Goal: Communication & Community: Answer question/provide support

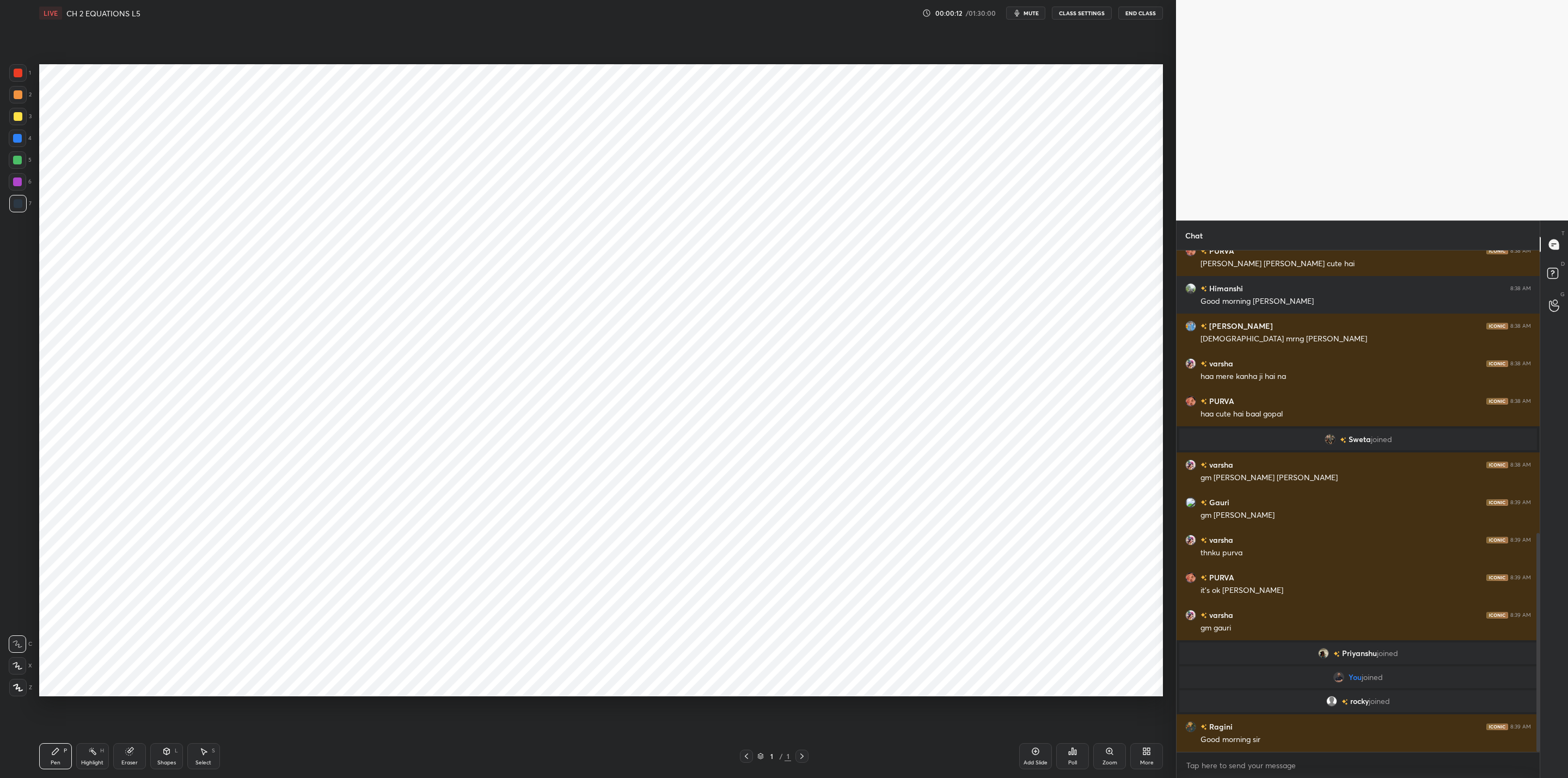
scroll to position [685, 0]
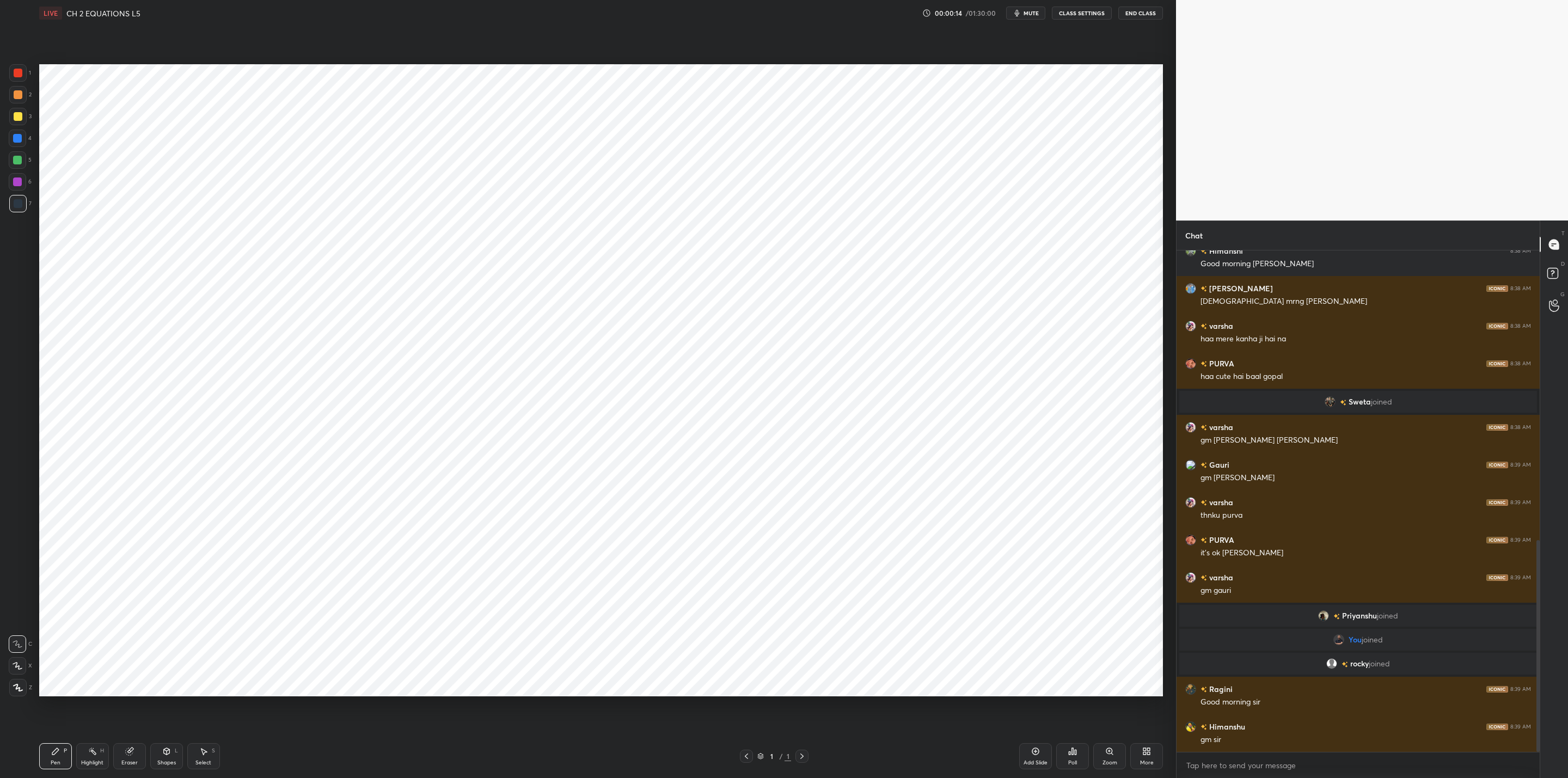
drag, startPoint x: 0, startPoint y: 0, endPoint x: 1141, endPoint y: 13, distance: 1141.1
click at [1141, 13] on button "End Class" at bounding box center [1140, 13] width 44 height 13
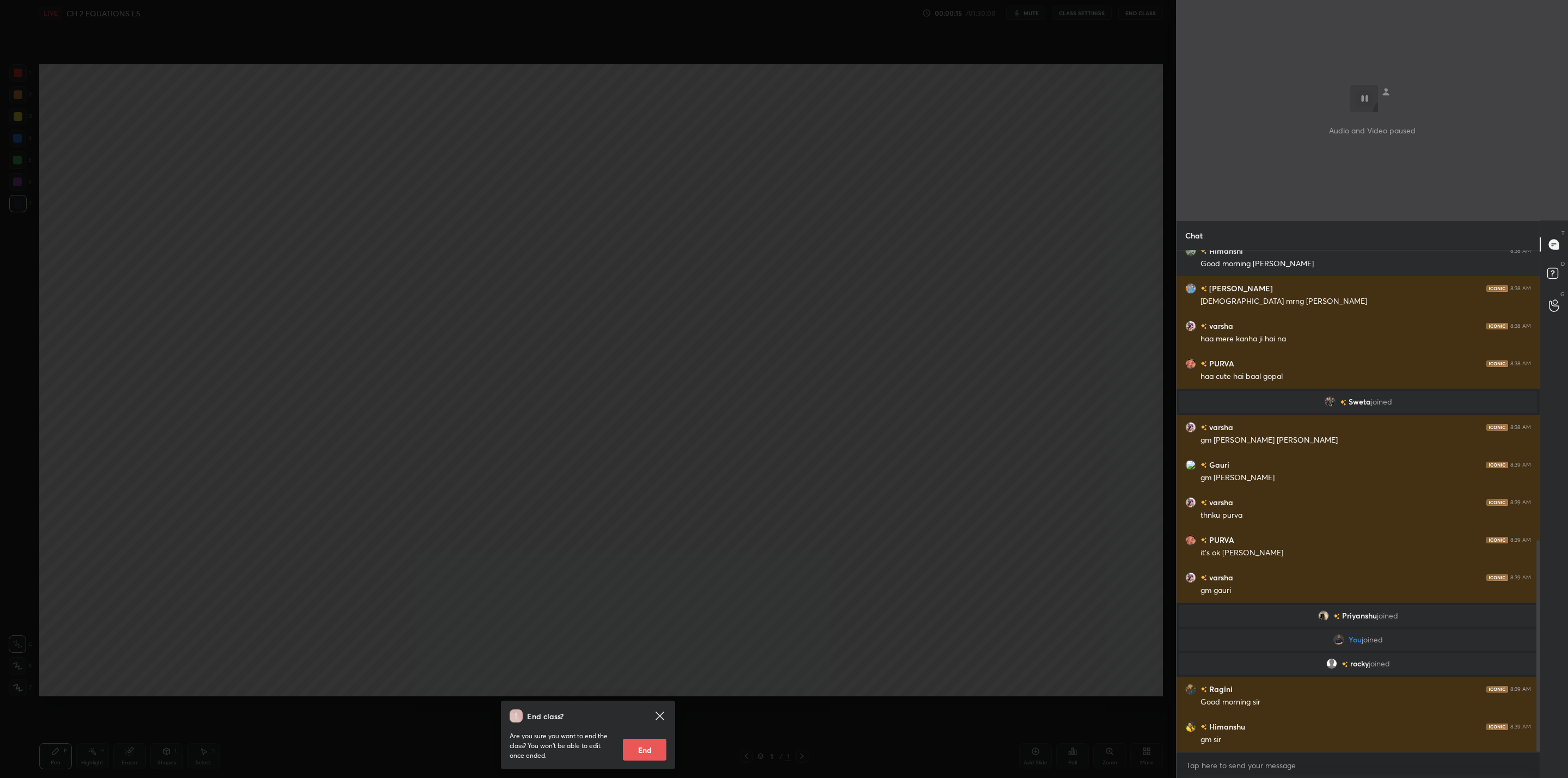
scroll to position [722, 0]
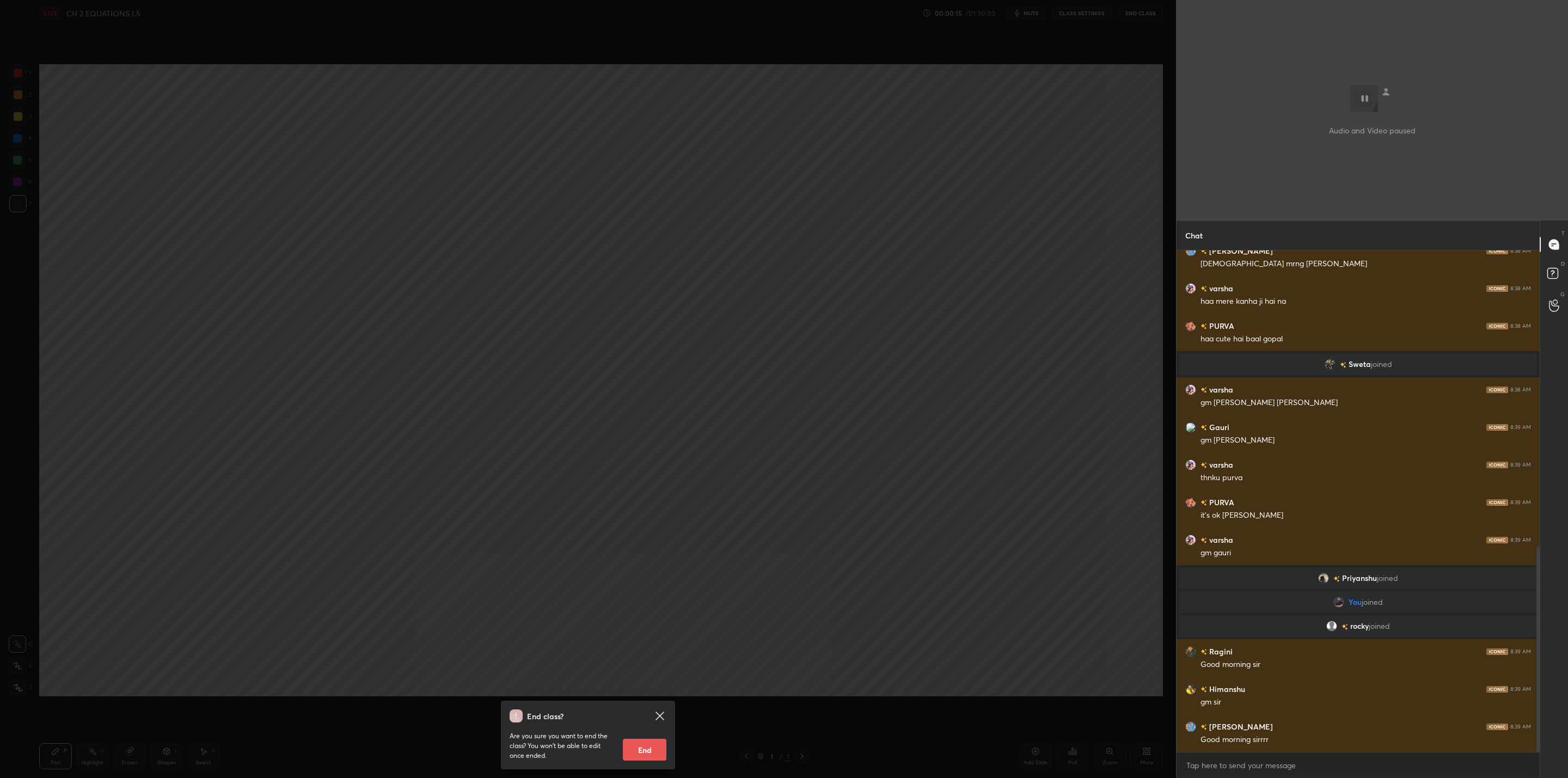
drag, startPoint x: 868, startPoint y: 459, endPoint x: 745, endPoint y: 593, distance: 181.9
click at [860, 463] on div "End class? Are you sure you want to end the class? You won’t be able to edit on…" at bounding box center [588, 389] width 1176 height 778
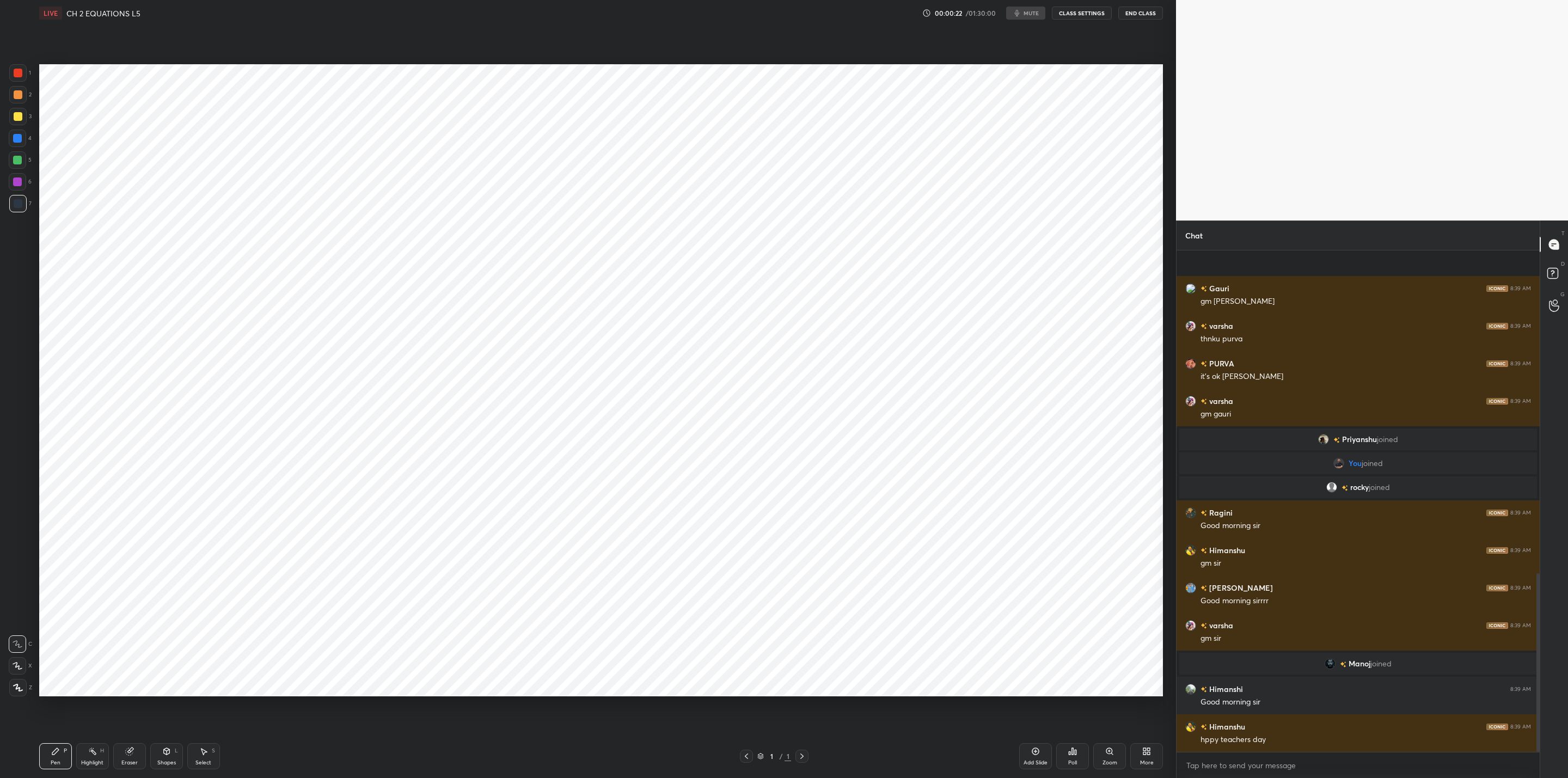
scroll to position [905, 0]
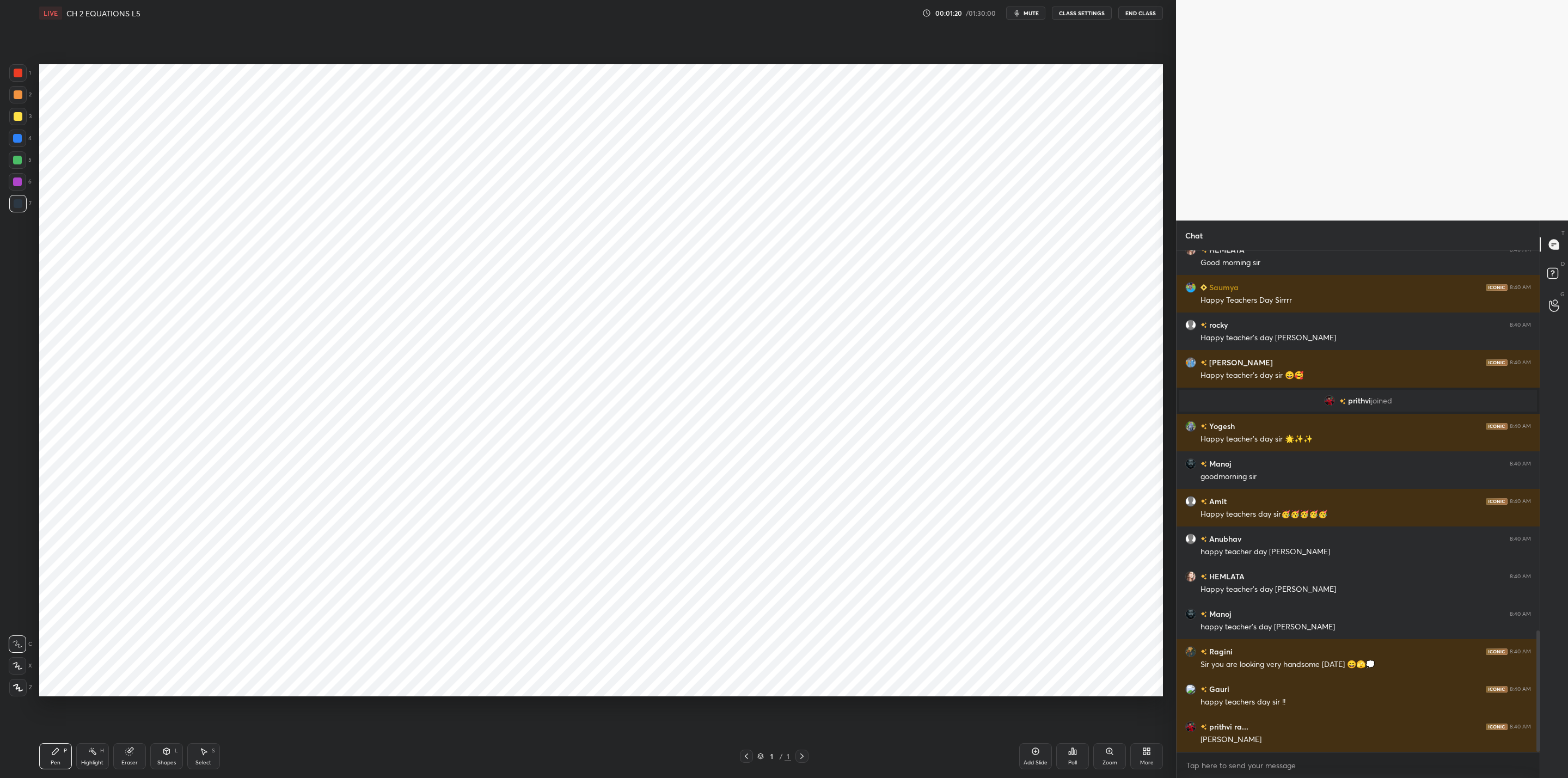
click at [748, 753] on icon at bounding box center [746, 756] width 8 height 8
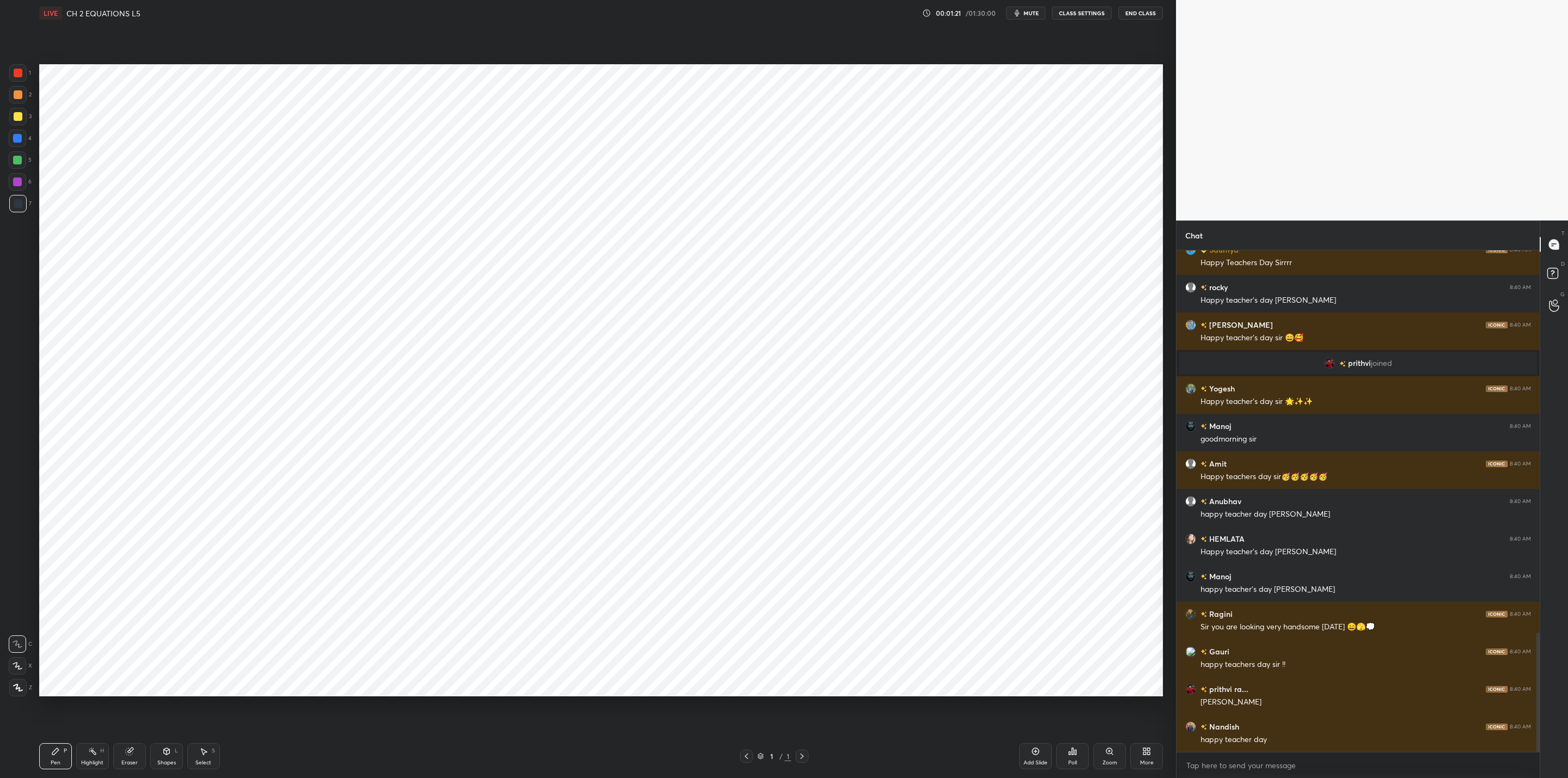
click at [798, 758] on icon at bounding box center [802, 756] width 8 height 8
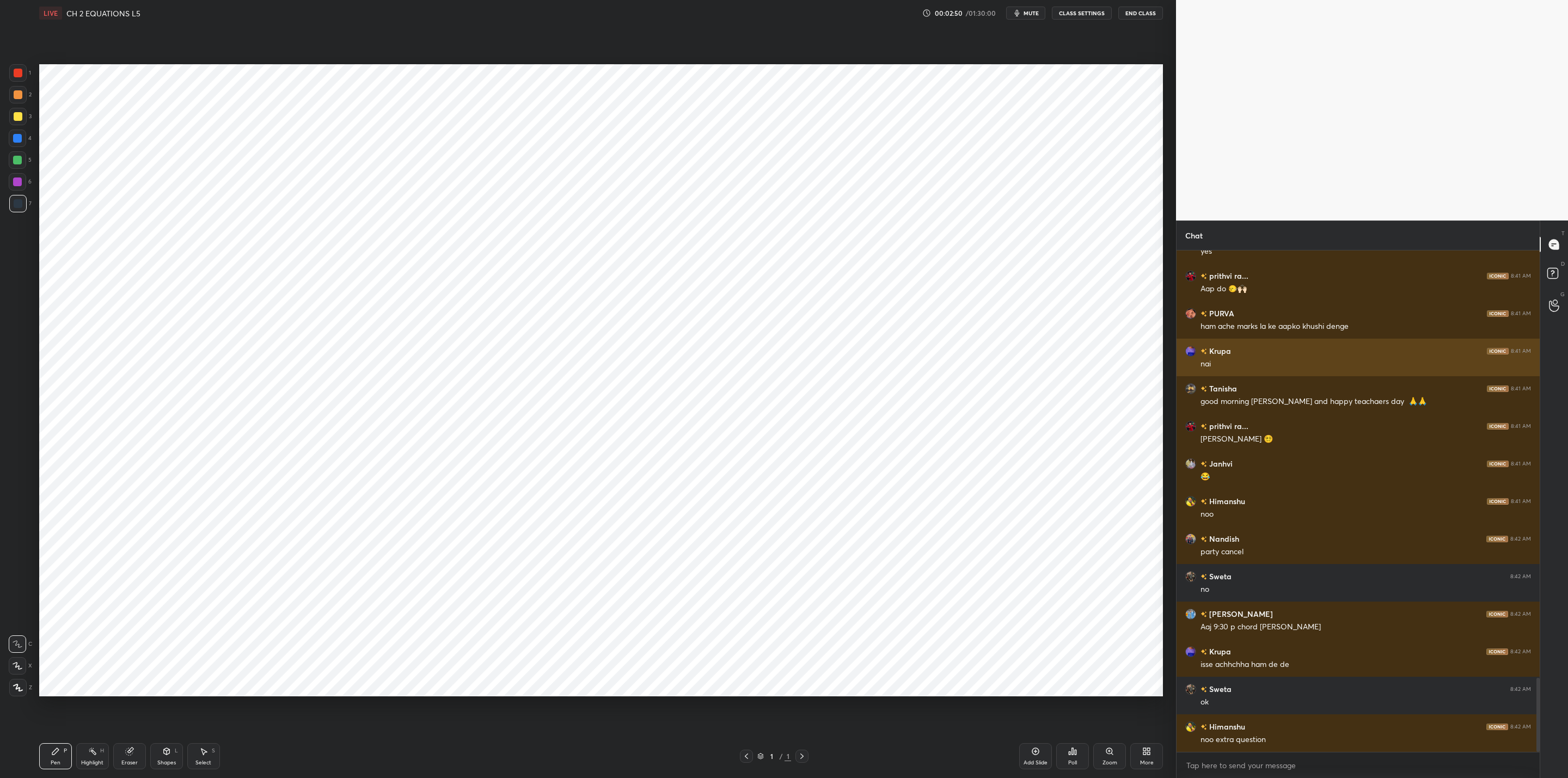
scroll to position [2885, 0]
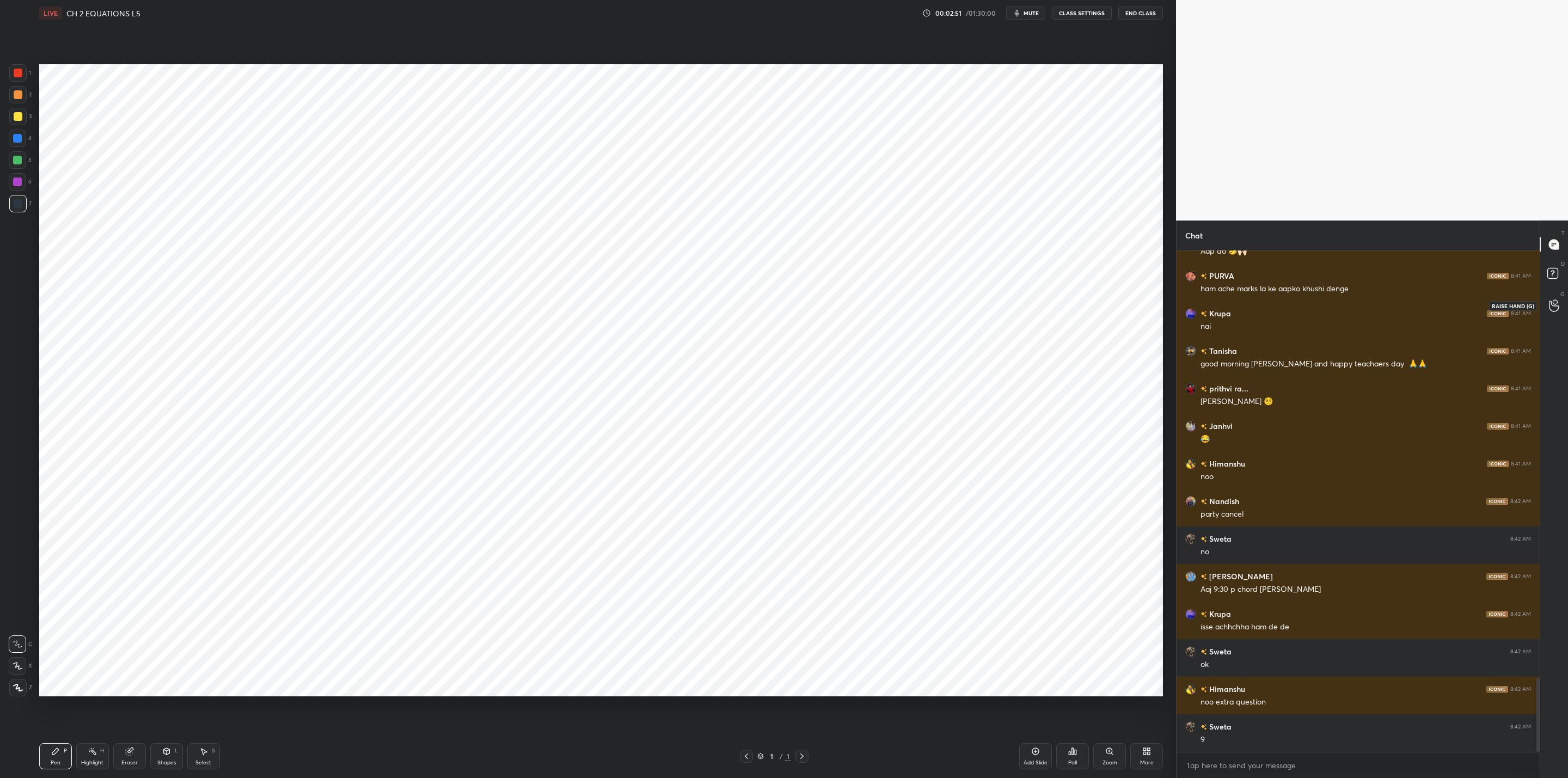
click at [1553, 302] on circle at bounding box center [1555, 302] width 4 height 4
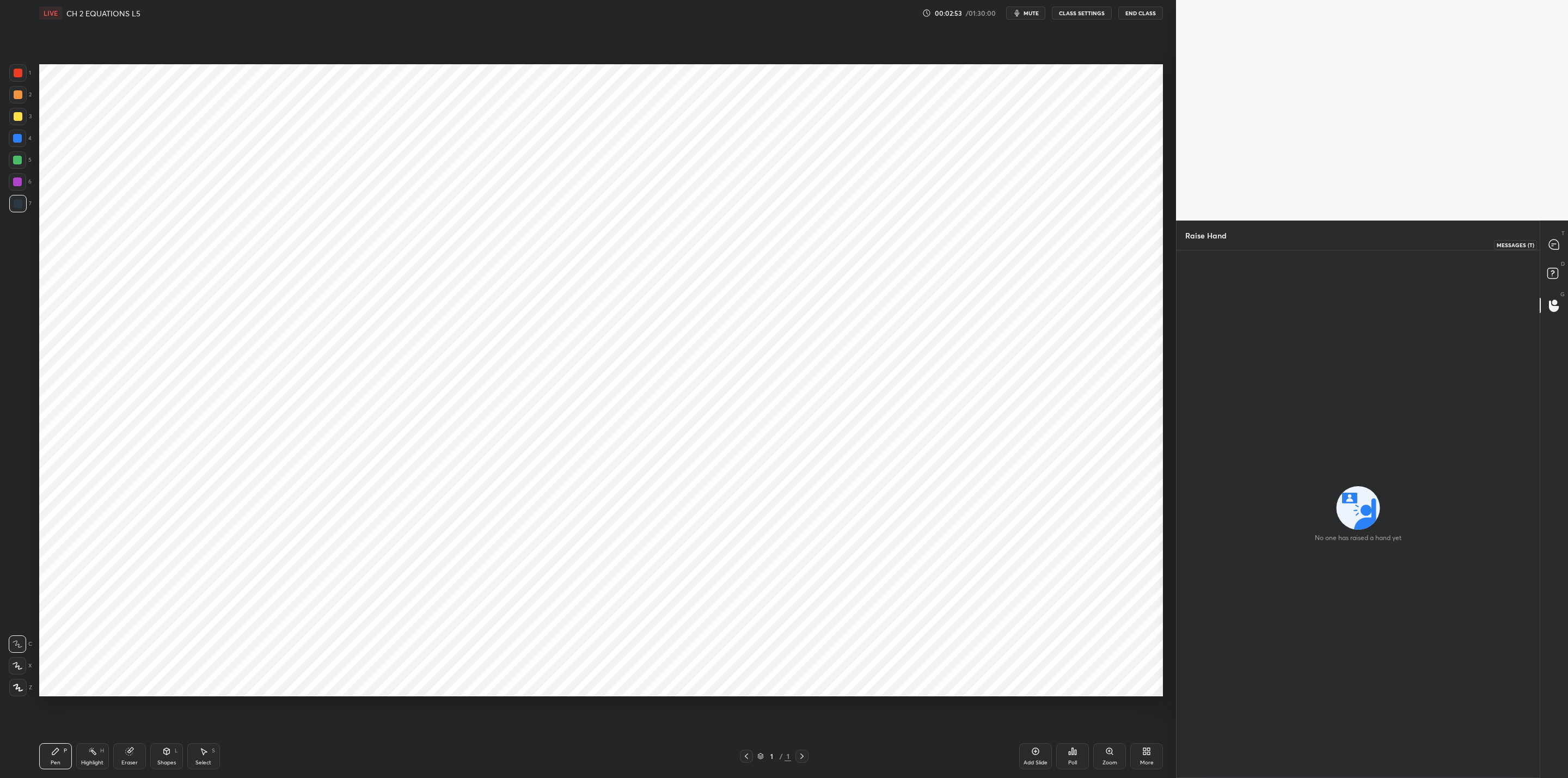
drag, startPoint x: 1550, startPoint y: 242, endPoint x: 1545, endPoint y: 282, distance: 40.3
click at [1549, 244] on icon at bounding box center [1554, 244] width 10 height 10
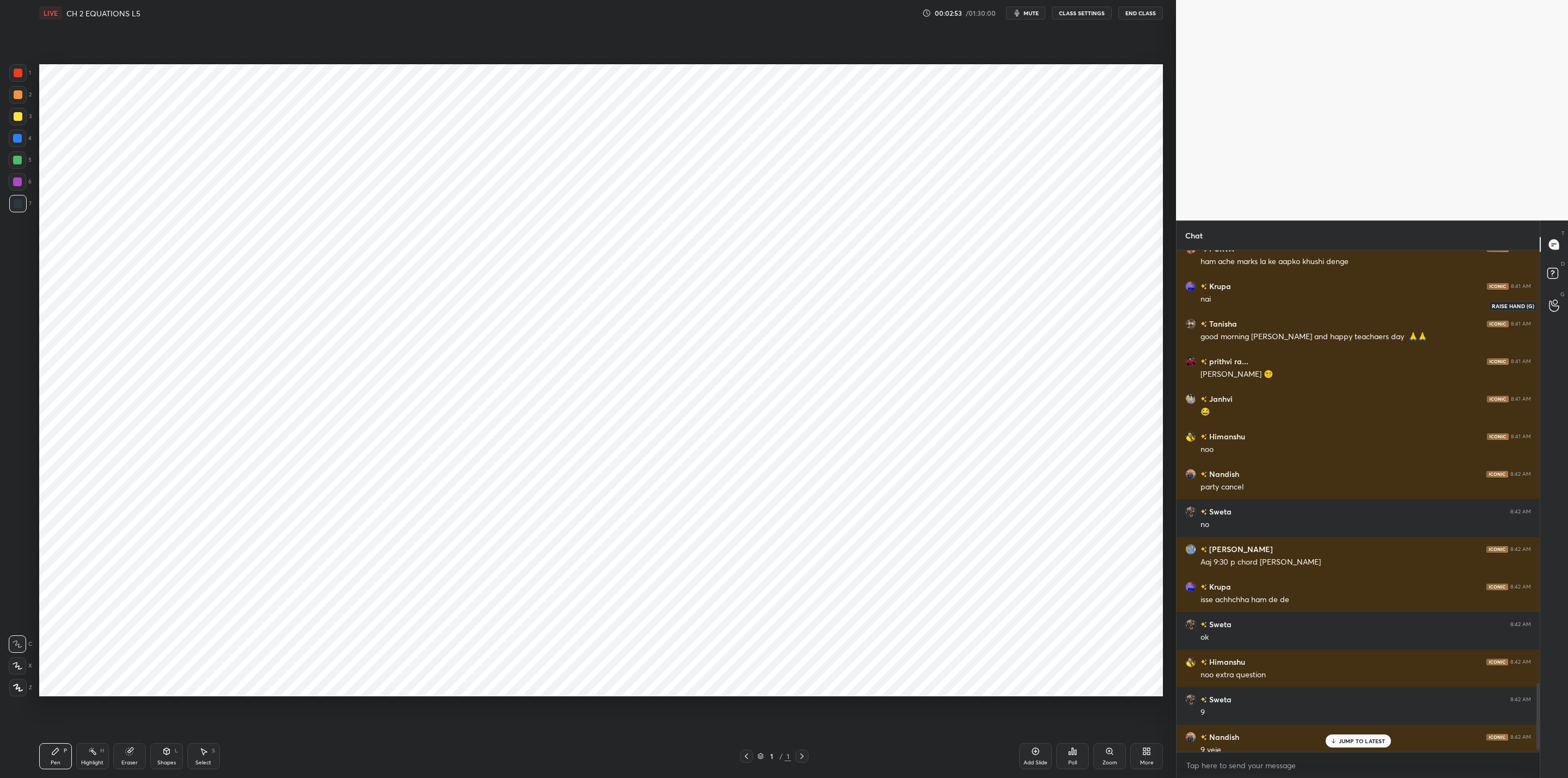
drag, startPoint x: 1547, startPoint y: 306, endPoint x: 1479, endPoint y: 313, distance: 68.4
click at [1543, 306] on div at bounding box center [1554, 306] width 22 height 20
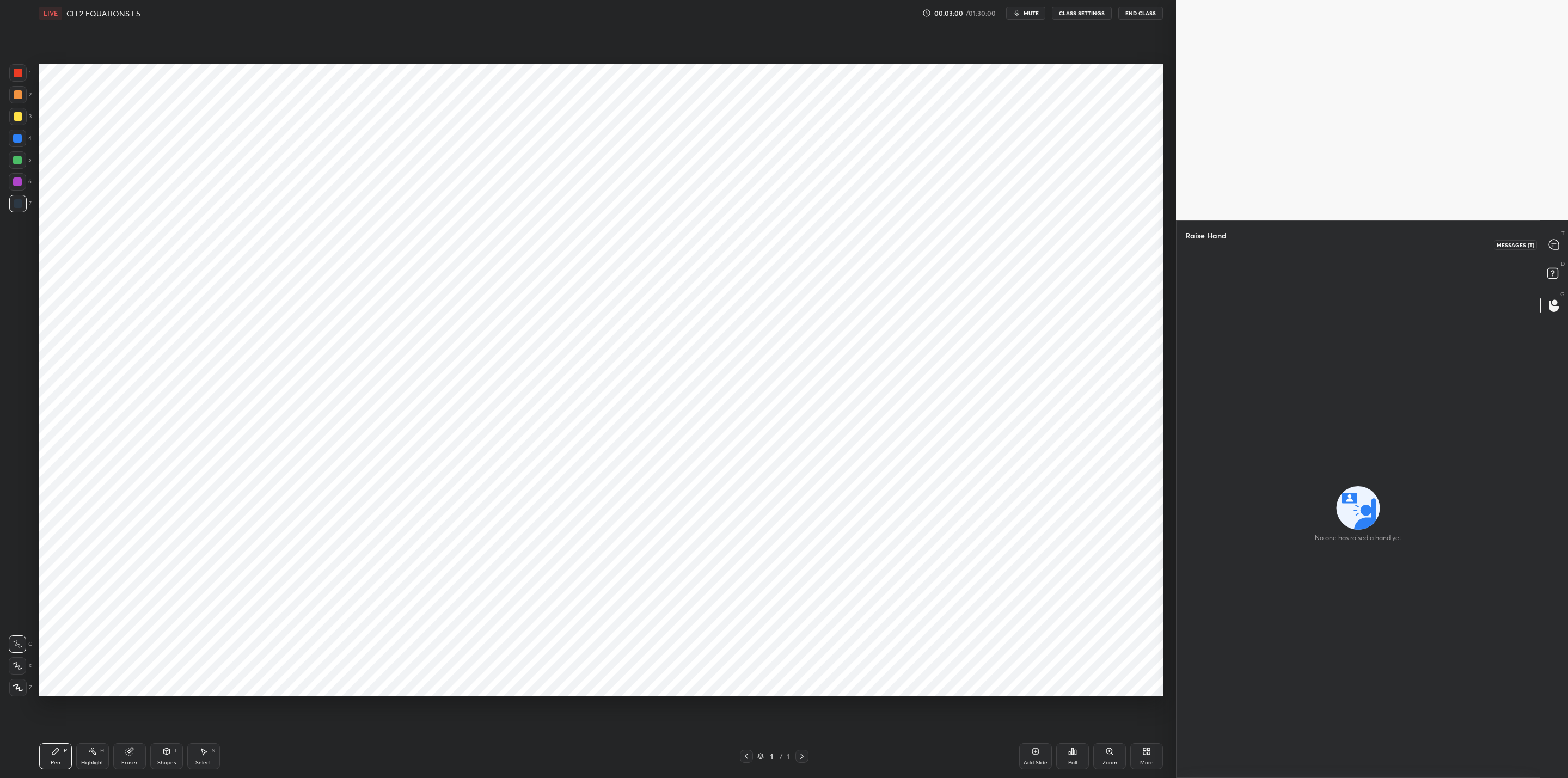
drag, startPoint x: 1557, startPoint y: 237, endPoint x: 1562, endPoint y: 247, distance: 11.2
click at [1555, 241] on icon at bounding box center [1554, 245] width 11 height 11
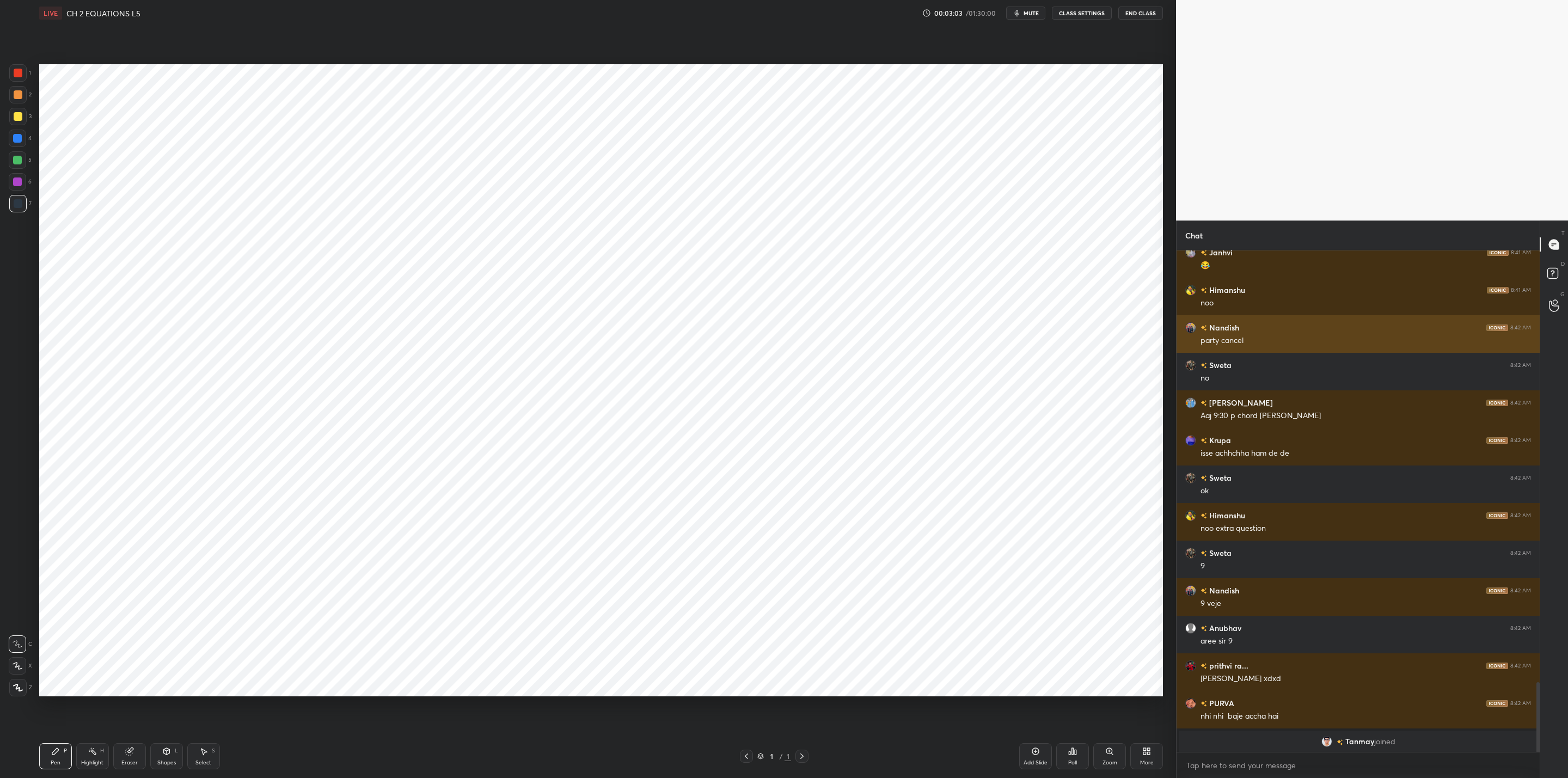
scroll to position [3429, 0]
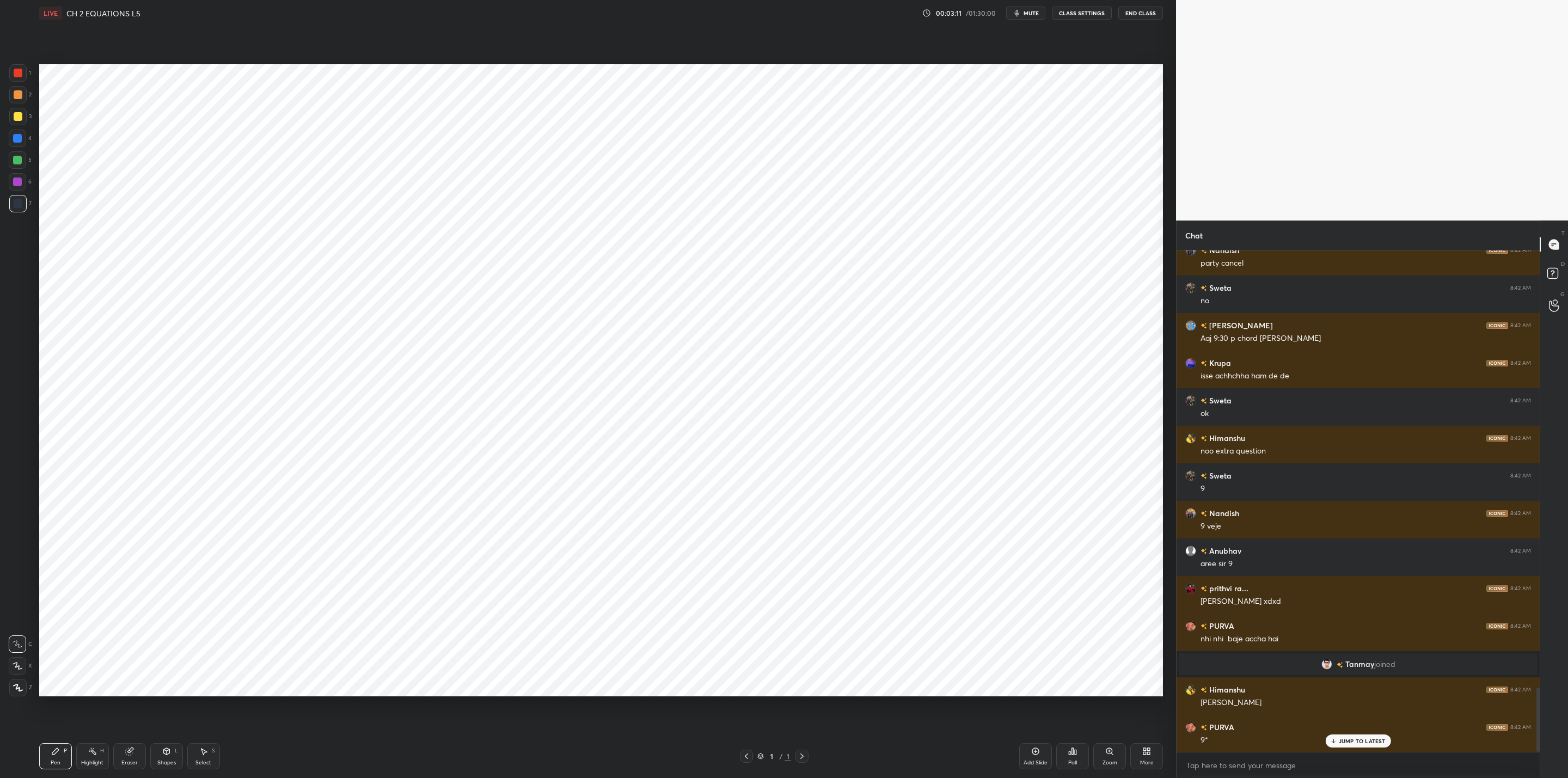
drag, startPoint x: 1031, startPoint y: 758, endPoint x: 1043, endPoint y: 760, distance: 12.2
click at [1031, 755] on div "Add Slide" at bounding box center [1036, 756] width 32 height 26
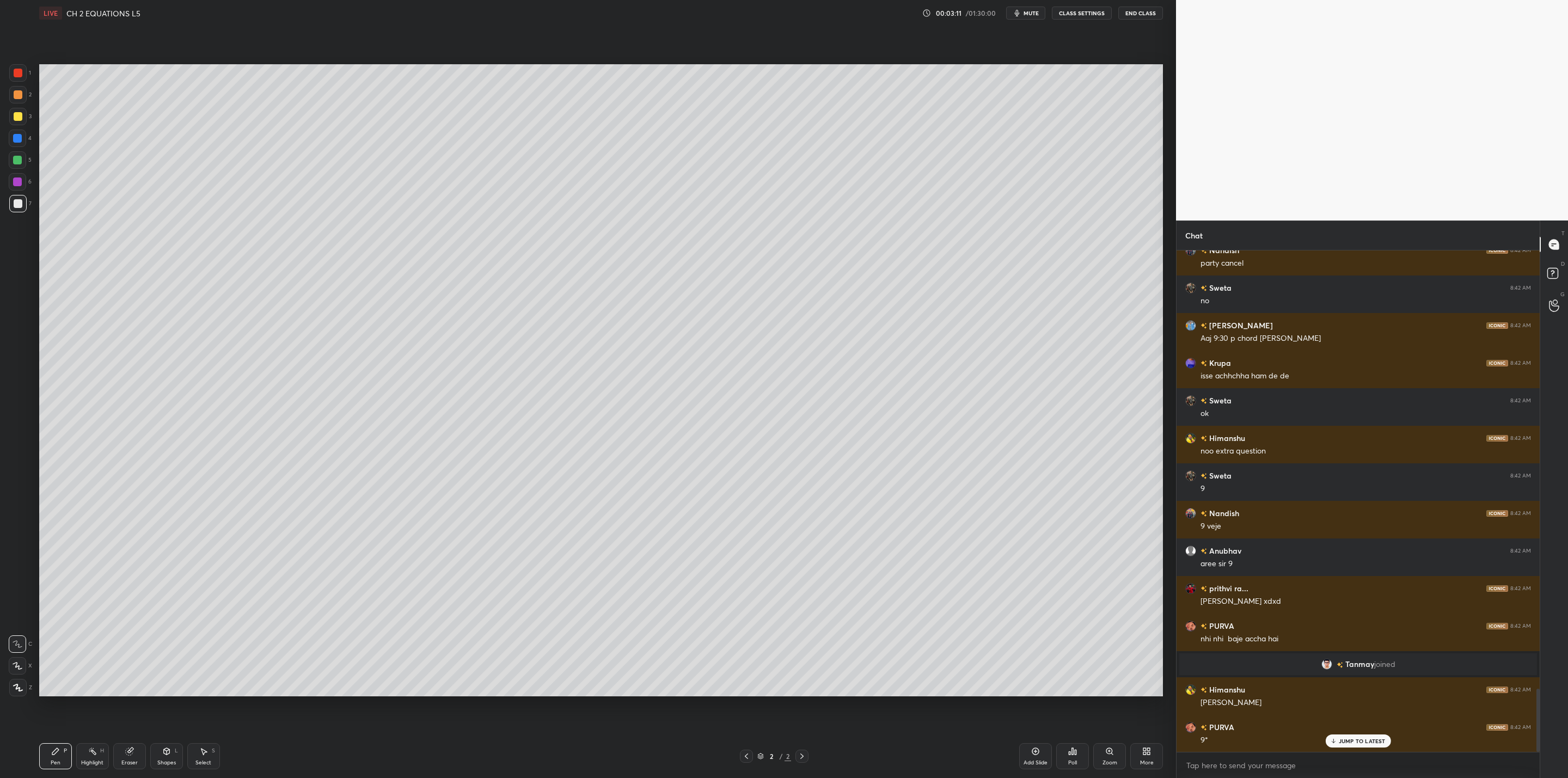
scroll to position [3466, 0]
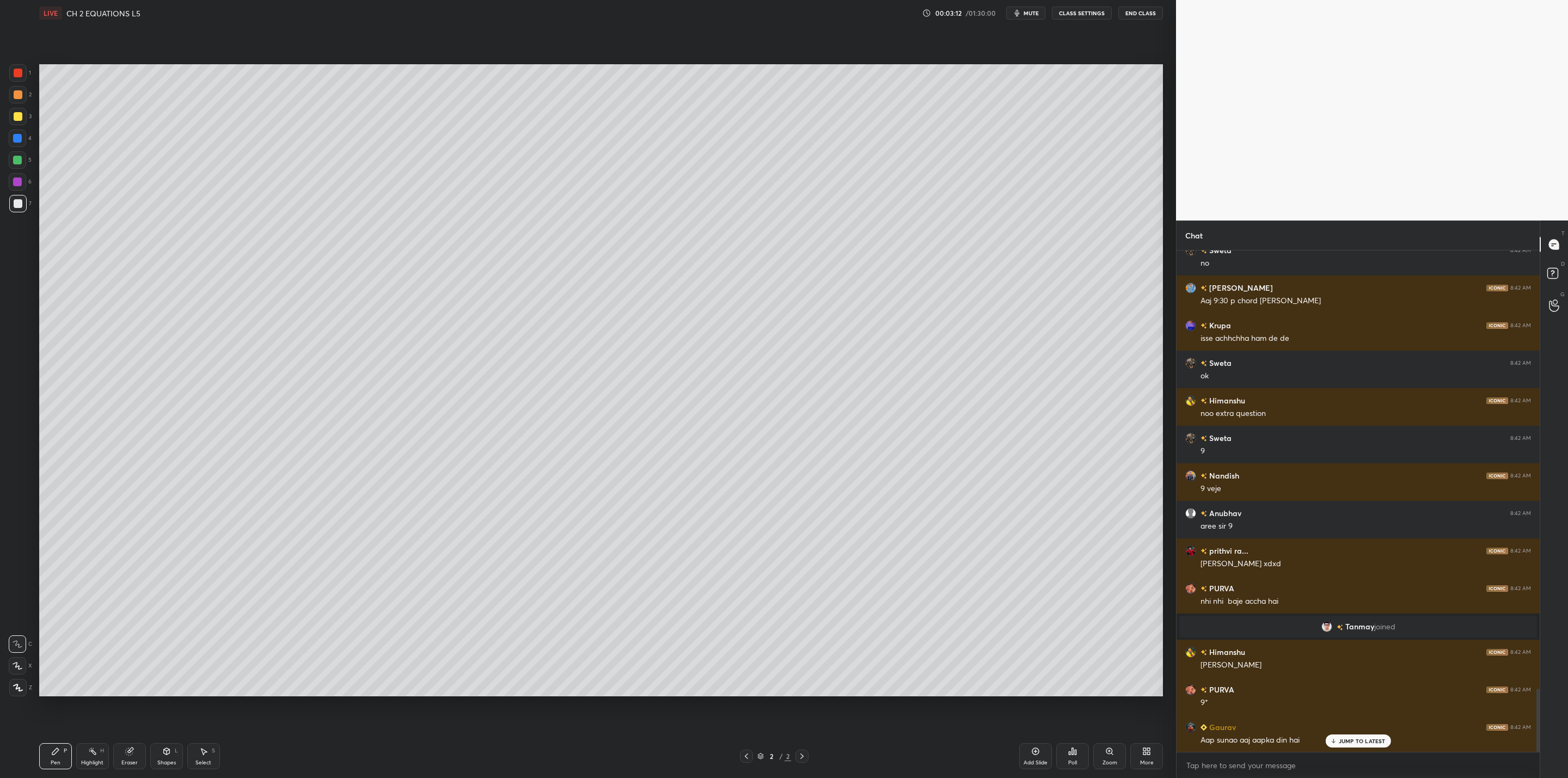
click at [743, 758] on icon at bounding box center [746, 756] width 8 height 8
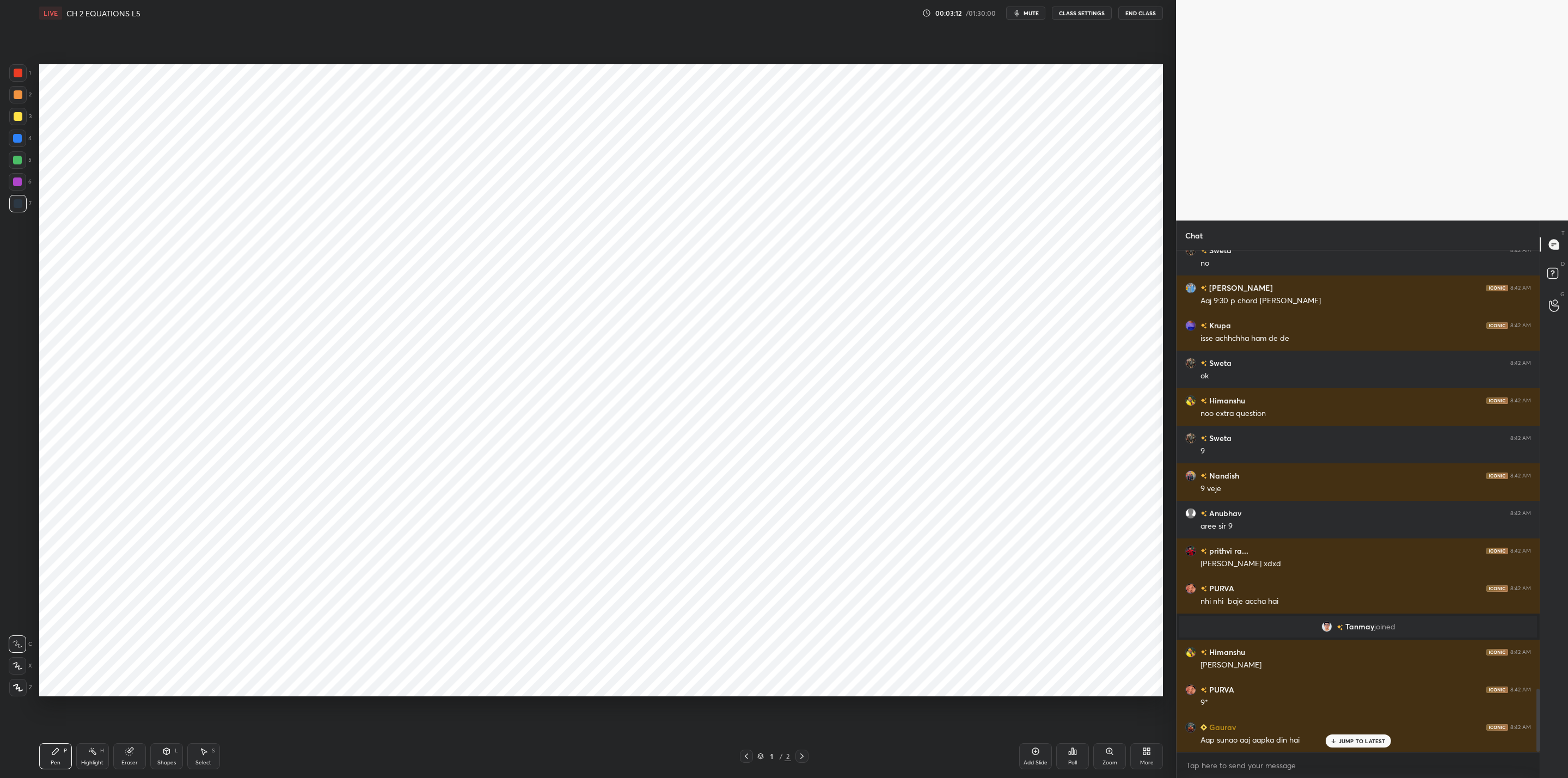
scroll to position [3493, 0]
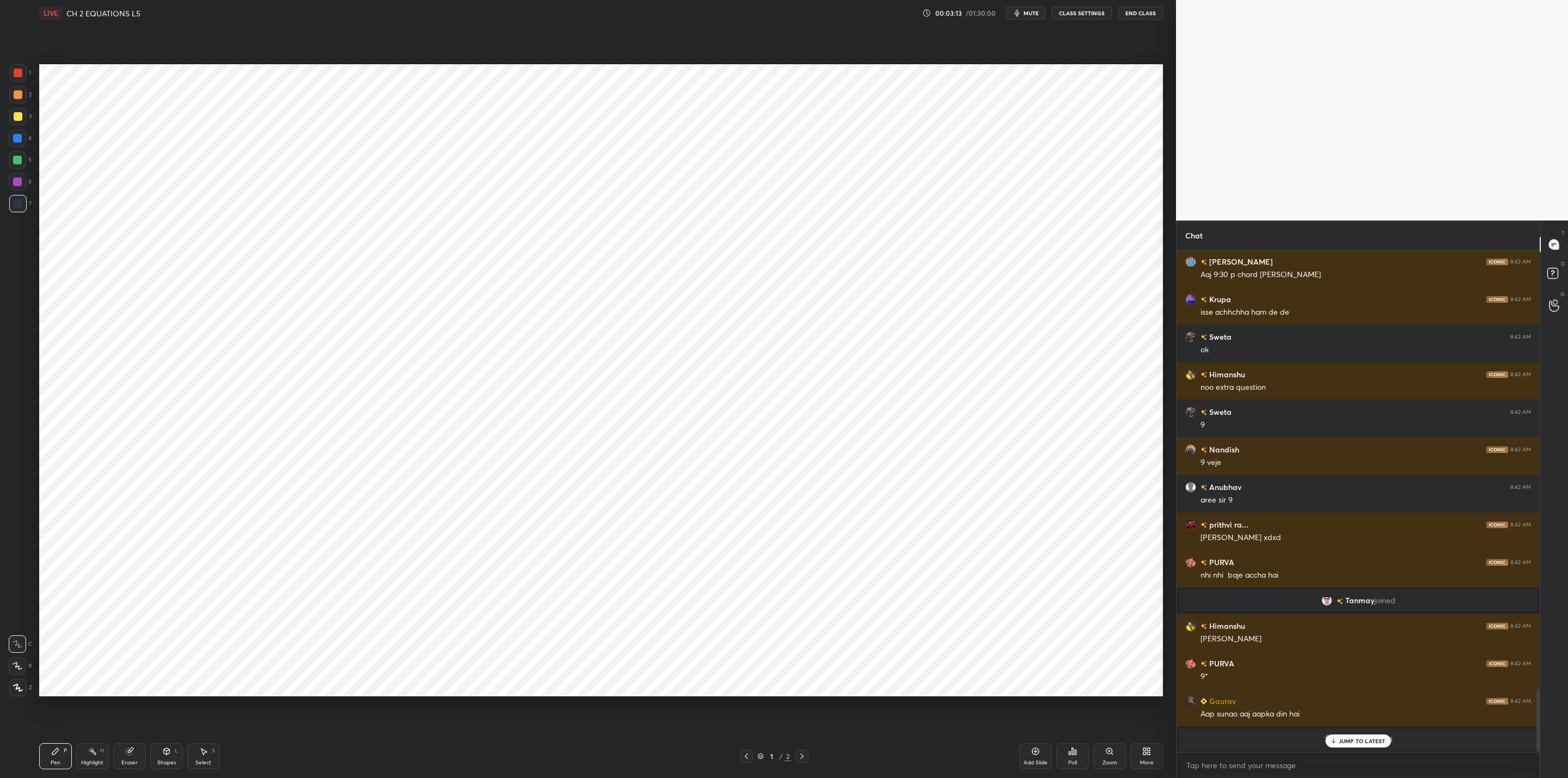
click at [746, 758] on icon at bounding box center [746, 756] width 4 height 6
click at [747, 755] on icon at bounding box center [746, 756] width 8 height 8
drag, startPoint x: 793, startPoint y: 760, endPoint x: 812, endPoint y: 758, distance: 19.1
click at [798, 760] on div "1 / 2" at bounding box center [774, 756] width 68 height 13
drag, startPoint x: 1033, startPoint y: 752, endPoint x: 988, endPoint y: 766, distance: 47.1
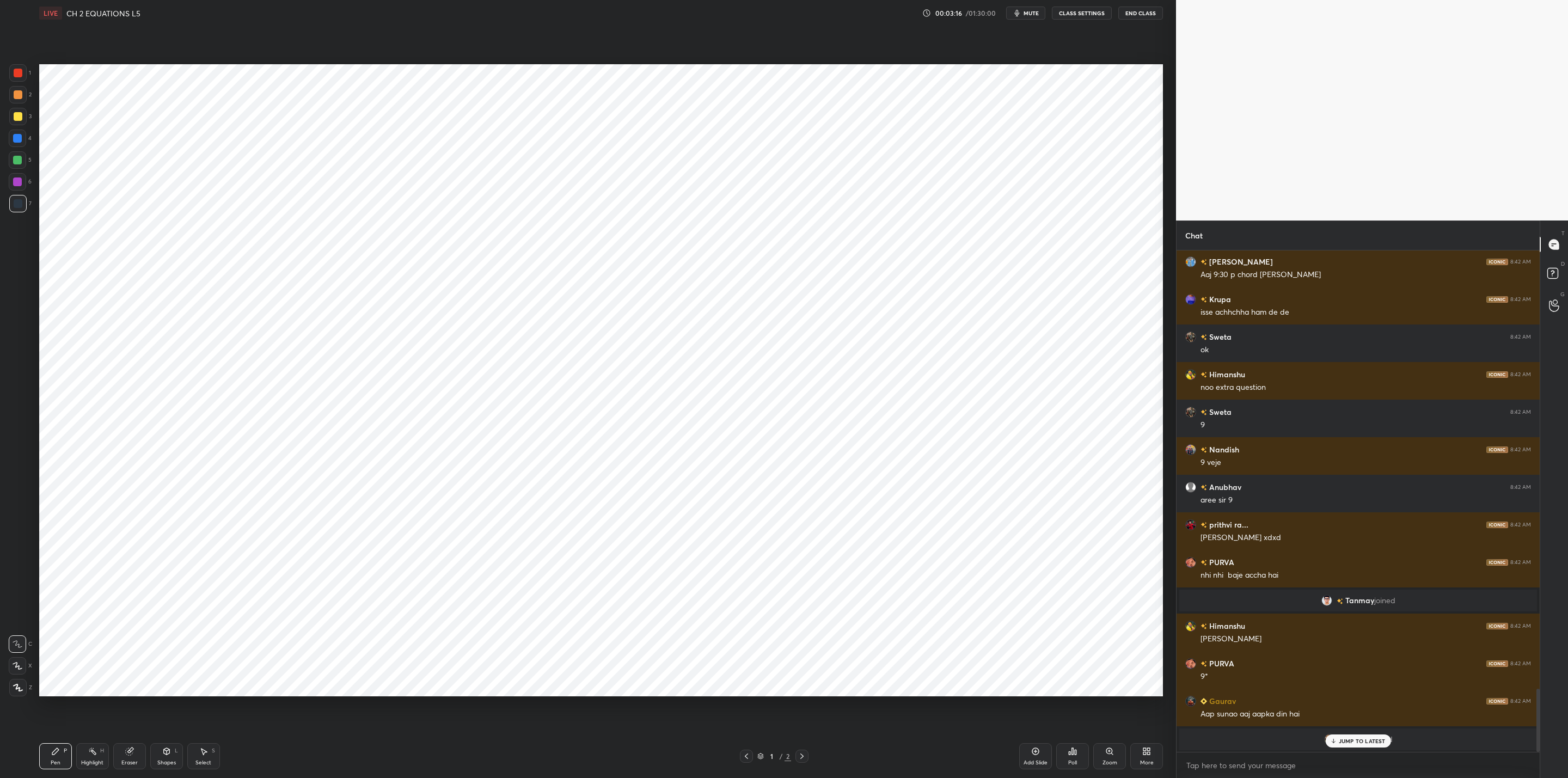
click at [1032, 755] on icon at bounding box center [1036, 751] width 8 height 8
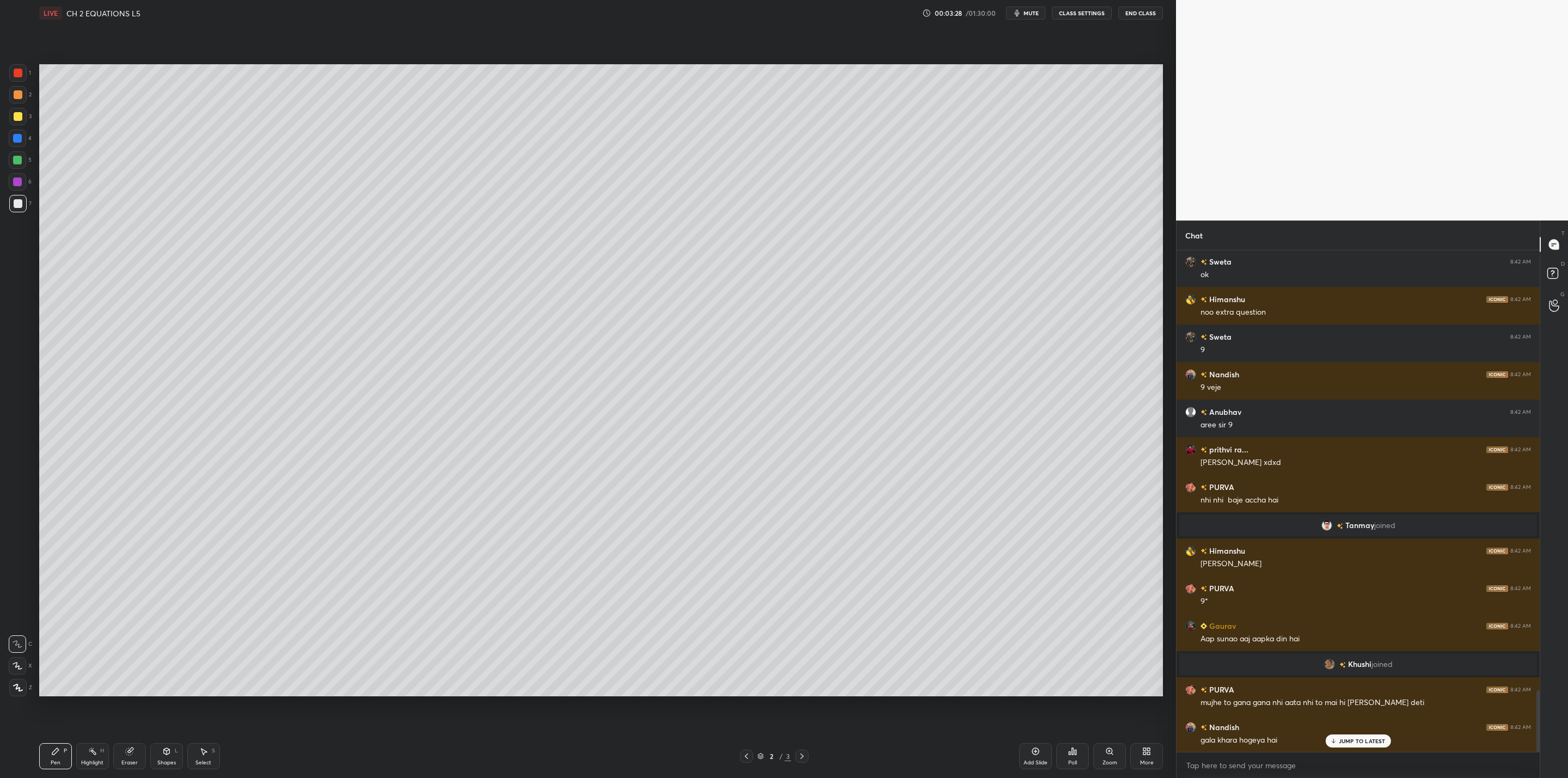
scroll to position [3605, 0]
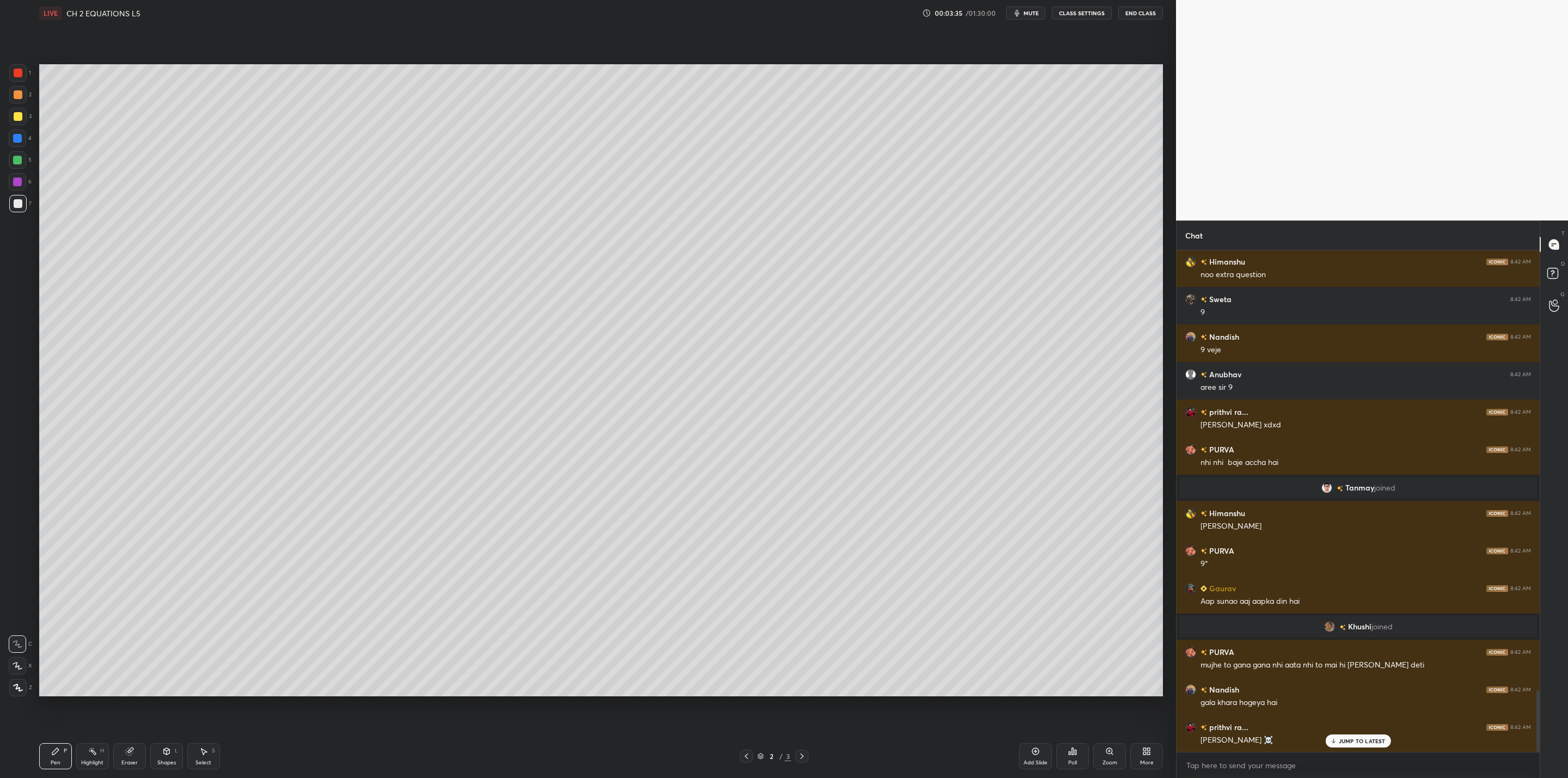
click at [1153, 757] on div "More" at bounding box center [1147, 756] width 32 height 26
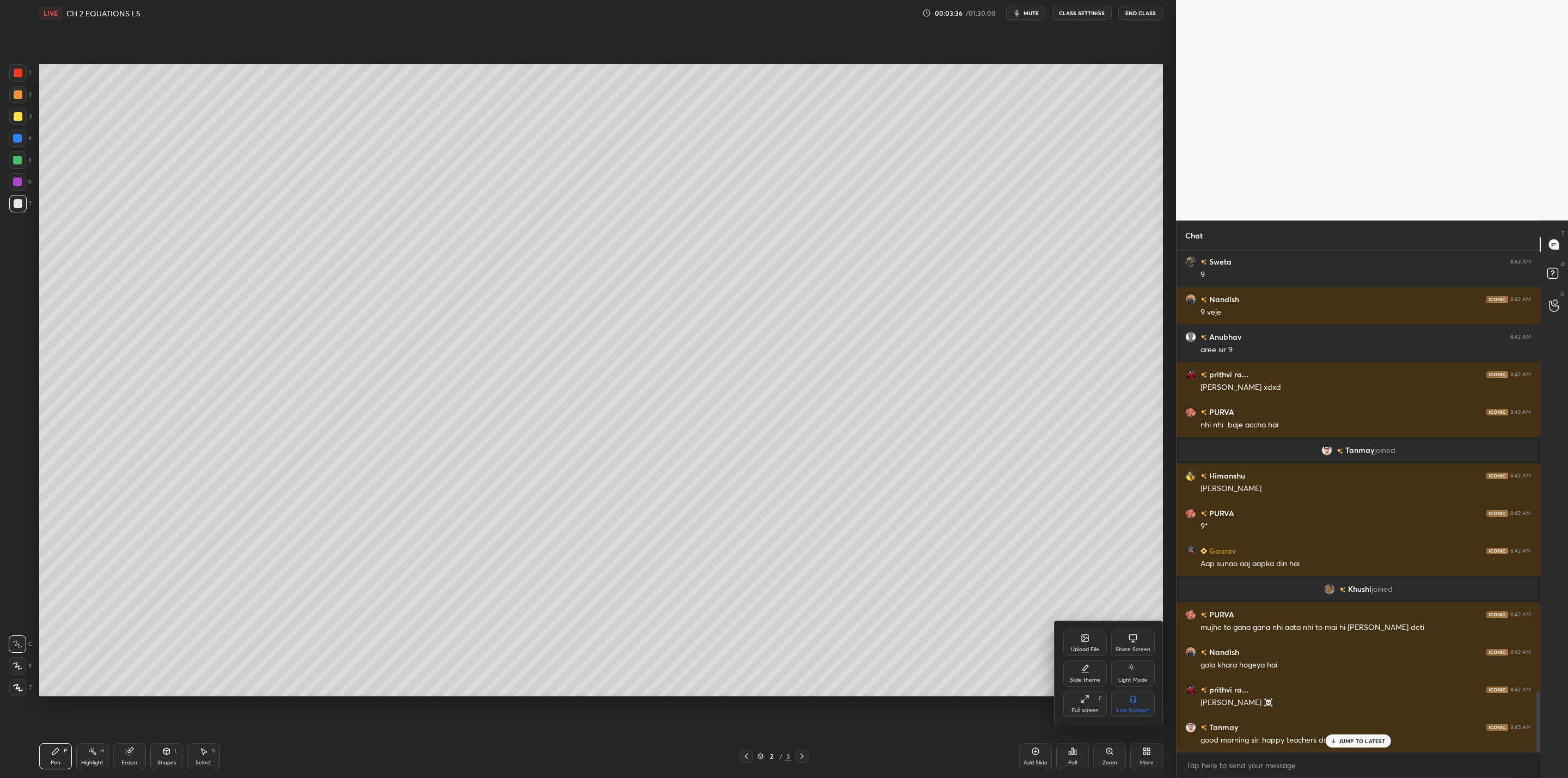
click at [1085, 639] on icon at bounding box center [1085, 638] width 8 height 8
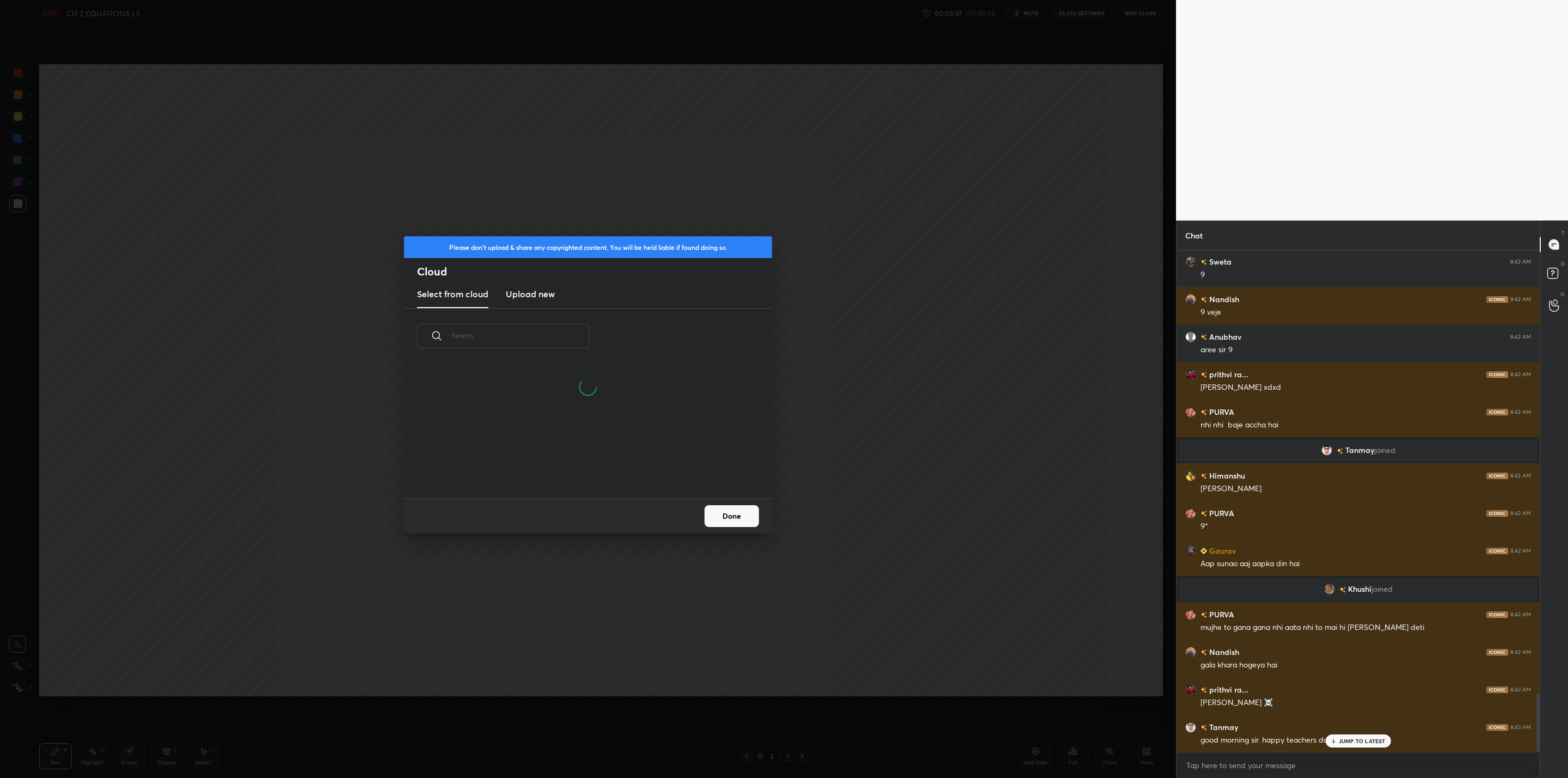
scroll to position [3778, 0]
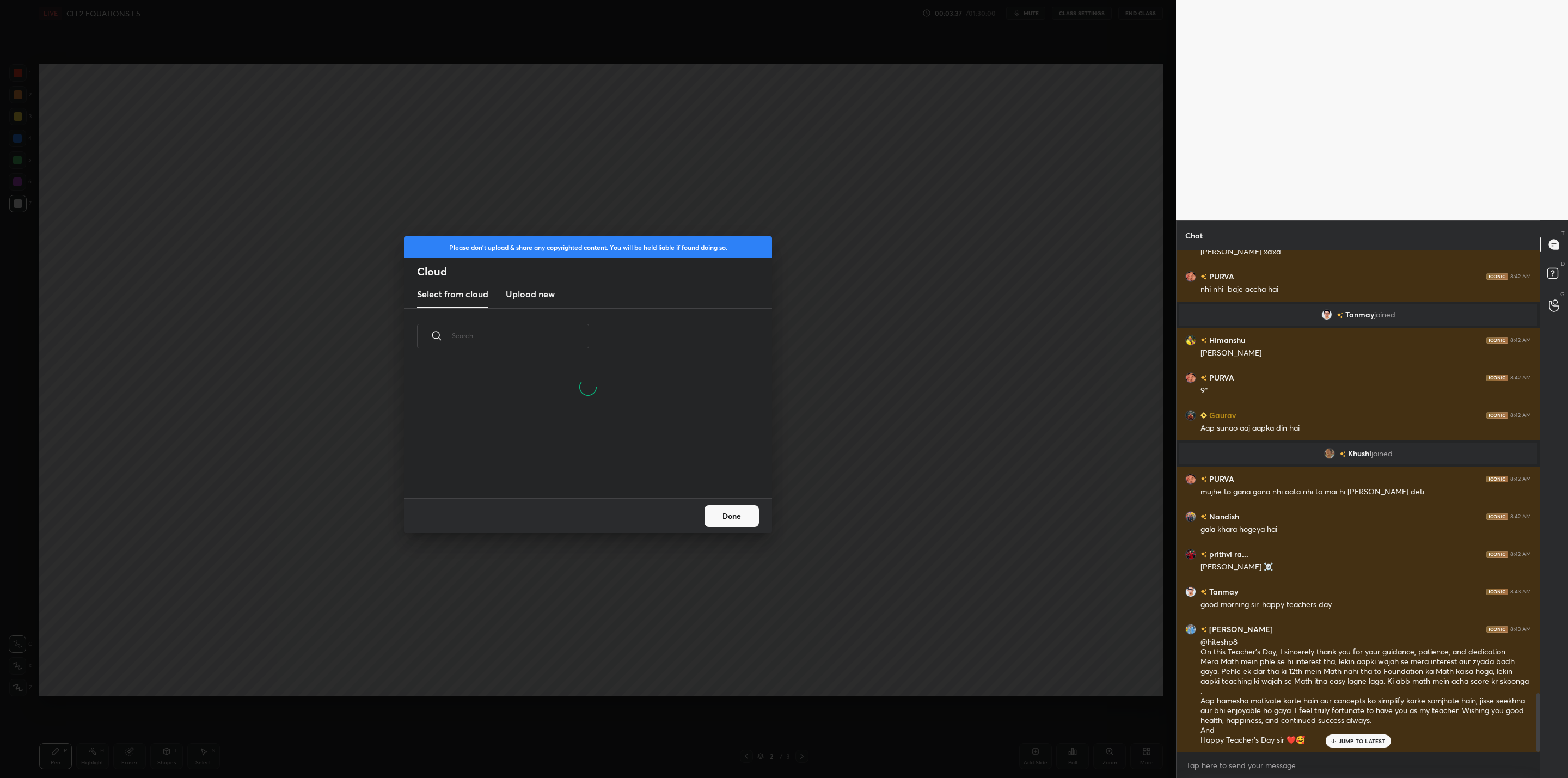
drag, startPoint x: 523, startPoint y: 294, endPoint x: 526, endPoint y: 304, distance: 10.4
click at [525, 296] on h3 "Upload new" at bounding box center [529, 294] width 49 height 13
click at [588, 461] on label "Browse" at bounding box center [588, 467] width 49 height 18
click at [564, 461] on input "Browse" at bounding box center [564, 467] width 0 height 18
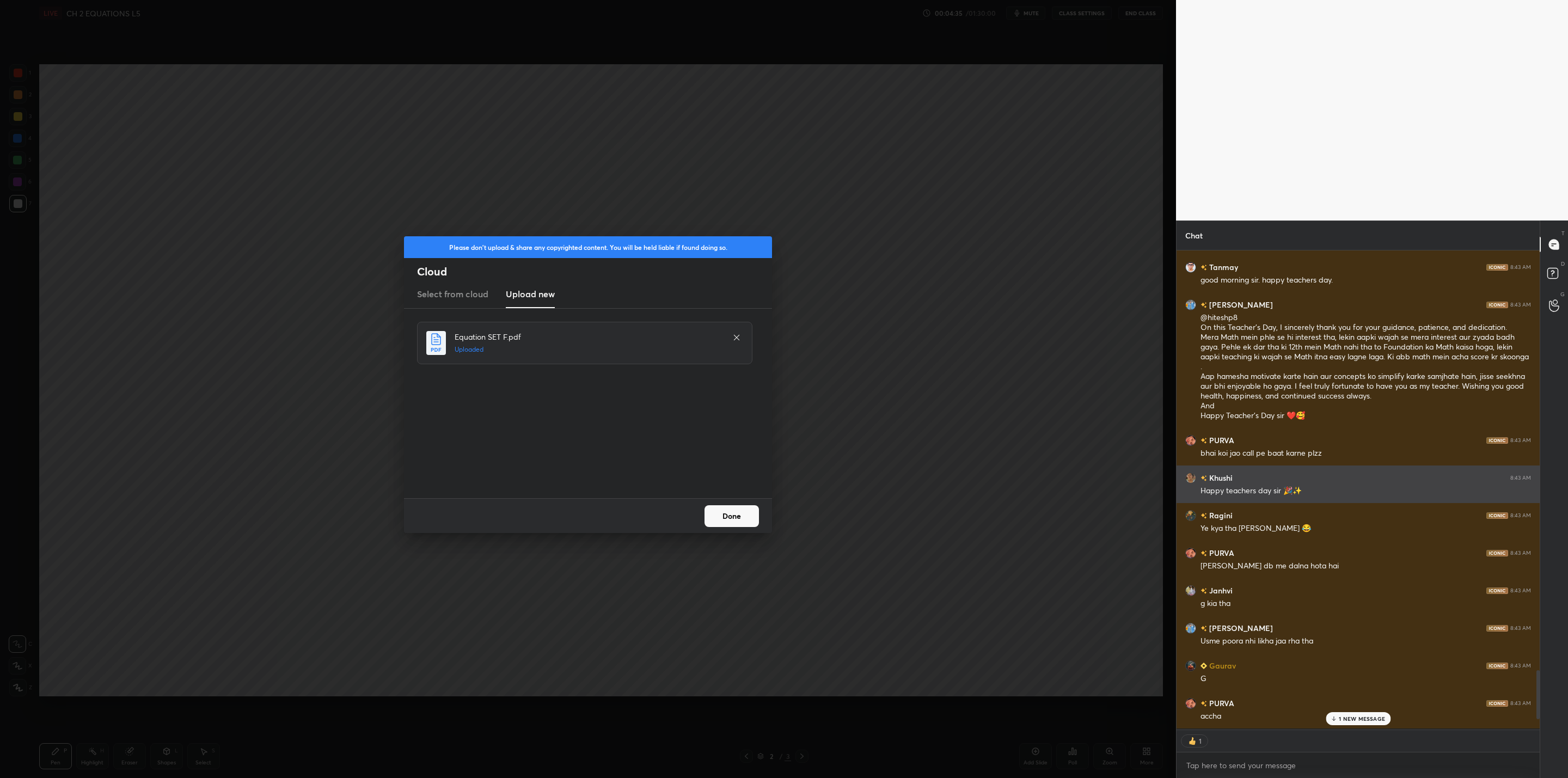
scroll to position [4, 4]
click at [735, 520] on button "Done" at bounding box center [731, 516] width 54 height 22
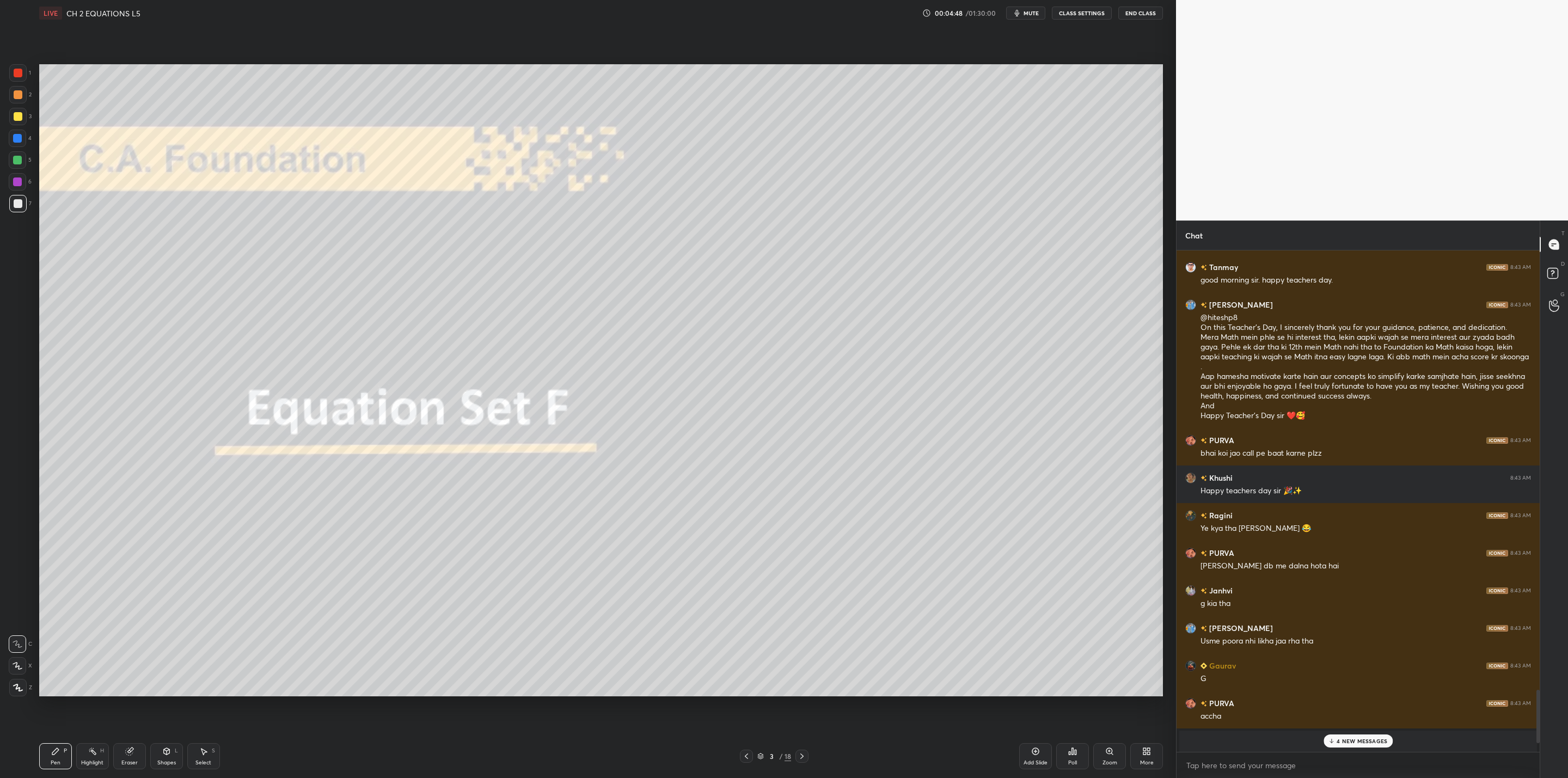
click at [806, 753] on icon at bounding box center [802, 756] width 8 height 8
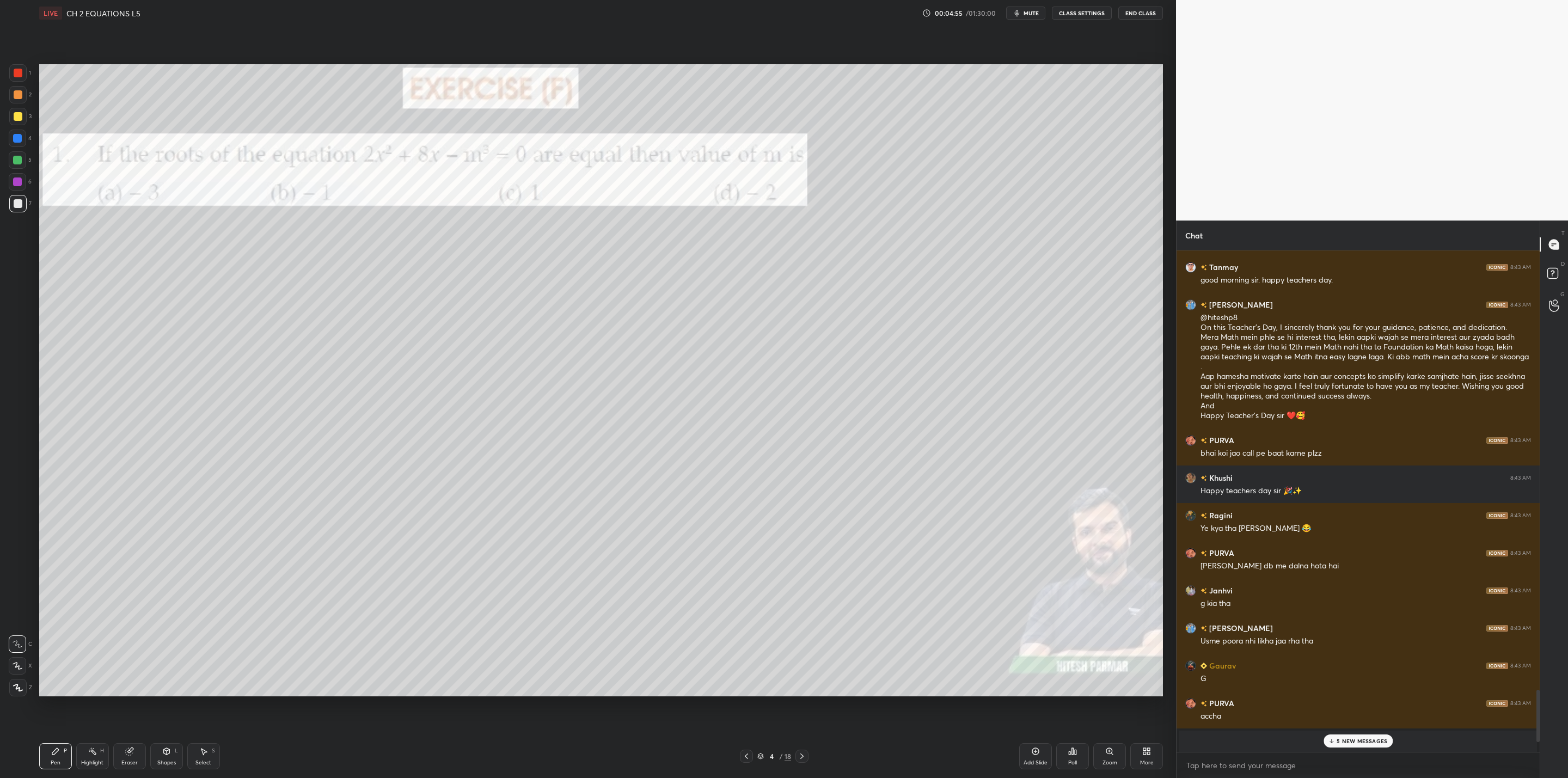
click at [803, 755] on icon at bounding box center [802, 756] width 8 height 8
click at [747, 758] on icon at bounding box center [746, 756] width 4 height 6
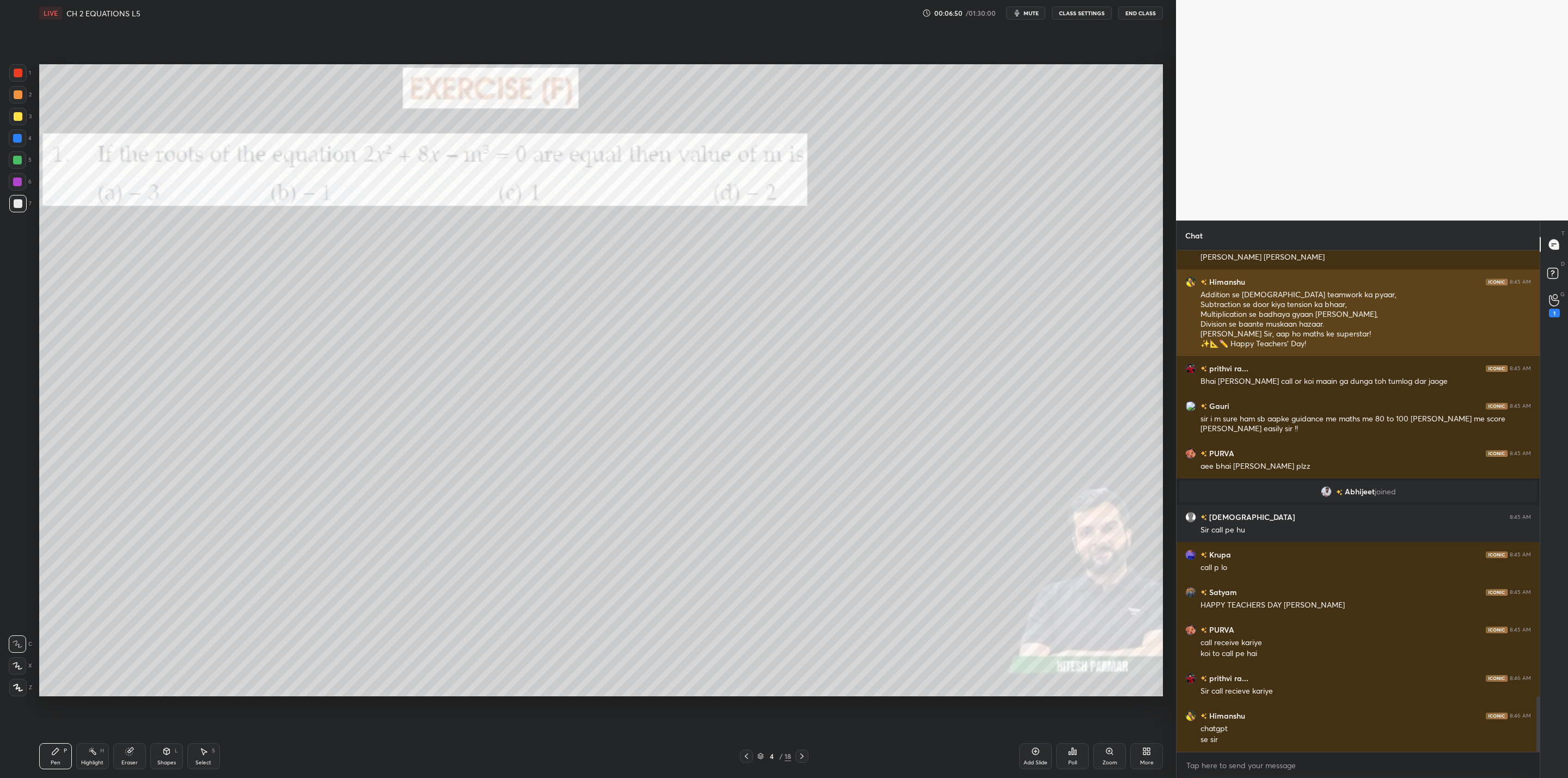
scroll to position [4038, 0]
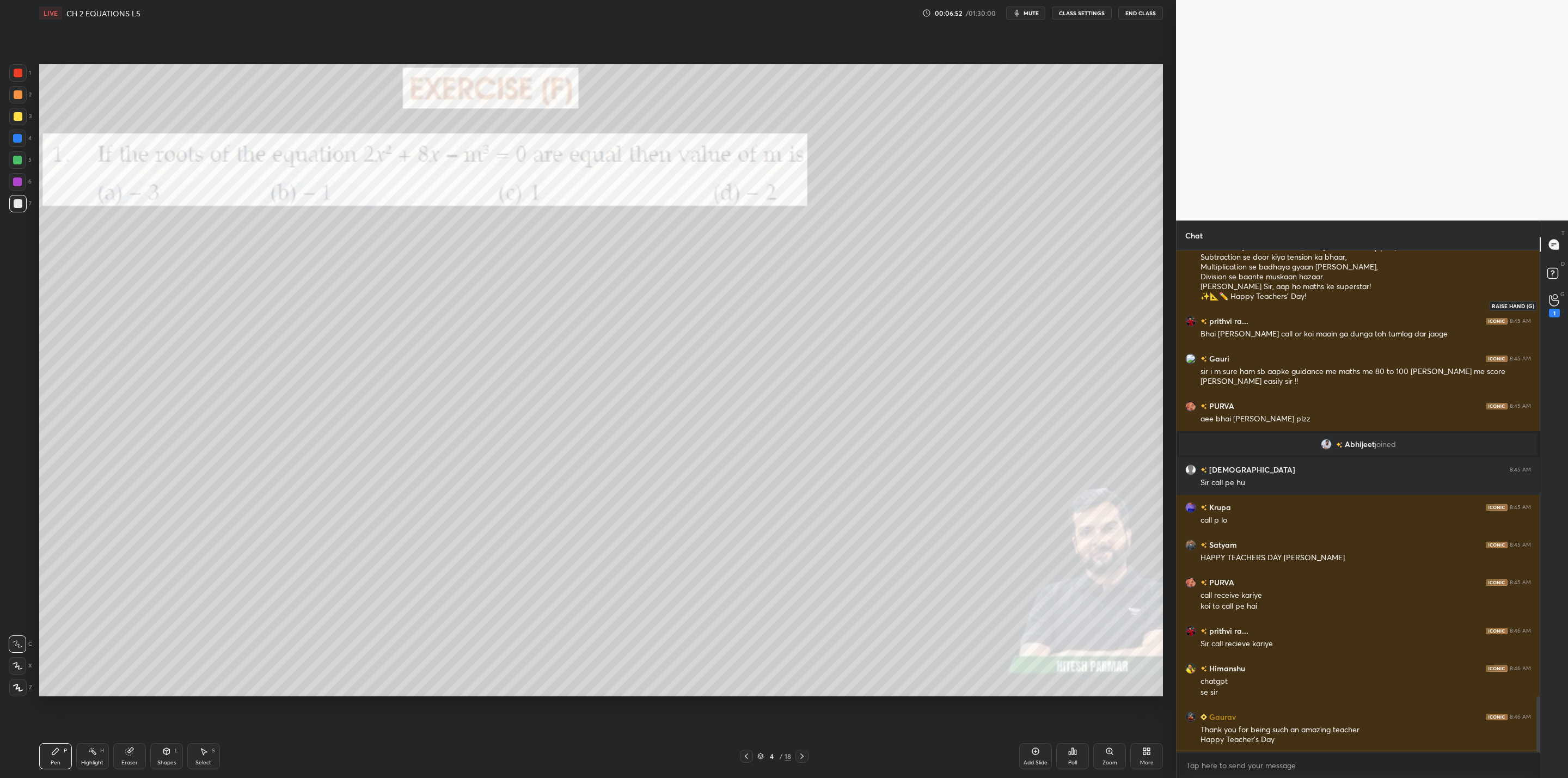
click at [1553, 307] on div "1" at bounding box center [1554, 305] width 11 height 23
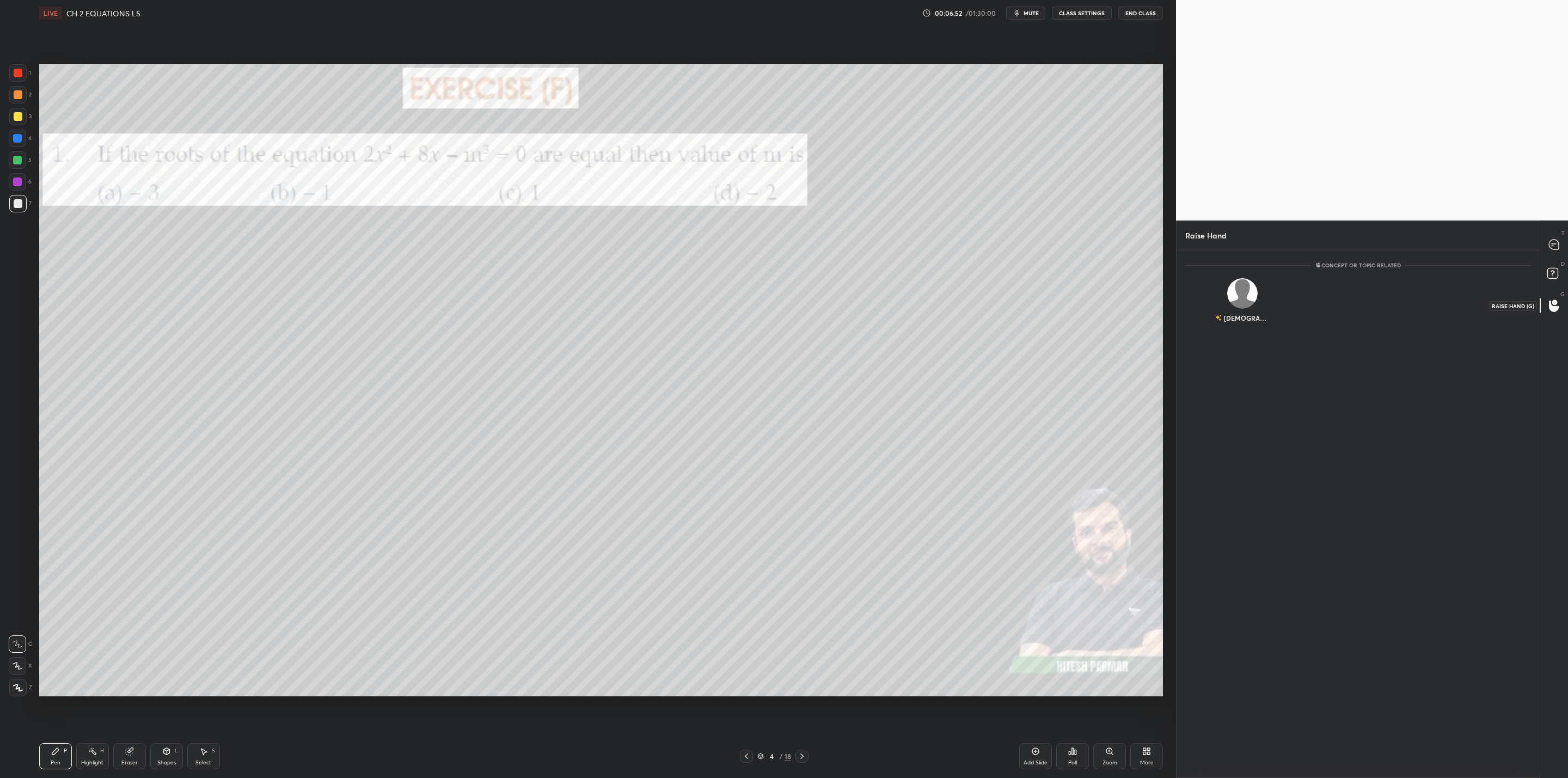
scroll to position [4, 4]
click at [1251, 297] on div "[DEMOGRAPHIC_DATA]" at bounding box center [1243, 302] width 114 height 63
click at [1251, 297] on div "[DEMOGRAPHIC_DATA] INVITE" at bounding box center [1243, 305] width 114 height 68
click at [1253, 322] on button "INVITE" at bounding box center [1243, 325] width 104 height 14
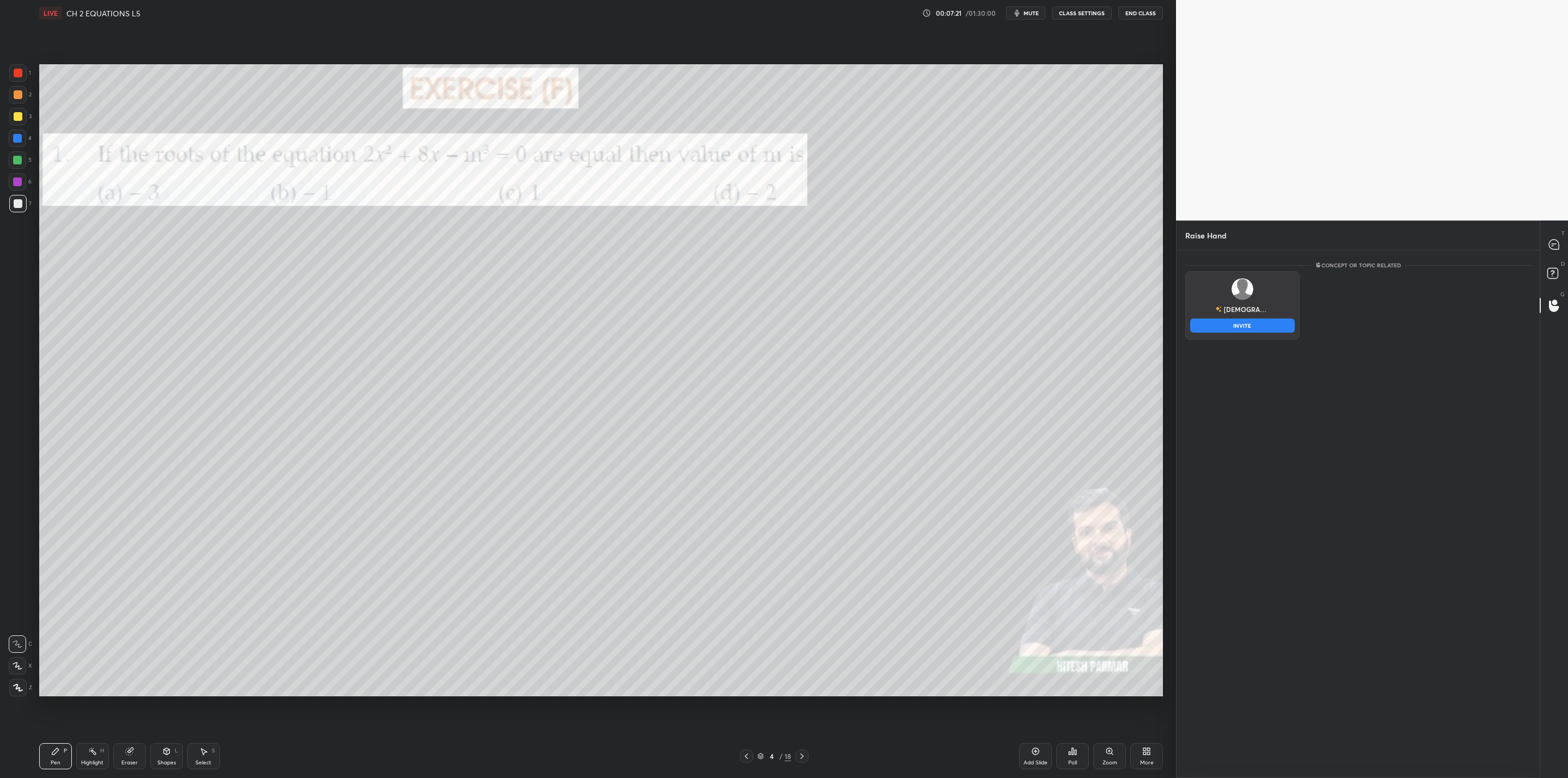
click at [1258, 303] on div "[DEMOGRAPHIC_DATA] INVITE" at bounding box center [1243, 305] width 114 height 68
click at [1269, 323] on button "INVITE" at bounding box center [1243, 325] width 104 height 14
click at [1555, 239] on icon at bounding box center [1554, 244] width 10 height 10
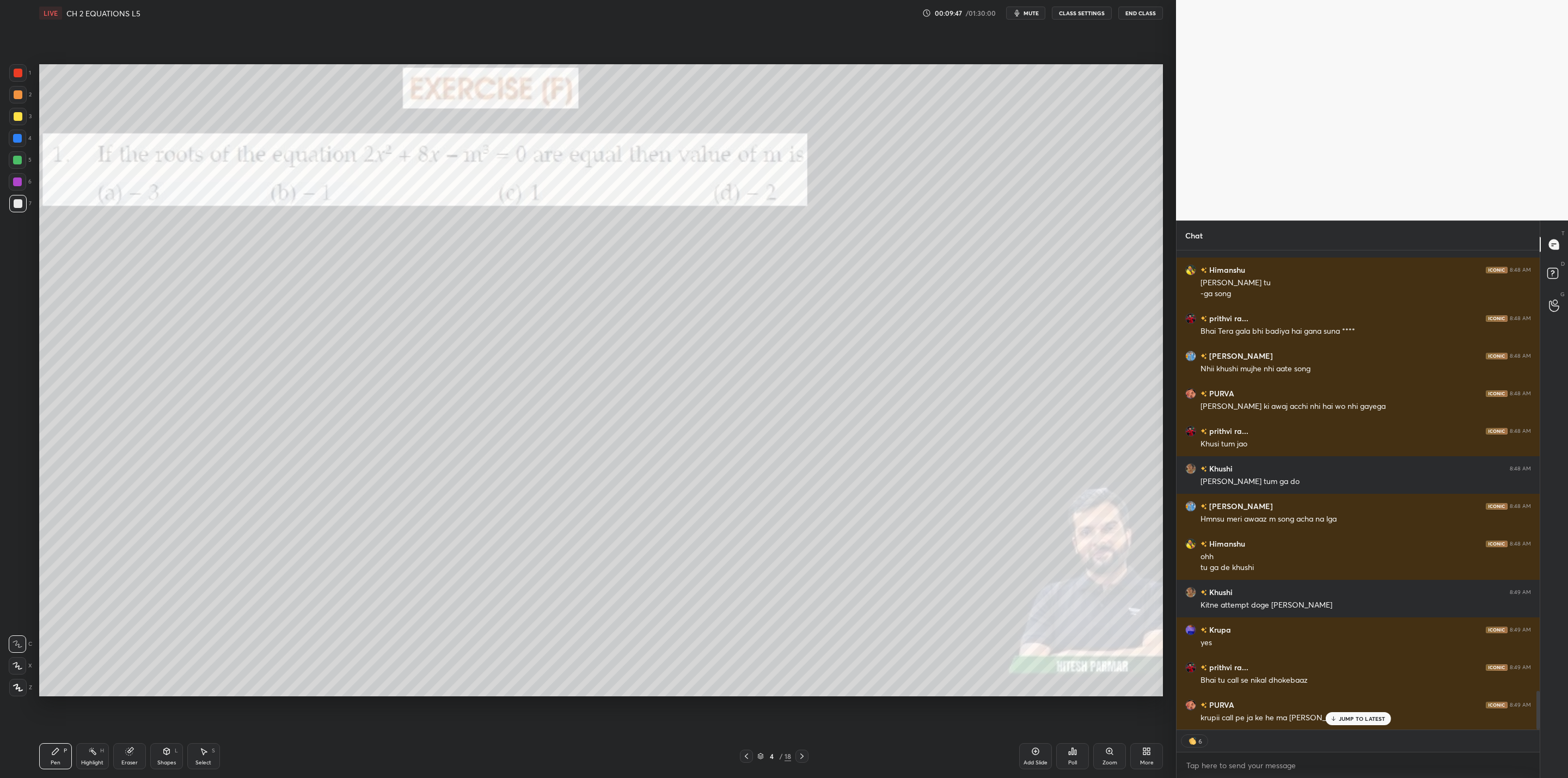
scroll to position [5495, 0]
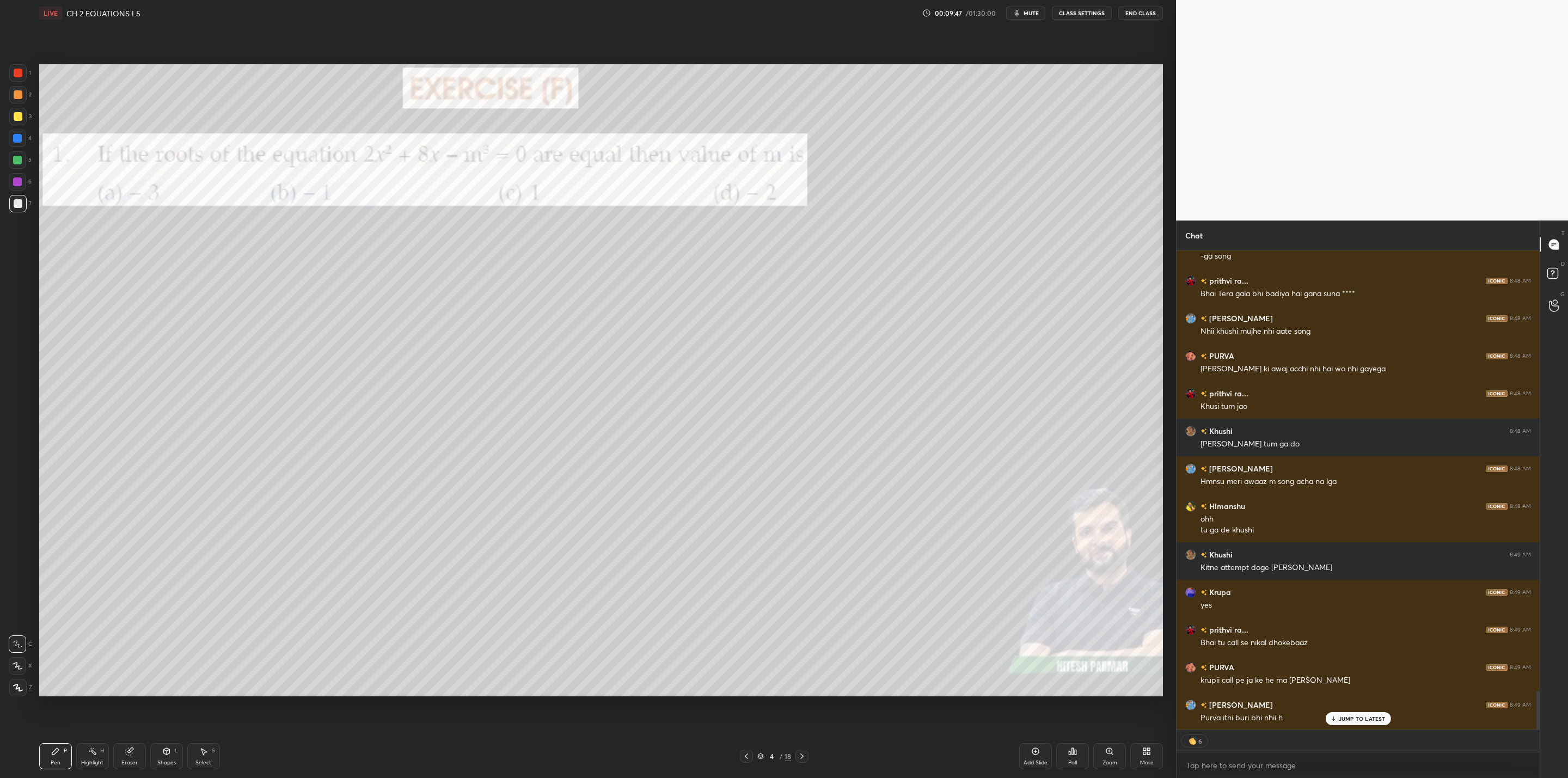
click at [1340, 720] on p "JUMP TO LATEST" at bounding box center [1362, 718] width 47 height 6
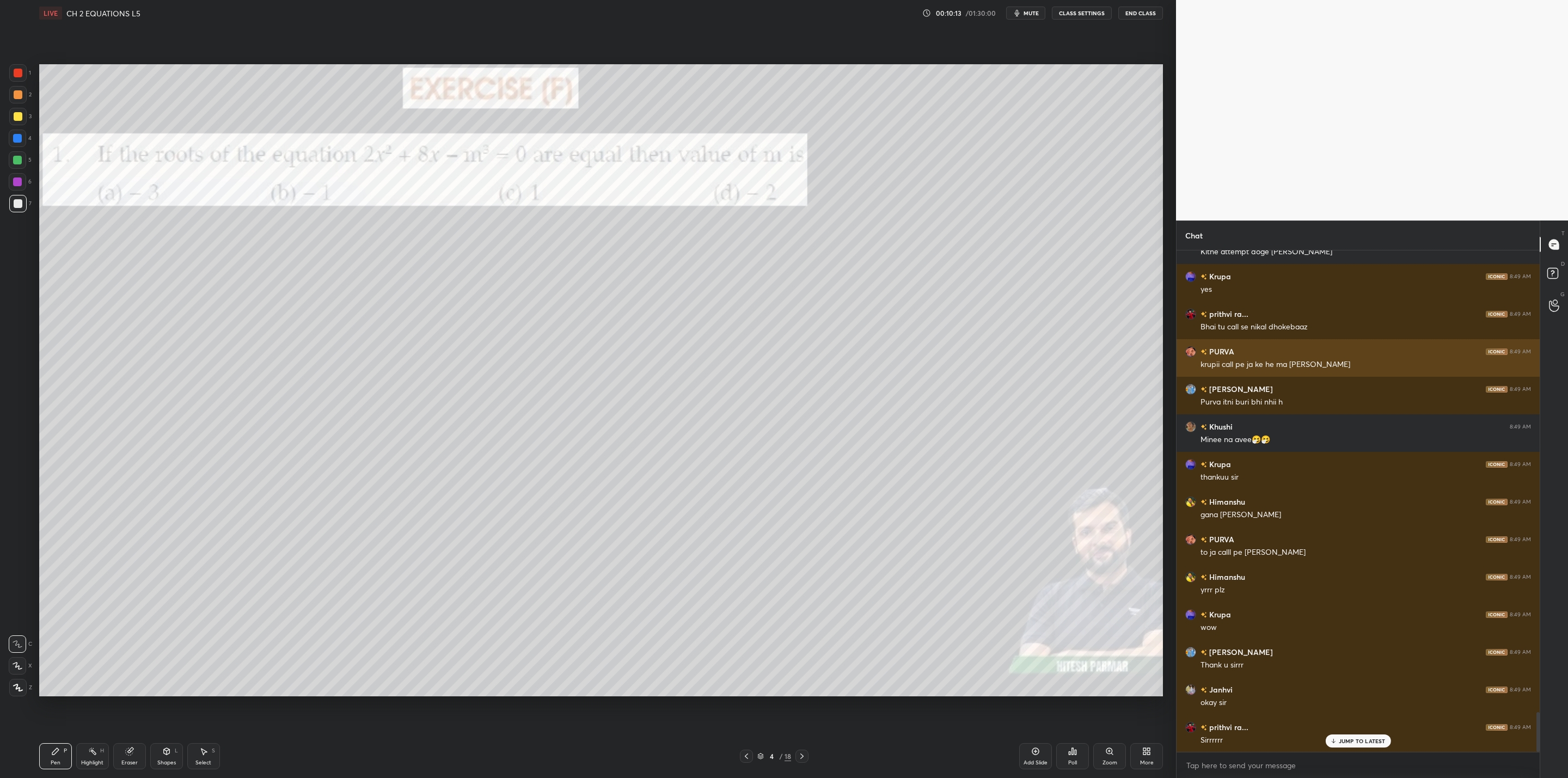
scroll to position [5848, 0]
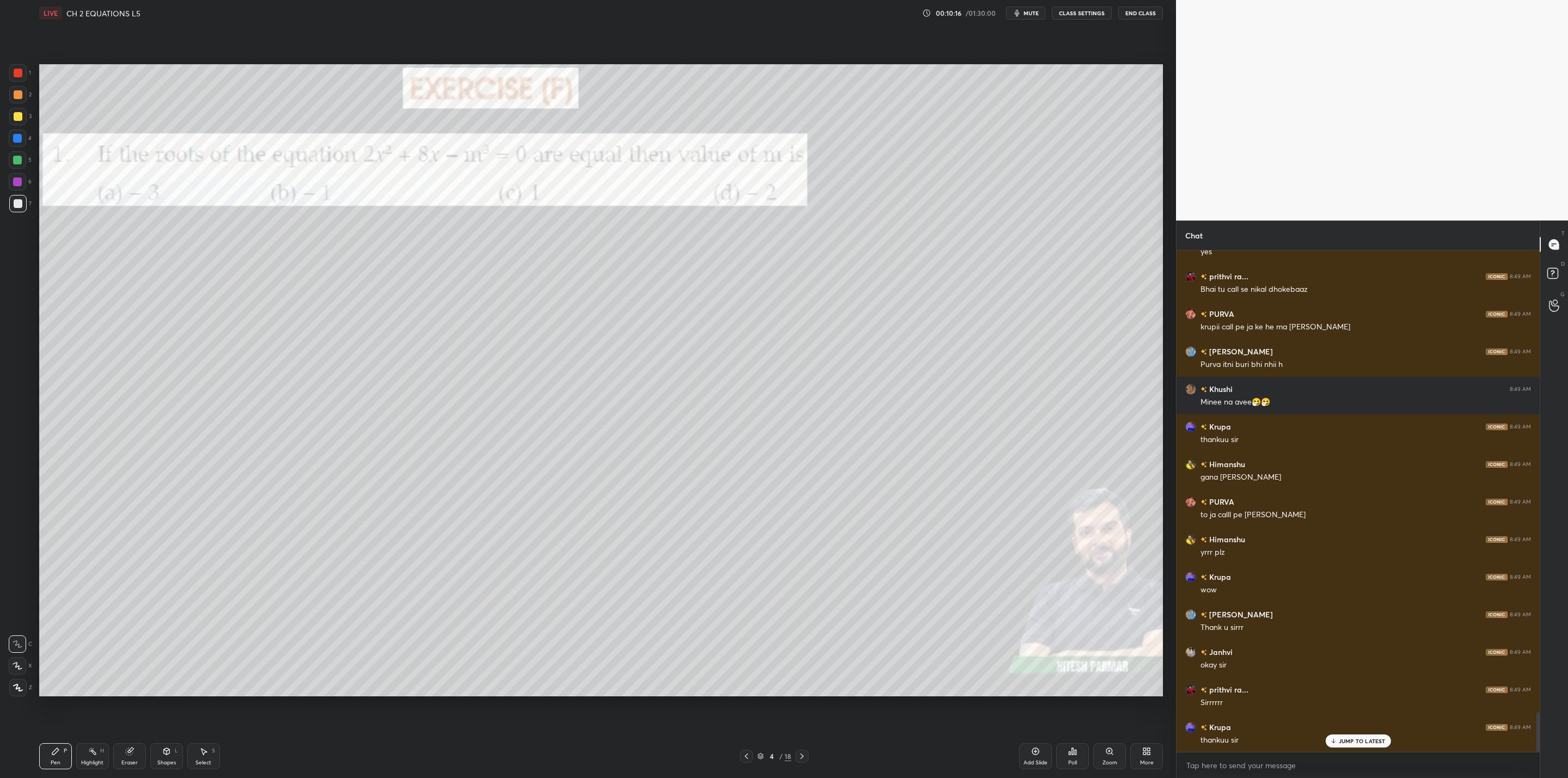
drag, startPoint x: 21, startPoint y: 116, endPoint x: 30, endPoint y: 121, distance: 10.3
click at [25, 116] on div at bounding box center [18, 116] width 18 height 18
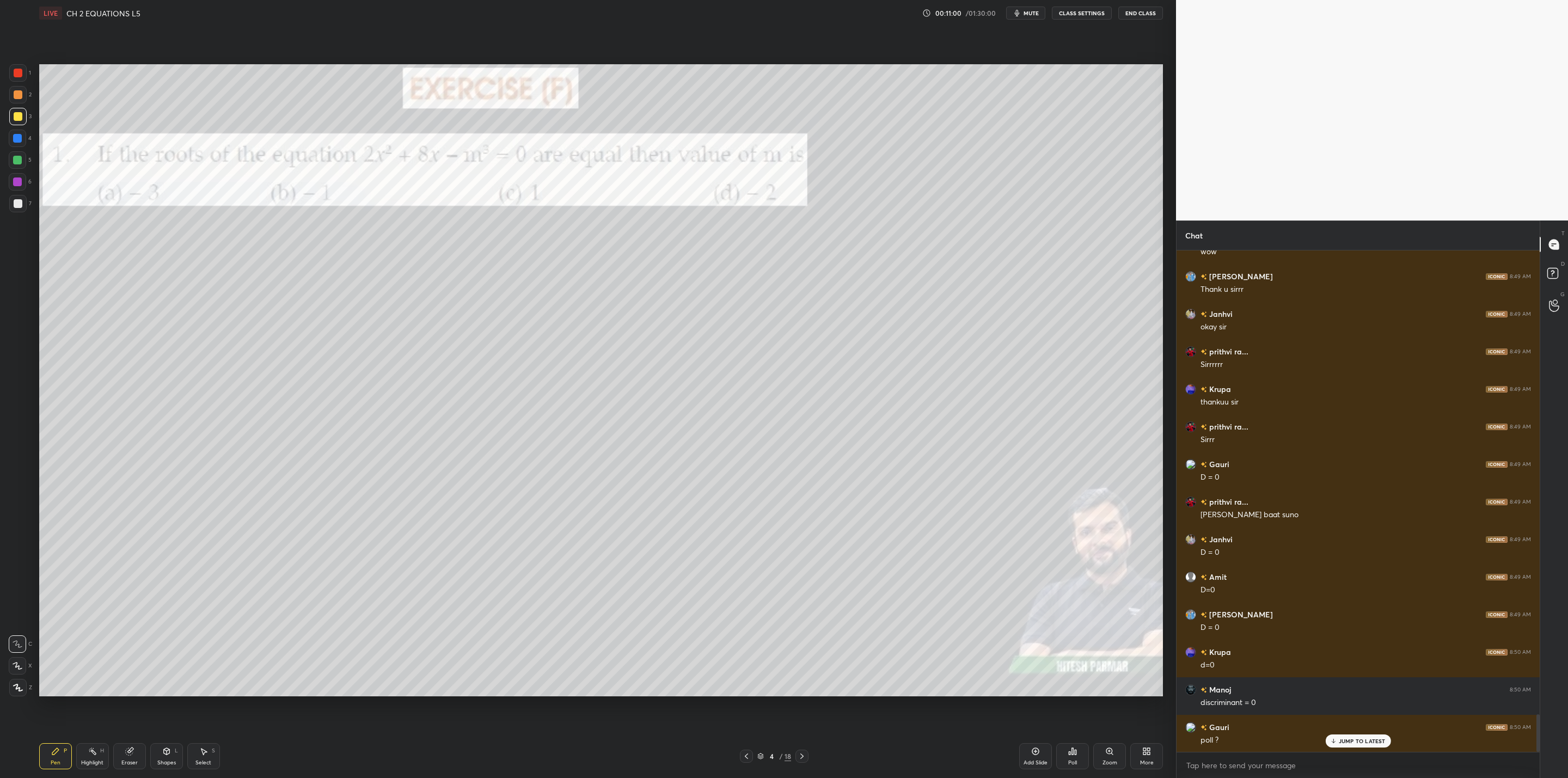
scroll to position [6224, 0]
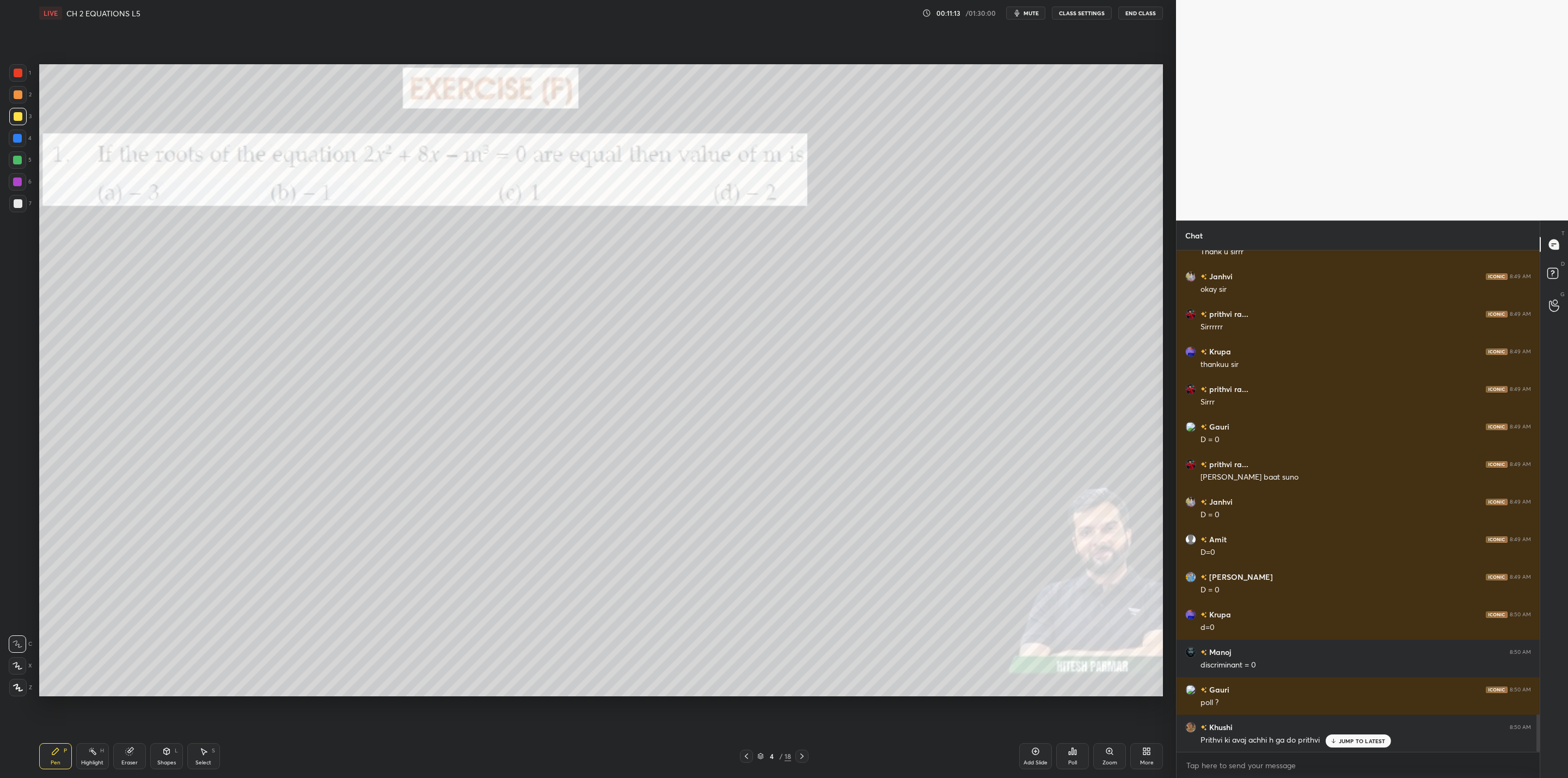
click at [131, 750] on div "Eraser" at bounding box center [129, 756] width 32 height 26
drag, startPoint x: 57, startPoint y: 748, endPoint x: 73, endPoint y: 742, distance: 17.1
click at [64, 746] on div "Pen P" at bounding box center [56, 756] width 32 height 26
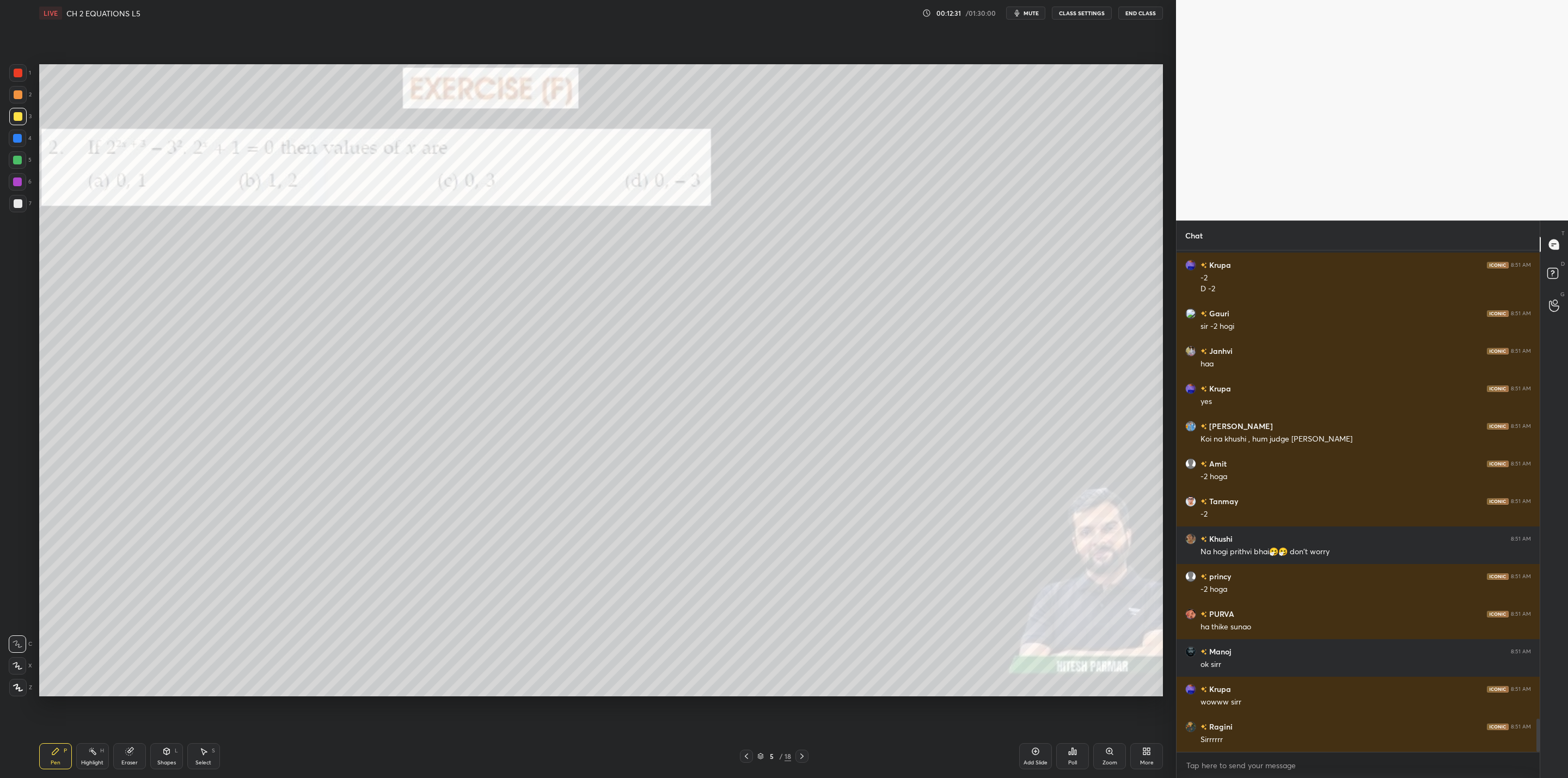
scroll to position [7062, 0]
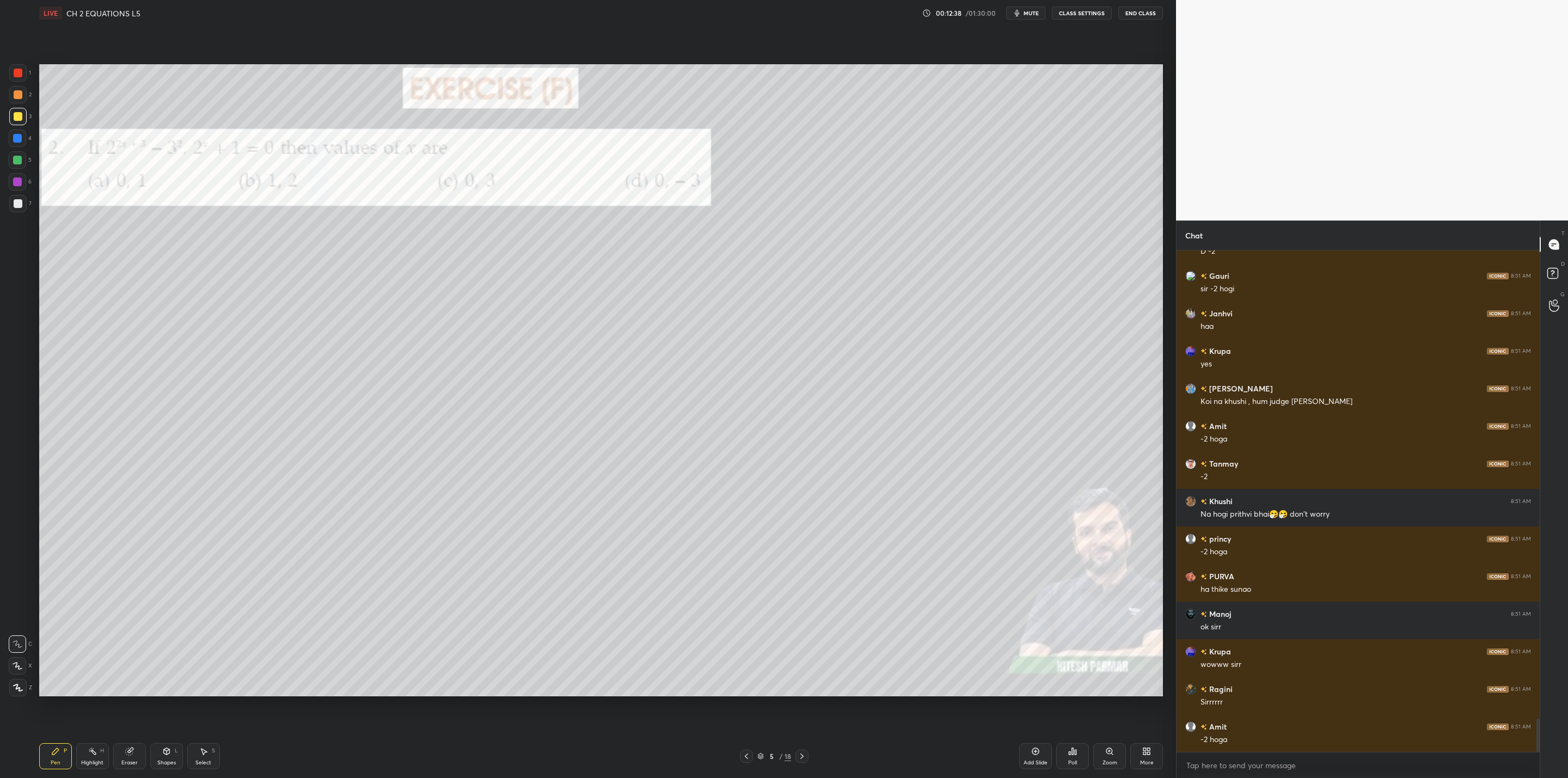
drag, startPoint x: 16, startPoint y: 158, endPoint x: 32, endPoint y: 152, distance: 17.1
click at [20, 157] on div at bounding box center [18, 160] width 8 height 8
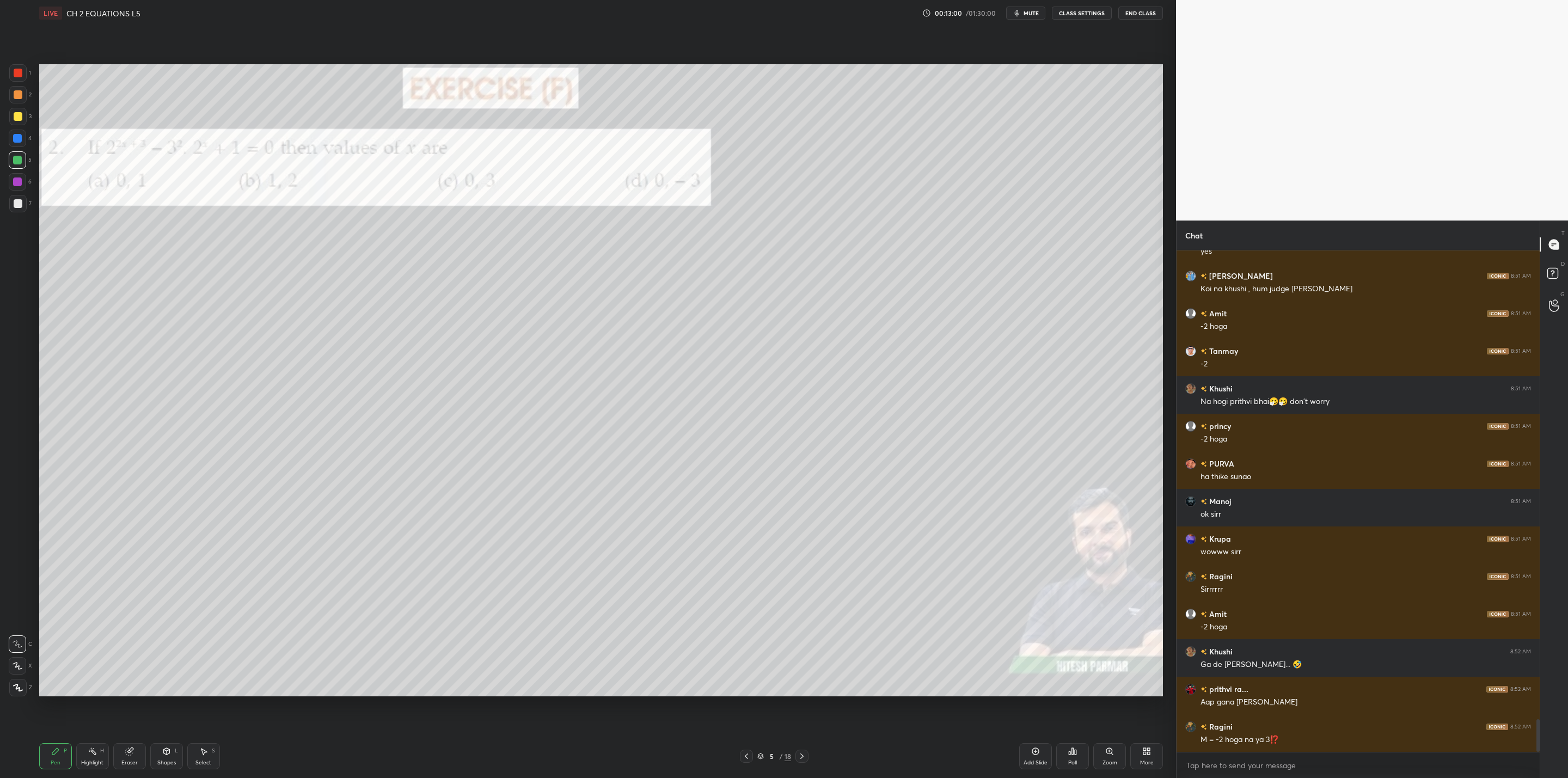
scroll to position [7212, 0]
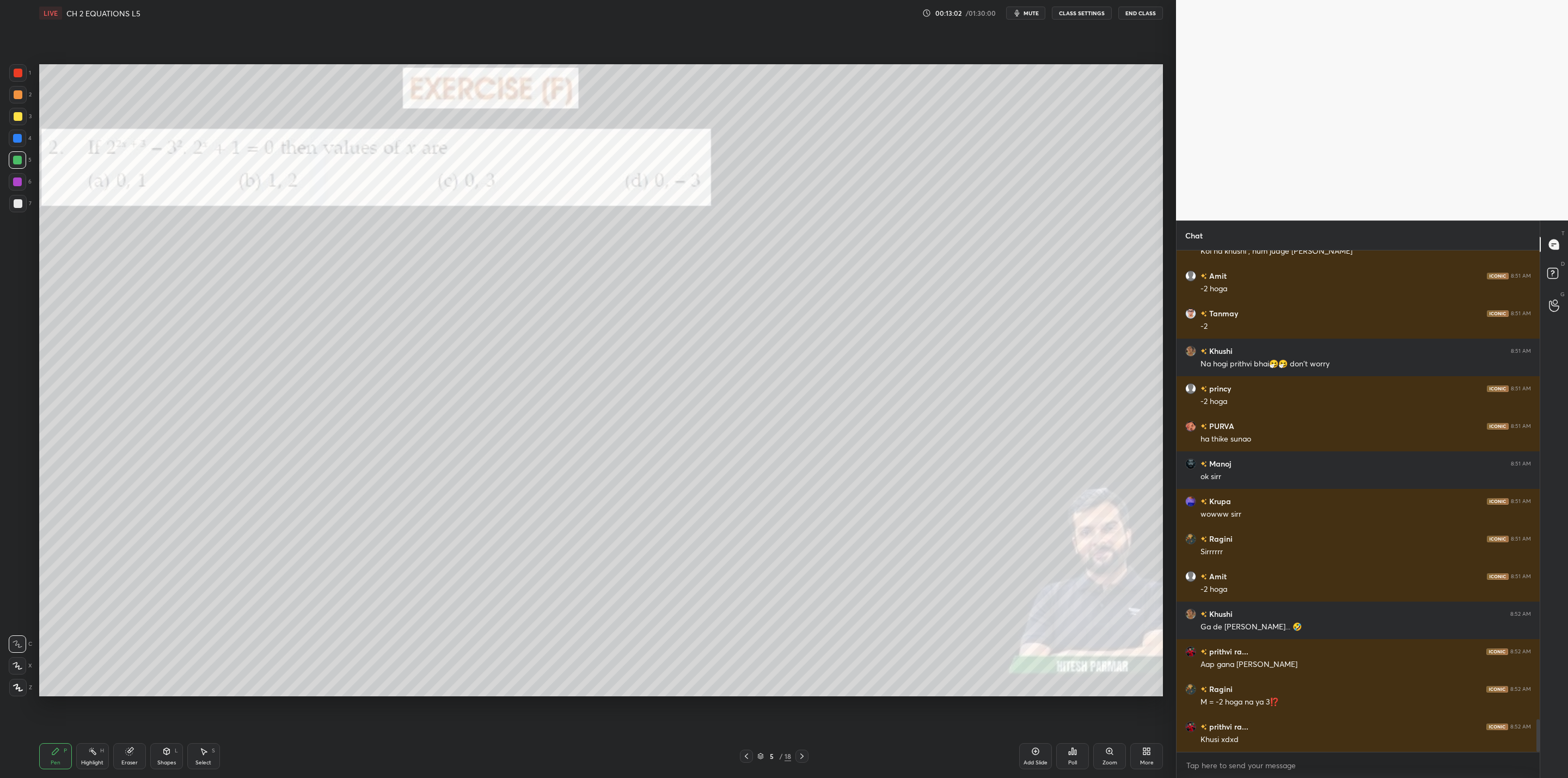
click at [745, 756] on icon at bounding box center [746, 756] width 8 height 8
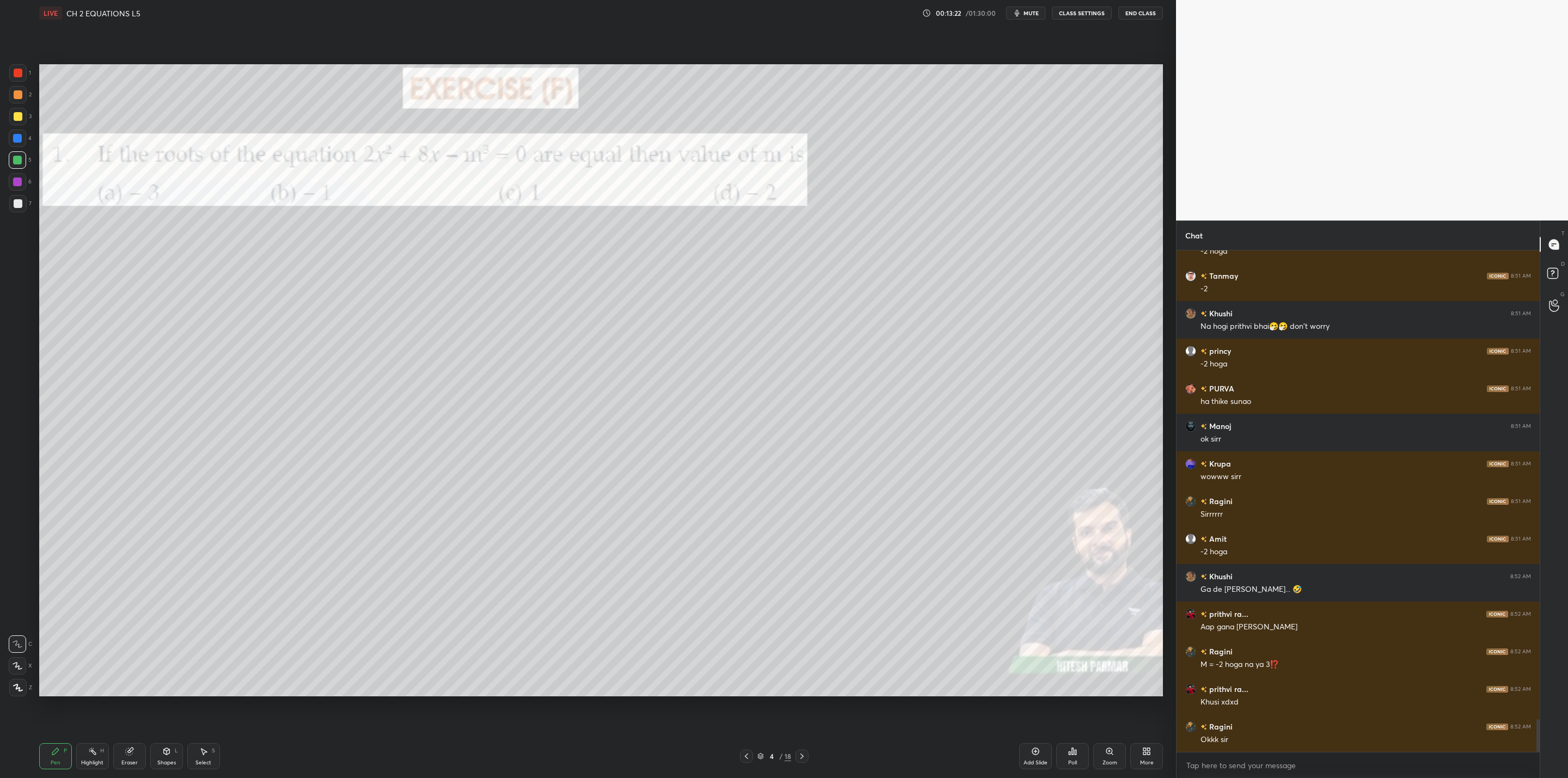
scroll to position [7287, 0]
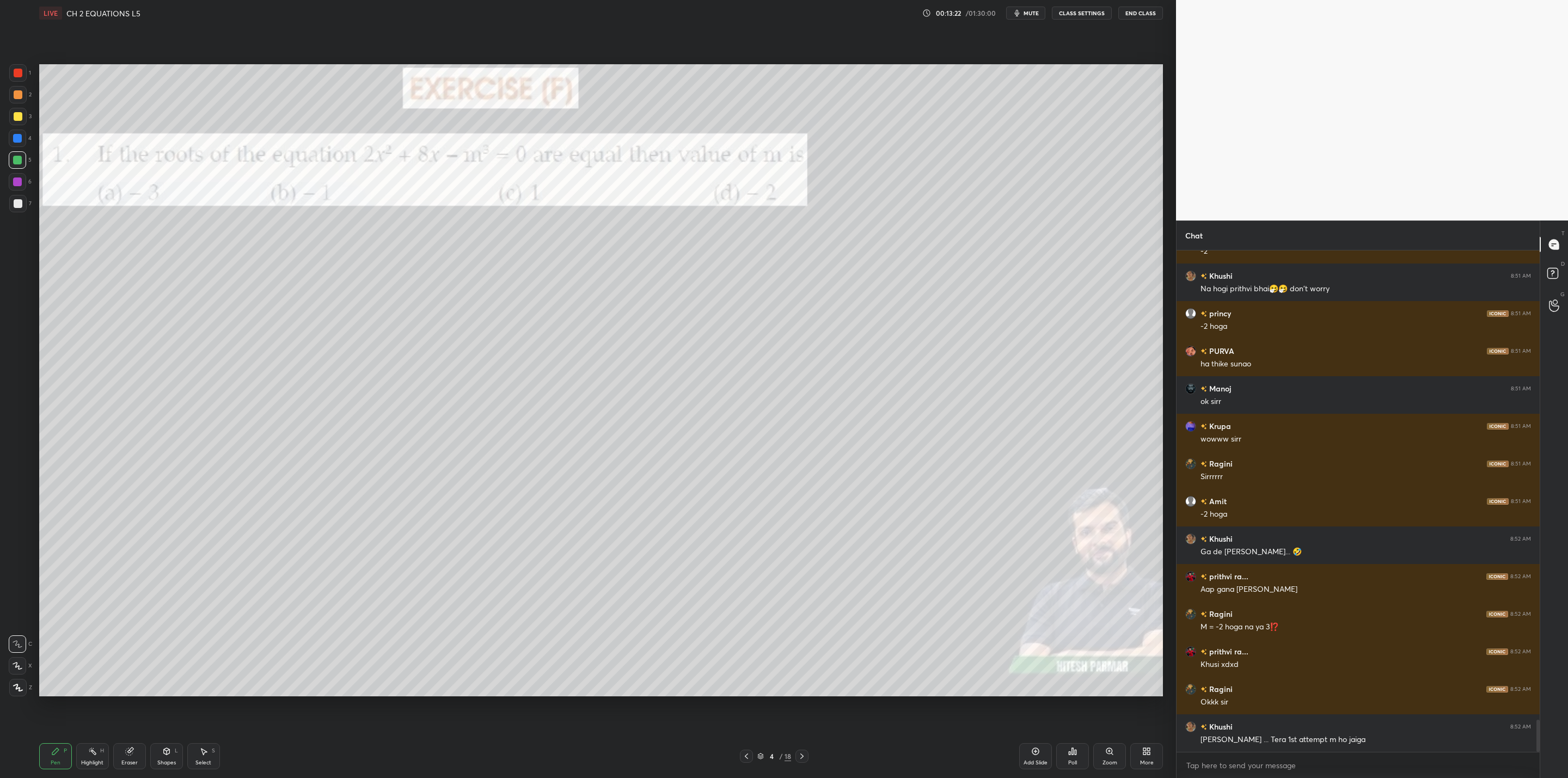
click at [798, 753] on div "4 / 18" at bounding box center [774, 756] width 68 height 13
click at [798, 752] on icon at bounding box center [802, 756] width 8 height 8
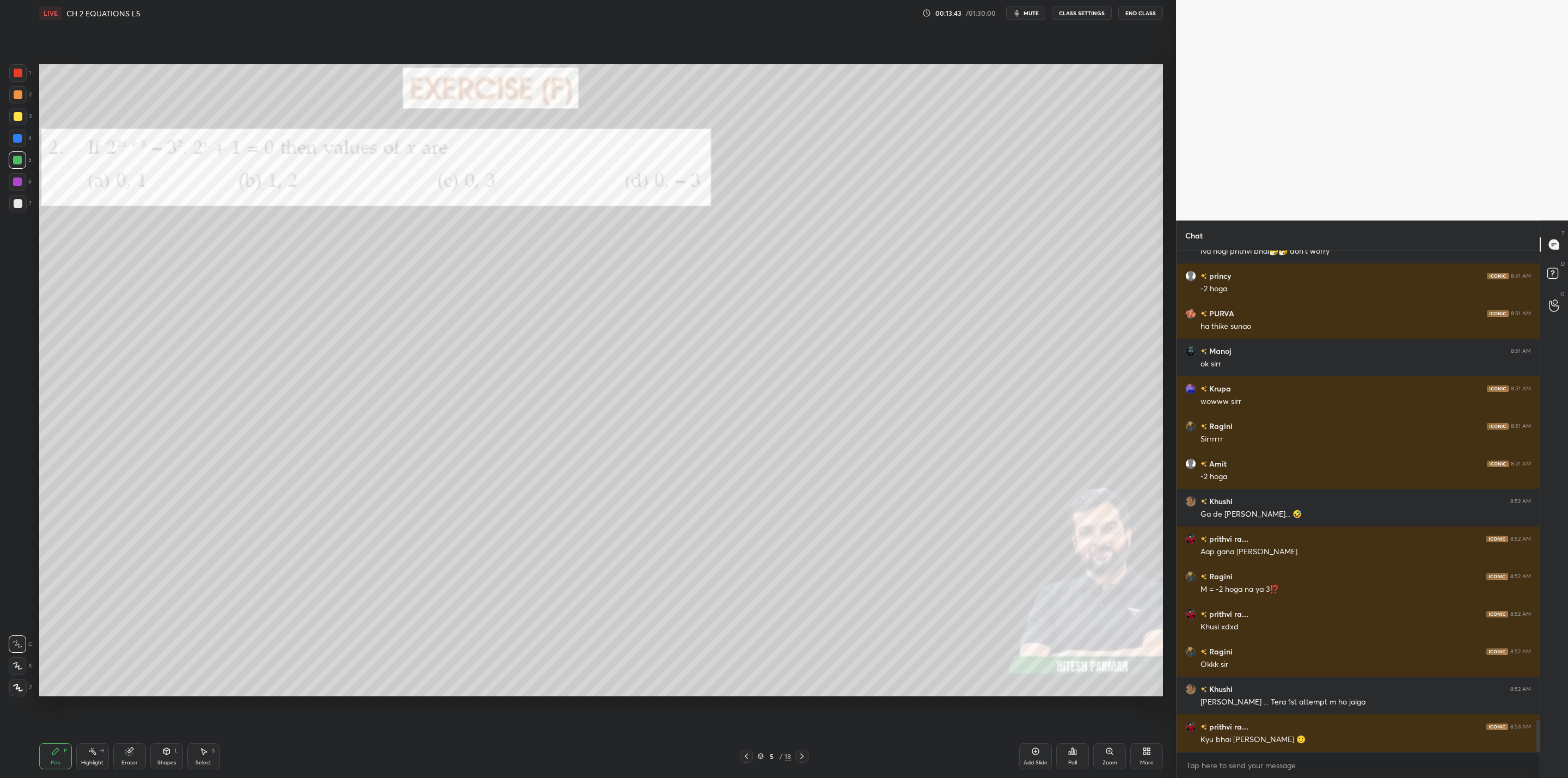
scroll to position [7362, 0]
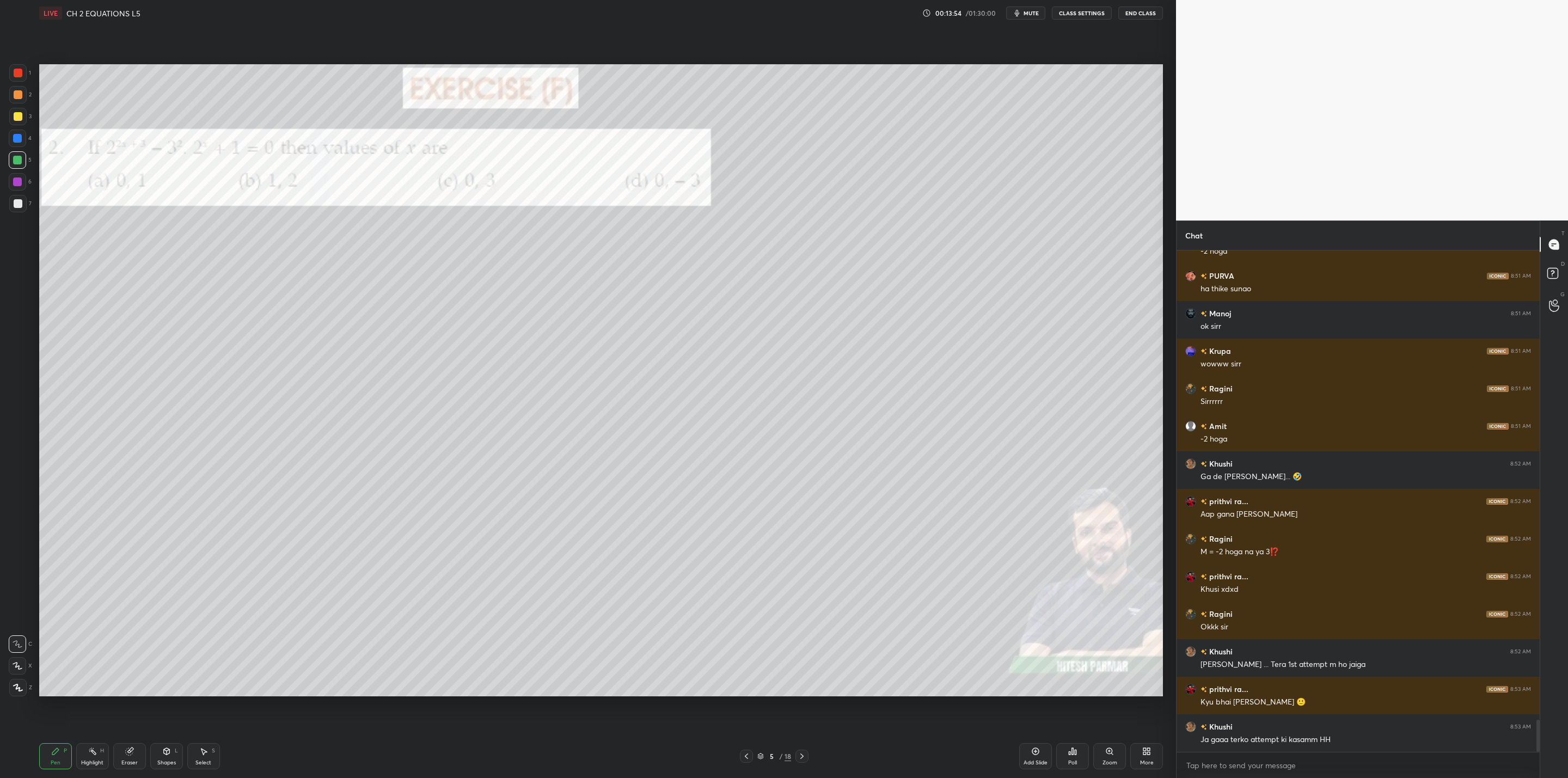
drag, startPoint x: 1106, startPoint y: 753, endPoint x: 1114, endPoint y: 743, distance: 12.8
click at [1108, 753] on icon at bounding box center [1110, 751] width 8 height 8
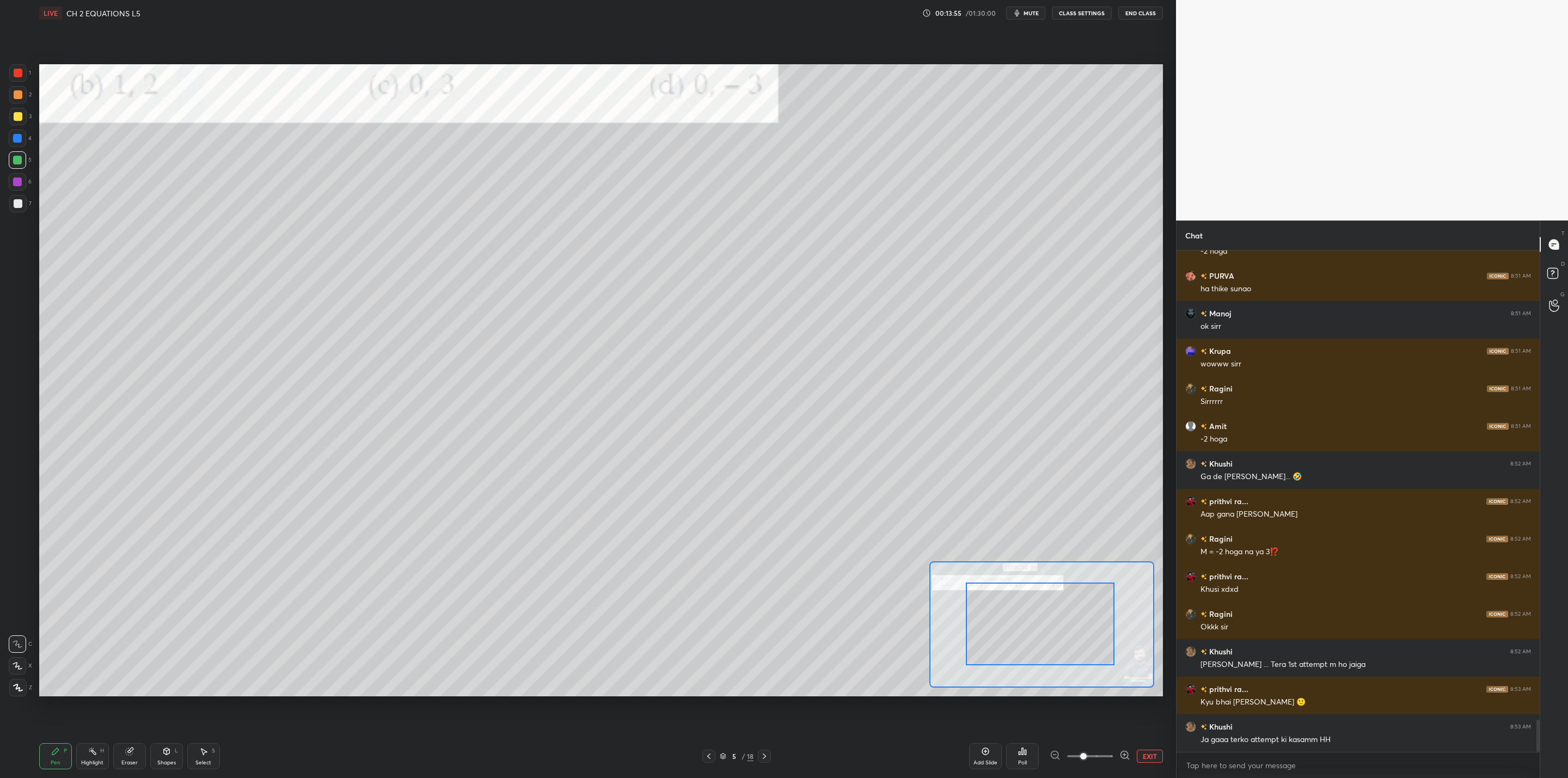
drag, startPoint x: 1075, startPoint y: 639, endPoint x: 1003, endPoint y: 603, distance: 80.5
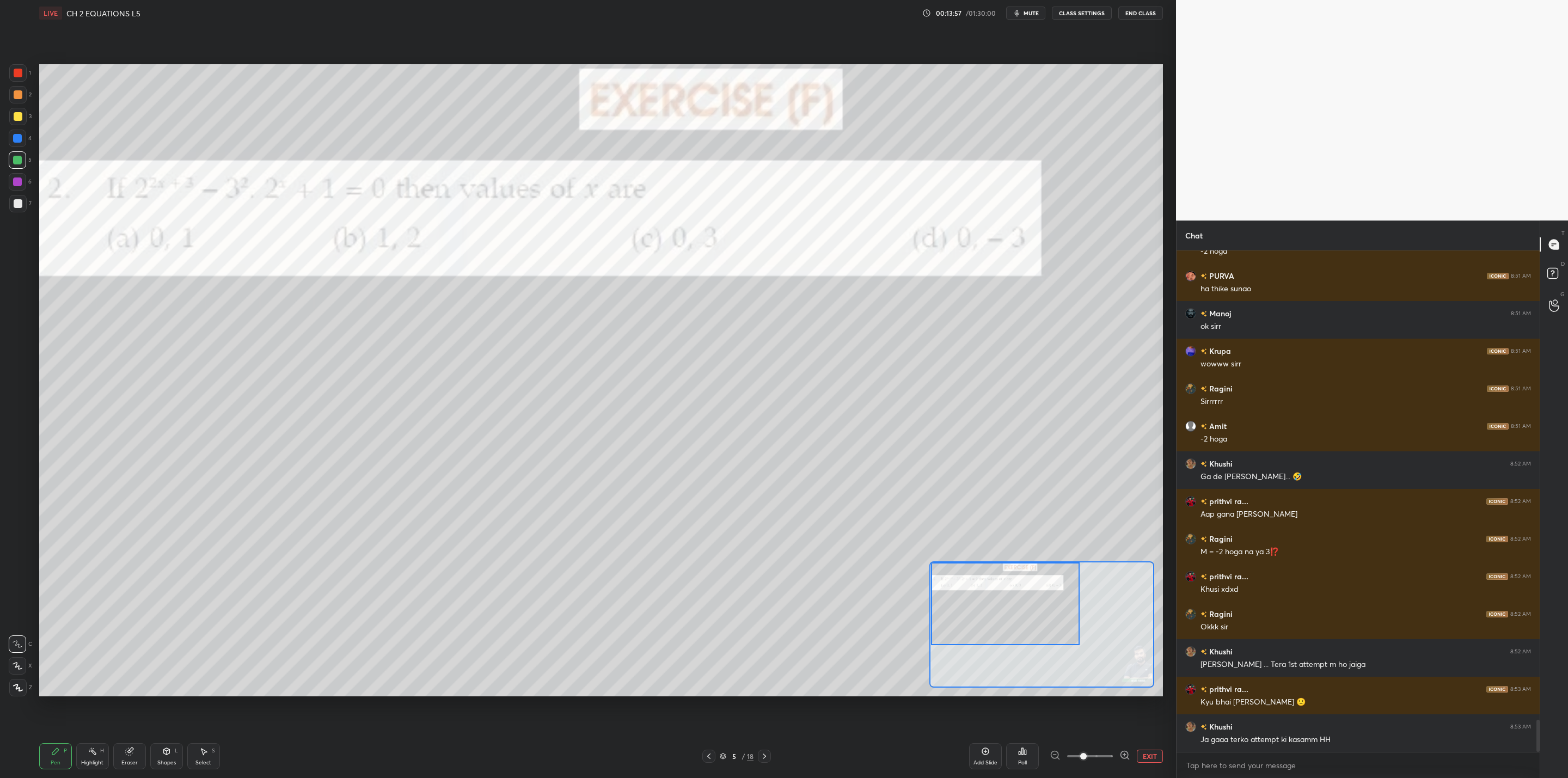
drag, startPoint x: 1074, startPoint y: 645, endPoint x: 1043, endPoint y: 629, distance: 34.9
click at [1043, 629] on div at bounding box center [1005, 604] width 149 height 83
click at [20, 181] on div at bounding box center [18, 181] width 8 height 8
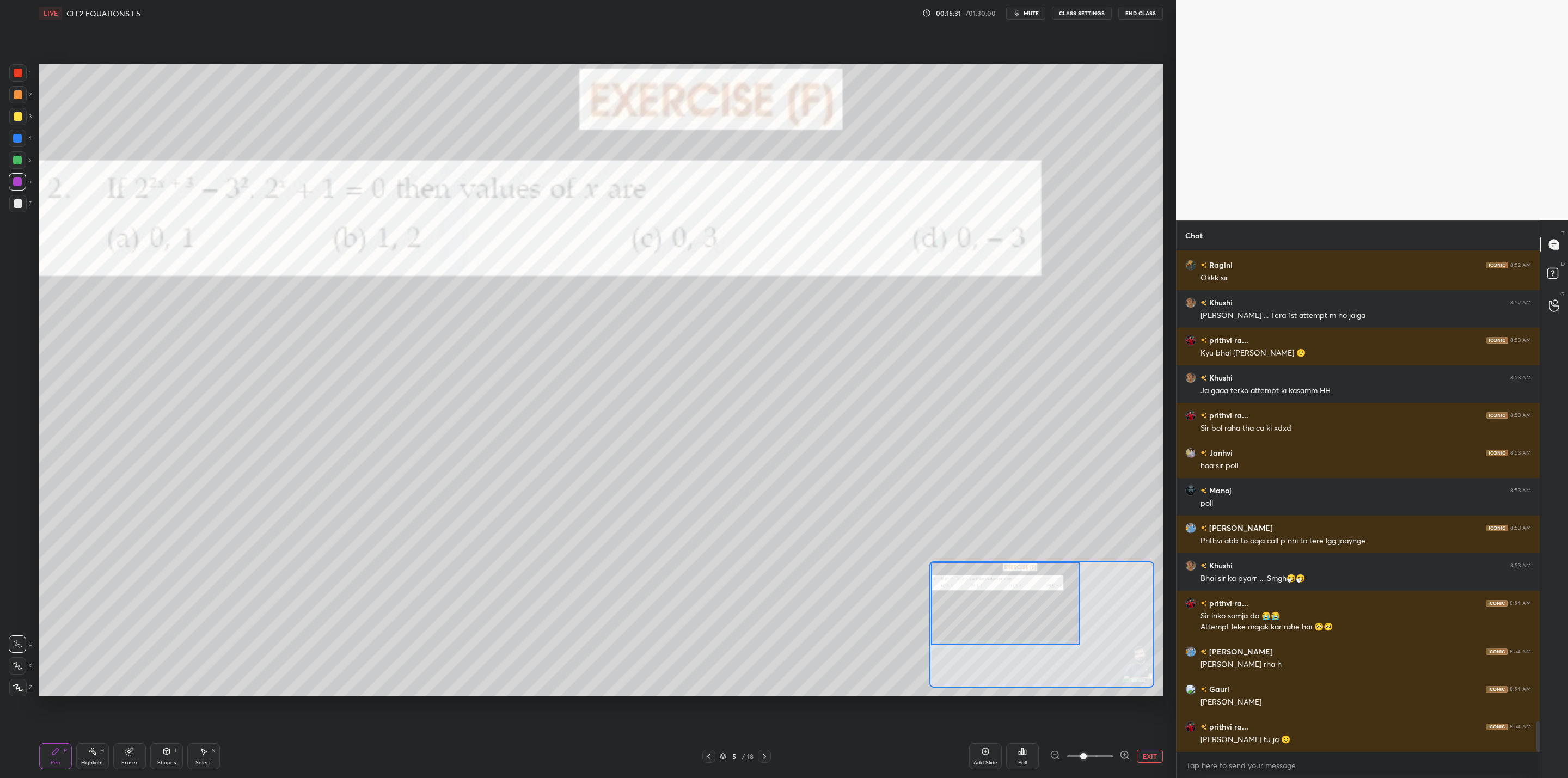
scroll to position [7749, 0]
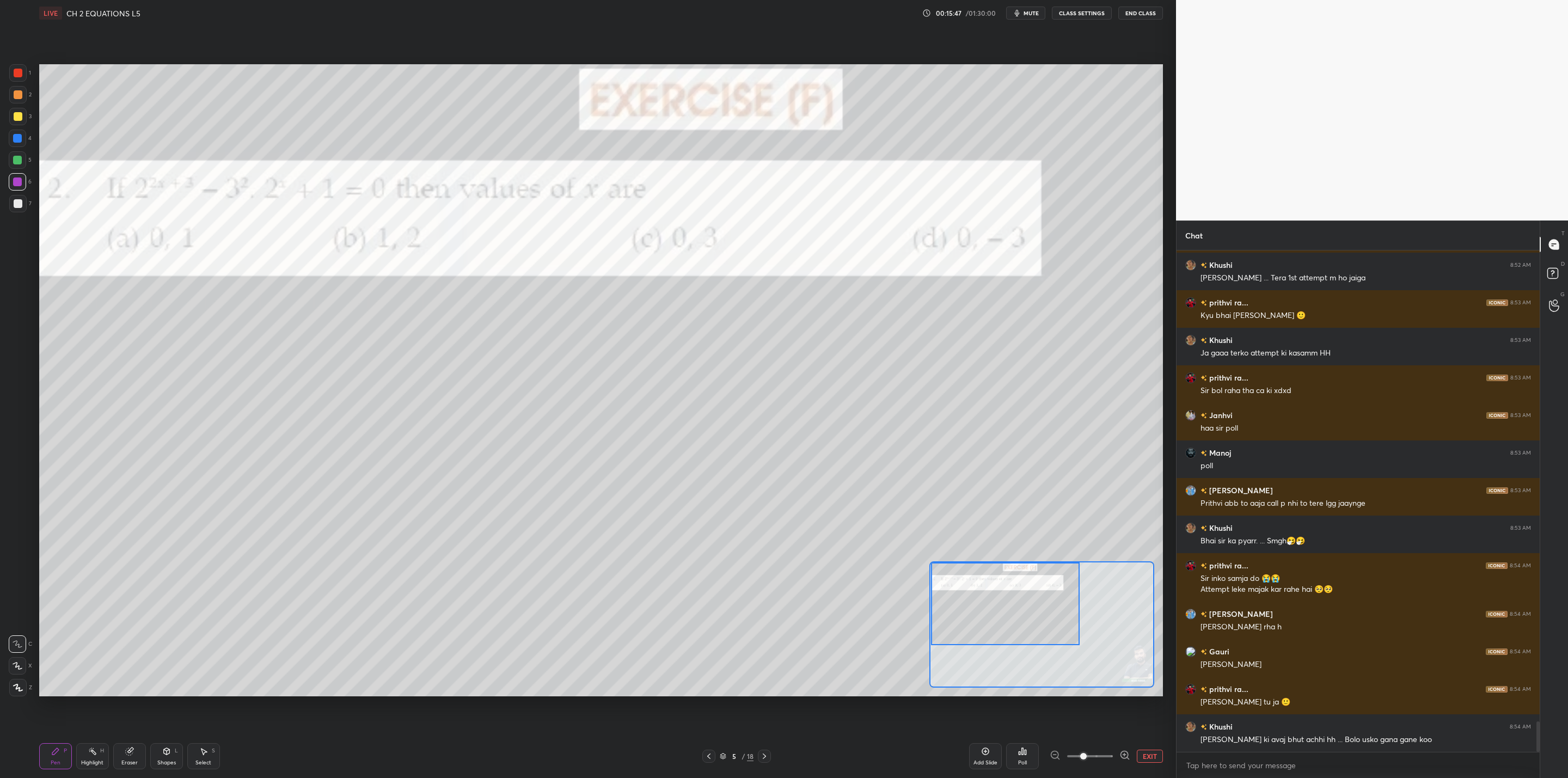
click at [1019, 761] on div "Poll" at bounding box center [1022, 756] width 32 height 26
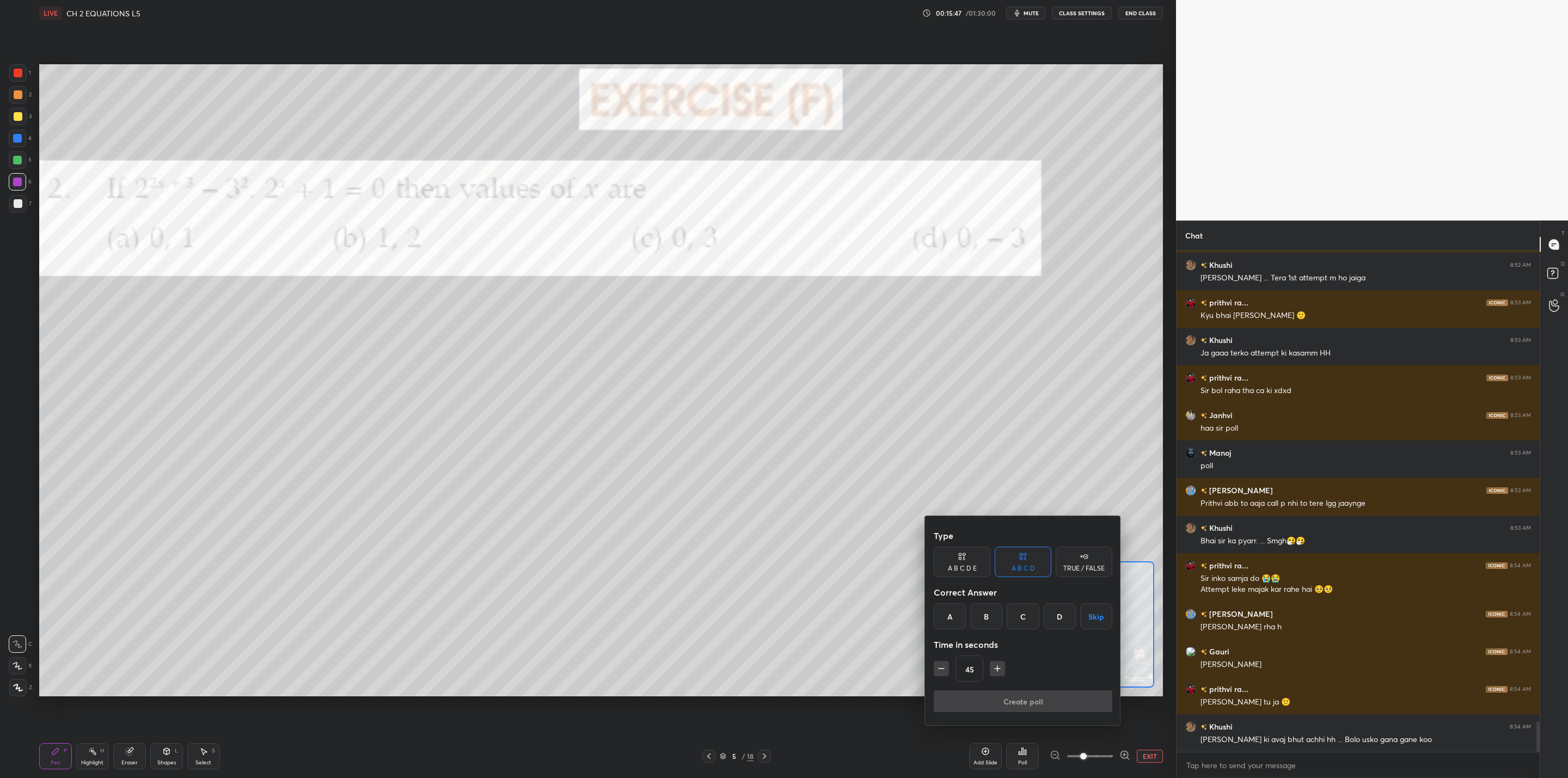
scroll to position [7786, 0]
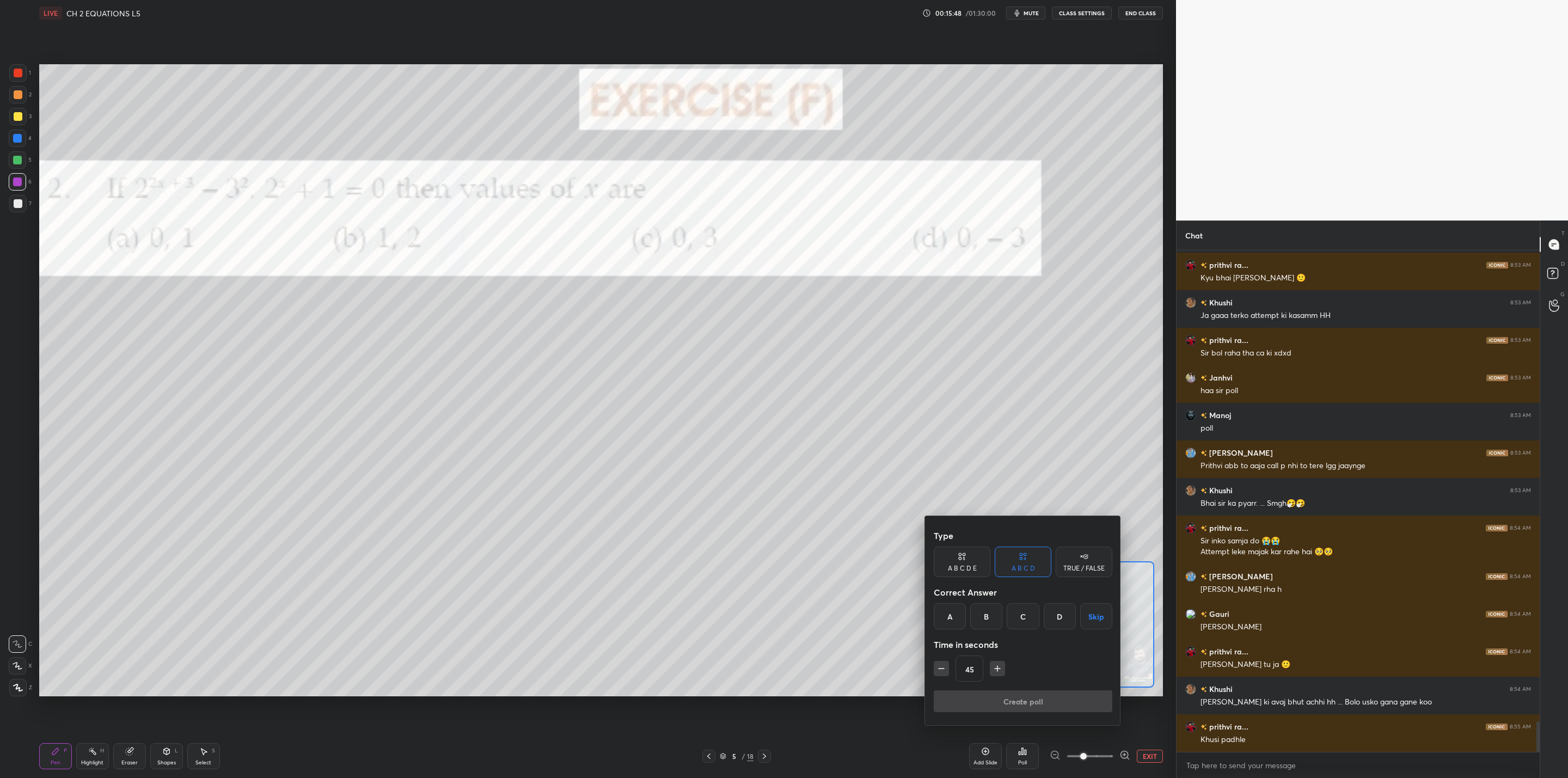
drag, startPoint x: 1058, startPoint y: 611, endPoint x: 1053, endPoint y: 642, distance: 31.4
click at [1058, 611] on div "D" at bounding box center [1060, 616] width 32 height 26
click at [1005, 698] on button "Create poll" at bounding box center [1023, 701] width 179 height 22
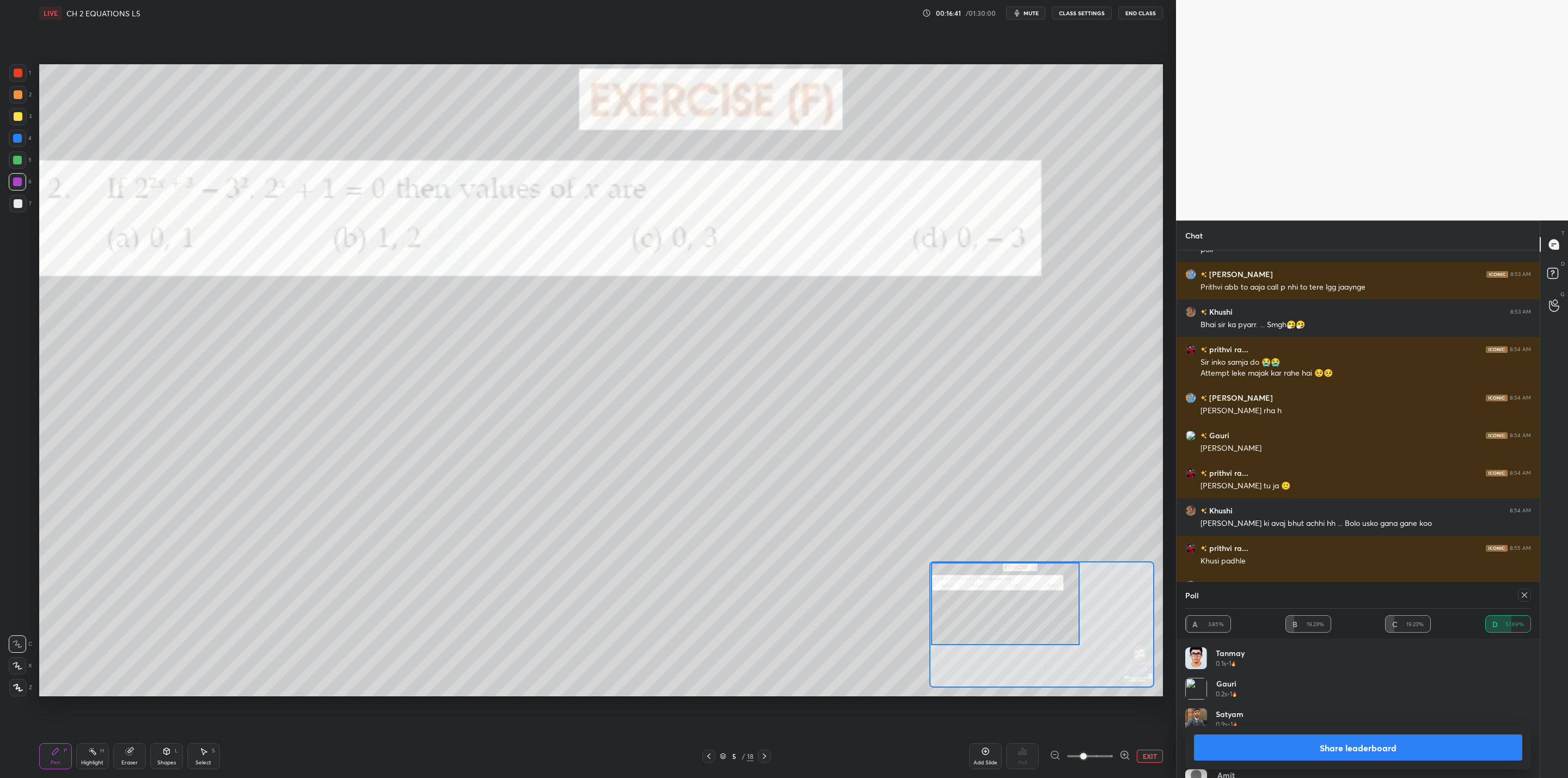
scroll to position [8002, 0]
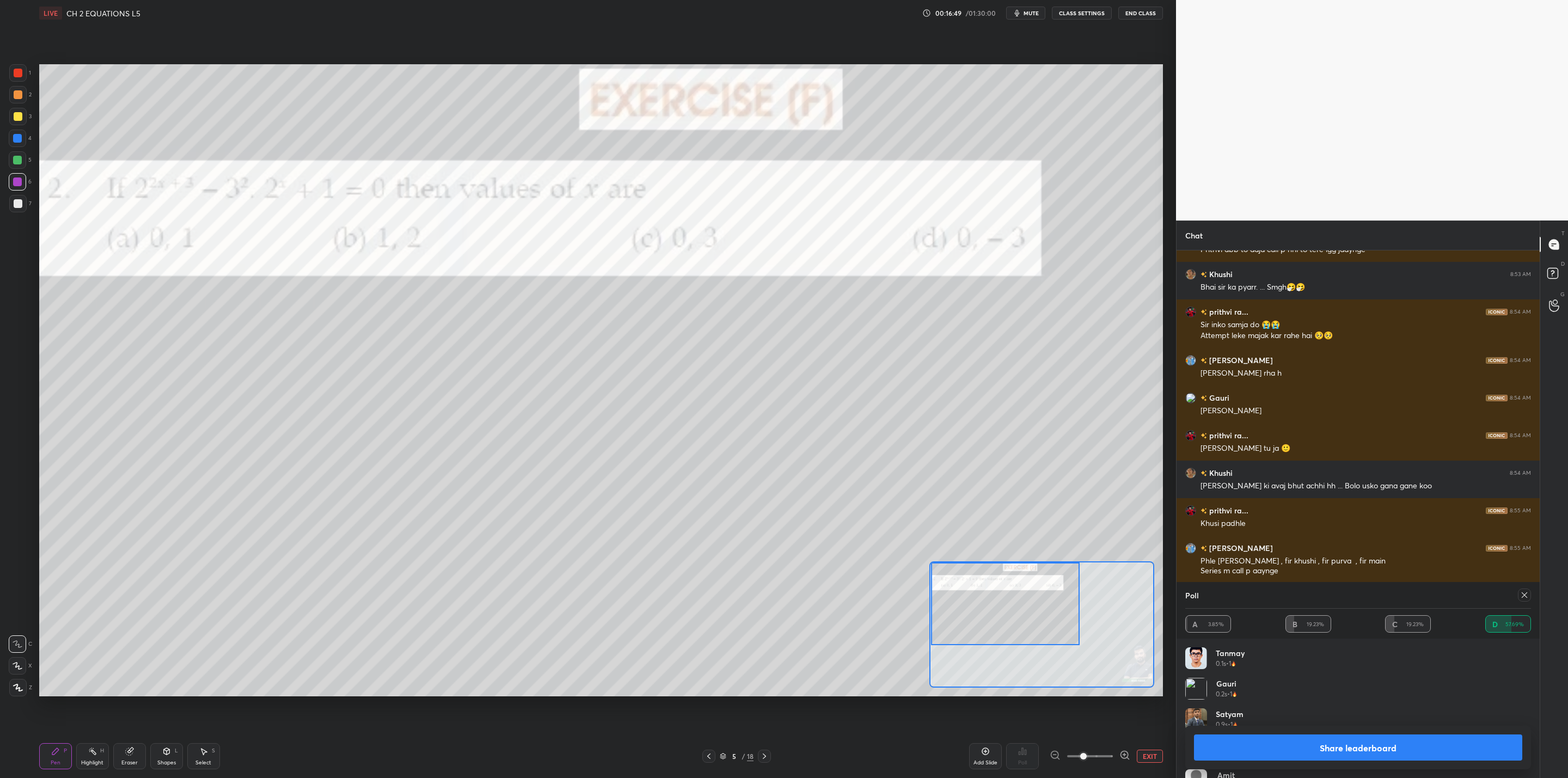
drag, startPoint x: 1237, startPoint y: 743, endPoint x: 1214, endPoint y: 741, distance: 23.1
click at [1238, 743] on button "Share leaderboard" at bounding box center [1358, 747] width 328 height 26
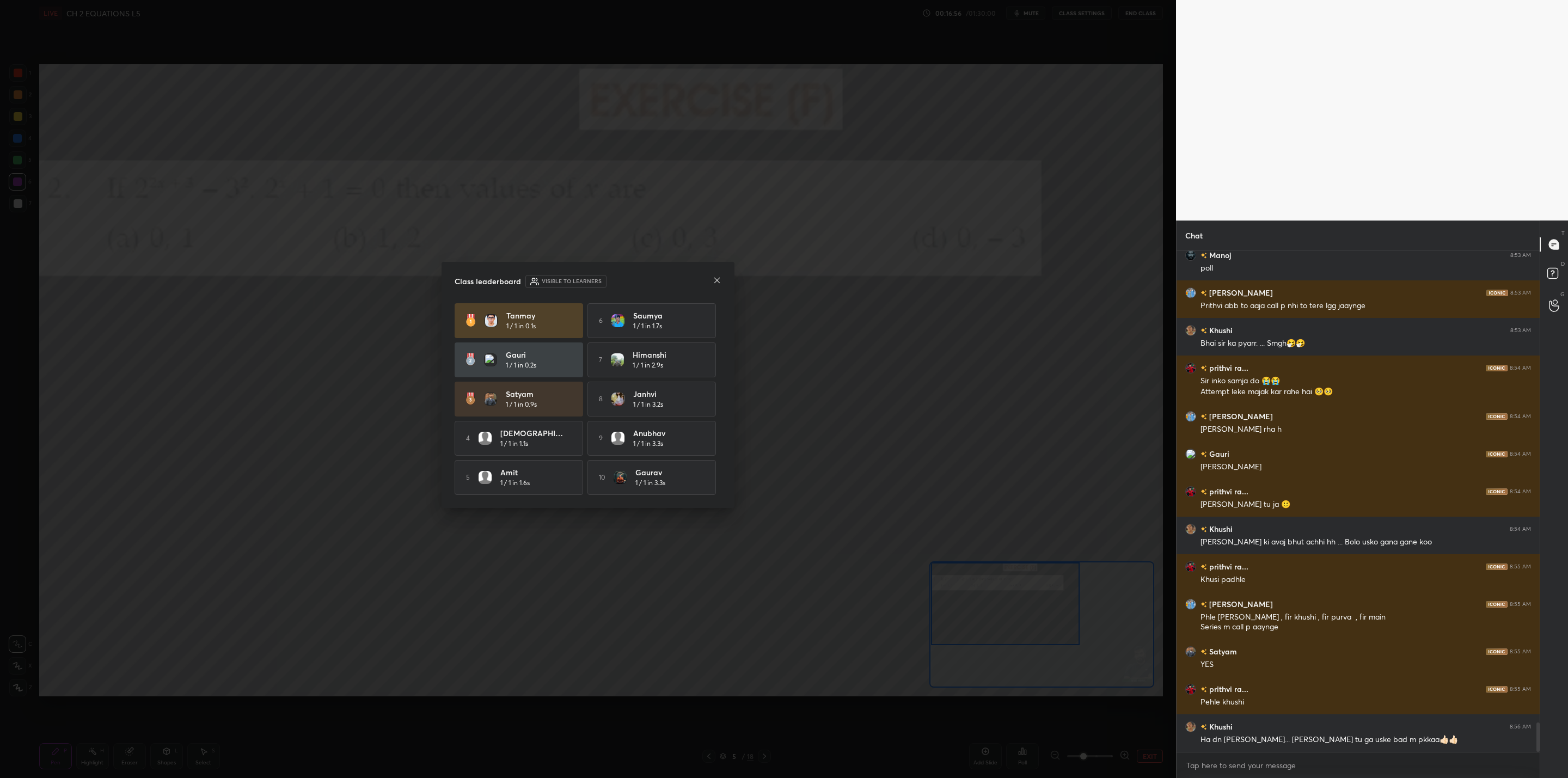
scroll to position [7984, 0]
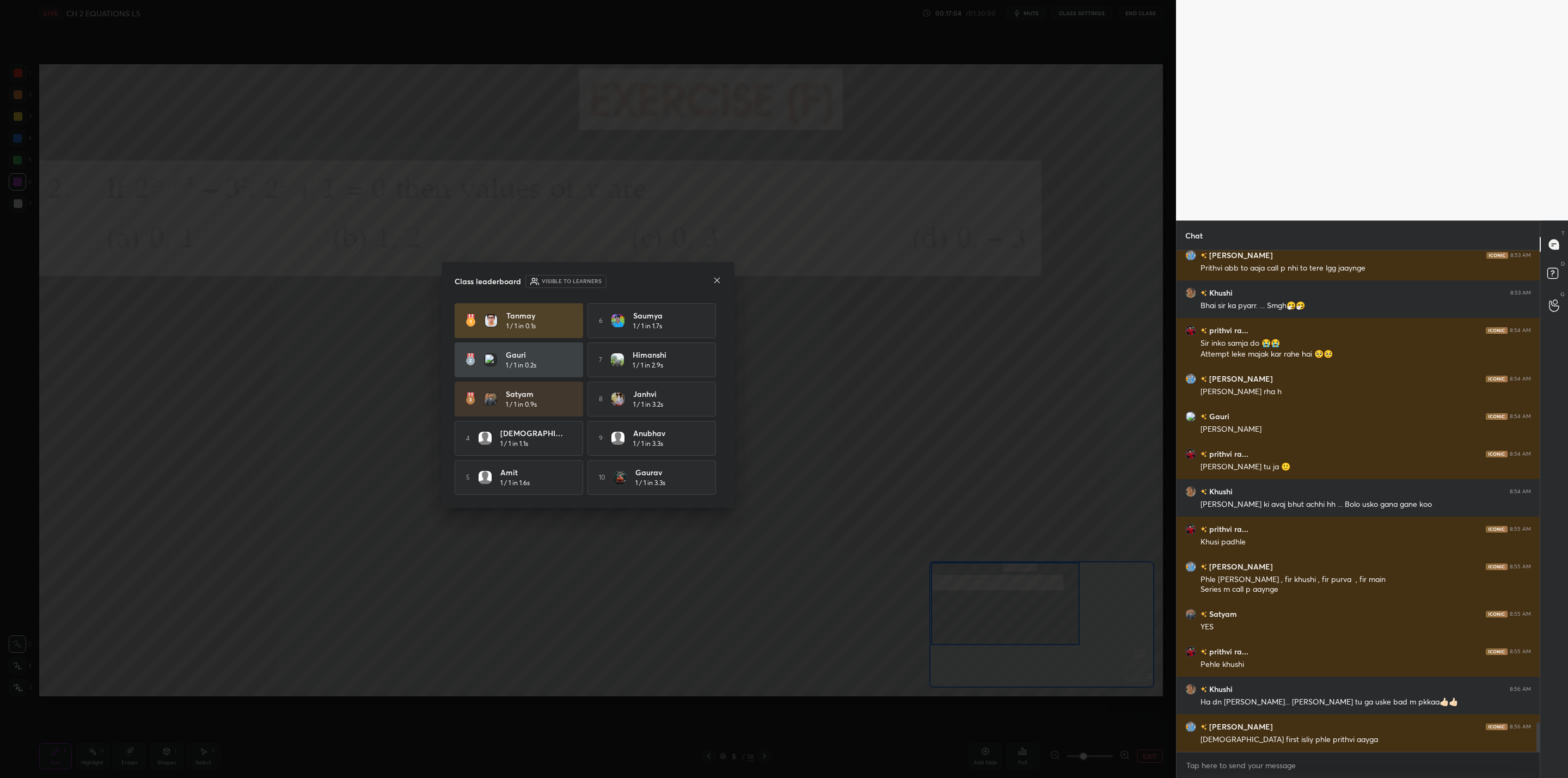
click at [716, 280] on icon at bounding box center [717, 280] width 6 height 6
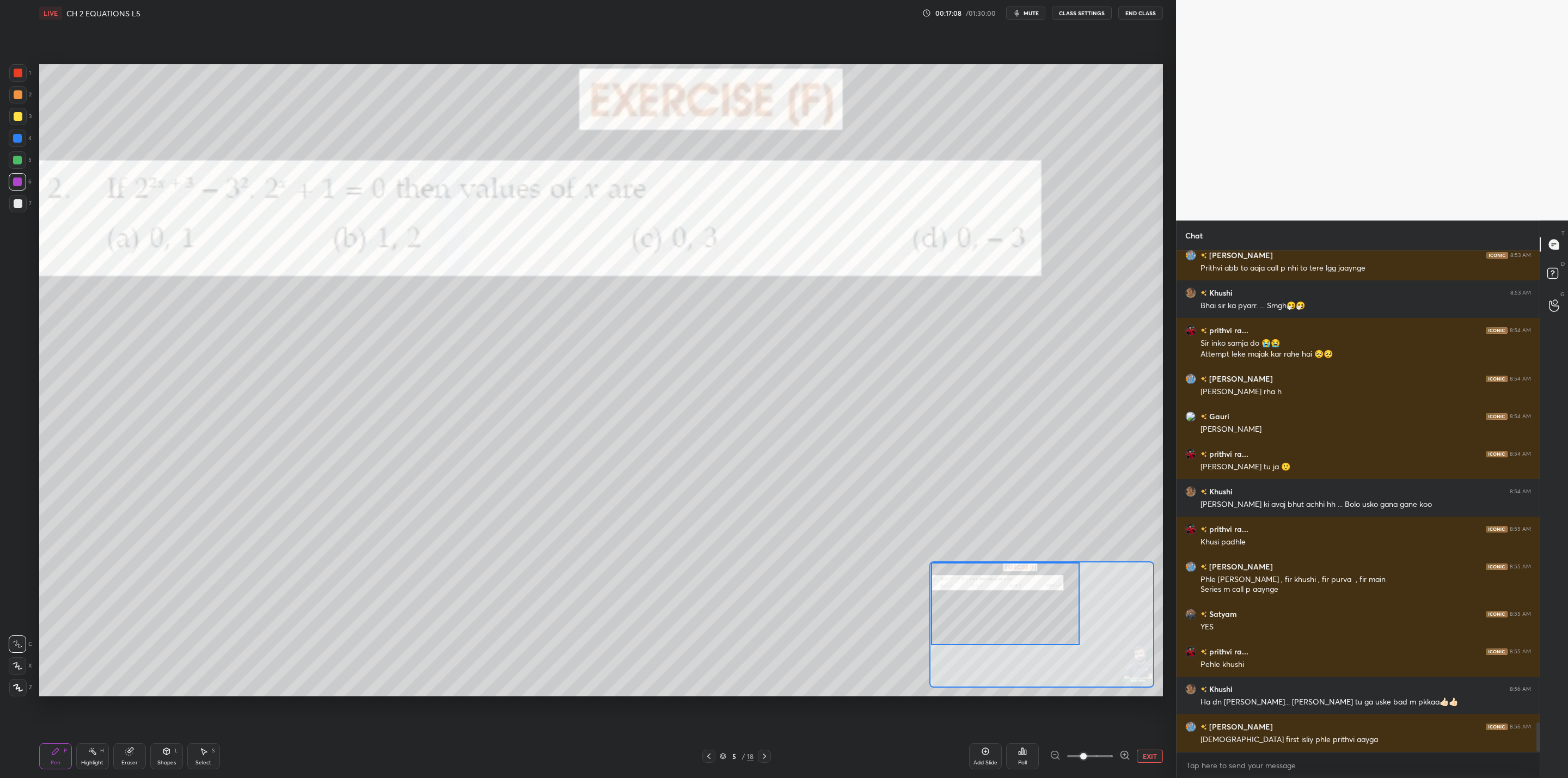
click at [762, 753] on icon at bounding box center [765, 756] width 8 height 8
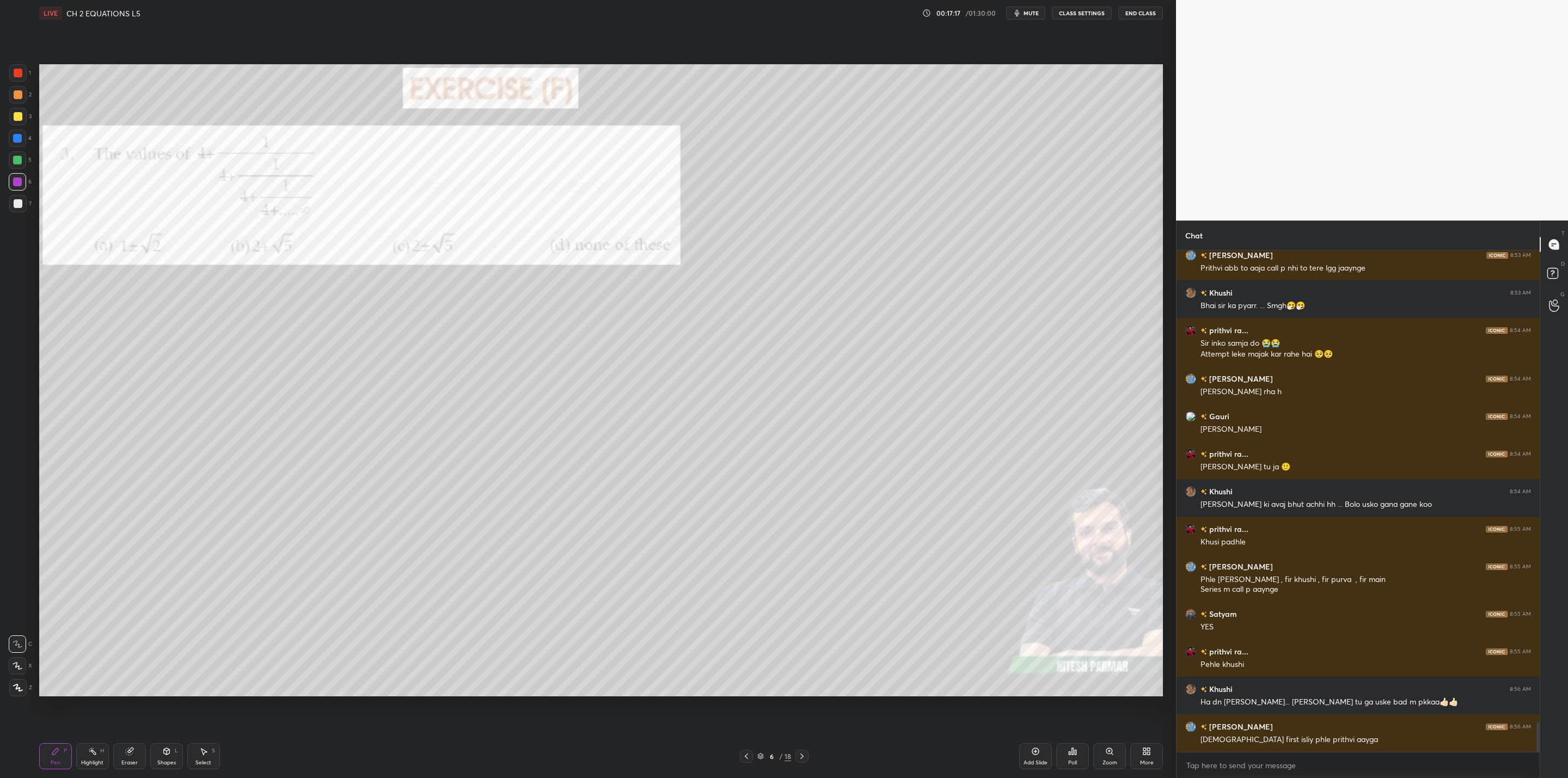
click at [16, 204] on div at bounding box center [18, 203] width 8 height 8
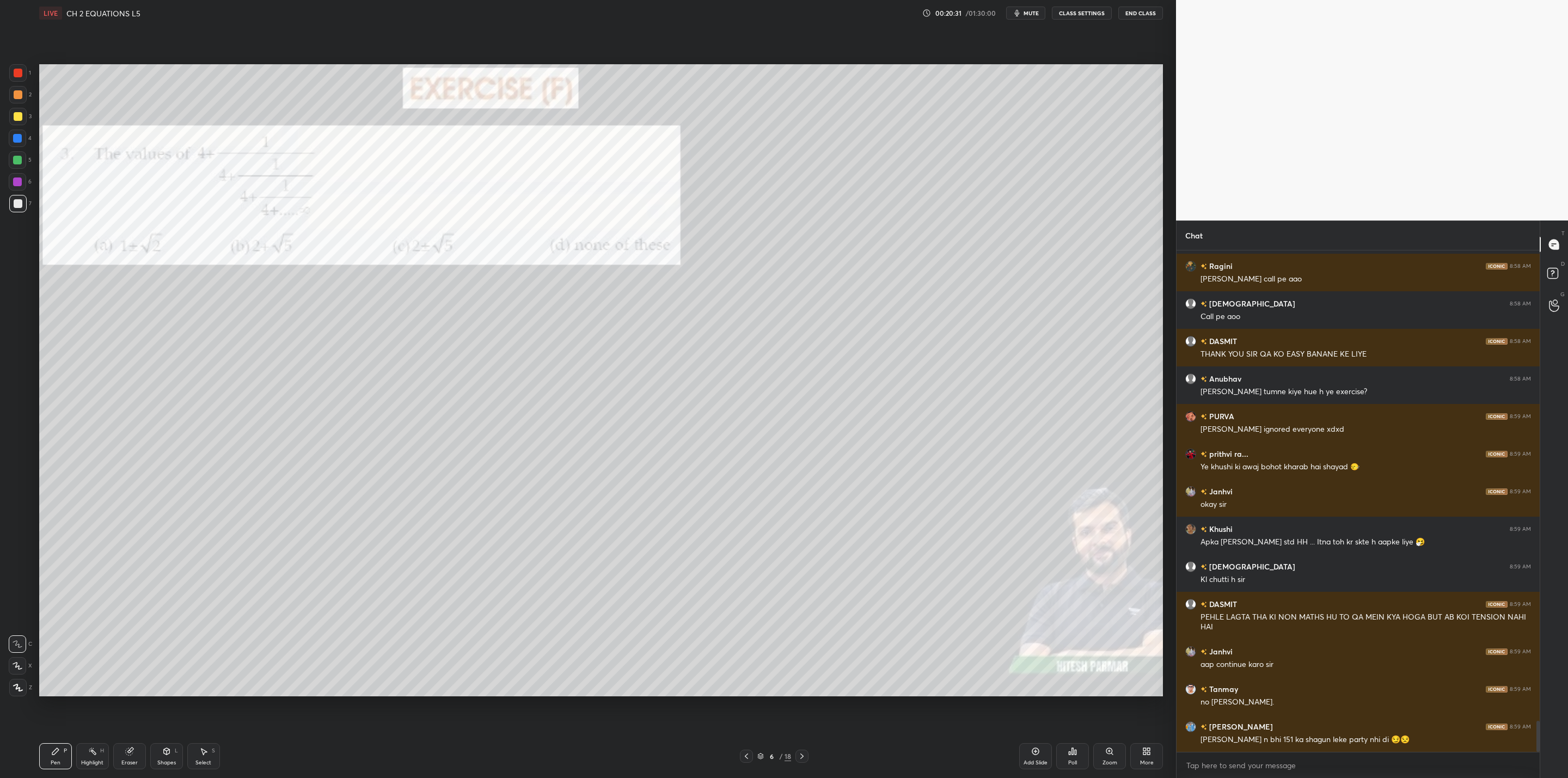
scroll to position [7610, 0]
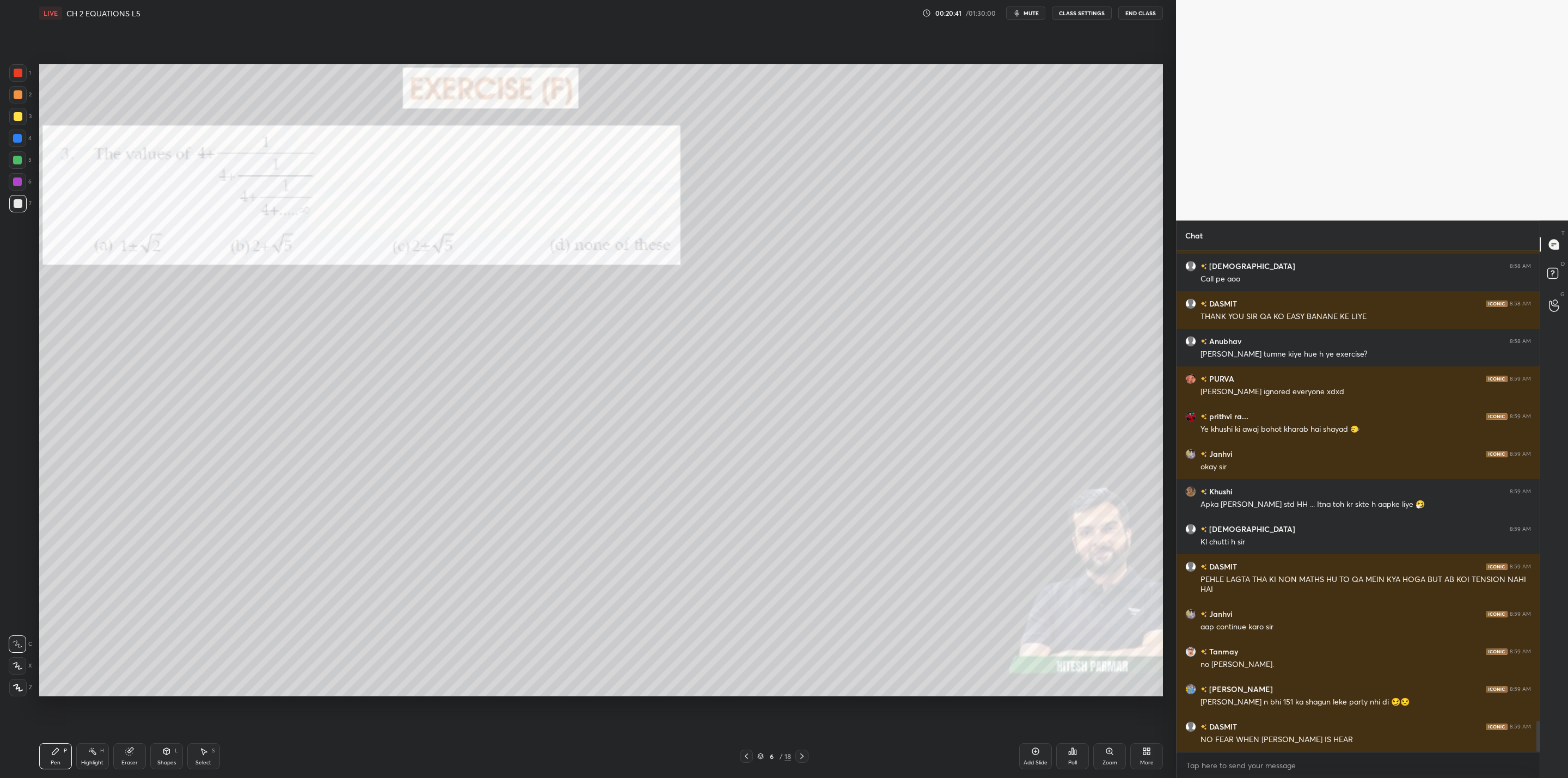
drag, startPoint x: 18, startPoint y: 178, endPoint x: 30, endPoint y: 181, distance: 12.4
click at [23, 179] on div at bounding box center [17, 181] width 18 height 18
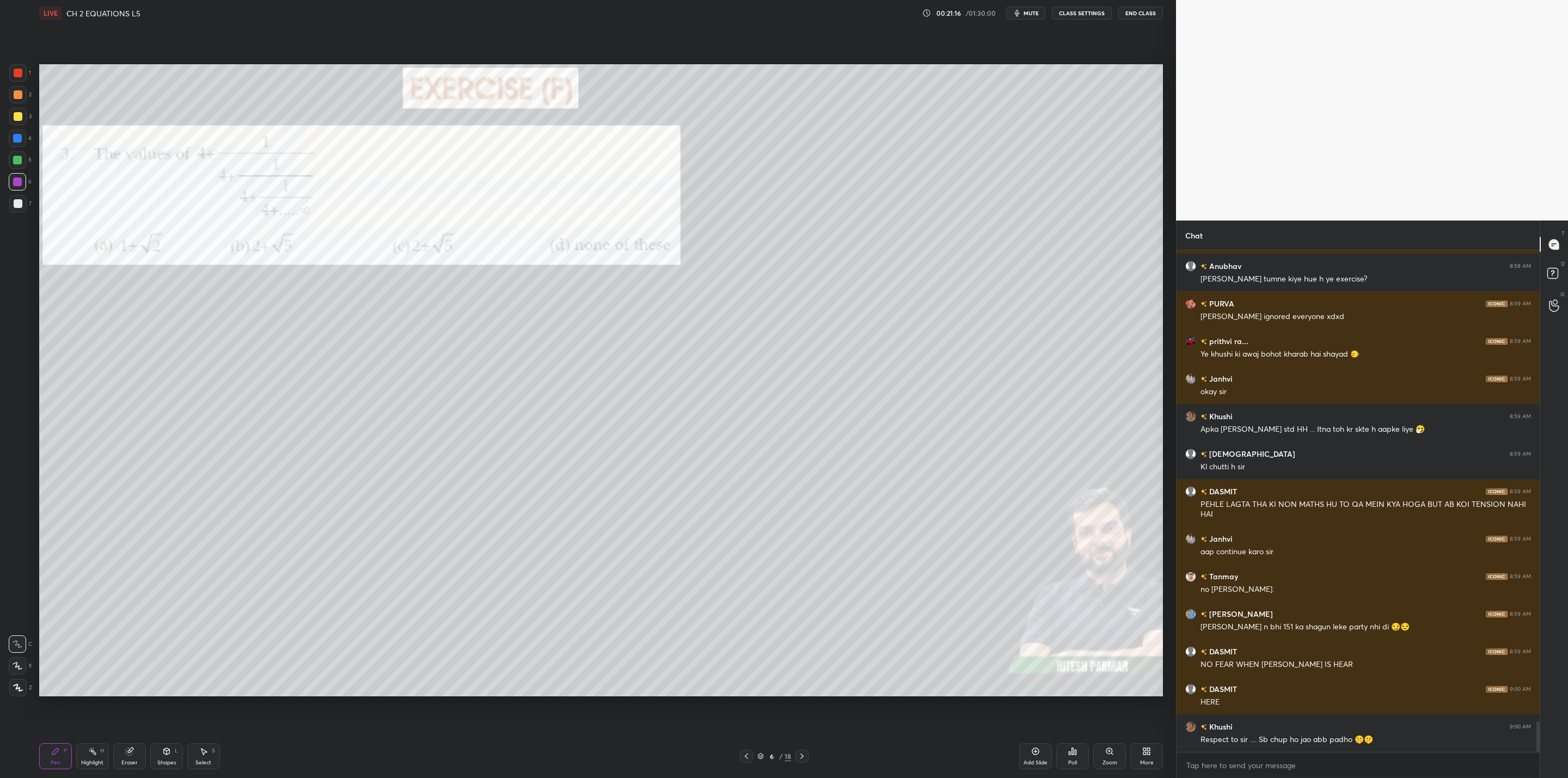
scroll to position [7723, 0]
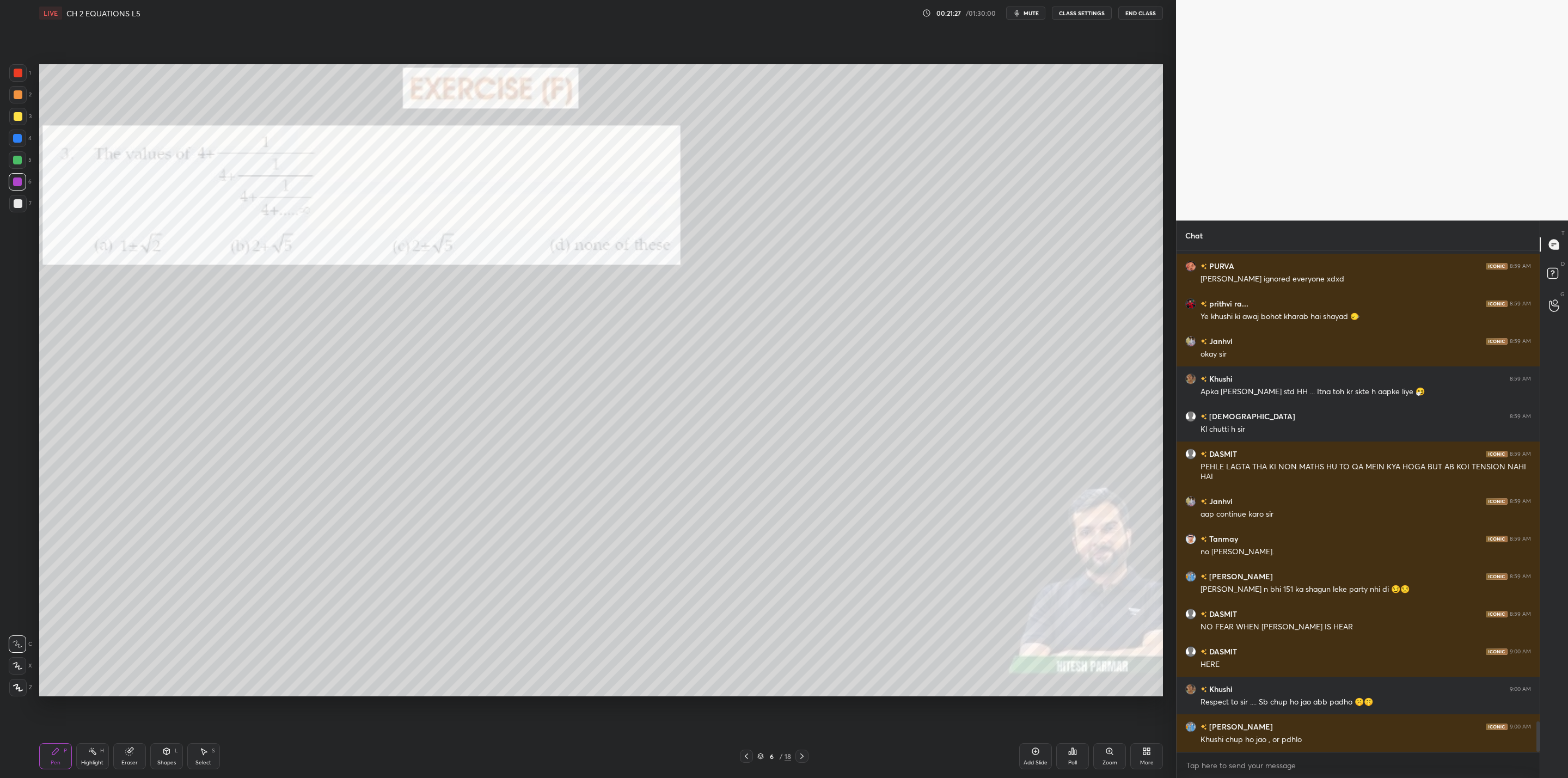
click at [23, 161] on div at bounding box center [17, 160] width 18 height 18
drag, startPoint x: 125, startPoint y: 756, endPoint x: 133, endPoint y: 755, distance: 8.1
click at [129, 755] on icon at bounding box center [129, 751] width 8 height 8
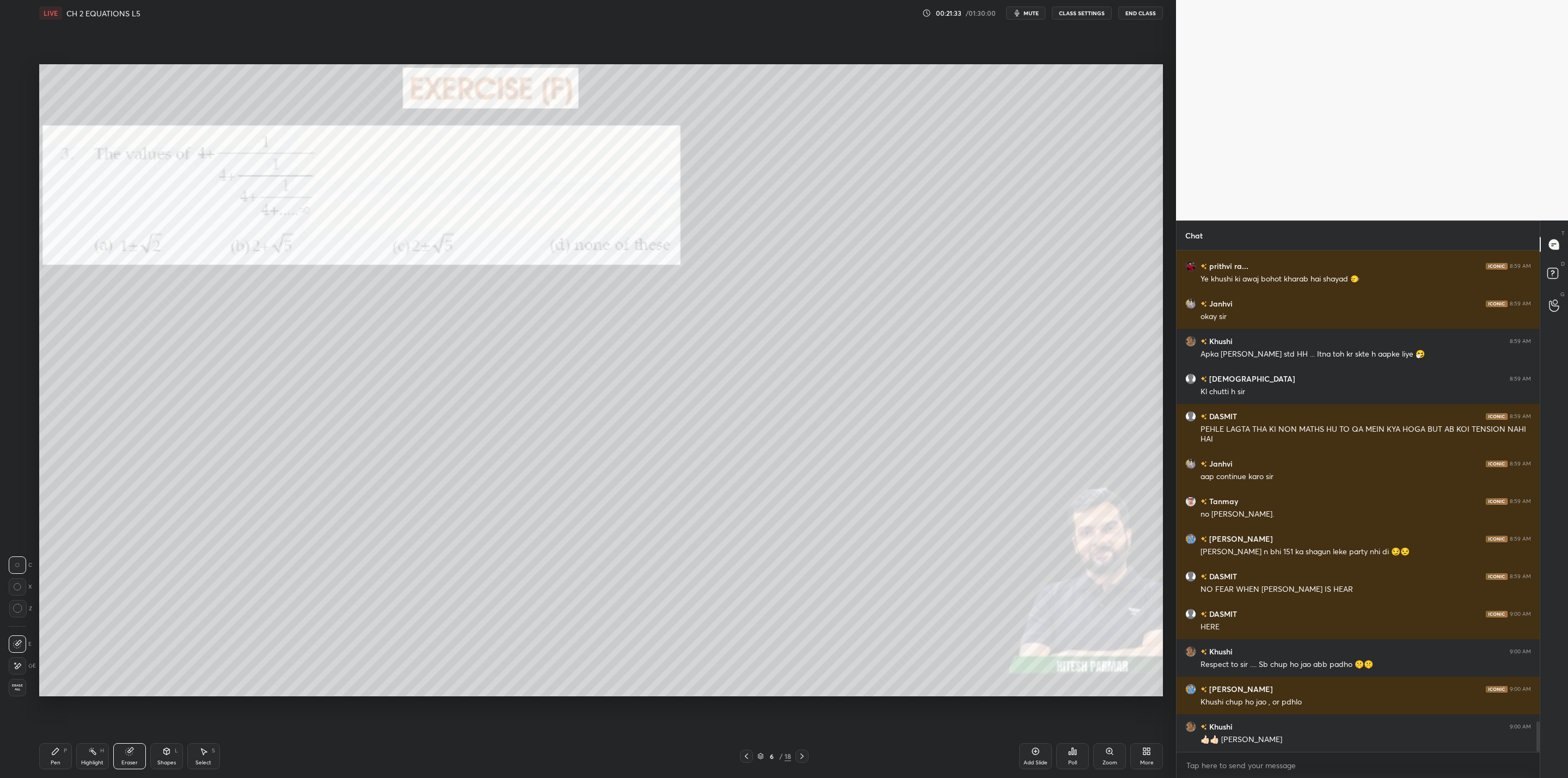
scroll to position [7798, 0]
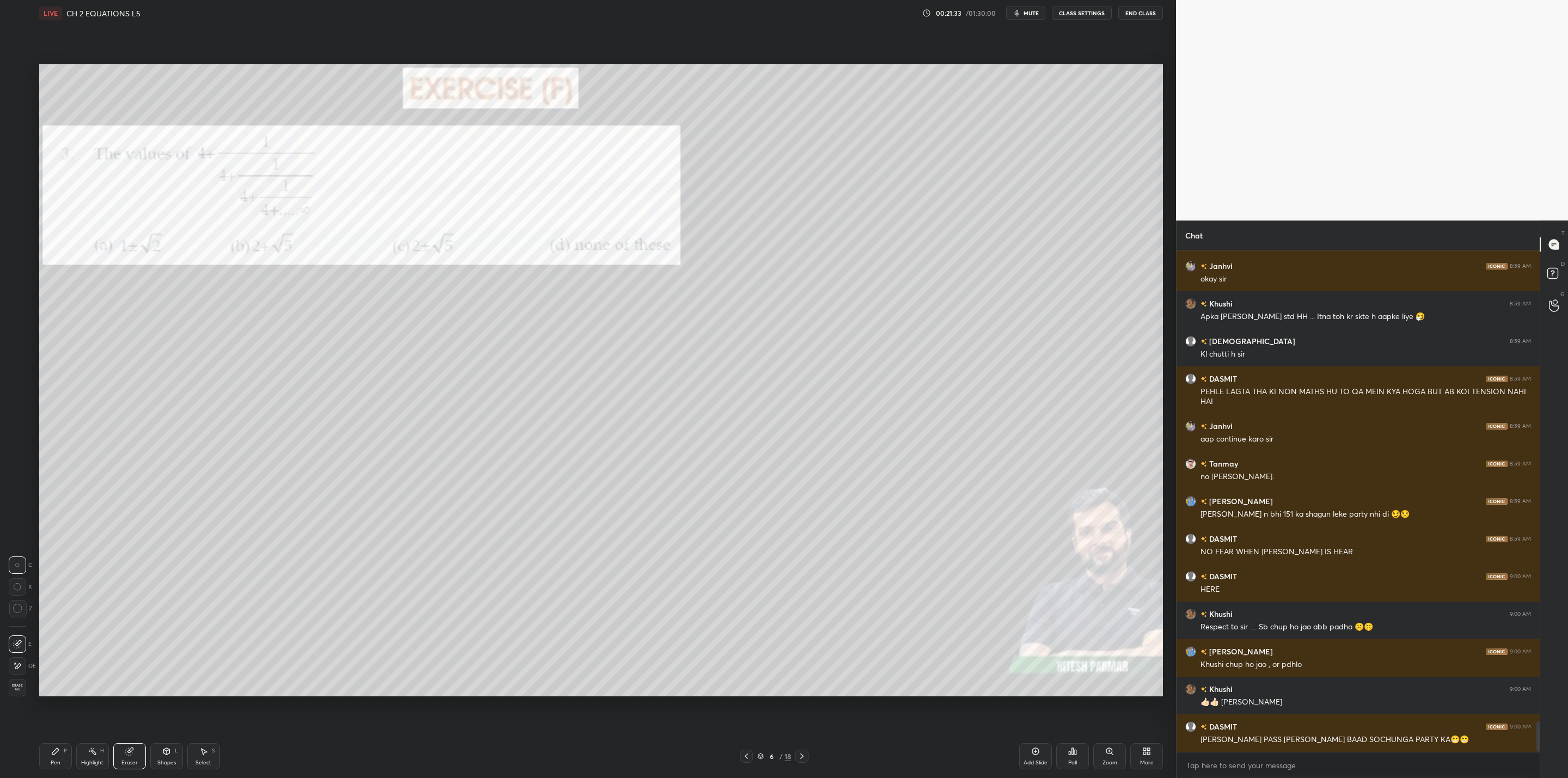
drag, startPoint x: 66, startPoint y: 760, endPoint x: 72, endPoint y: 762, distance: 6.3
click at [66, 758] on div "Pen P" at bounding box center [56, 756] width 32 height 26
drag, startPoint x: 131, startPoint y: 766, endPoint x: 198, endPoint y: 746, distance: 69.9
click at [145, 762] on div "Eraser" at bounding box center [129, 756] width 32 height 26
click at [64, 746] on div "Pen P" at bounding box center [56, 756] width 32 height 26
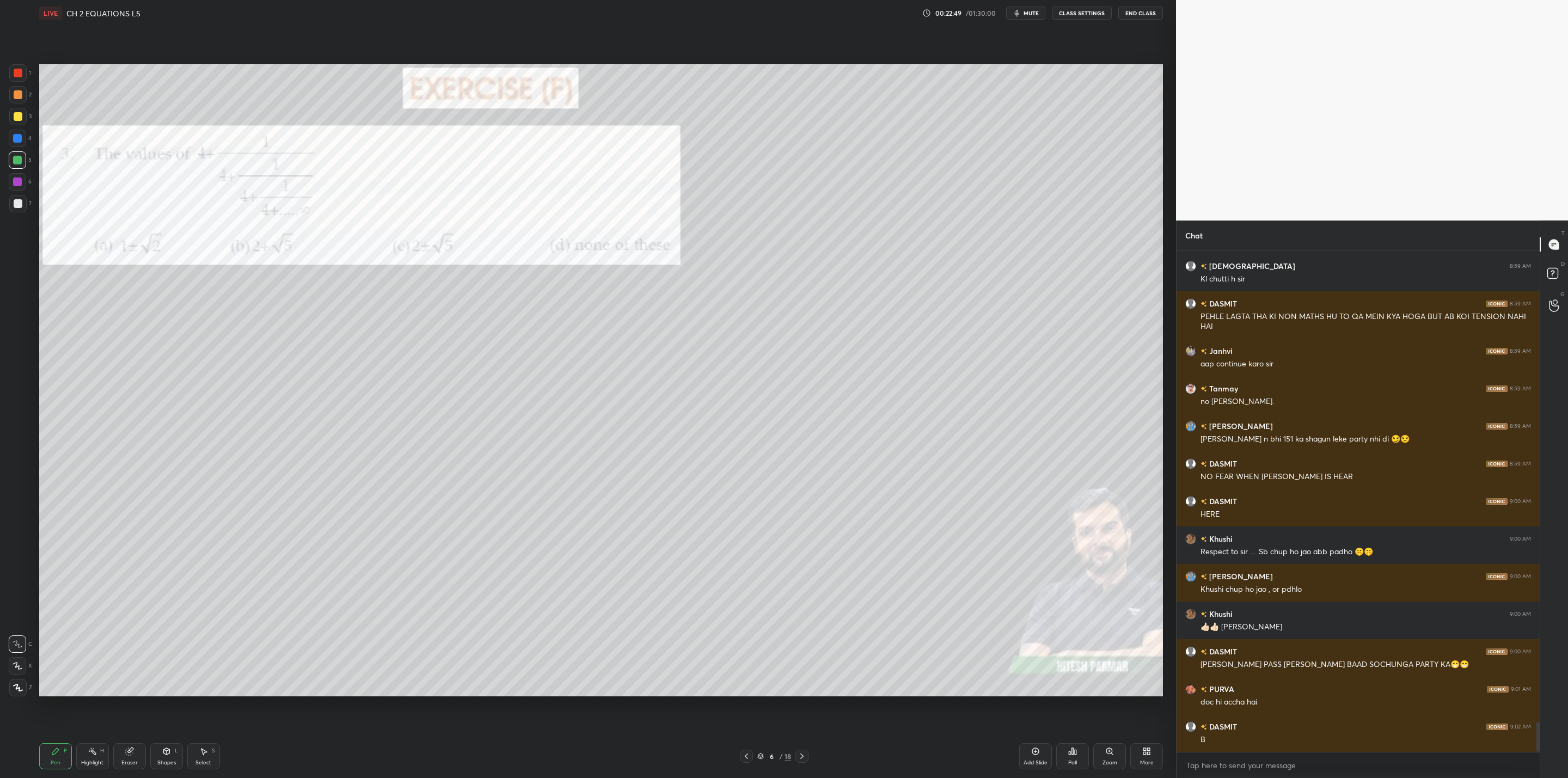
scroll to position [7911, 0]
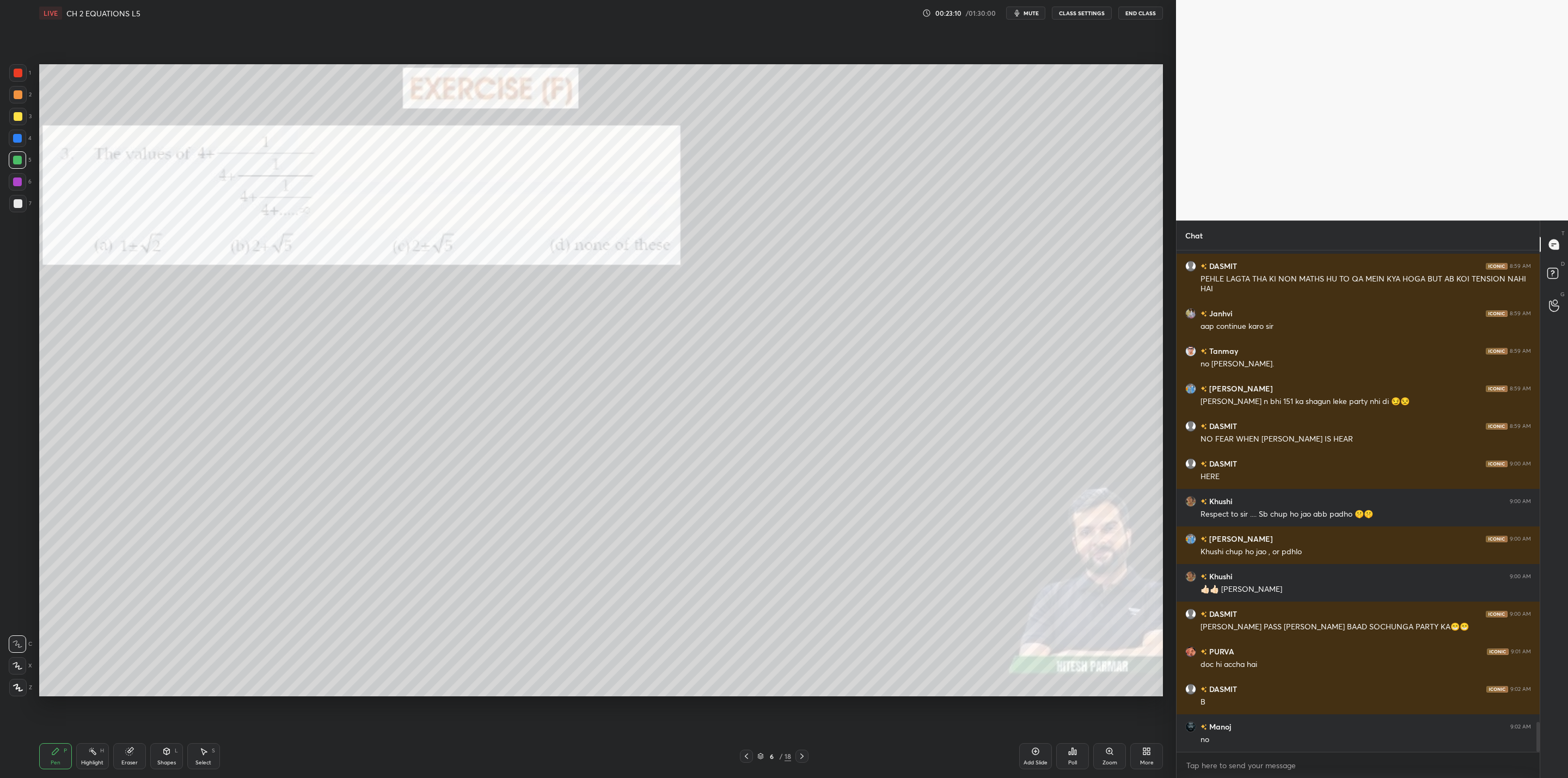
drag, startPoint x: 133, startPoint y: 758, endPoint x: 159, endPoint y: 710, distance: 54.6
click at [134, 750] on div "Eraser" at bounding box center [129, 756] width 32 height 26
click at [63, 753] on div "Pen P" at bounding box center [56, 756] width 32 height 26
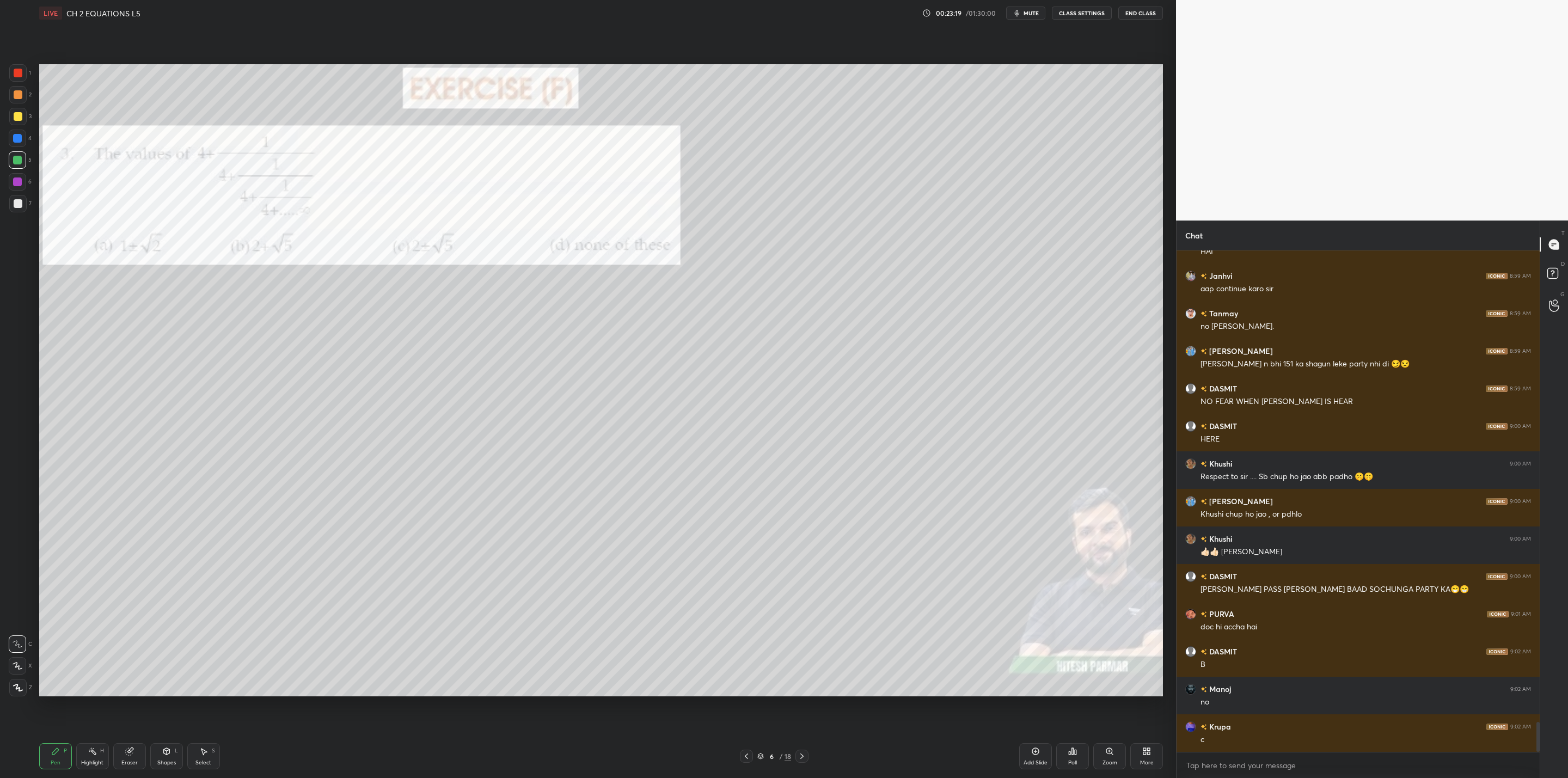
scroll to position [7985, 0]
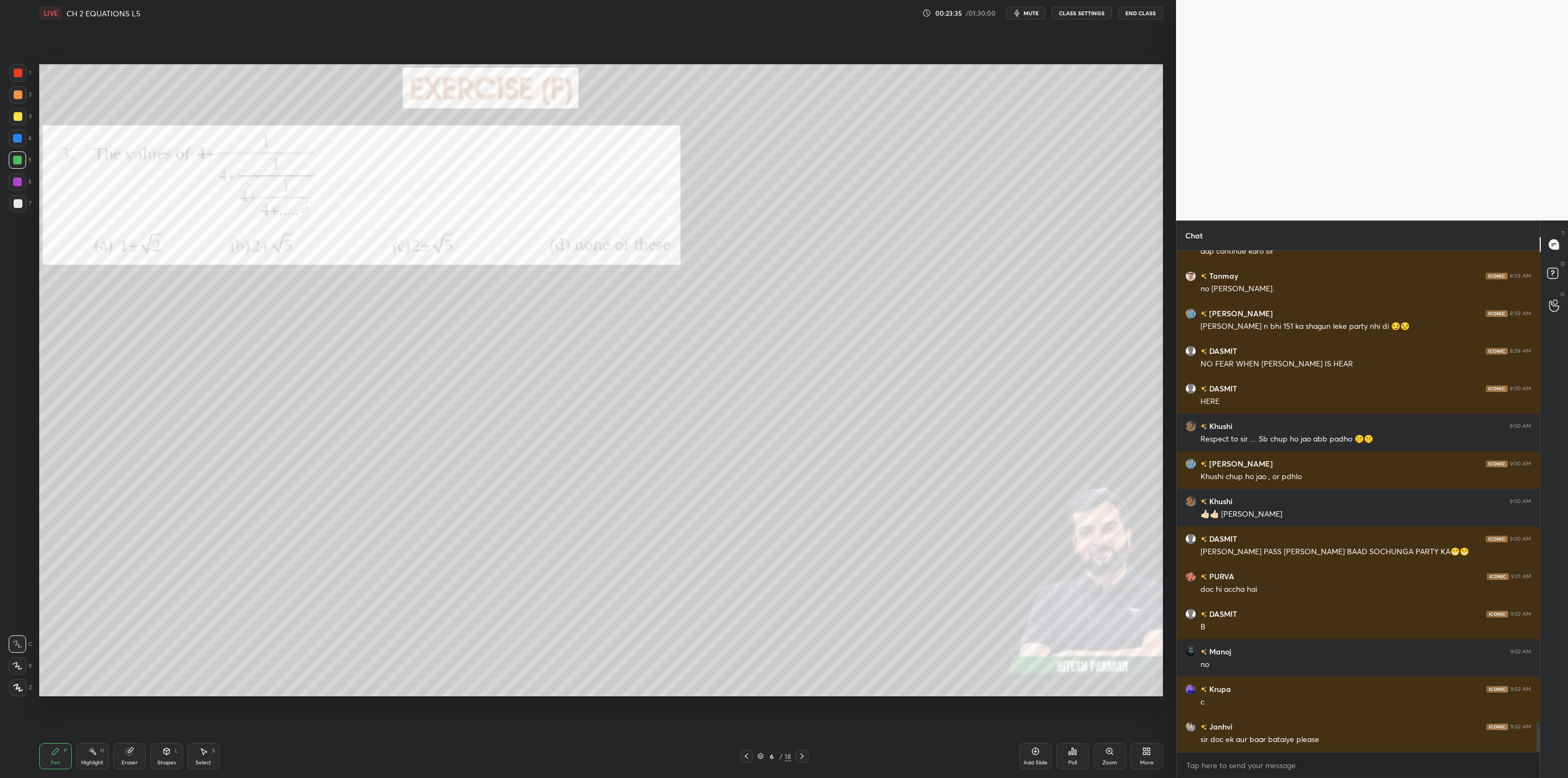
drag, startPoint x: 134, startPoint y: 762, endPoint x: 149, endPoint y: 705, distance: 58.9
click at [137, 757] on div "Eraser" at bounding box center [129, 756] width 32 height 26
click at [53, 760] on div "Pen" at bounding box center [56, 763] width 10 height 6
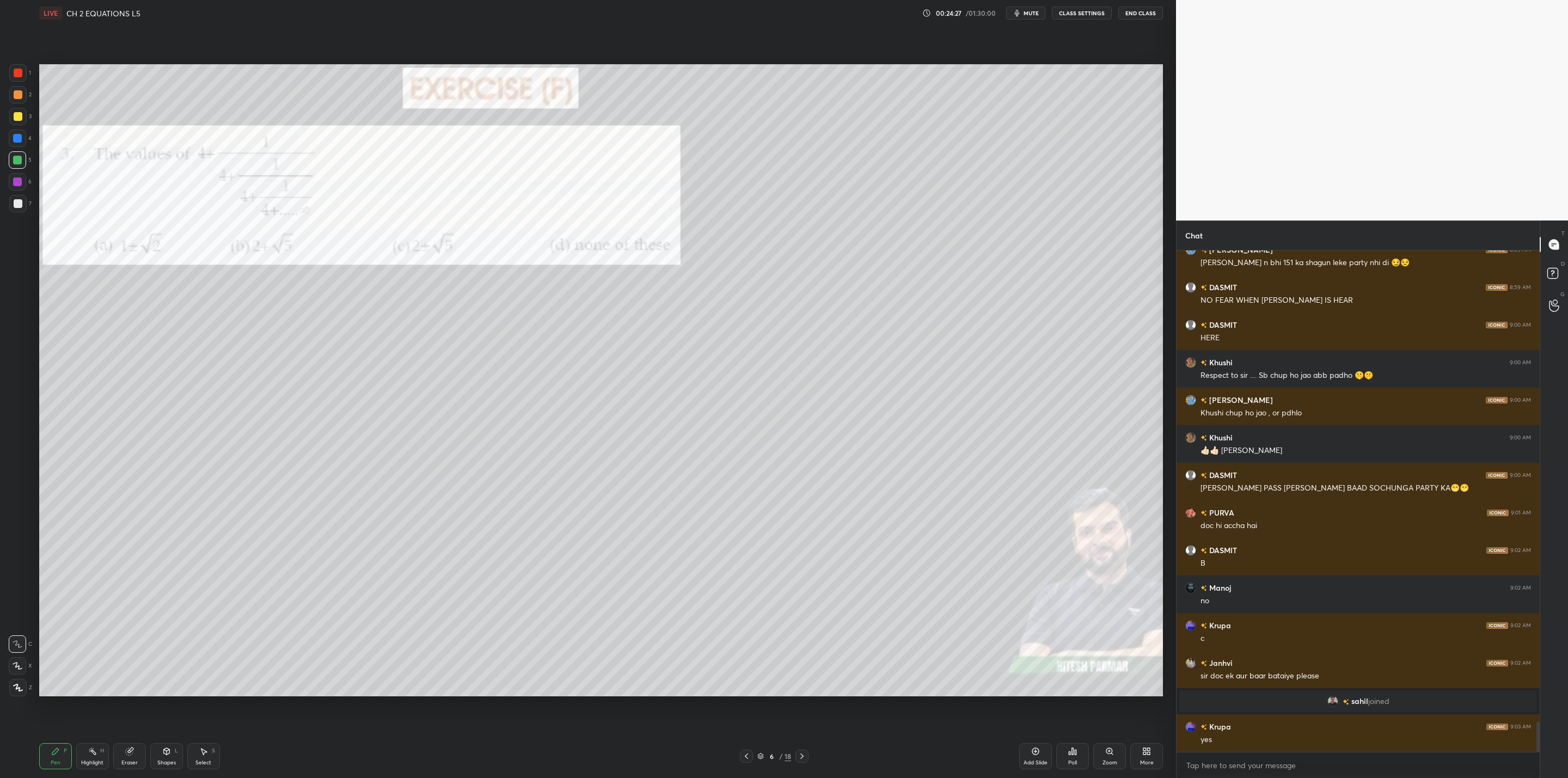
scroll to position [7736, 0]
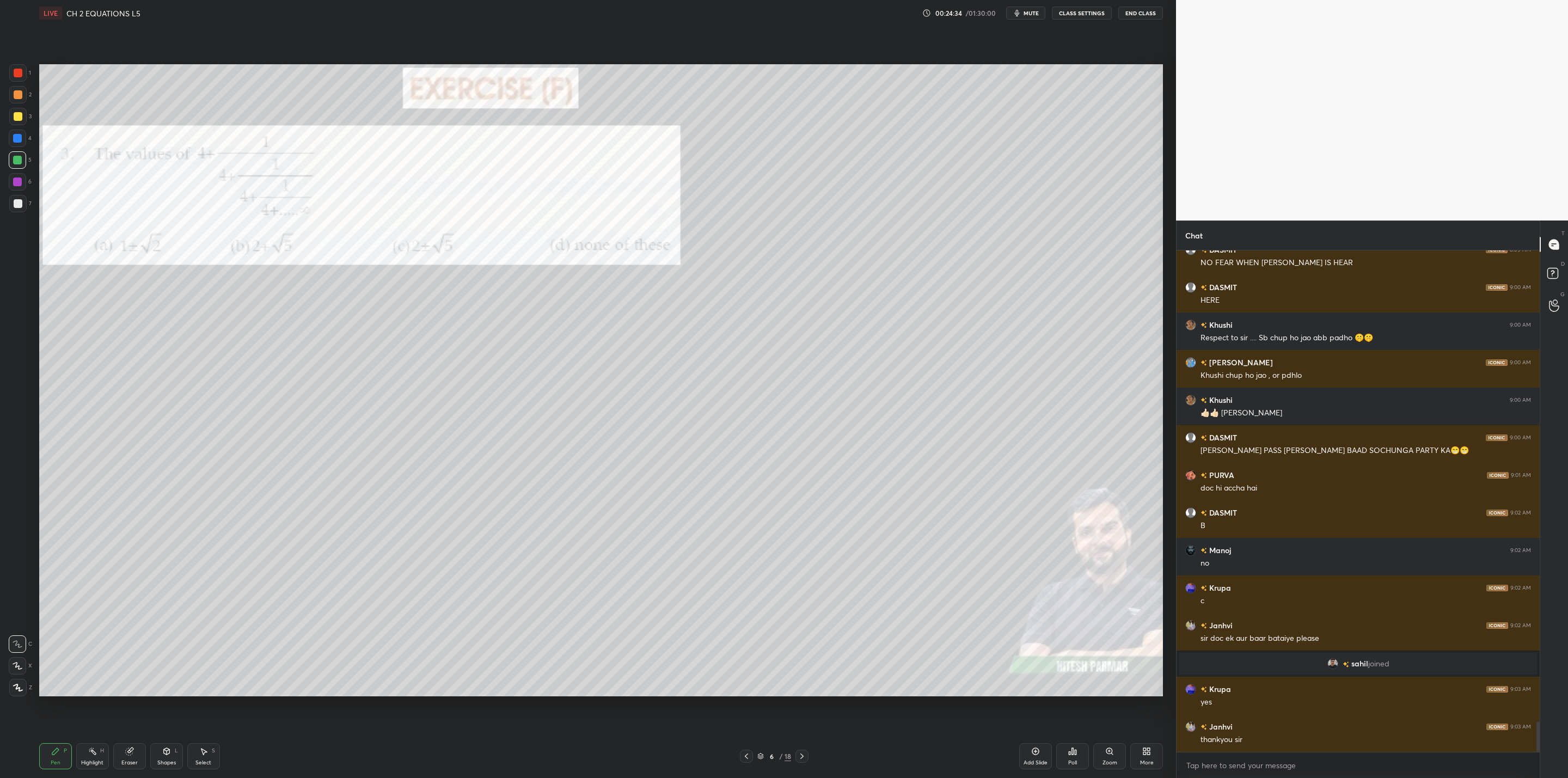
click at [808, 755] on div "6 / 18" at bounding box center [774, 756] width 490 height 13
click at [801, 753] on icon at bounding box center [802, 756] width 8 height 8
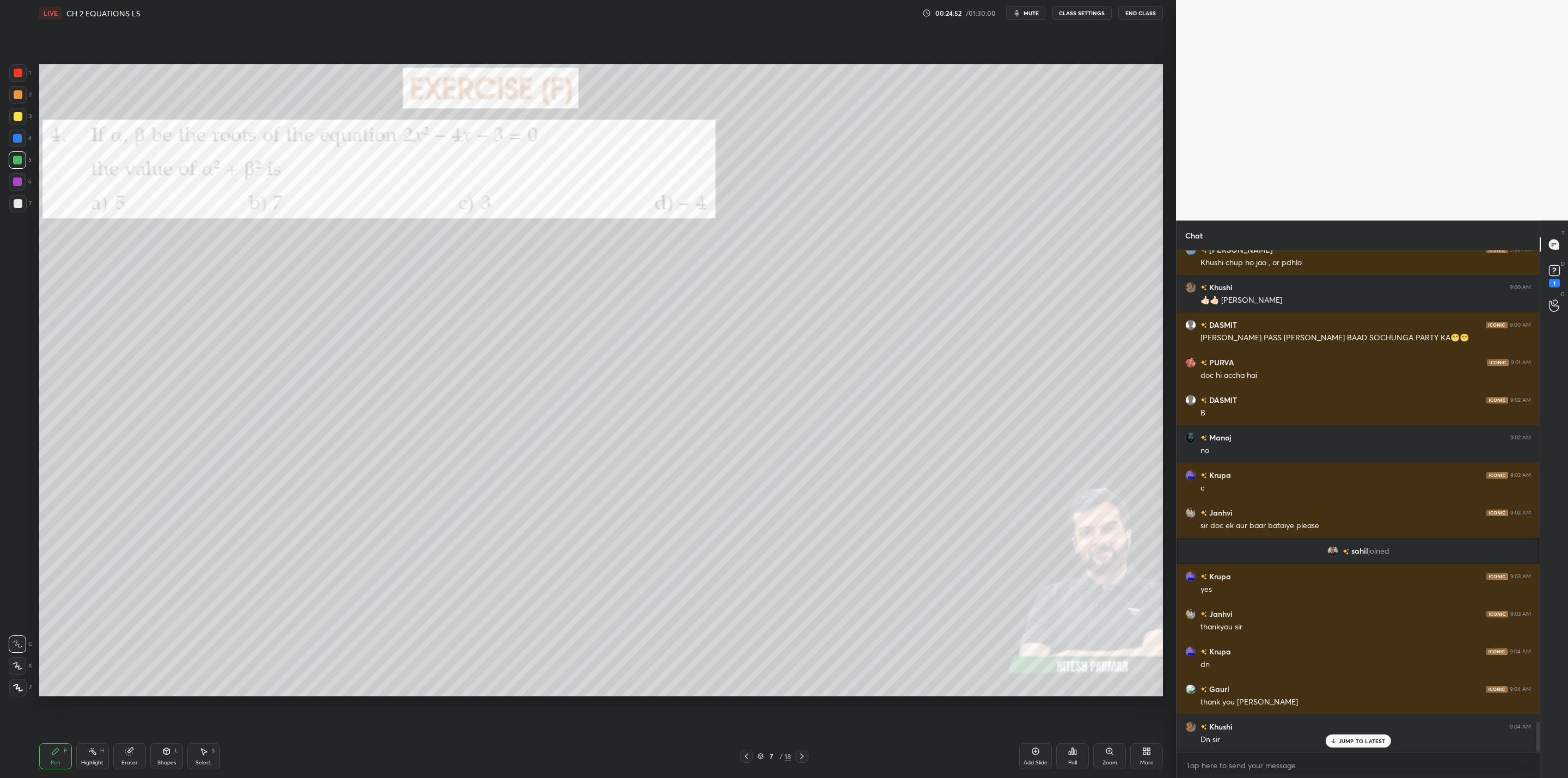
scroll to position [7895, 0]
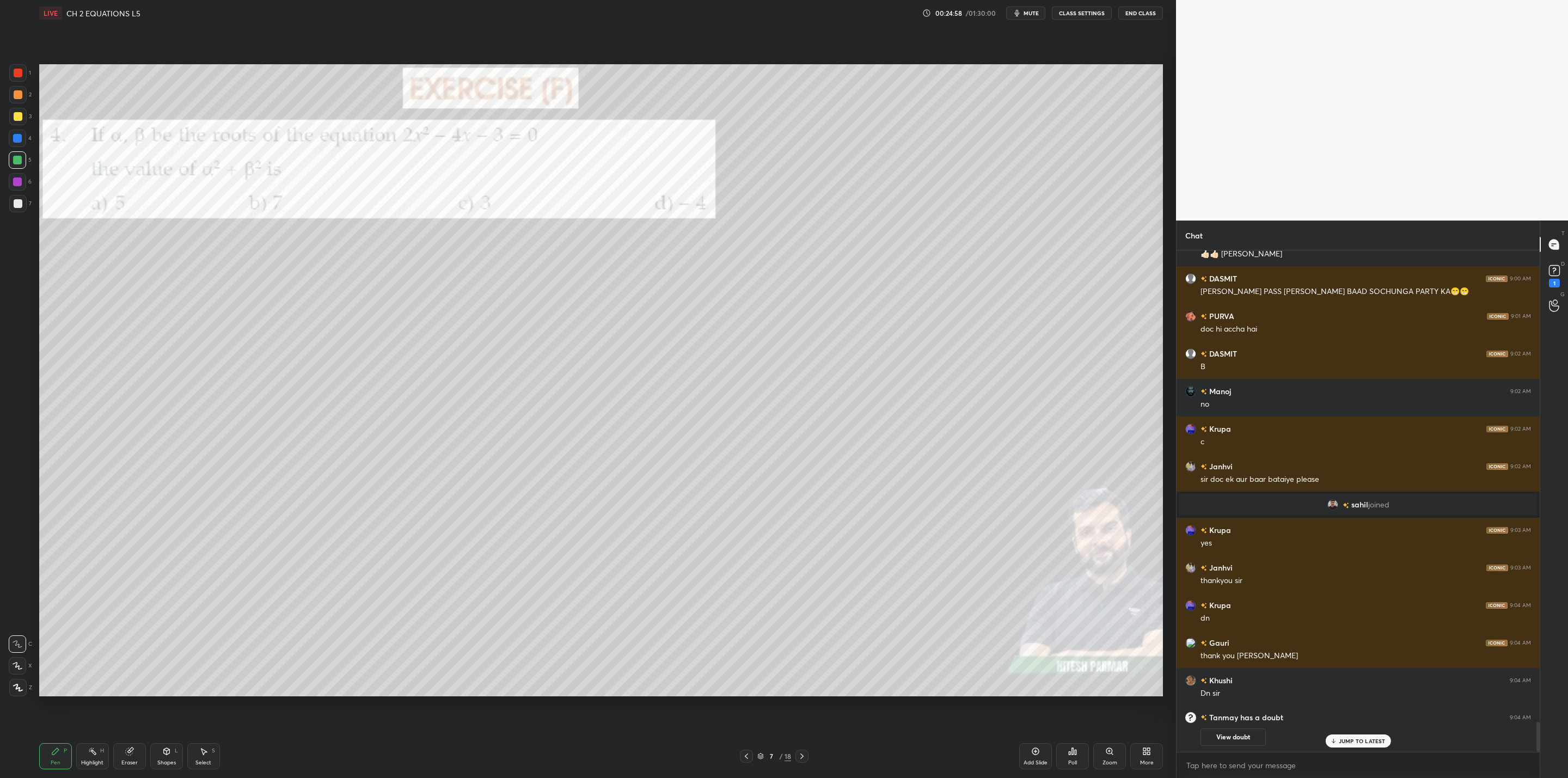
drag, startPoint x: 1219, startPoint y: 738, endPoint x: 1204, endPoint y: 743, distance: 15.8
click at [1217, 738] on button "View doubt" at bounding box center [1233, 737] width 66 height 18
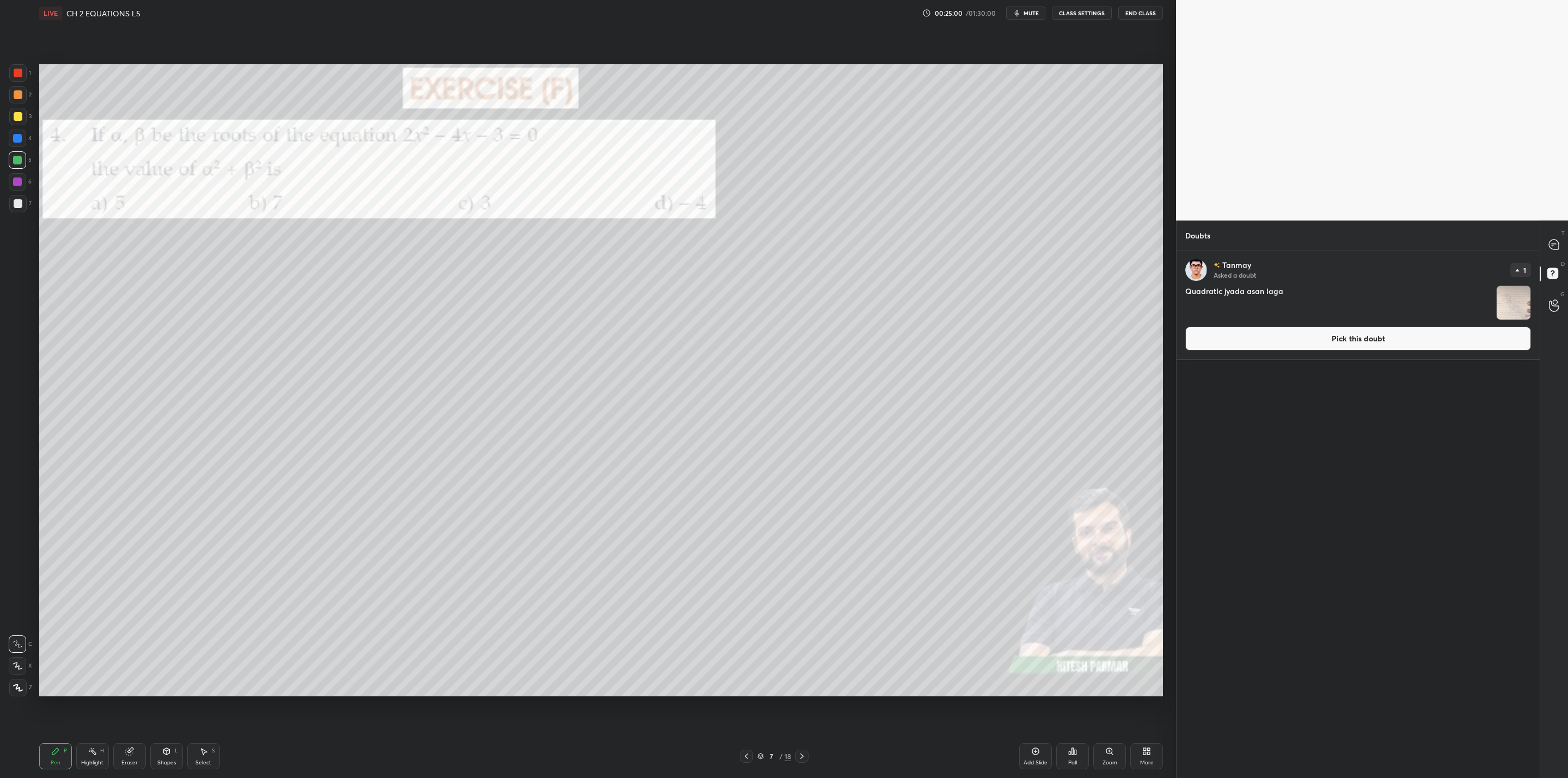
click at [1519, 302] on img "grid" at bounding box center [1514, 303] width 34 height 34
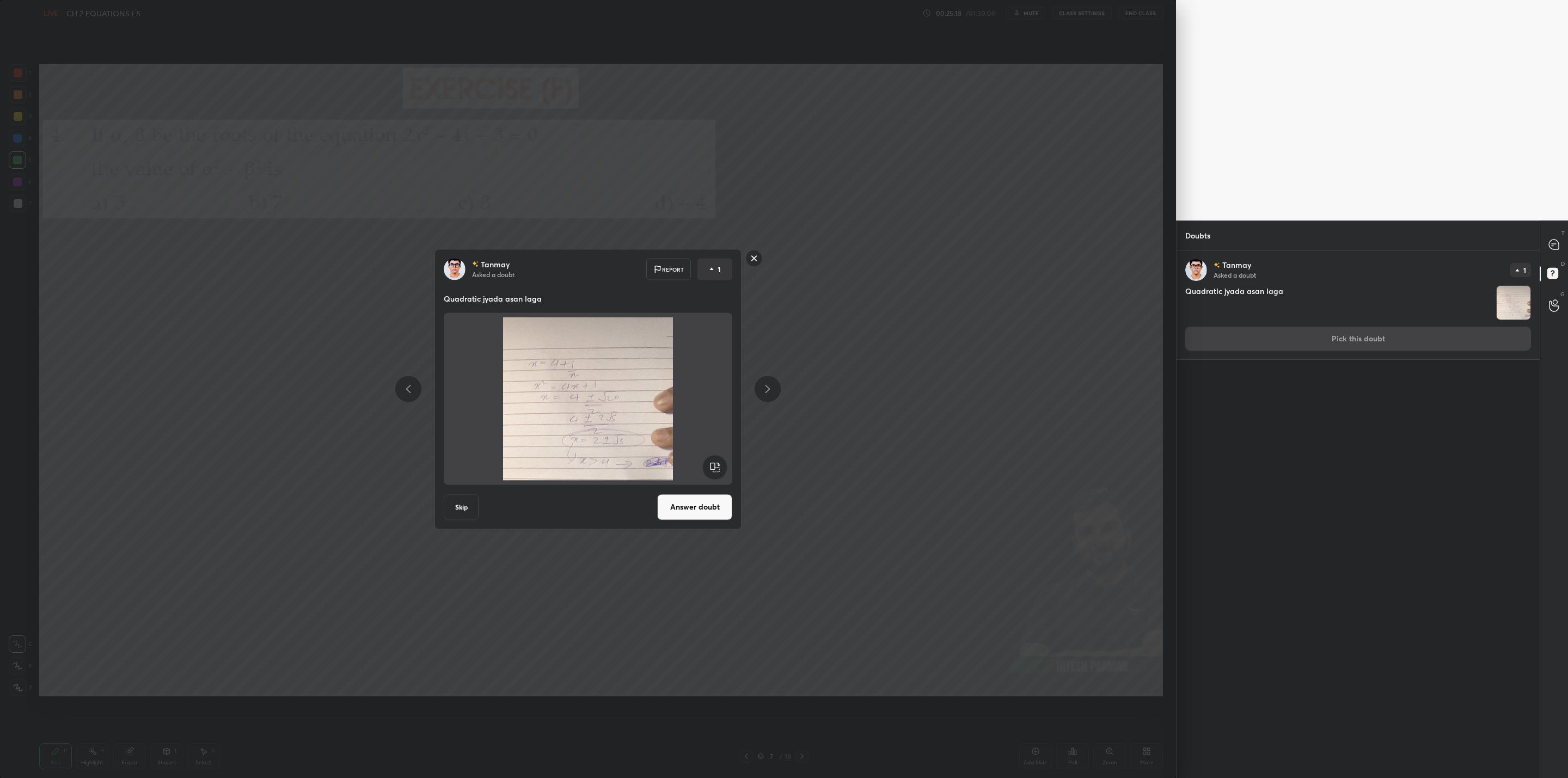
drag, startPoint x: 762, startPoint y: 253, endPoint x: 750, endPoint y: 267, distance: 18.4
click at [762, 255] on icon at bounding box center [754, 258] width 18 height 18
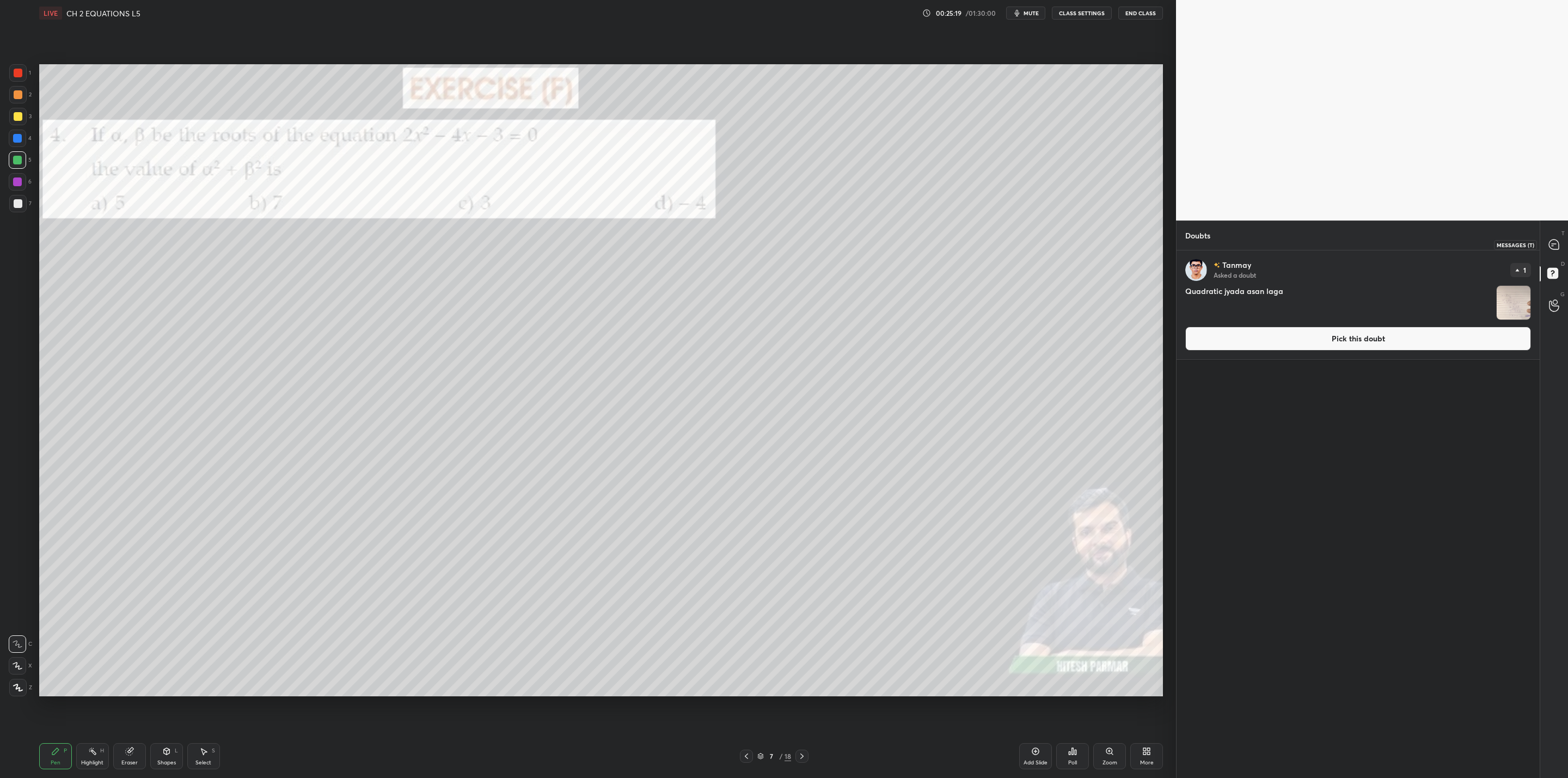
drag, startPoint x: 1557, startPoint y: 239, endPoint x: 1564, endPoint y: 249, distance: 12.2
click at [1558, 239] on icon at bounding box center [1554, 245] width 11 height 11
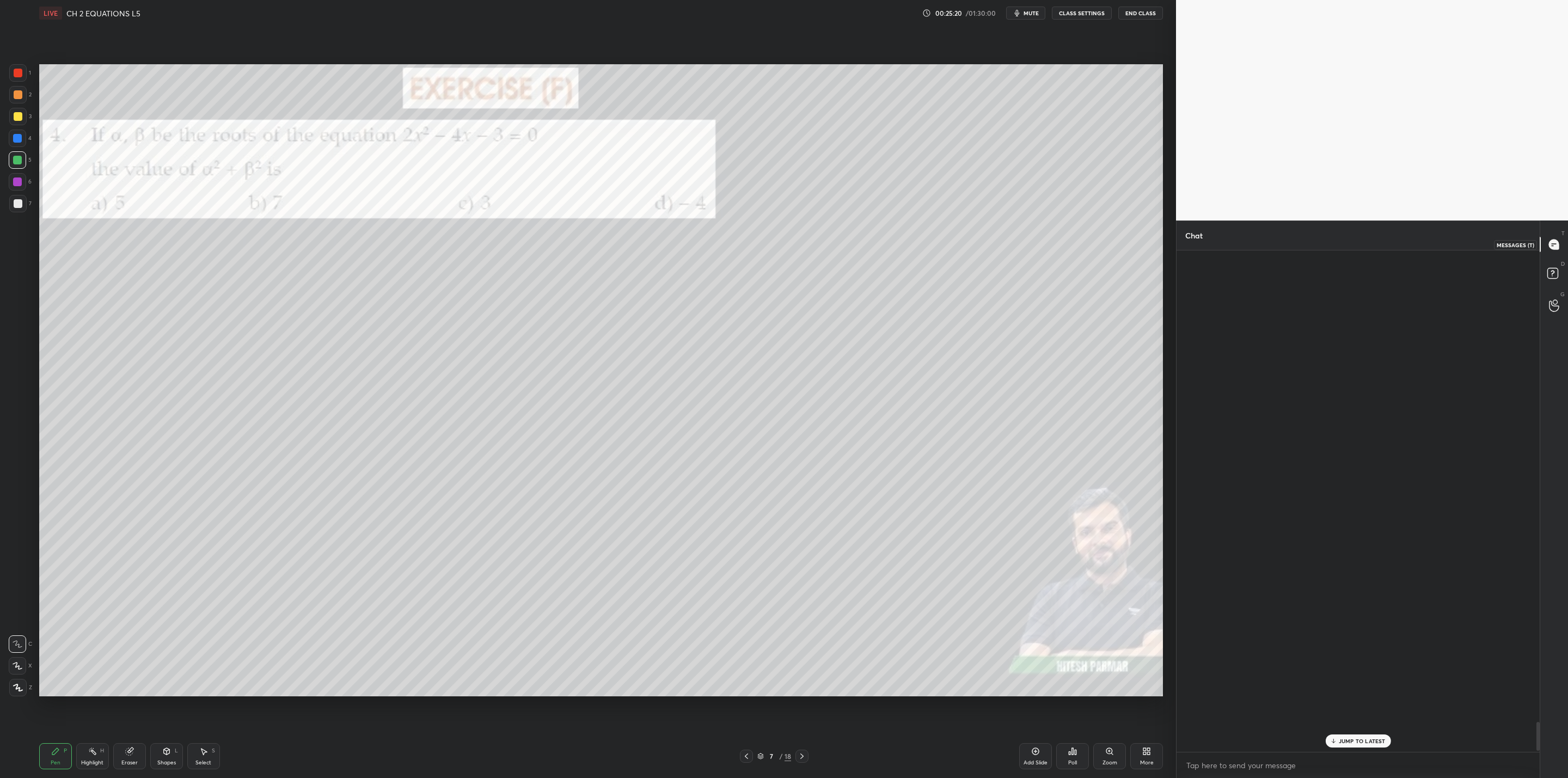
scroll to position [498, 360]
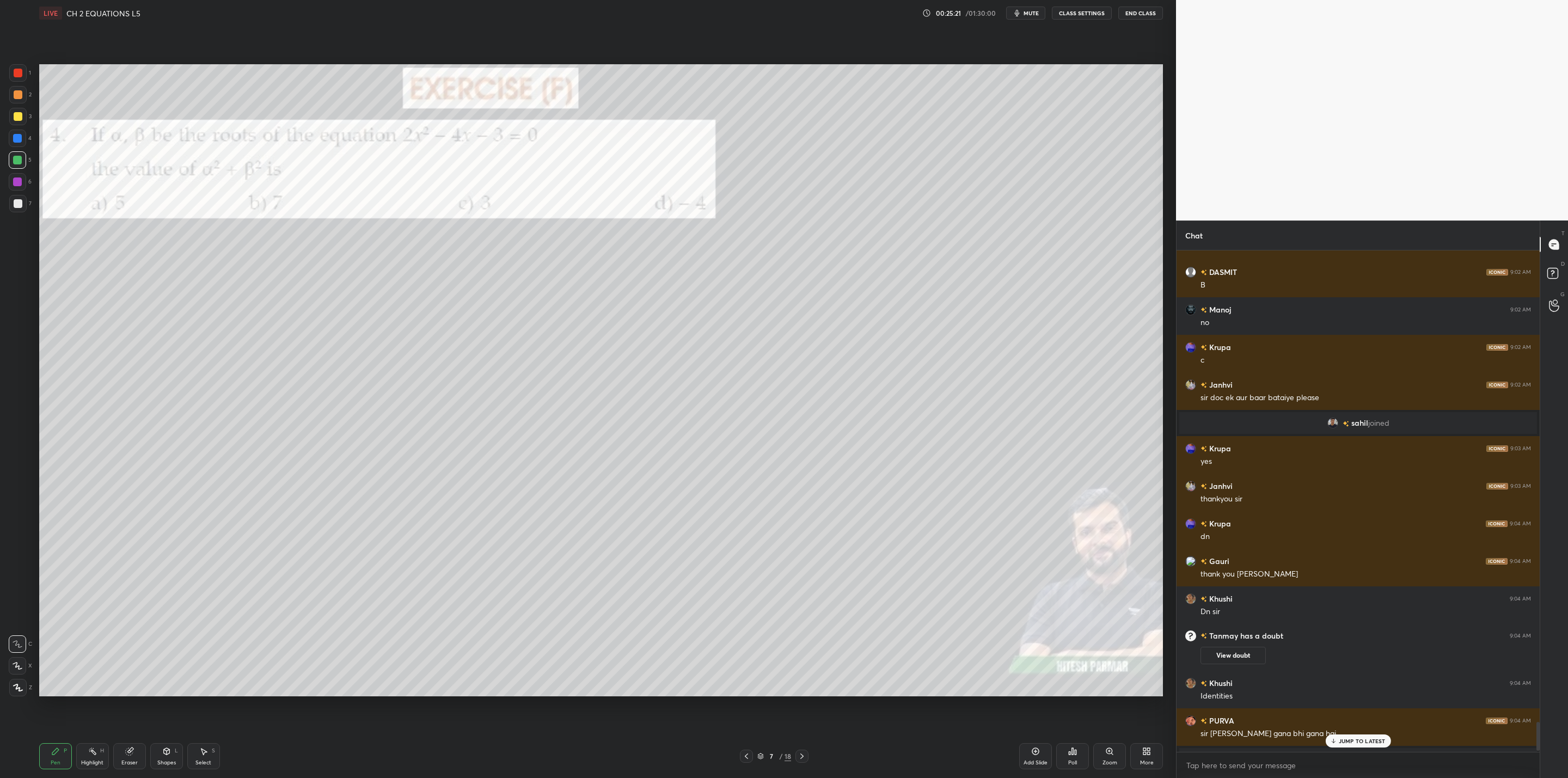
drag, startPoint x: 1333, startPoint y: 740, endPoint x: 1327, endPoint y: 743, distance: 6.7
click at [1331, 741] on icon at bounding box center [1333, 741] width 7 height 6
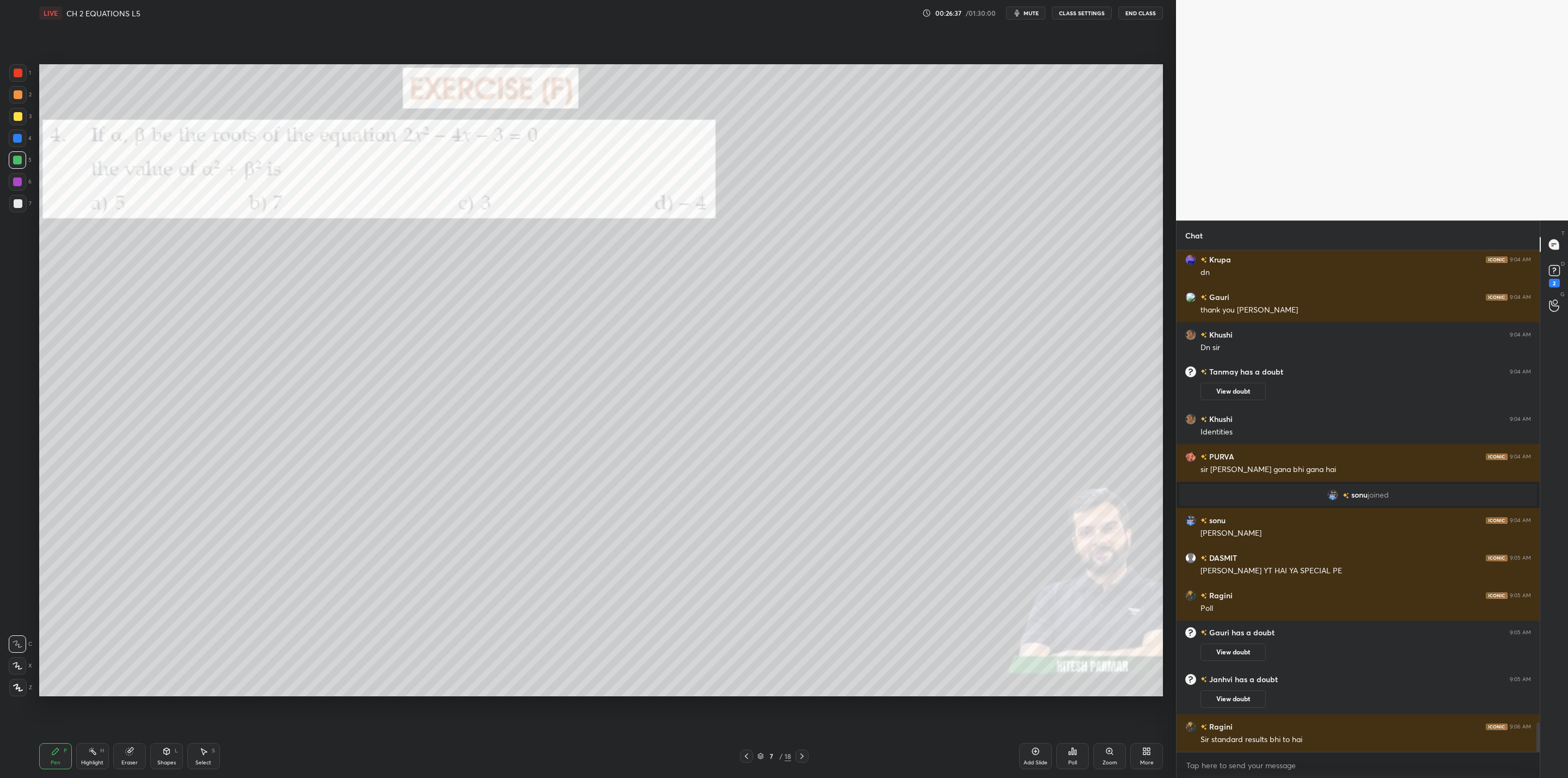
scroll to position [8153, 0]
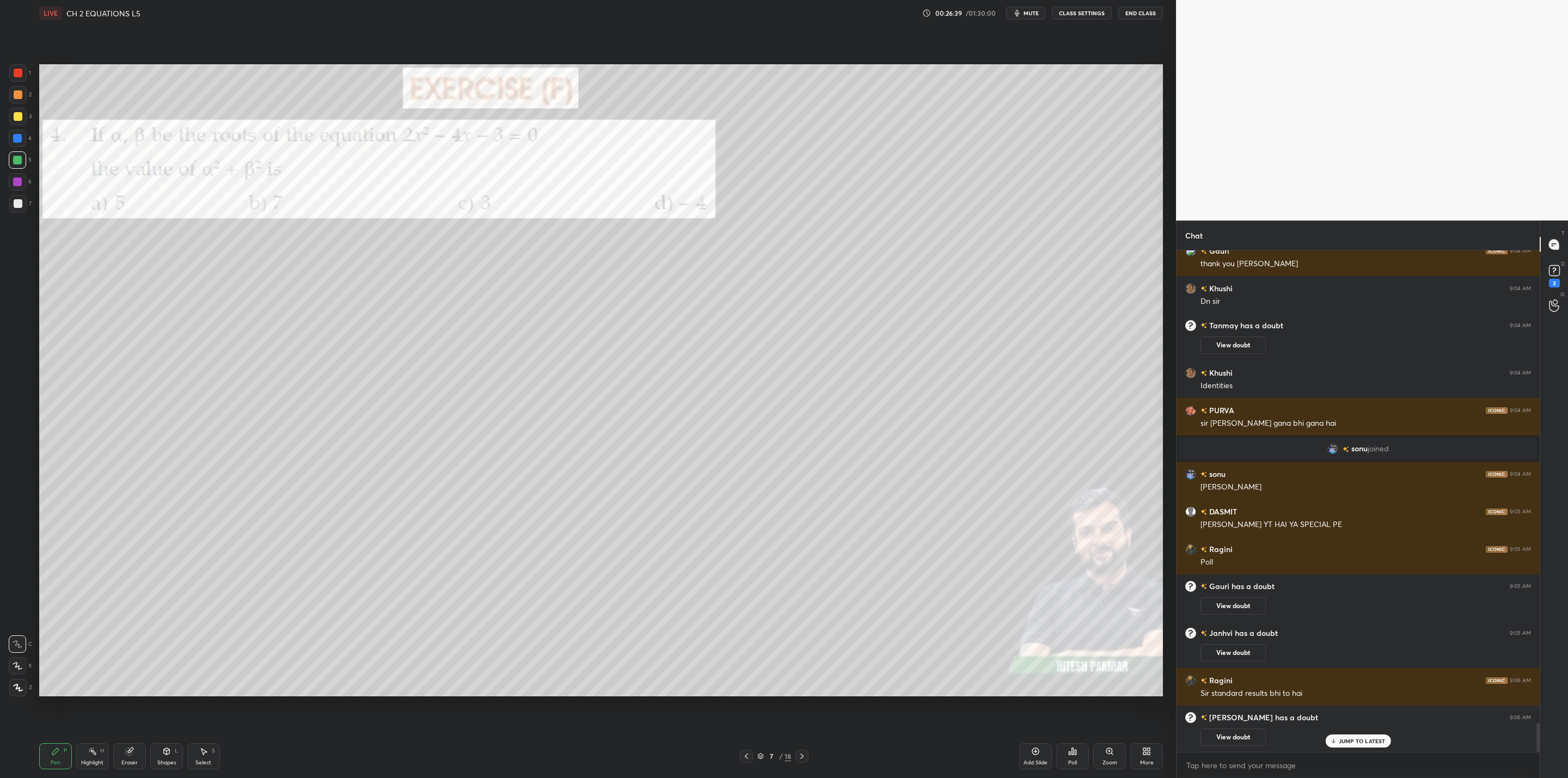
drag, startPoint x: 1235, startPoint y: 601, endPoint x: 1230, endPoint y: 608, distance: 8.6
click at [1238, 598] on button "View doubt" at bounding box center [1233, 606] width 66 height 18
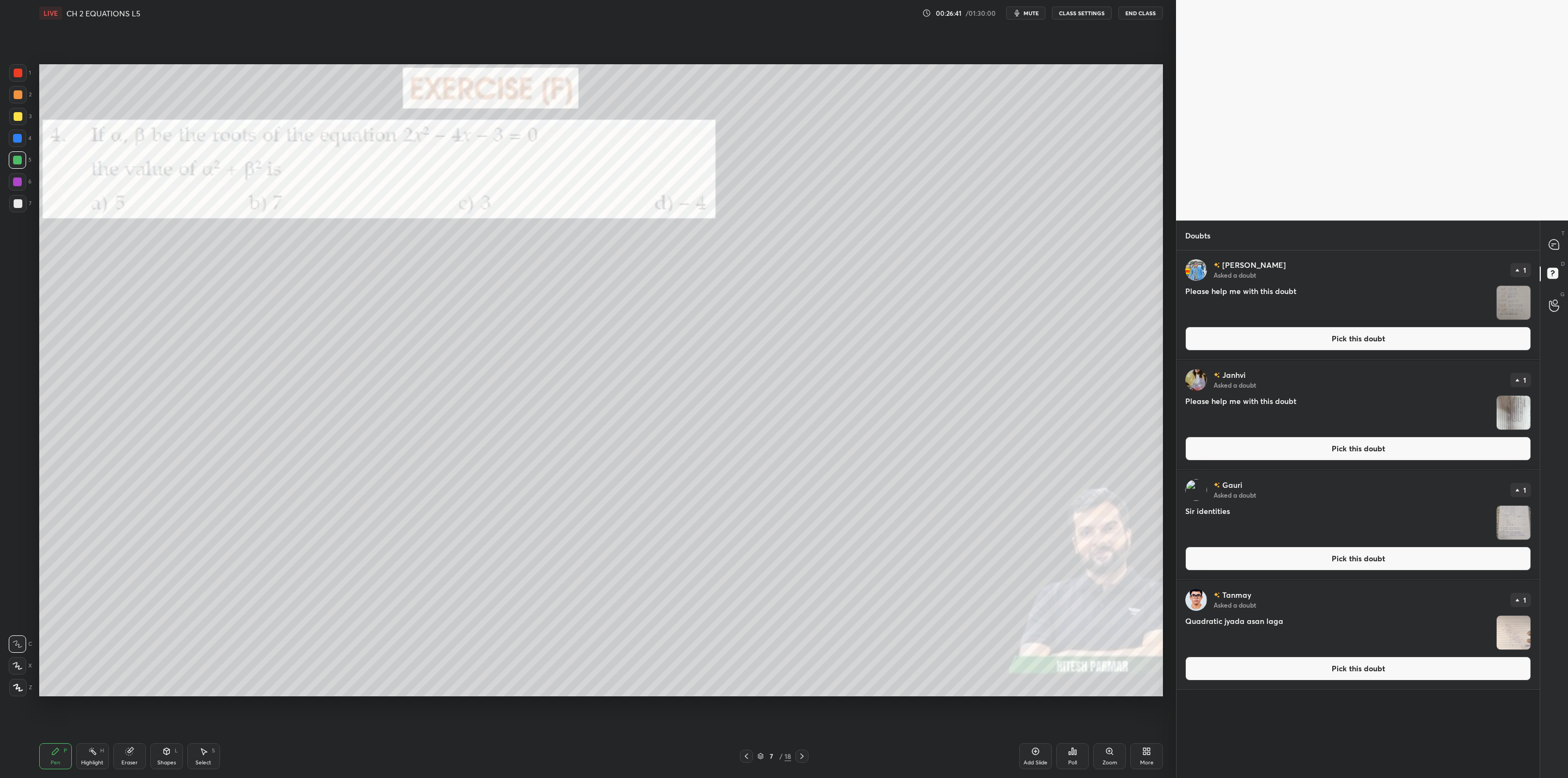
click at [1517, 302] on img "grid" at bounding box center [1514, 303] width 34 height 34
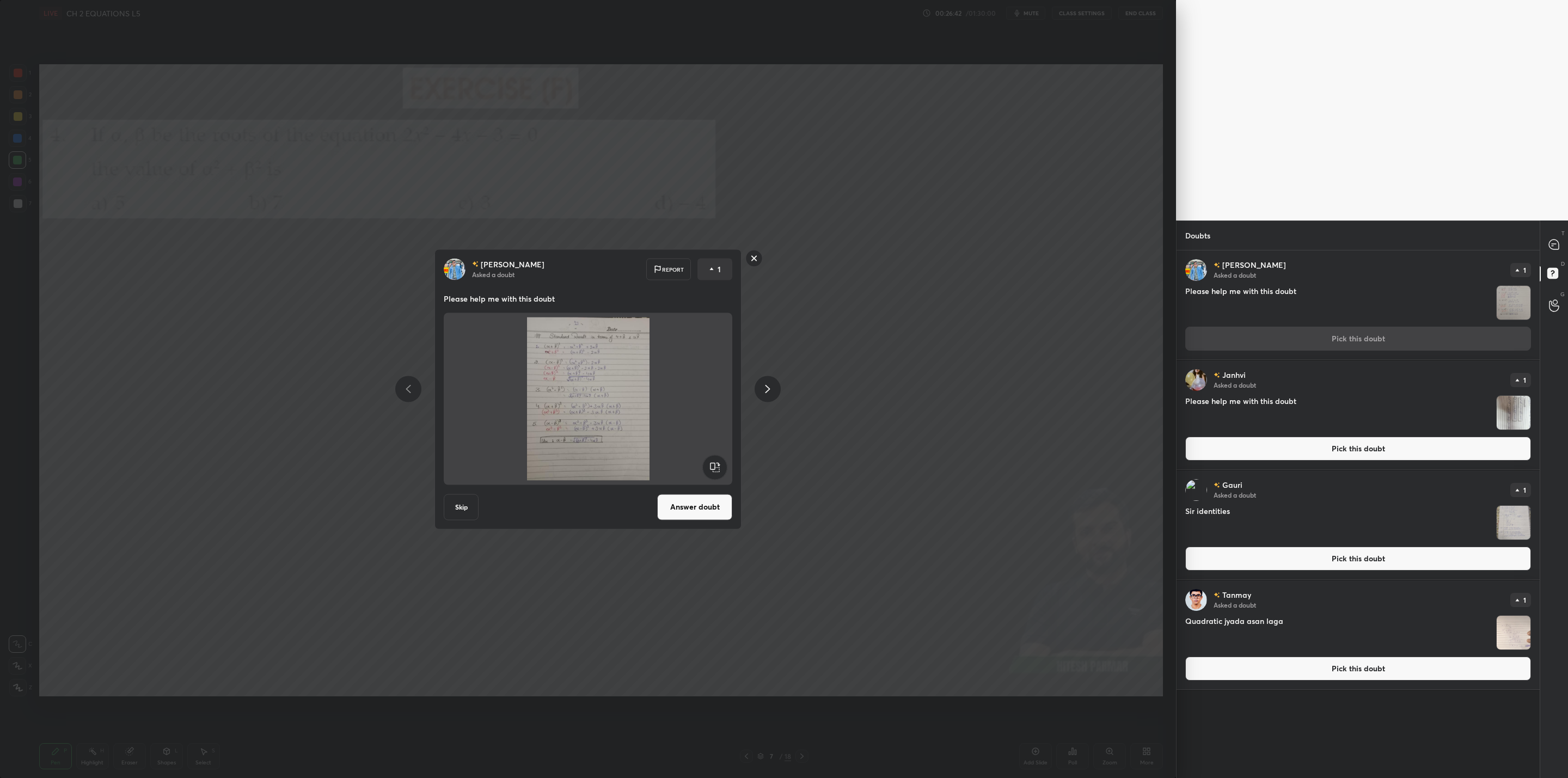
click at [684, 515] on button "Answer doubt" at bounding box center [695, 506] width 75 height 26
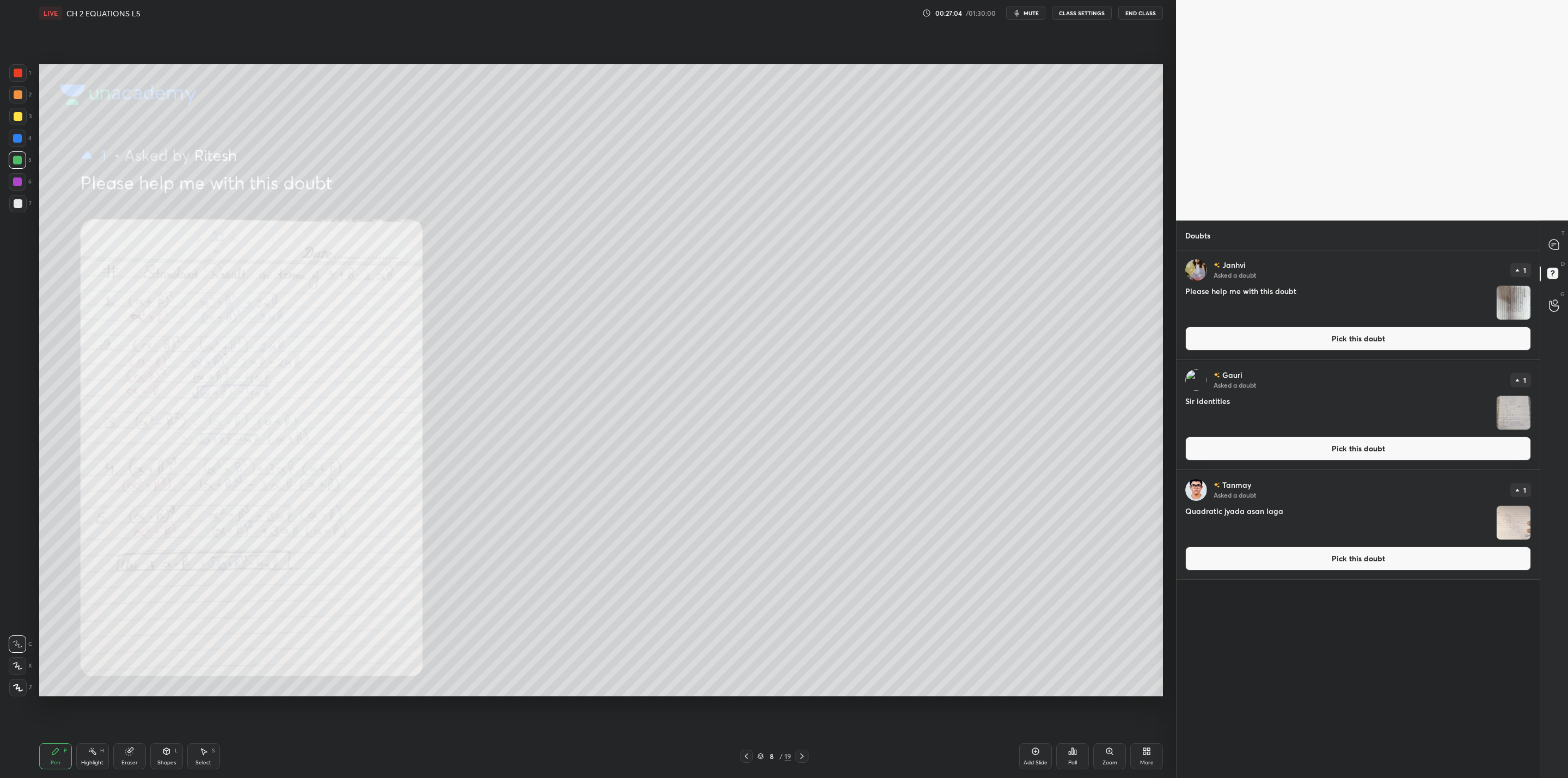
drag, startPoint x: 746, startPoint y: 757, endPoint x: 743, endPoint y: 767, distance: 10.4
click at [746, 760] on icon at bounding box center [746, 756] width 8 height 8
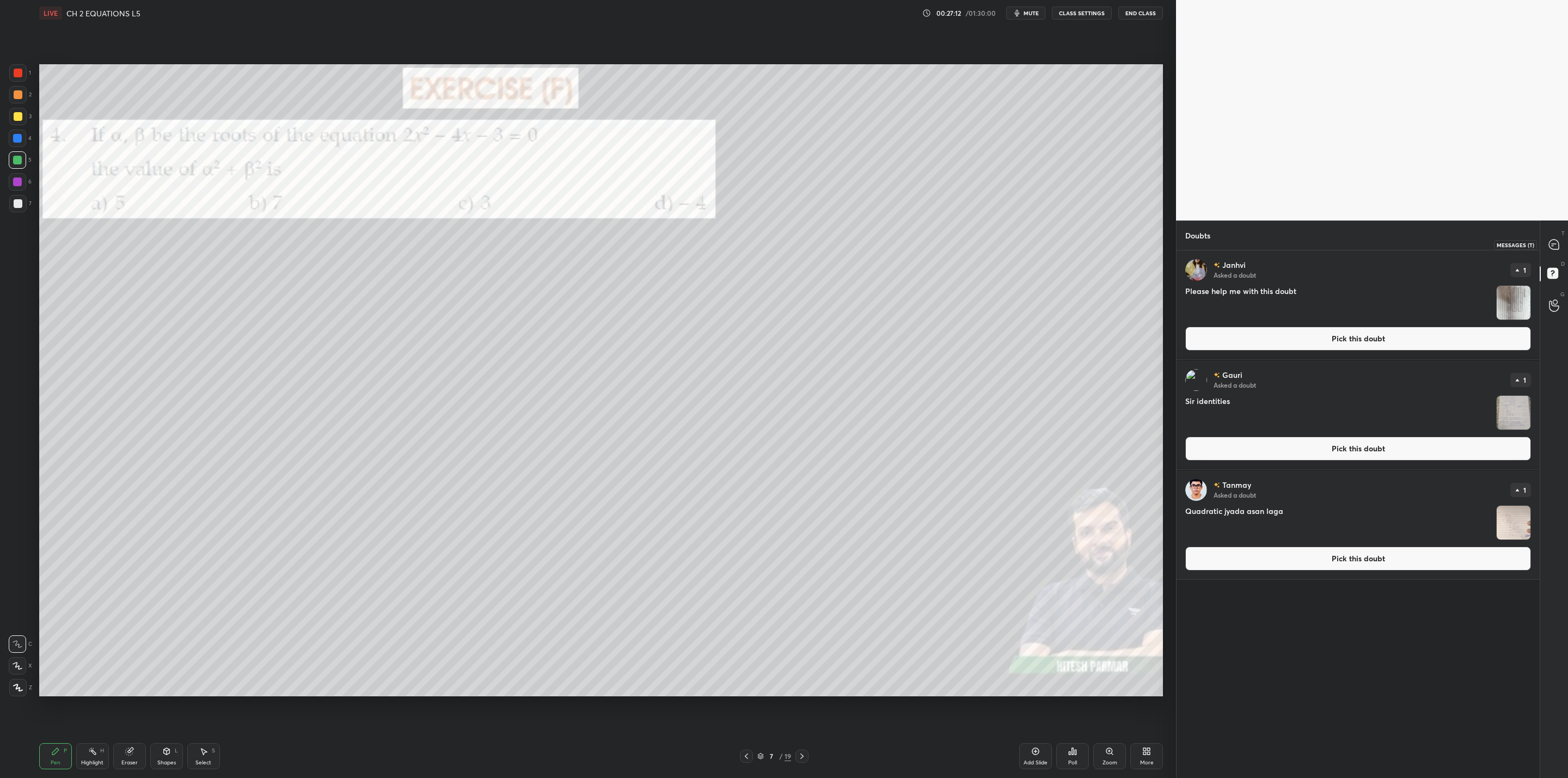
click at [1548, 241] on div at bounding box center [1554, 244] width 22 height 20
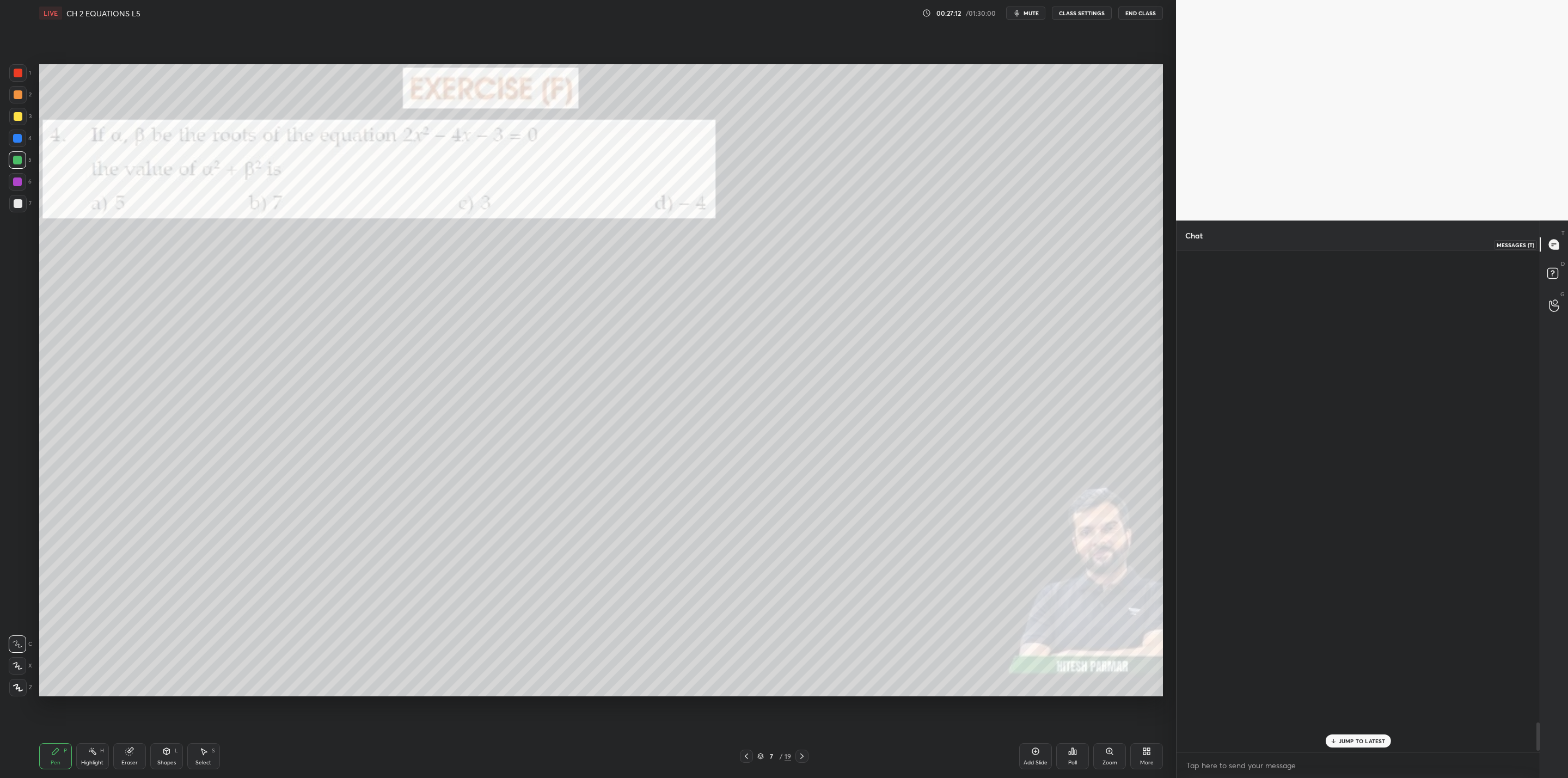
scroll to position [498, 360]
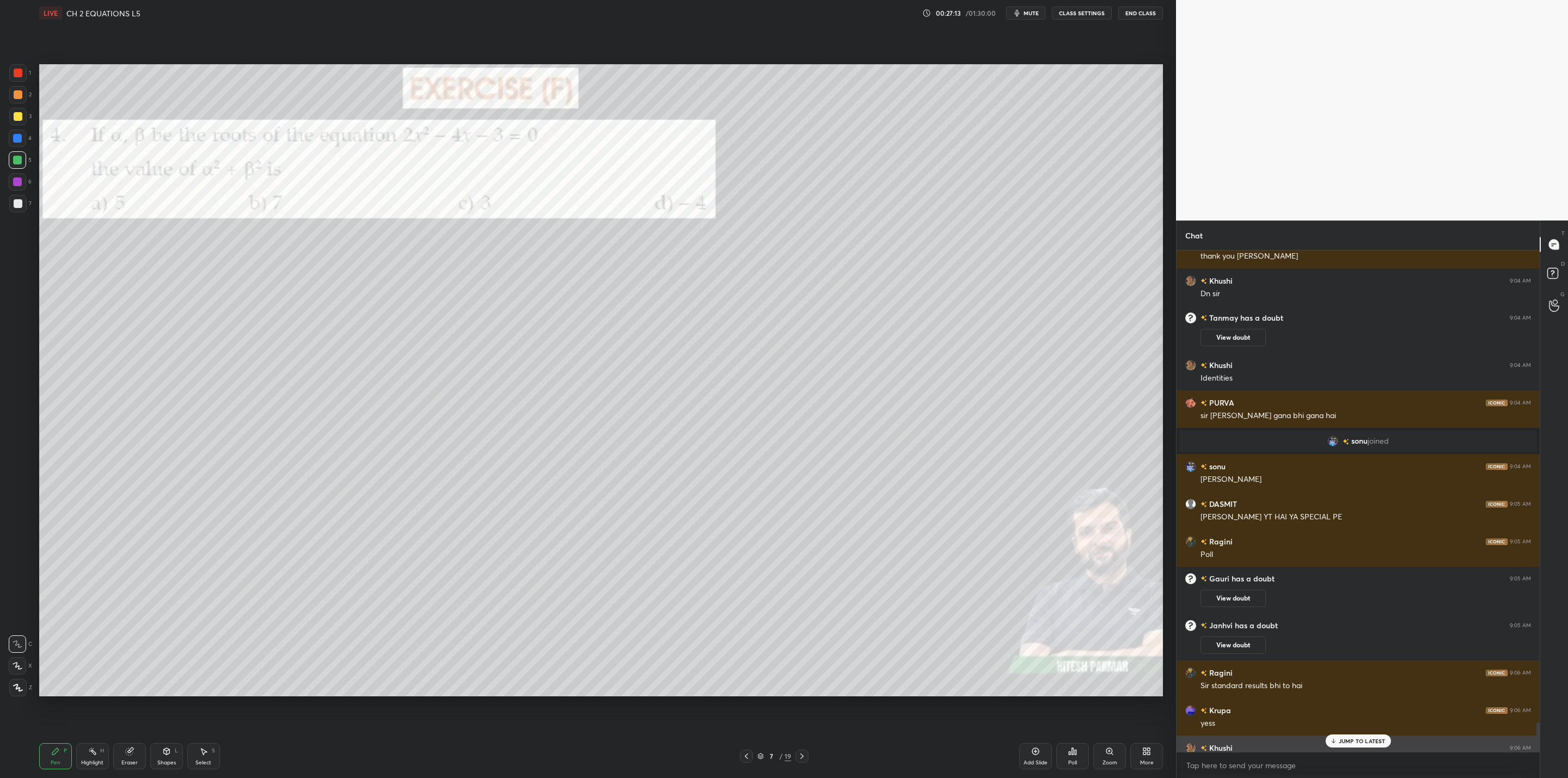
drag, startPoint x: 1329, startPoint y: 735, endPoint x: 1303, endPoint y: 742, distance: 26.9
click at [1328, 735] on div "[PERSON_NAME] 9:00 AM [PERSON_NAME] PASS [PERSON_NAME] BAAD SOCHUNGA PARTY KA😁😁…" at bounding box center [1358, 501] width 363 height 501
drag, startPoint x: 16, startPoint y: 112, endPoint x: 36, endPoint y: 140, distance: 34.4
click at [25, 126] on div "3" at bounding box center [20, 119] width 23 height 22
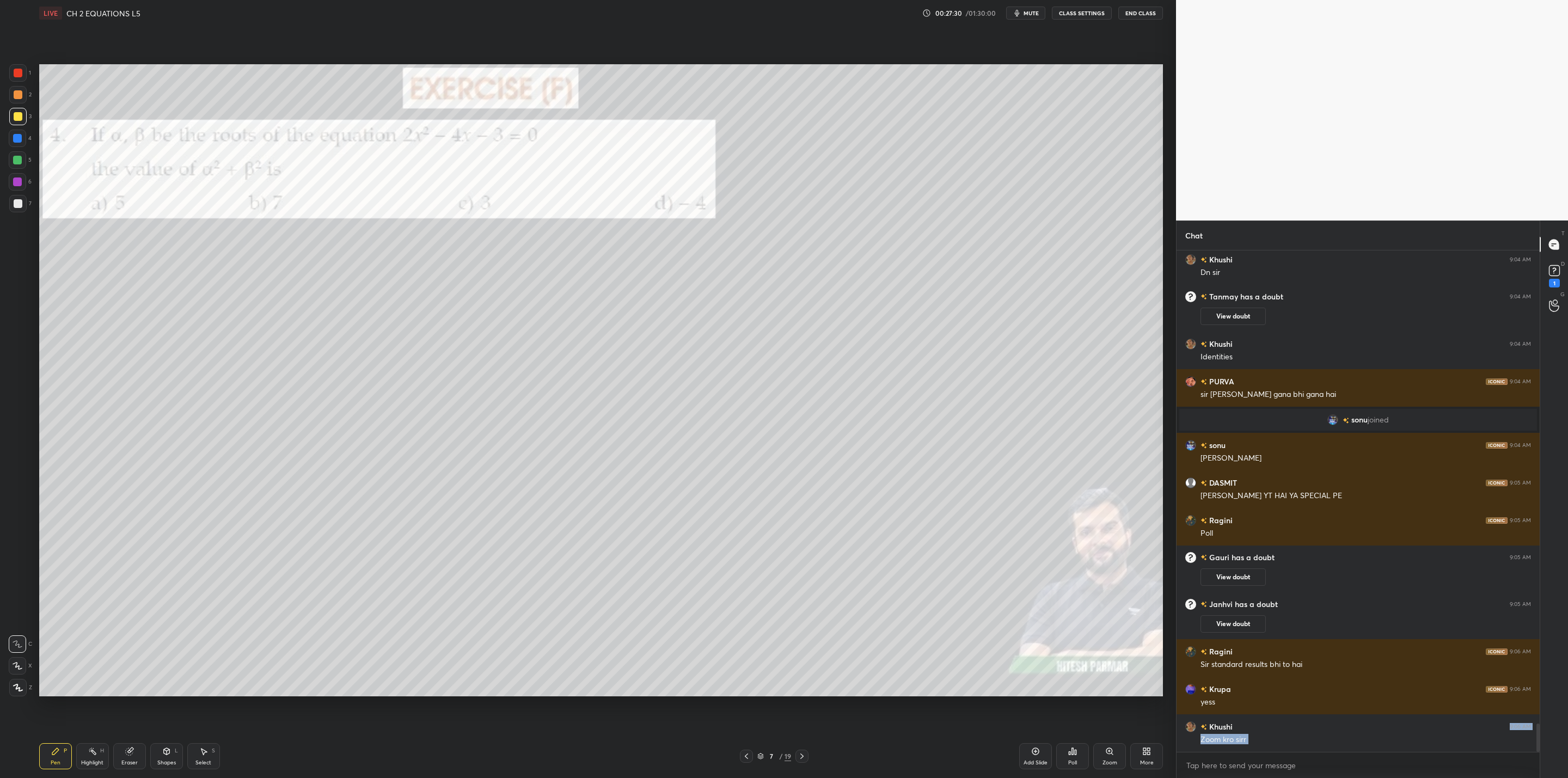
drag, startPoint x: 133, startPoint y: 753, endPoint x: 144, endPoint y: 732, distance: 23.7
click at [138, 746] on div "Eraser" at bounding box center [129, 756] width 32 height 26
drag, startPoint x: 64, startPoint y: 737, endPoint x: 71, endPoint y: 730, distance: 9.9
click at [66, 735] on div "Pen P Highlight H Eraser Shapes L Select S 7 / 19 Add Slide Poll Zoom More" at bounding box center [602, 756] width 1124 height 44
drag, startPoint x: 54, startPoint y: 756, endPoint x: 83, endPoint y: 706, distance: 57.8
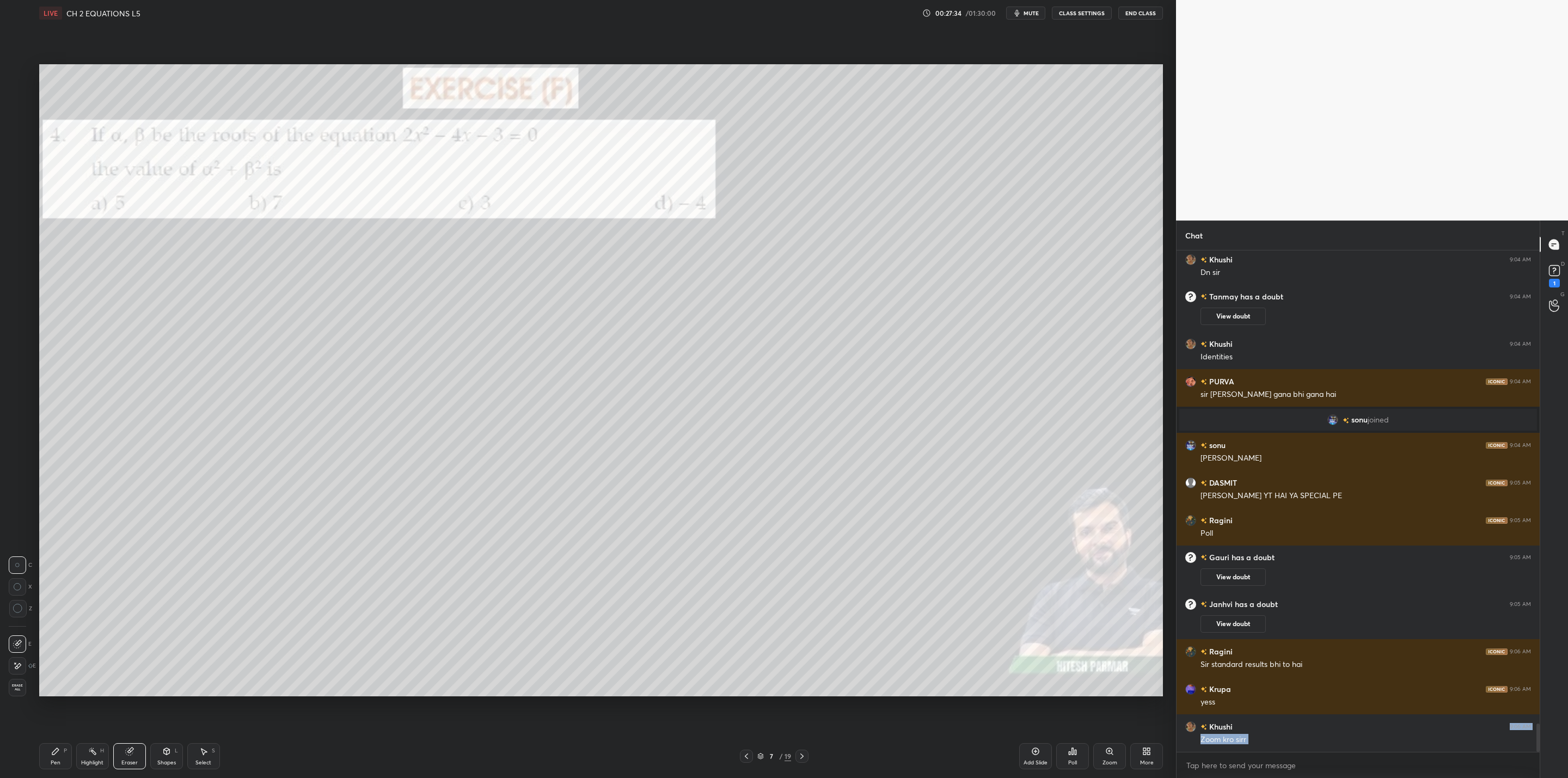
click at [61, 753] on div "Pen P" at bounding box center [56, 756] width 32 height 26
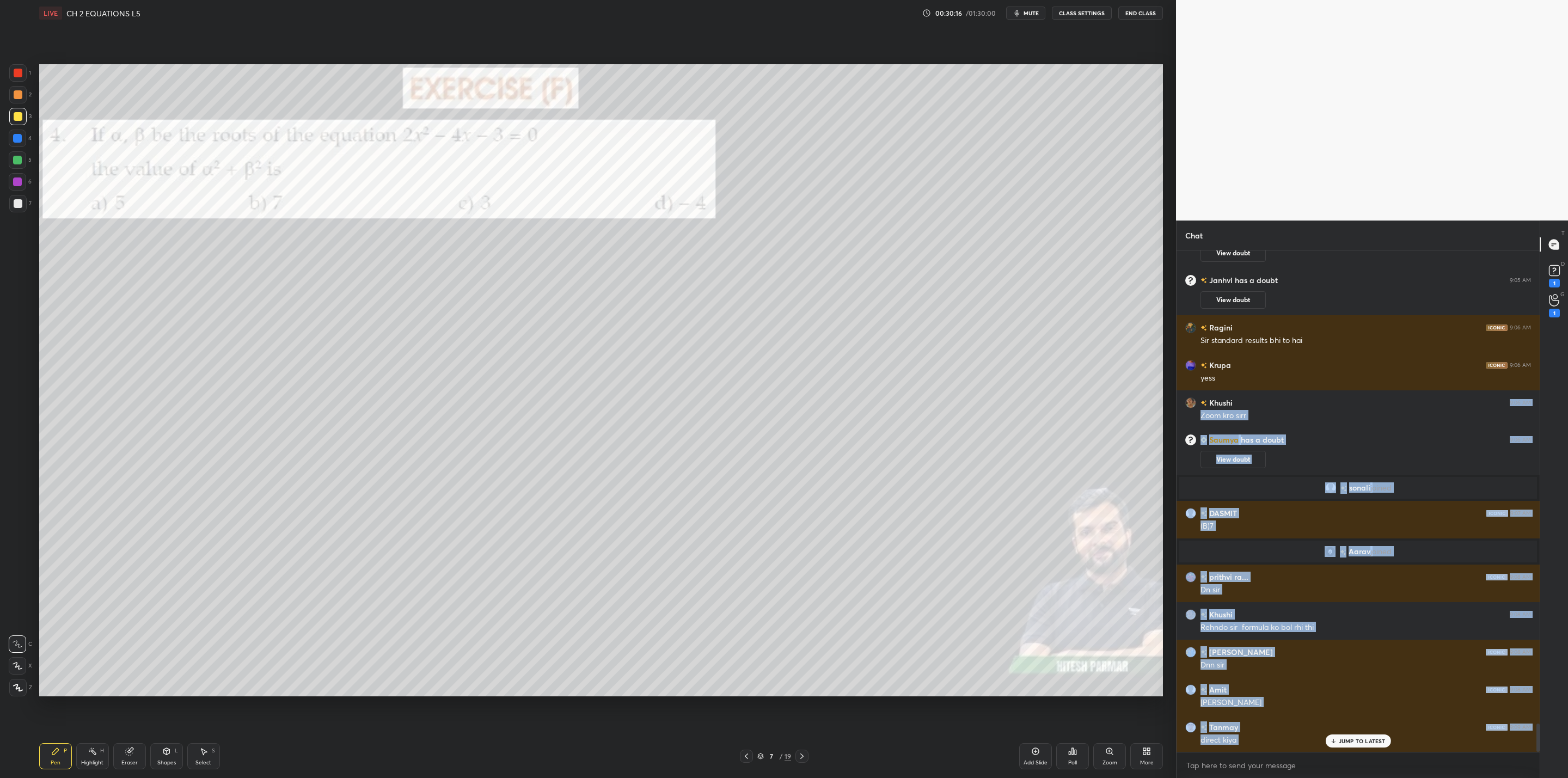
scroll to position [8450, 0]
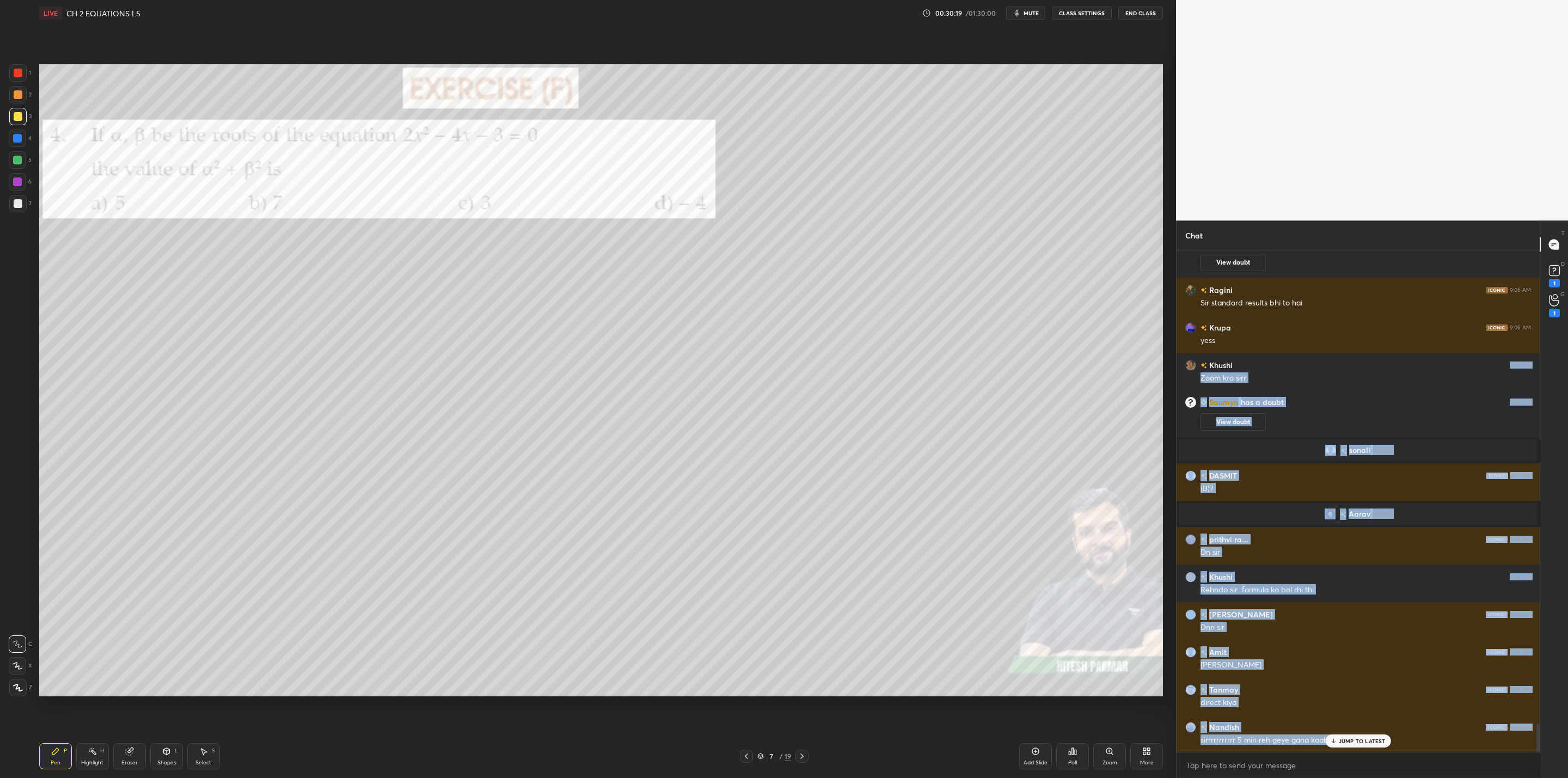
click at [807, 758] on div at bounding box center [802, 756] width 13 height 13
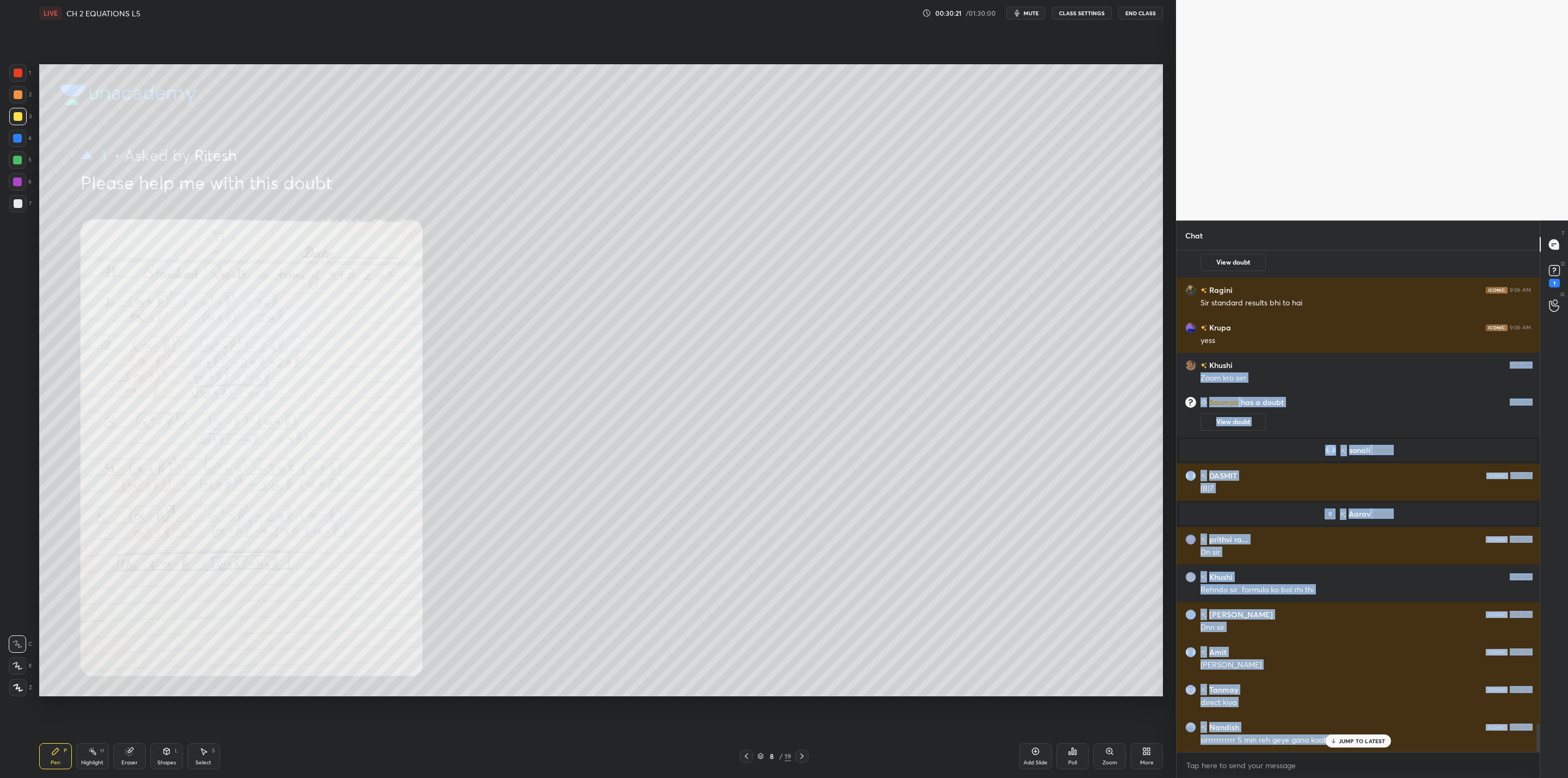
click at [799, 755] on icon at bounding box center [802, 756] width 8 height 8
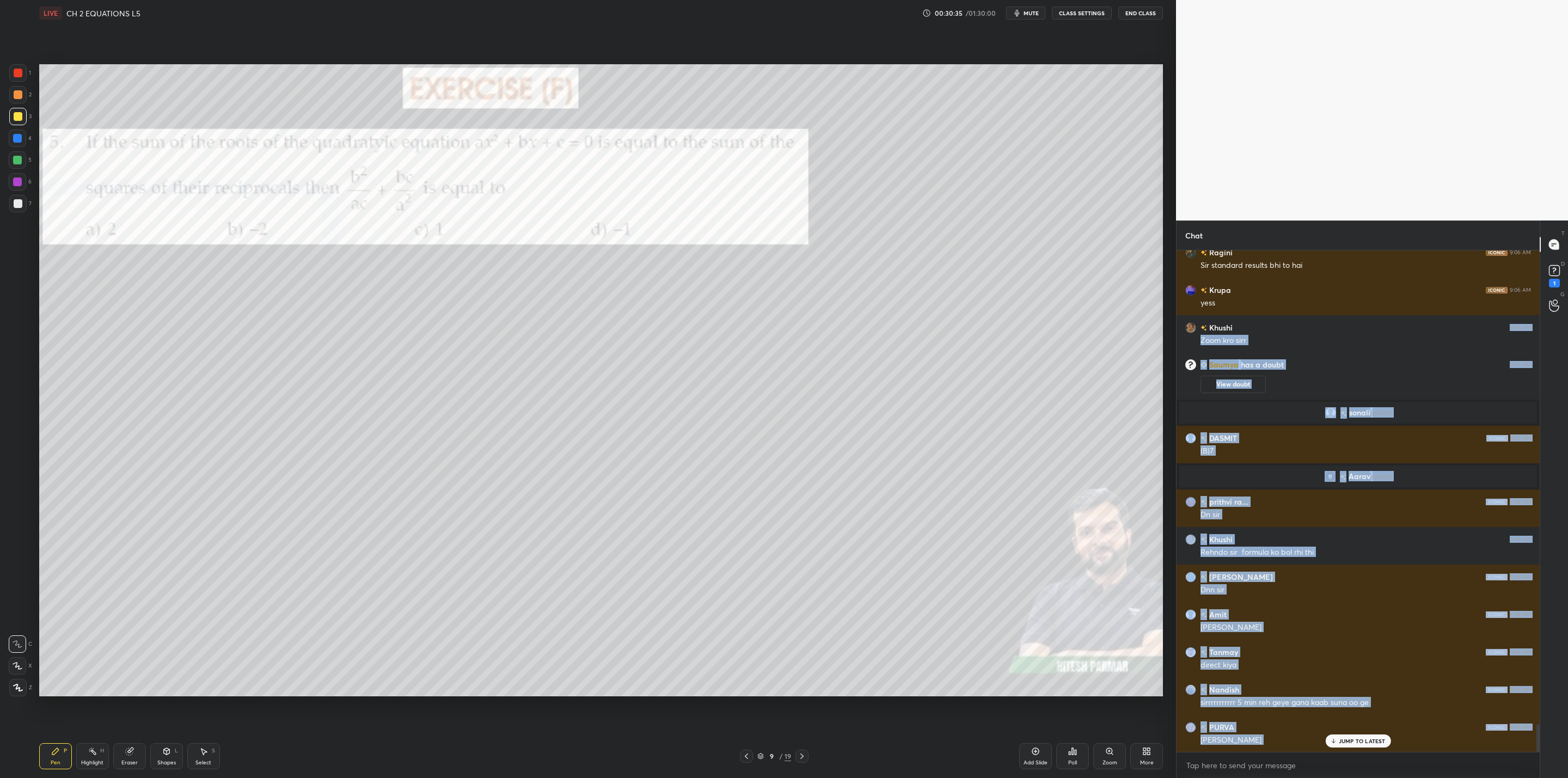
scroll to position [8526, 0]
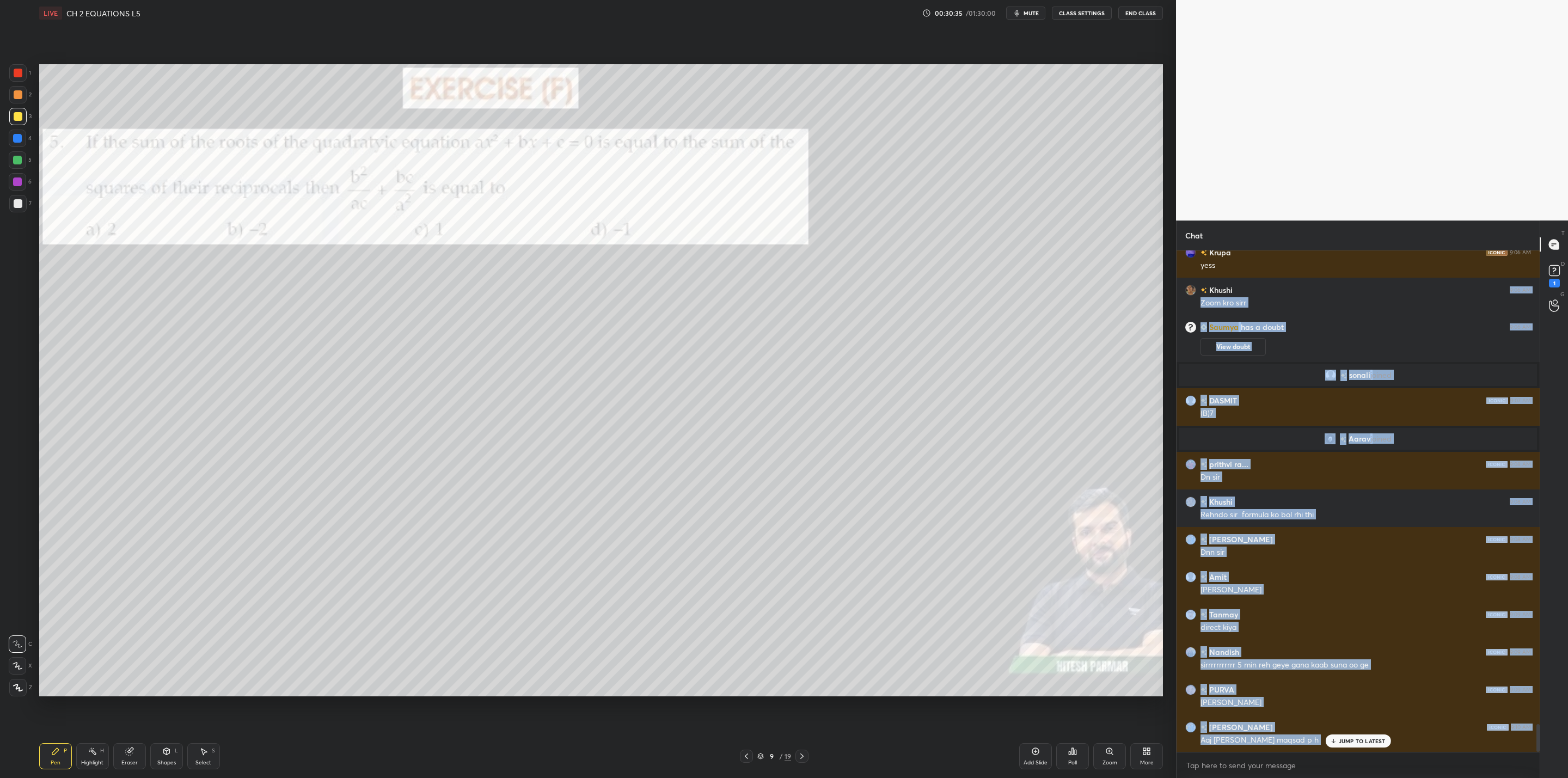
click at [23, 139] on div at bounding box center [17, 138] width 18 height 18
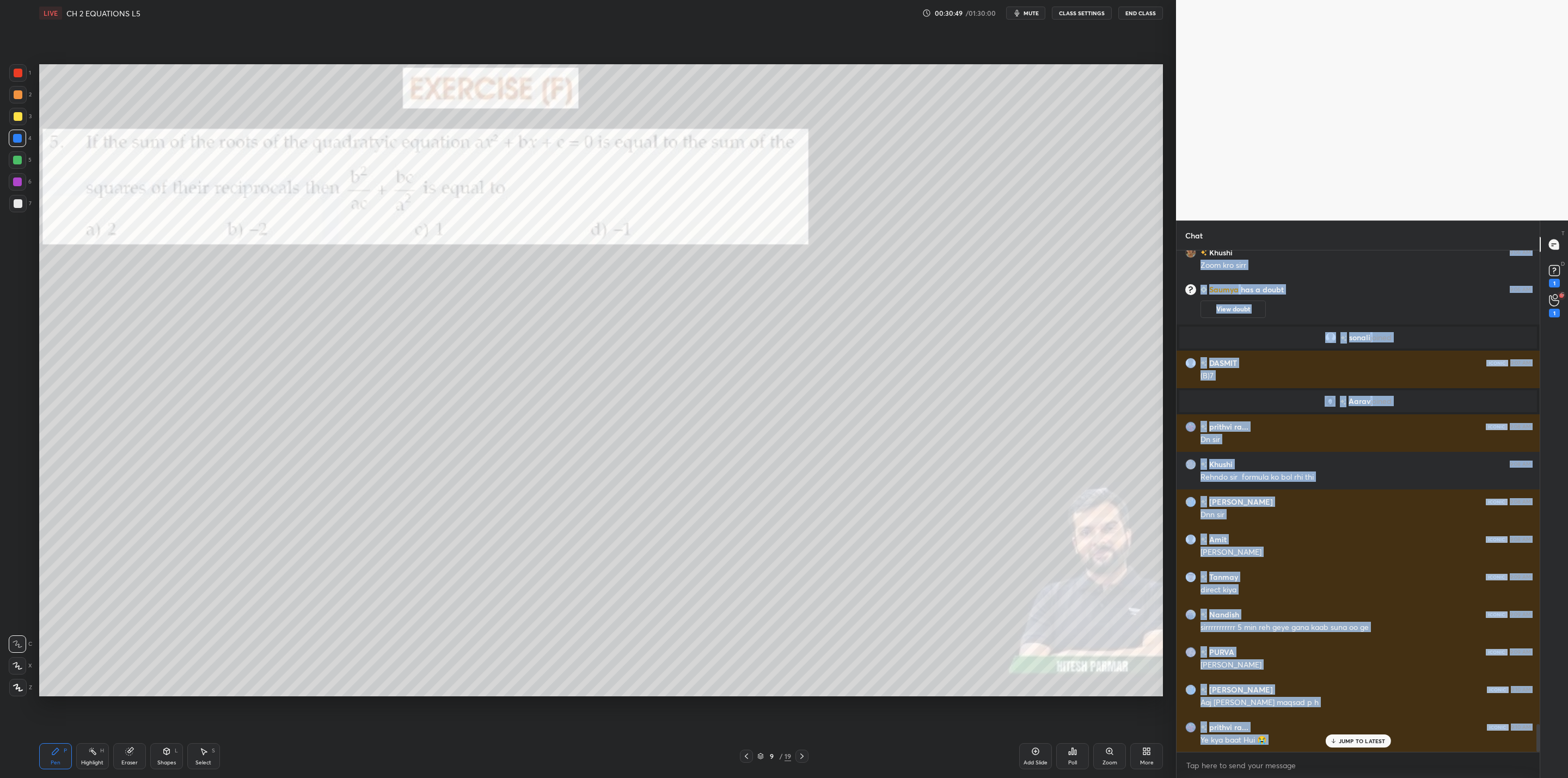
click at [814, 763] on div "Pen P Highlight H Eraser Shapes L Select S 9 / 19 Add Slide Poll Zoom More" at bounding box center [602, 756] width 1124 height 44
drag, startPoint x: 801, startPoint y: 755, endPoint x: 806, endPoint y: 750, distance: 7.1
click at [801, 758] on icon at bounding box center [802, 756] width 8 height 8
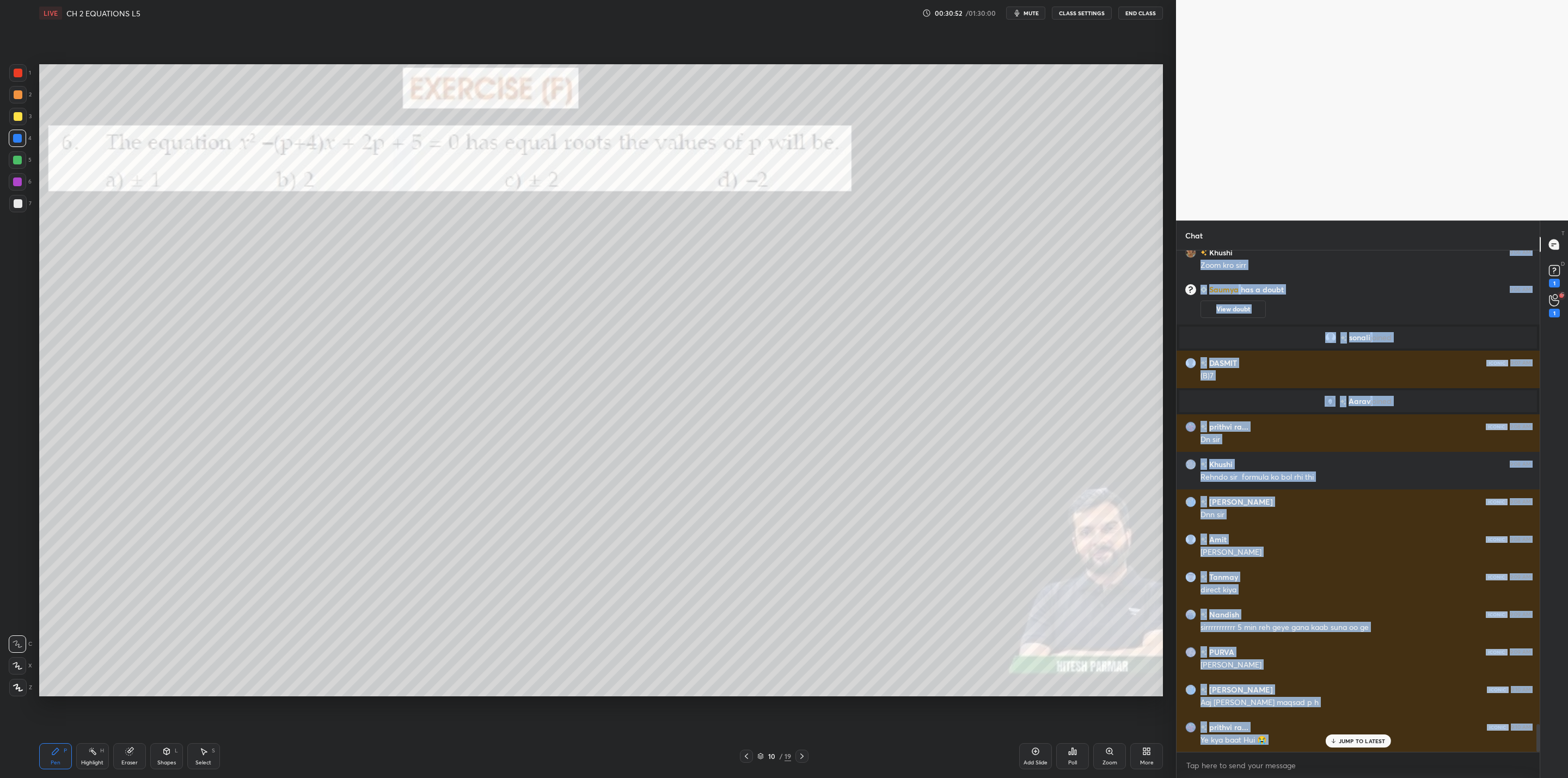
click at [806, 752] on icon at bounding box center [802, 756] width 8 height 8
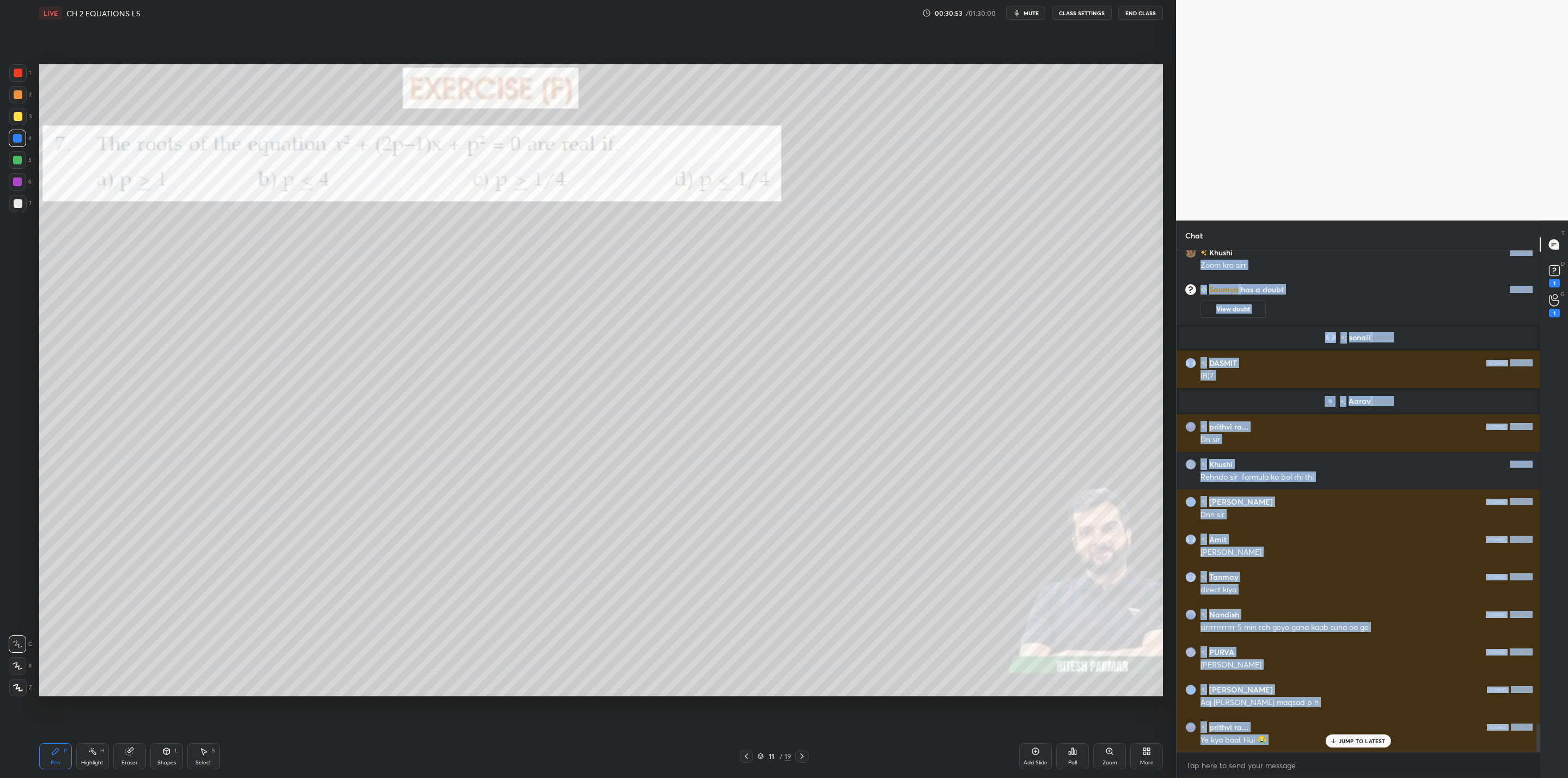
click at [746, 752] on icon at bounding box center [746, 756] width 8 height 8
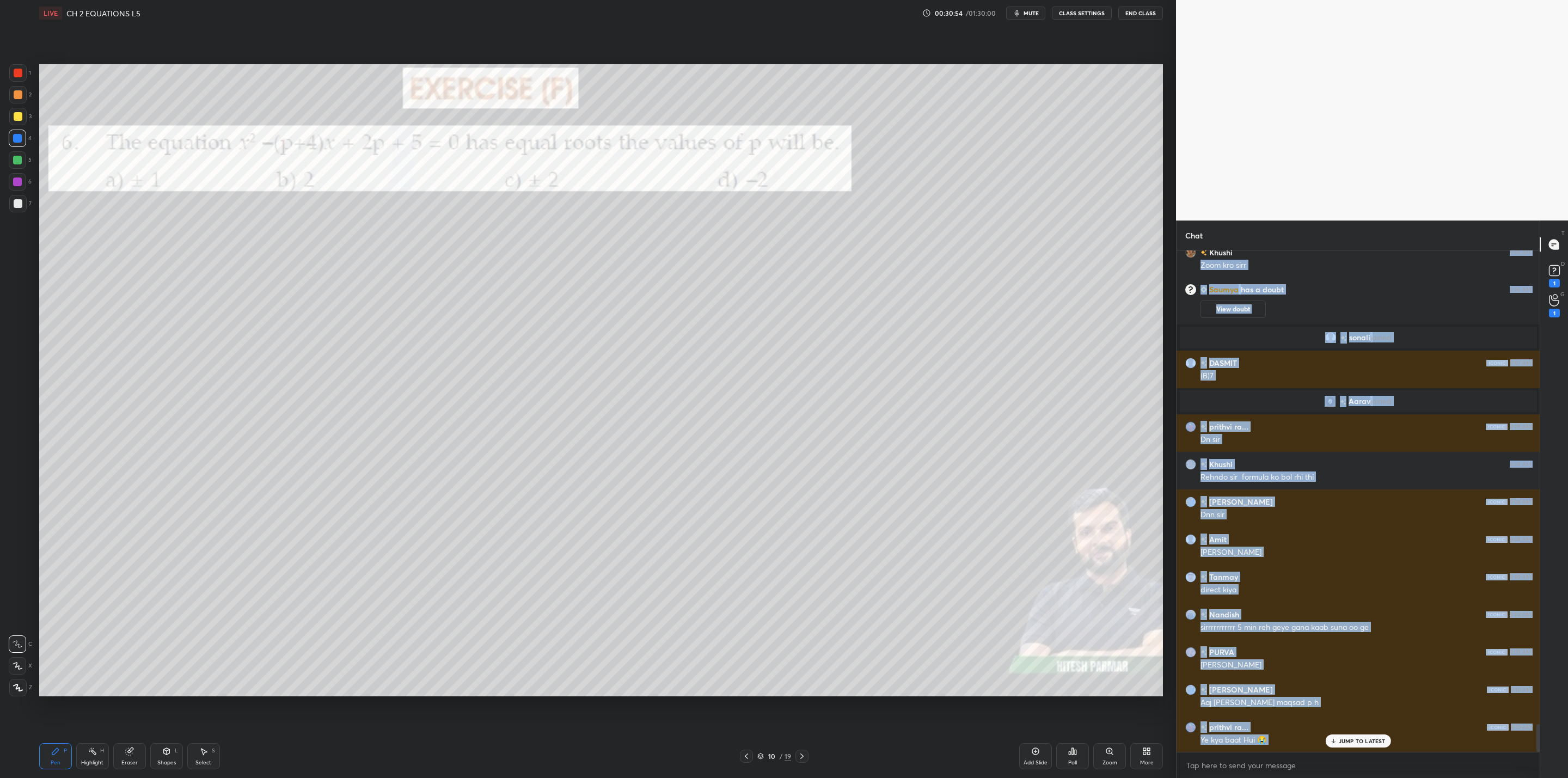
scroll to position [8600, 0]
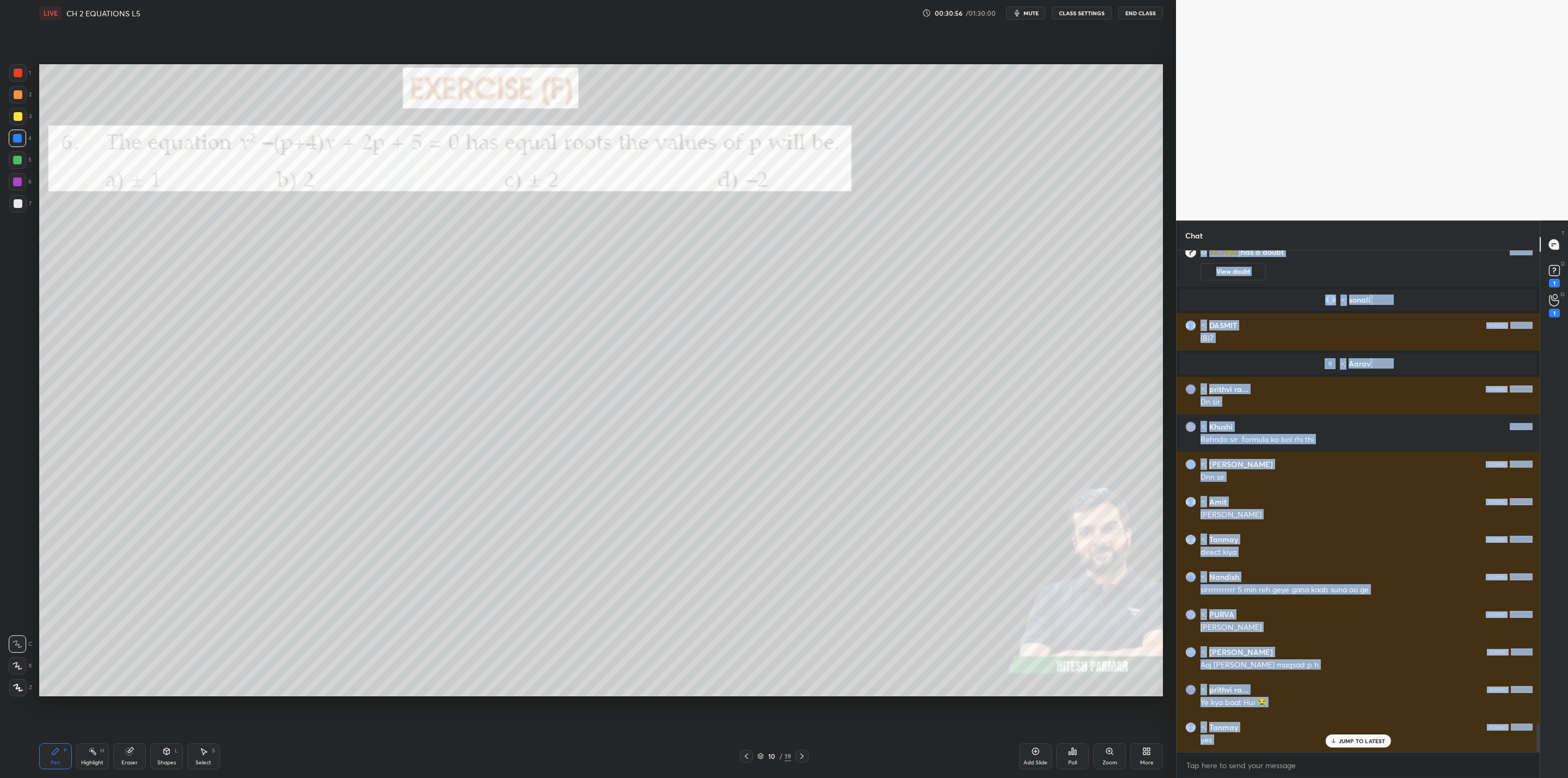
click at [803, 752] on icon at bounding box center [802, 756] width 8 height 8
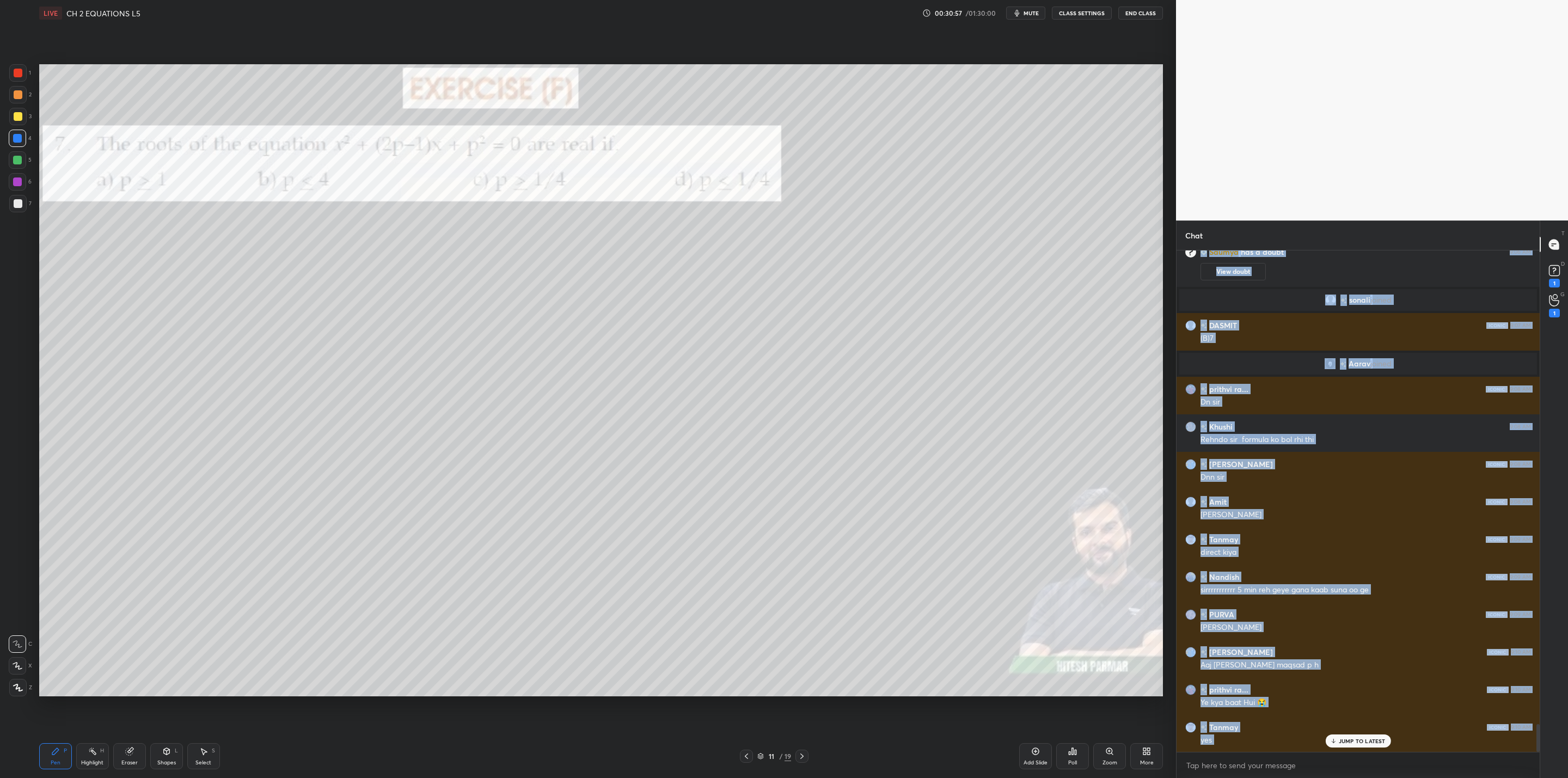
click at [803, 756] on icon at bounding box center [802, 756] width 8 height 8
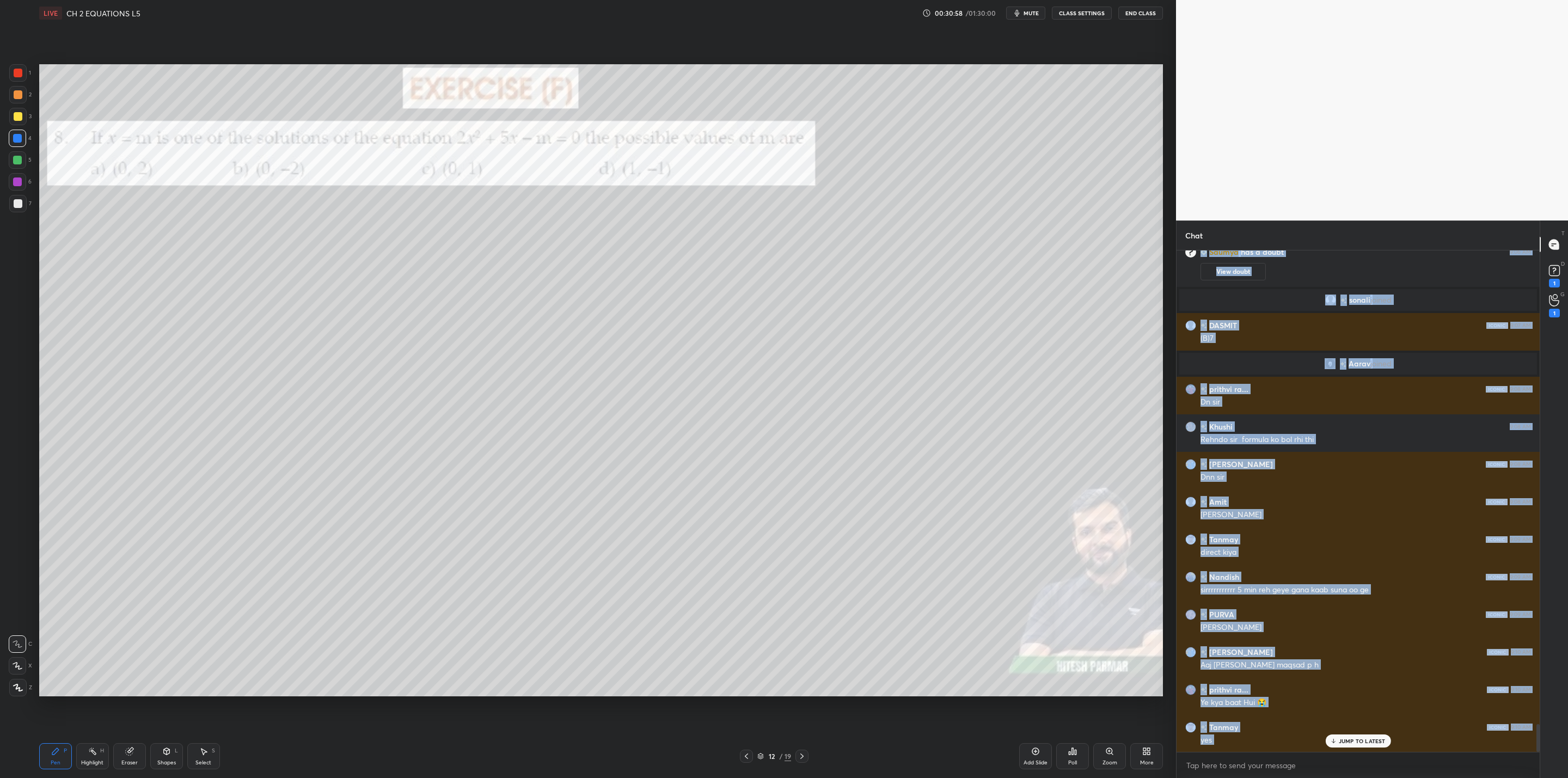
click at [798, 755] on icon at bounding box center [802, 756] width 8 height 8
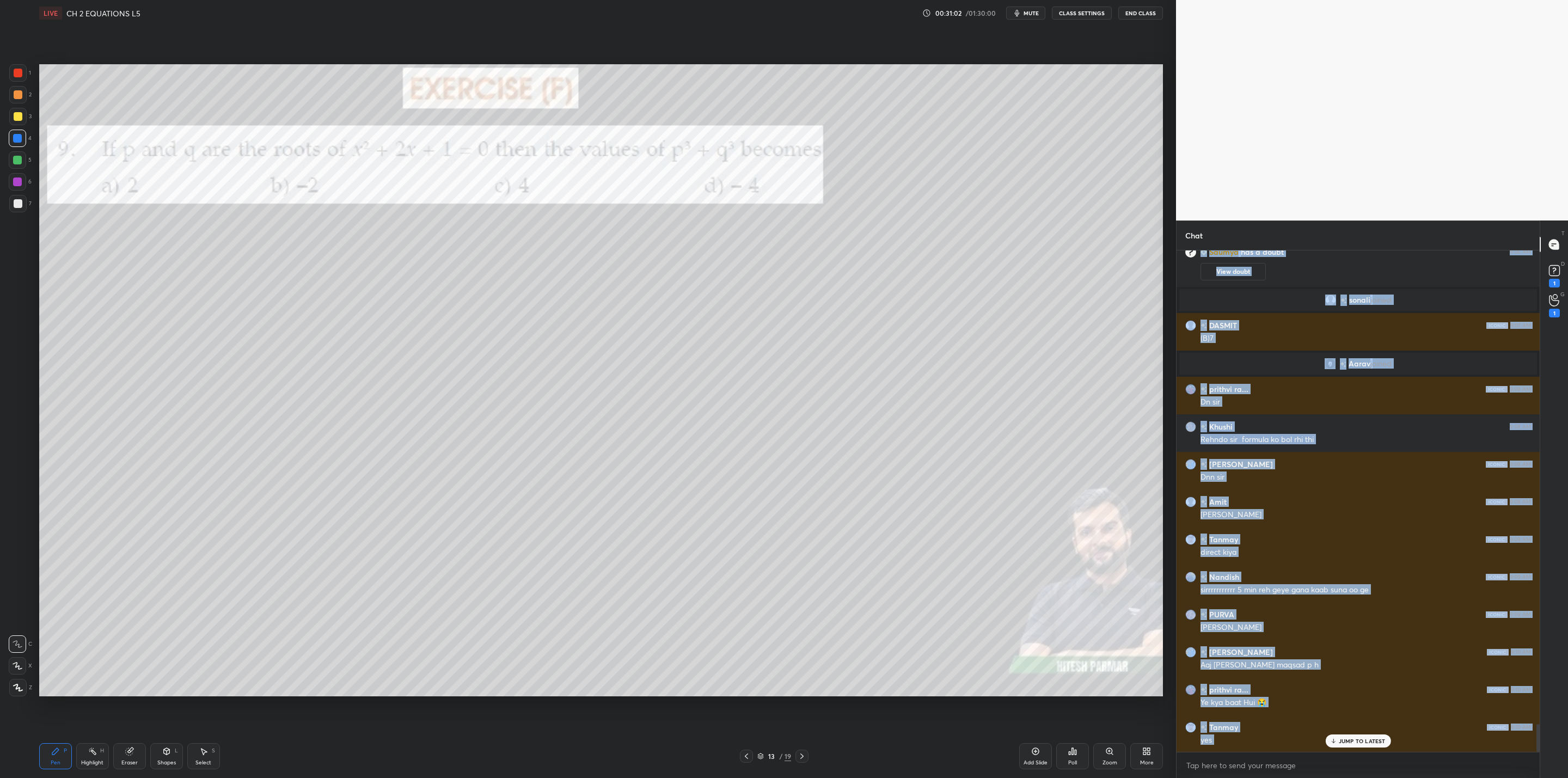
drag, startPoint x: 18, startPoint y: 119, endPoint x: 23, endPoint y: 134, distance: 15.8
click at [23, 121] on div at bounding box center [18, 116] width 18 height 18
drag, startPoint x: 17, startPoint y: 139, endPoint x: 32, endPoint y: 142, distance: 15.3
click at [20, 141] on div at bounding box center [18, 138] width 8 height 8
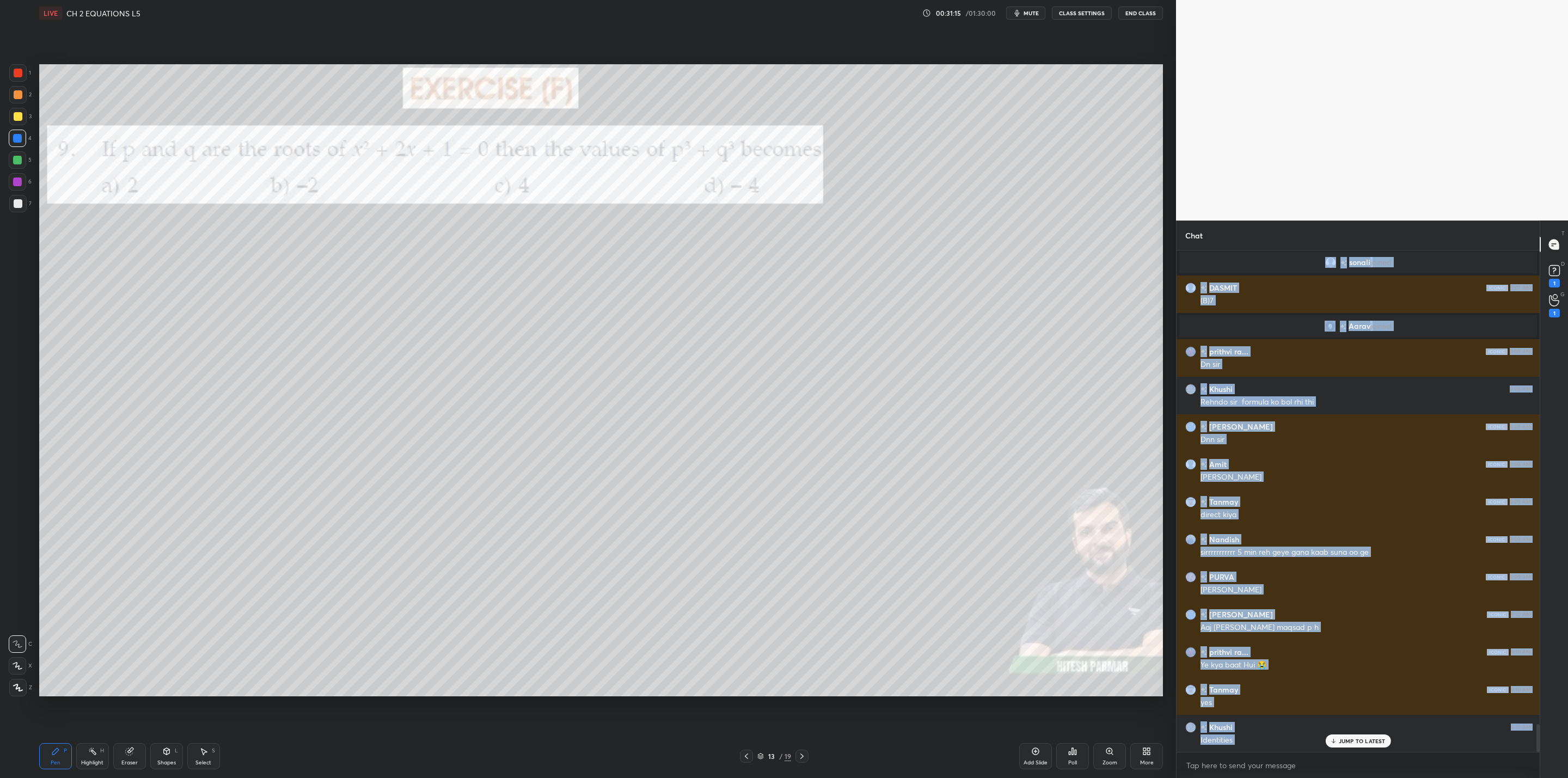
click at [803, 748] on div "Pen P Highlight H Eraser Shapes L Select S 13 / 19 Add Slide Poll Zoom More" at bounding box center [602, 756] width 1124 height 44
click at [801, 750] on div at bounding box center [802, 756] width 13 height 13
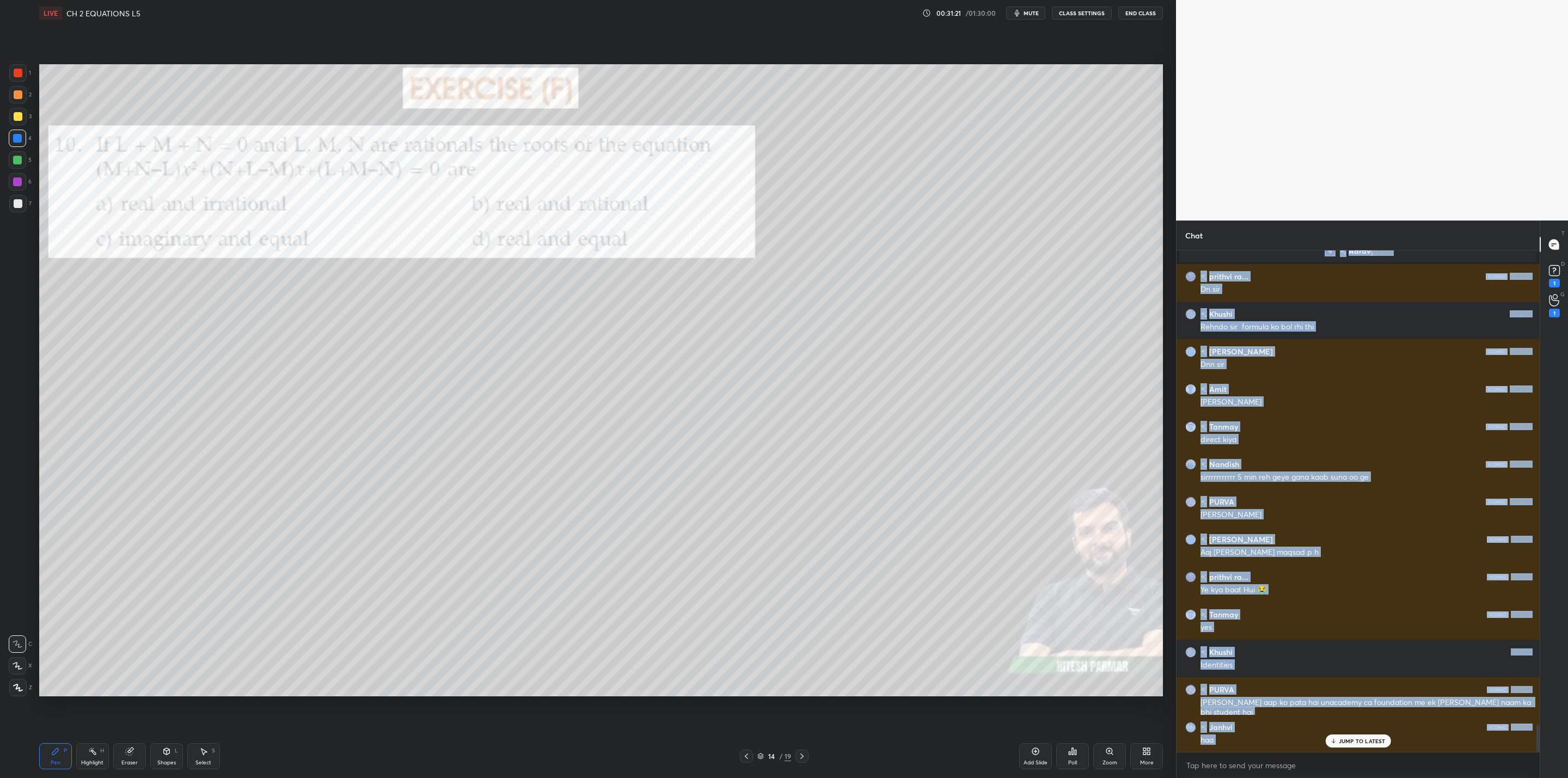
scroll to position [8751, 0]
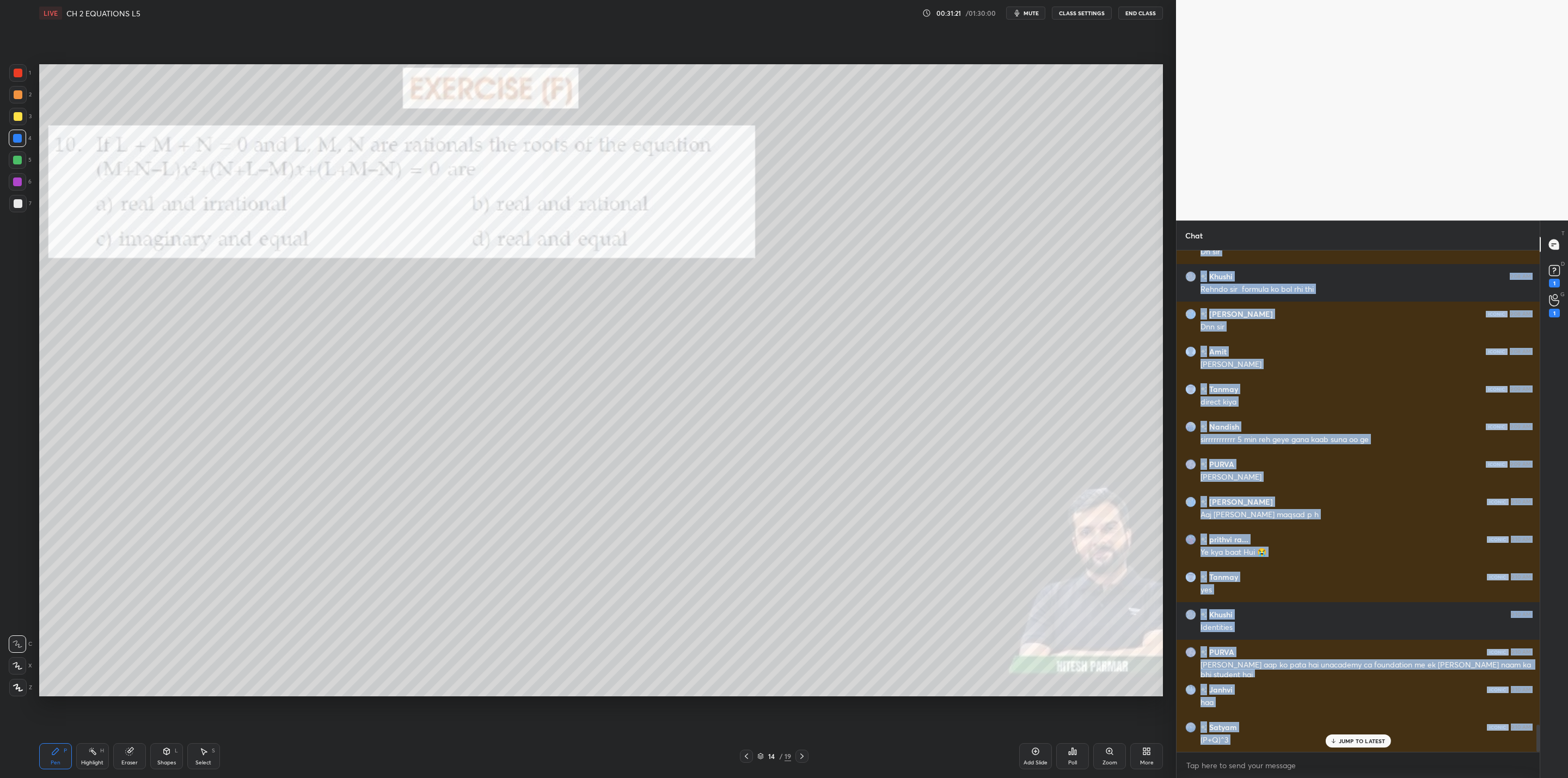
click at [803, 753] on icon at bounding box center [802, 756] width 8 height 8
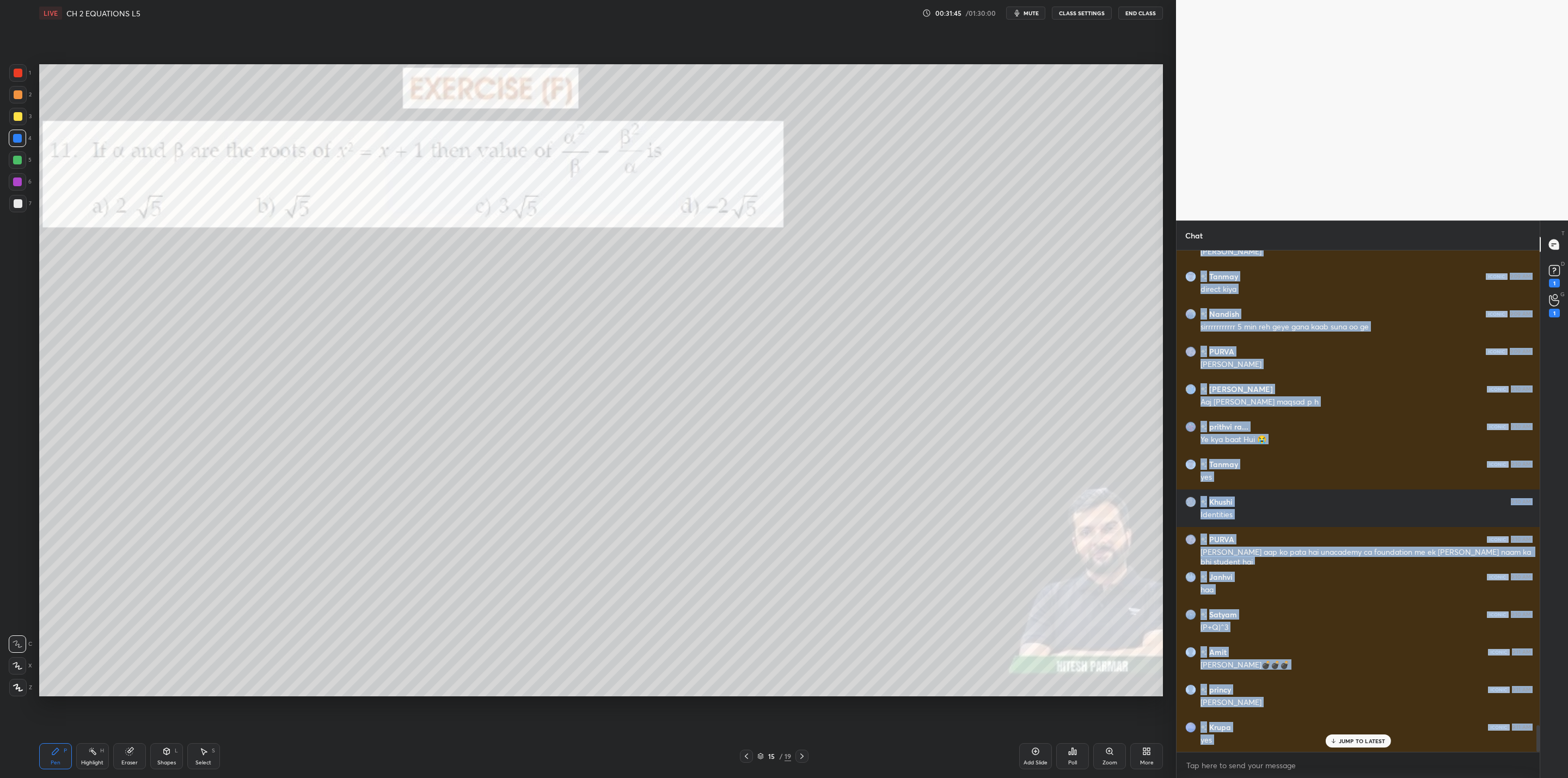
scroll to position [8939, 0]
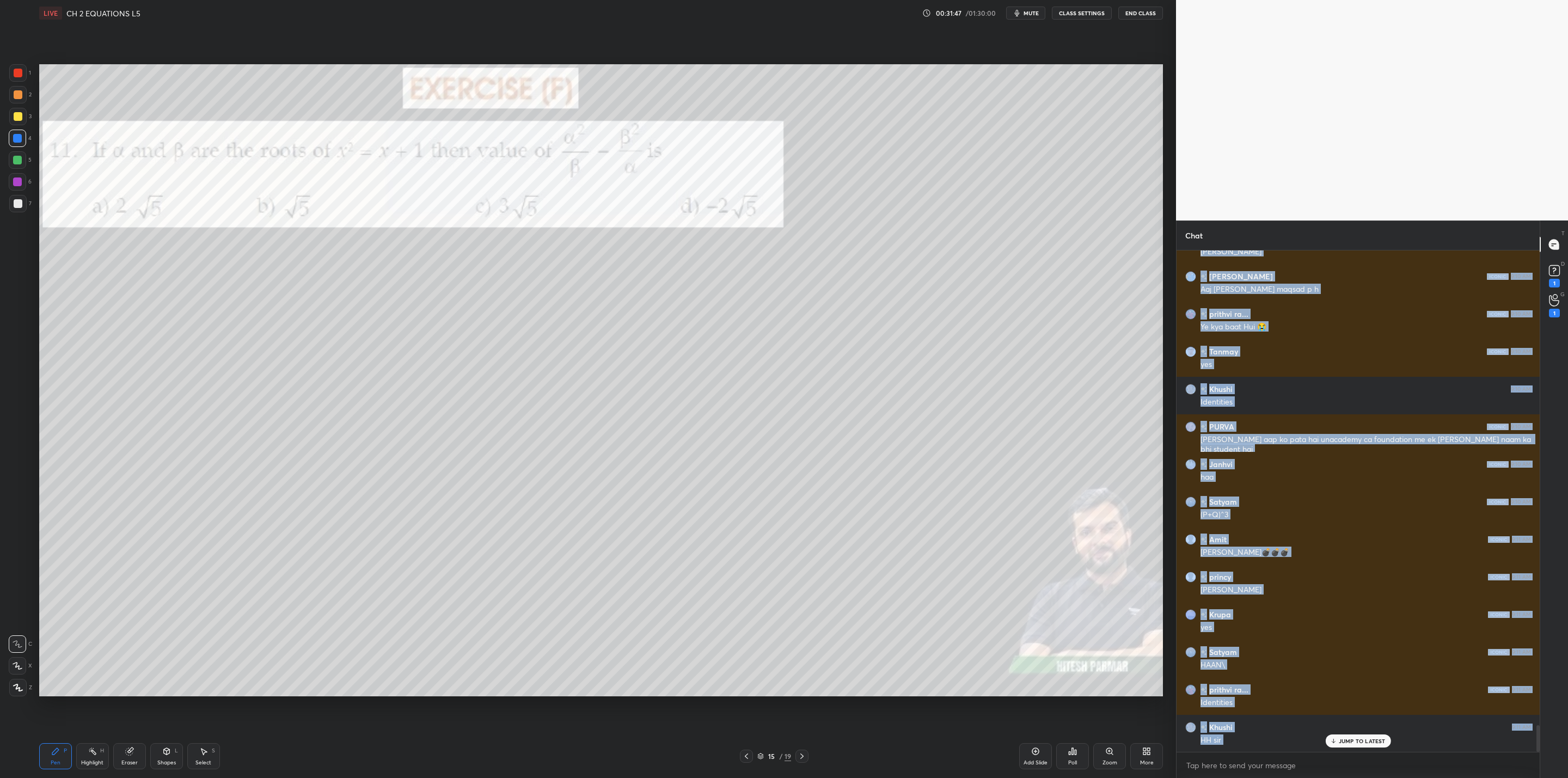
drag, startPoint x: 801, startPoint y: 755, endPoint x: 802, endPoint y: 747, distance: 8.1
click at [801, 751] on div at bounding box center [802, 756] width 13 height 13
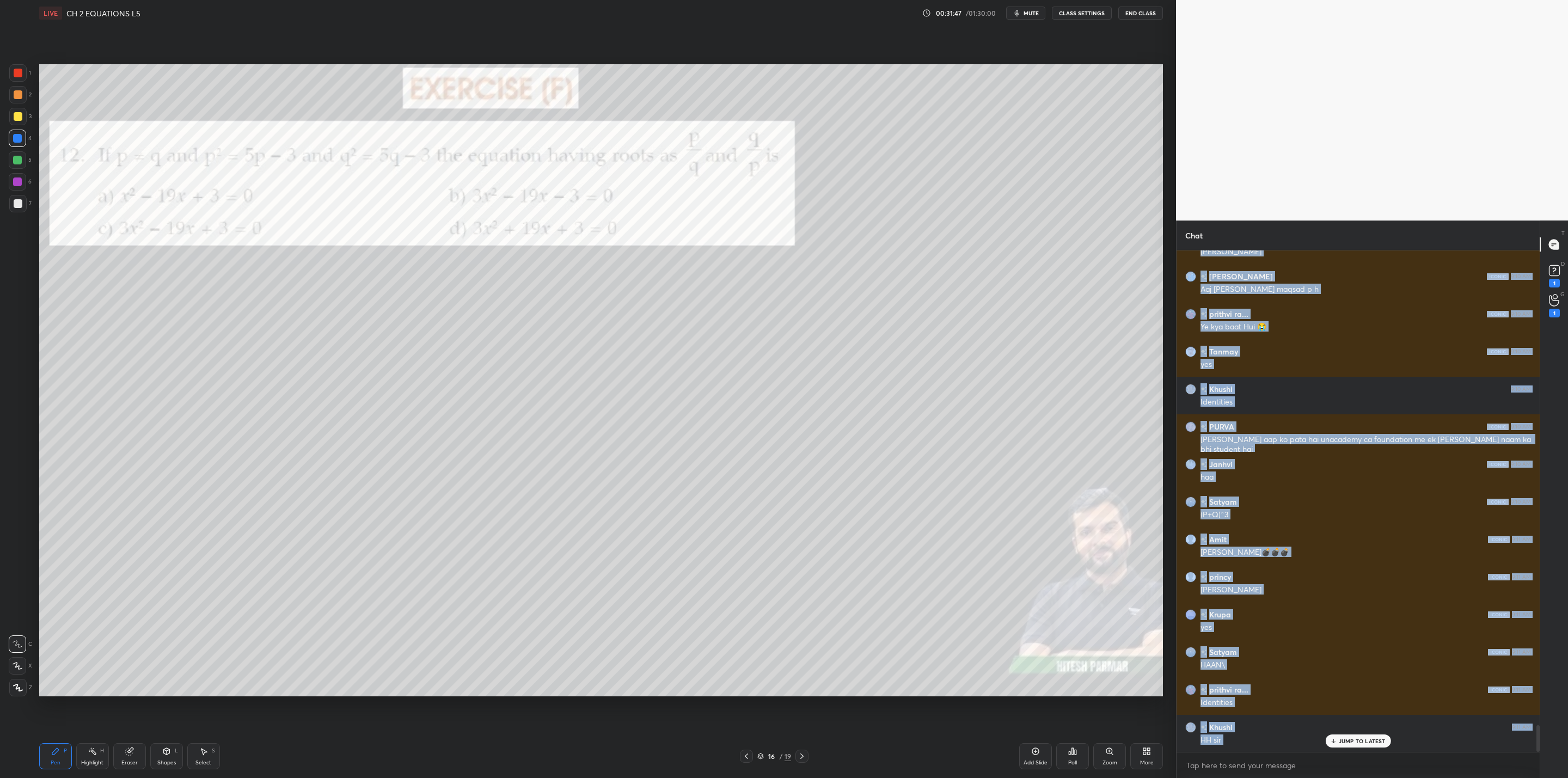
scroll to position [9051, 0]
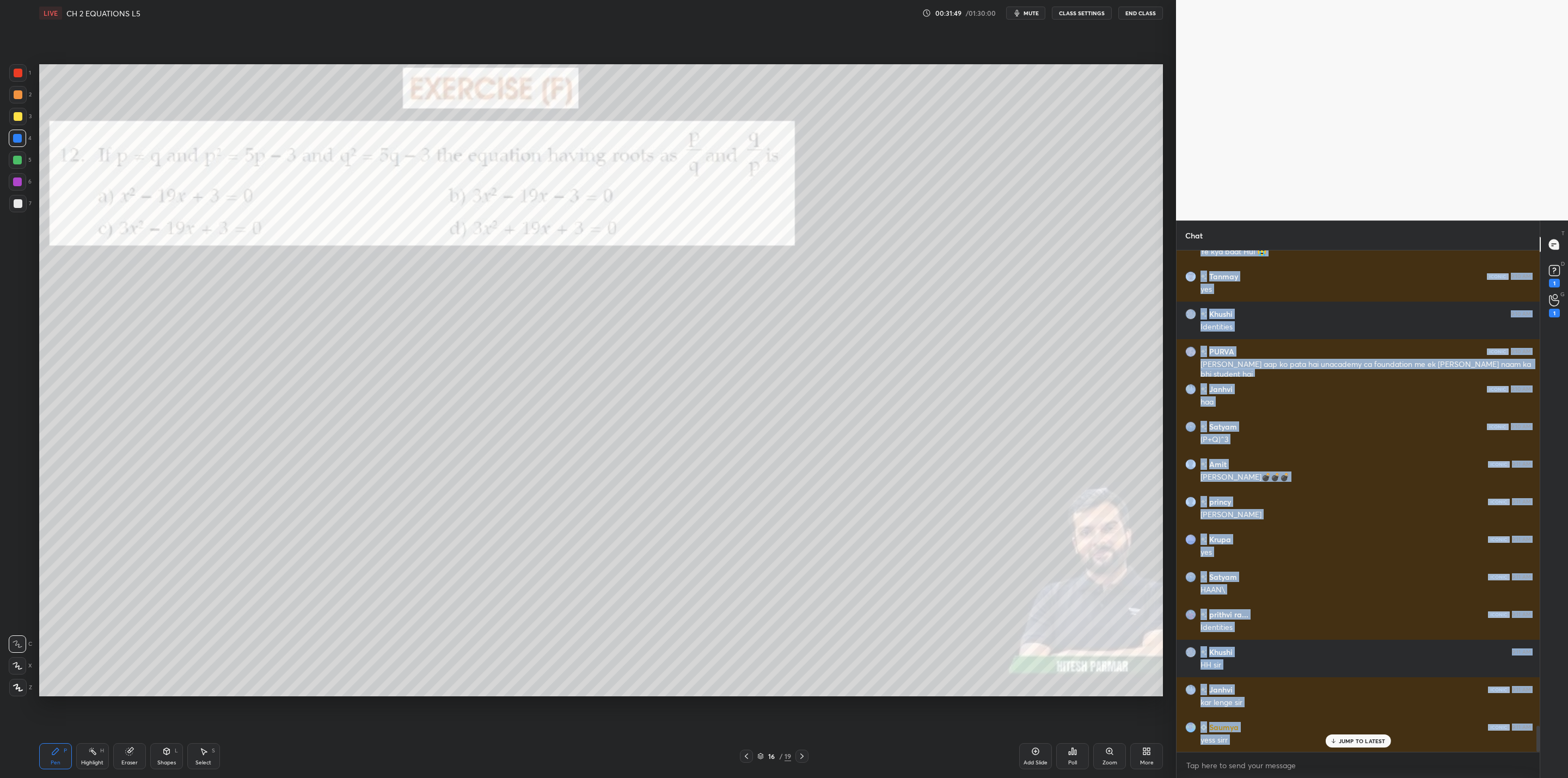
click at [798, 755] on icon at bounding box center [802, 756] width 8 height 8
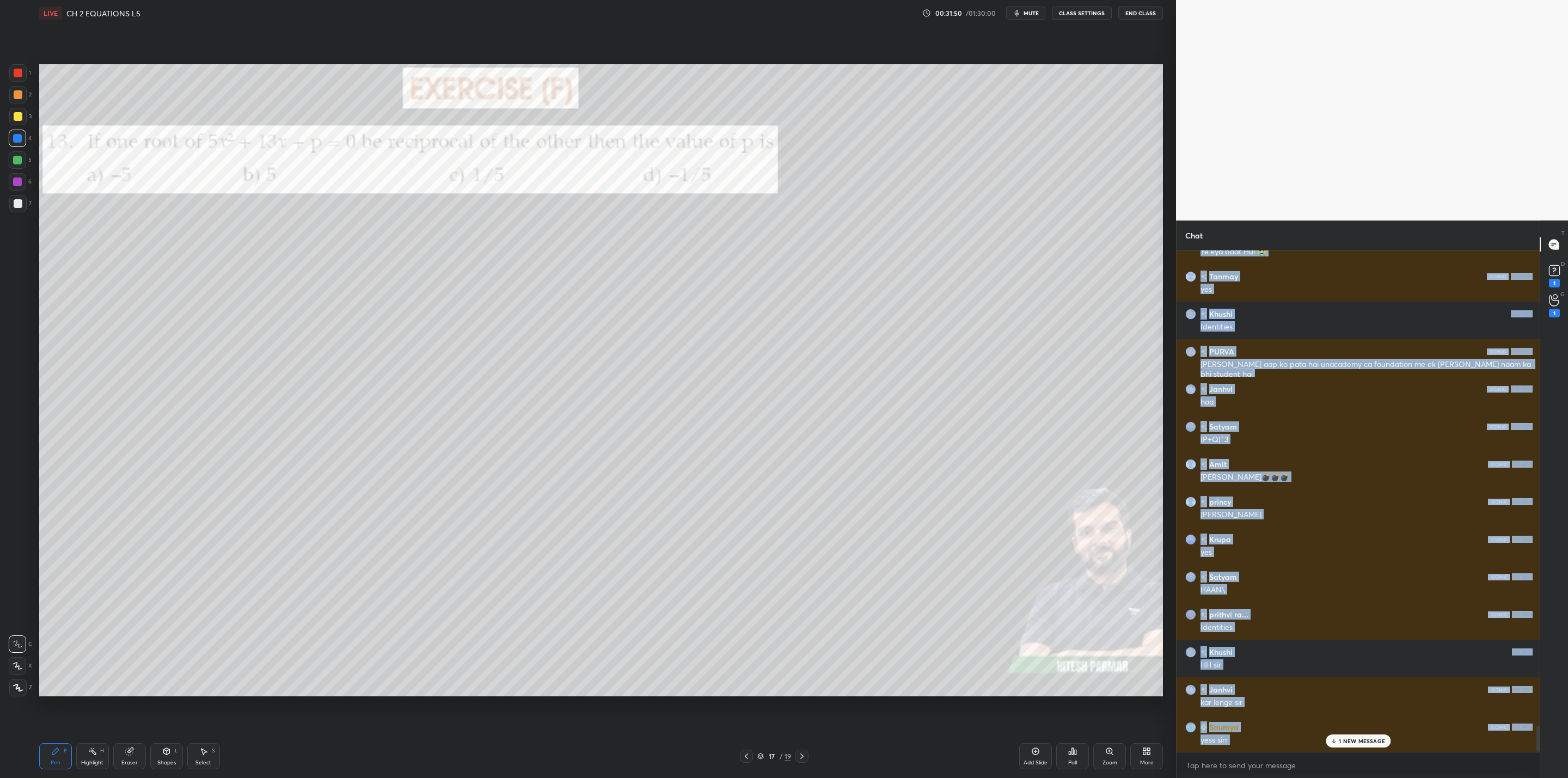
scroll to position [9089, 0]
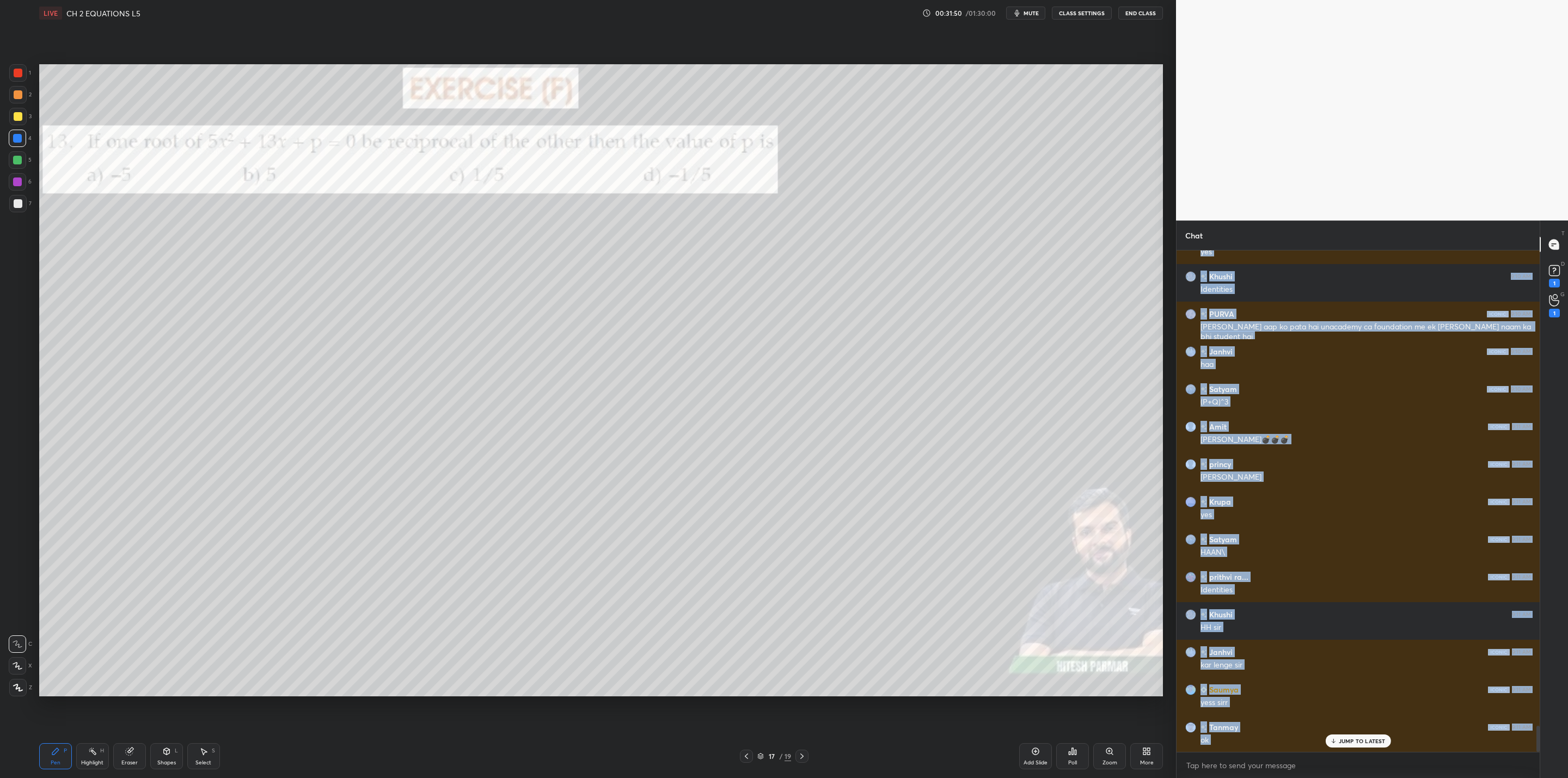
click at [799, 753] on icon at bounding box center [802, 756] width 8 height 8
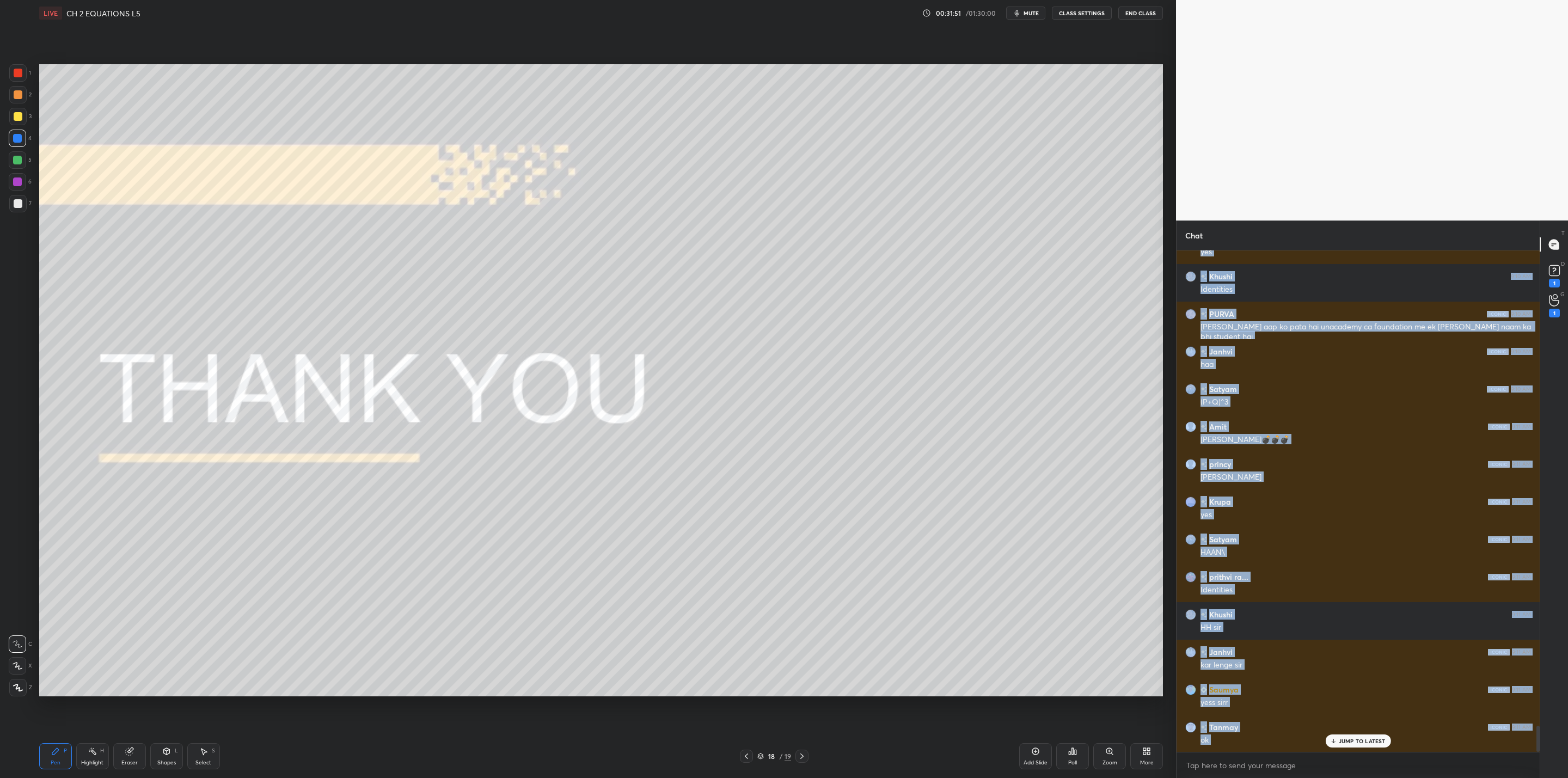
click at [750, 753] on icon at bounding box center [746, 756] width 8 height 8
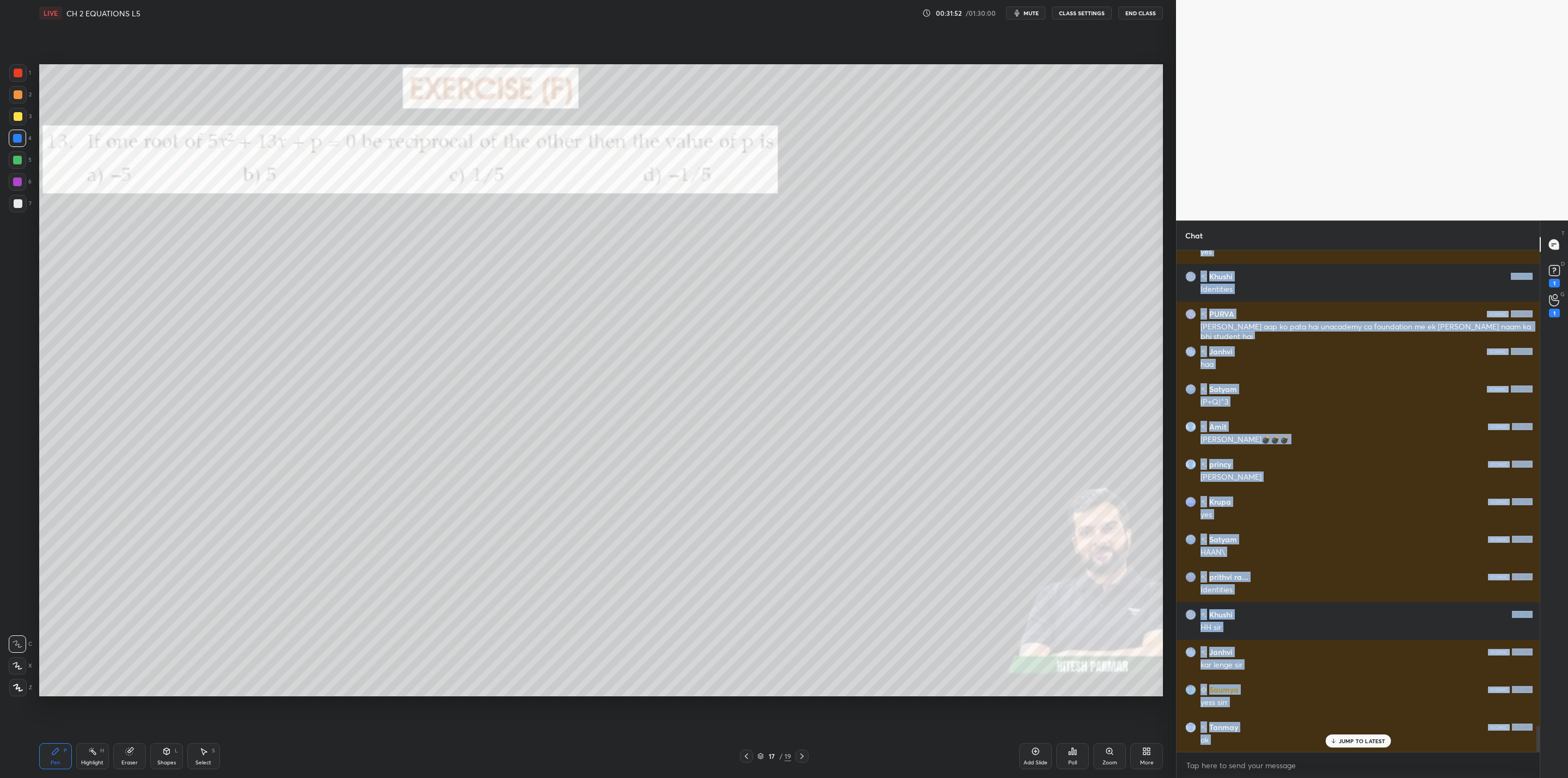
click at [755, 756] on div "17 / 19" at bounding box center [774, 756] width 68 height 13
click at [750, 758] on icon at bounding box center [746, 756] width 8 height 8
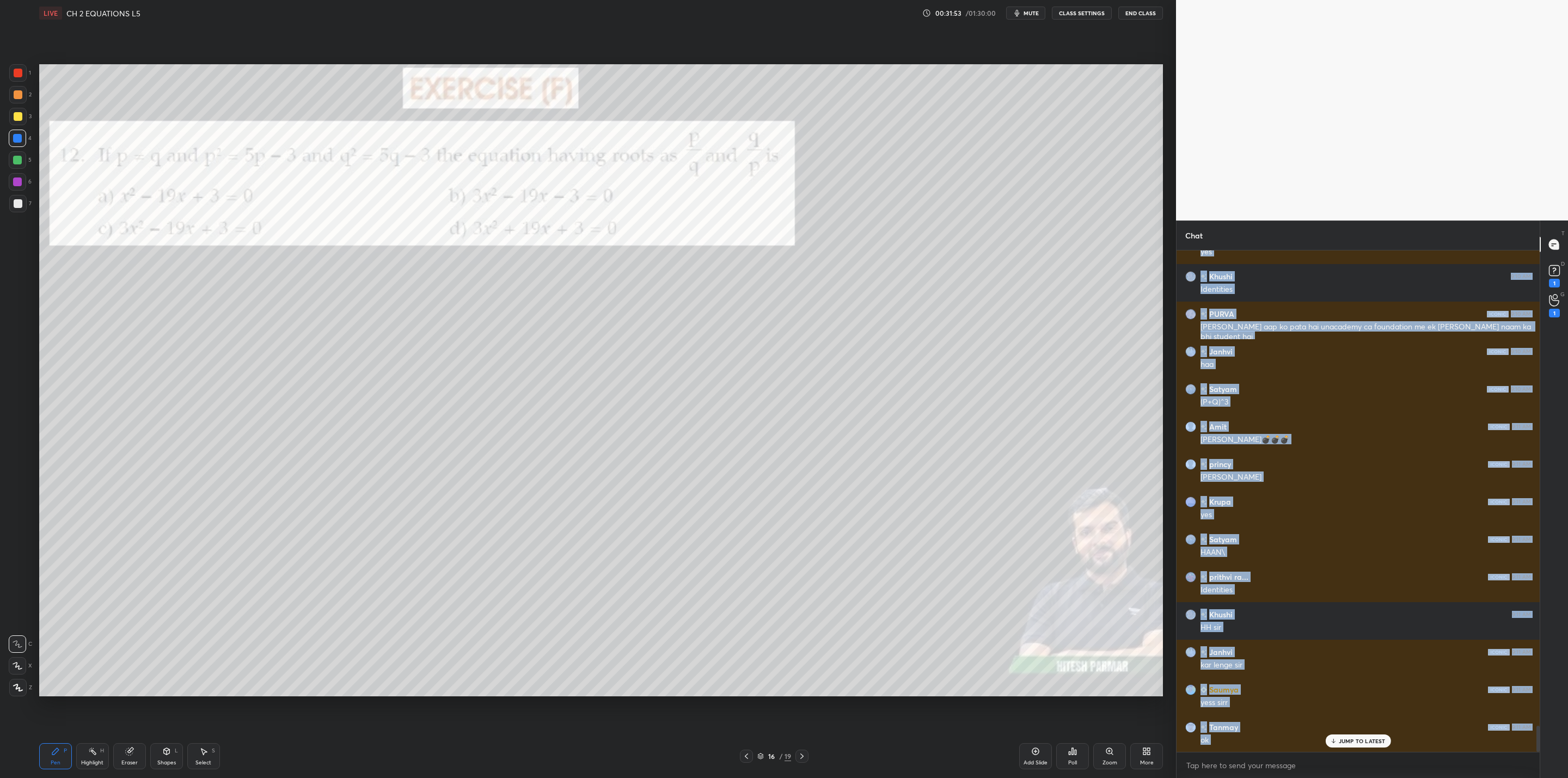
click at [748, 751] on div at bounding box center [746, 756] width 13 height 13
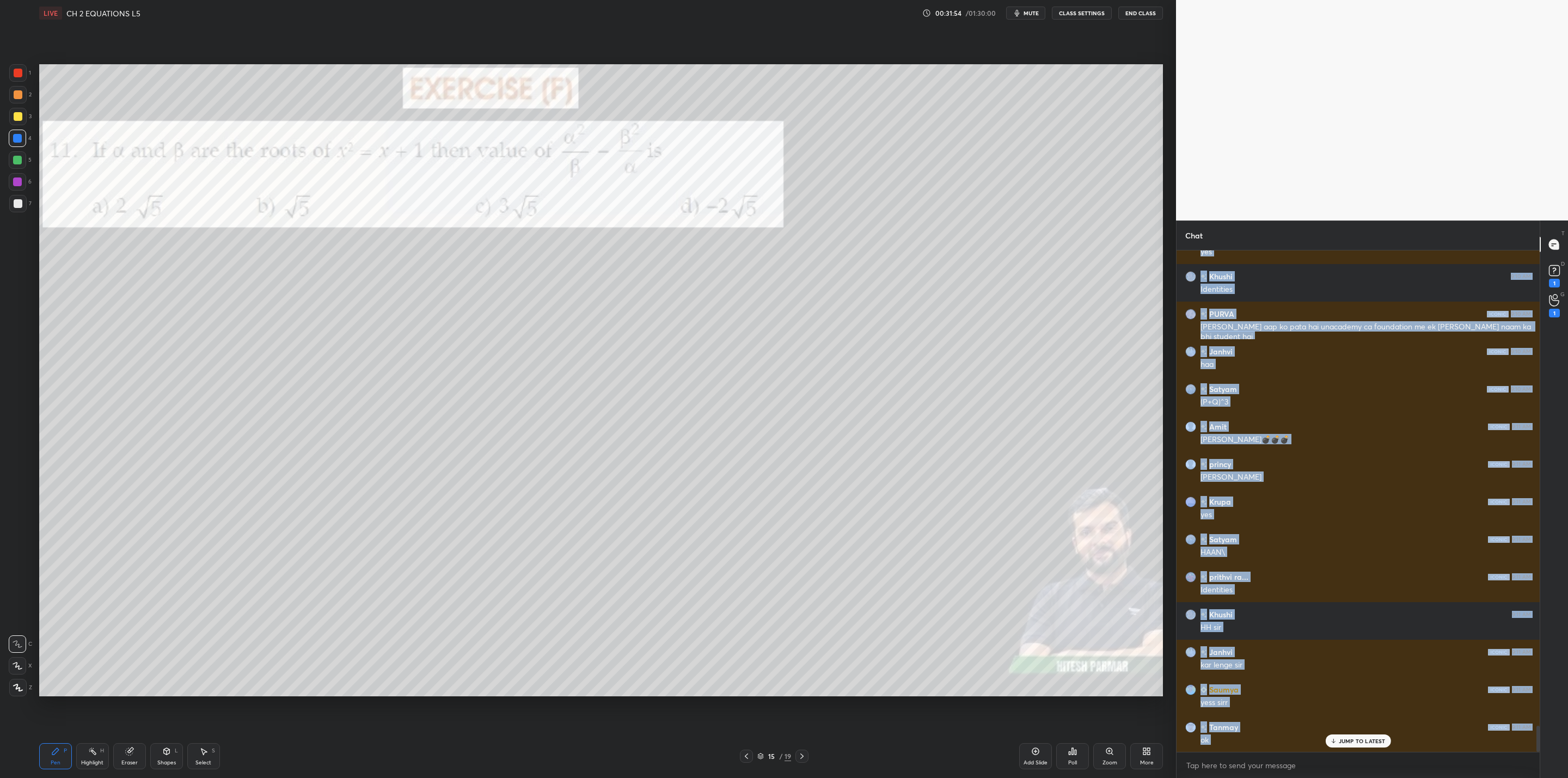
click at [746, 755] on icon at bounding box center [746, 756] width 4 height 6
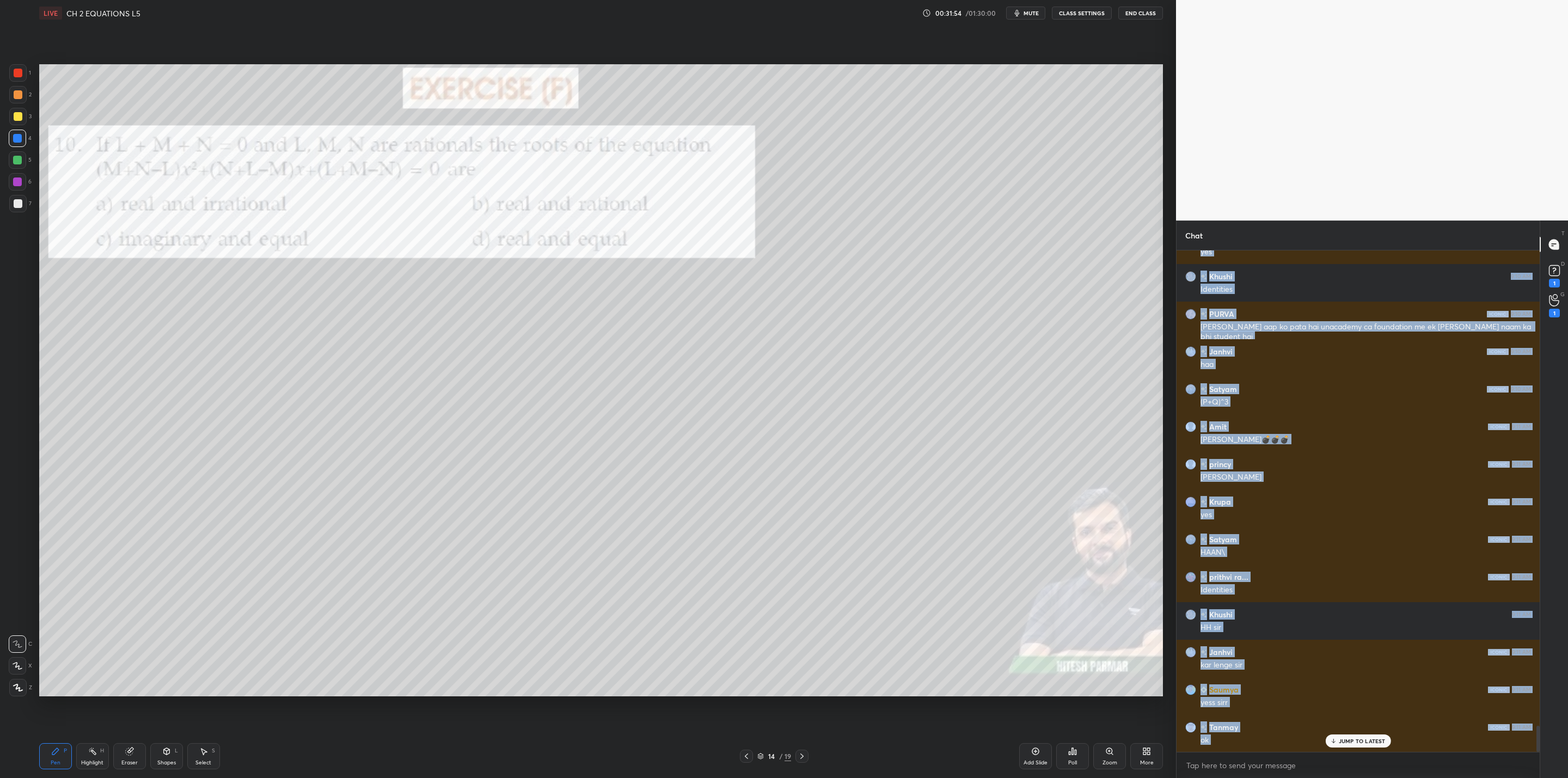
click at [748, 756] on icon at bounding box center [746, 756] width 8 height 8
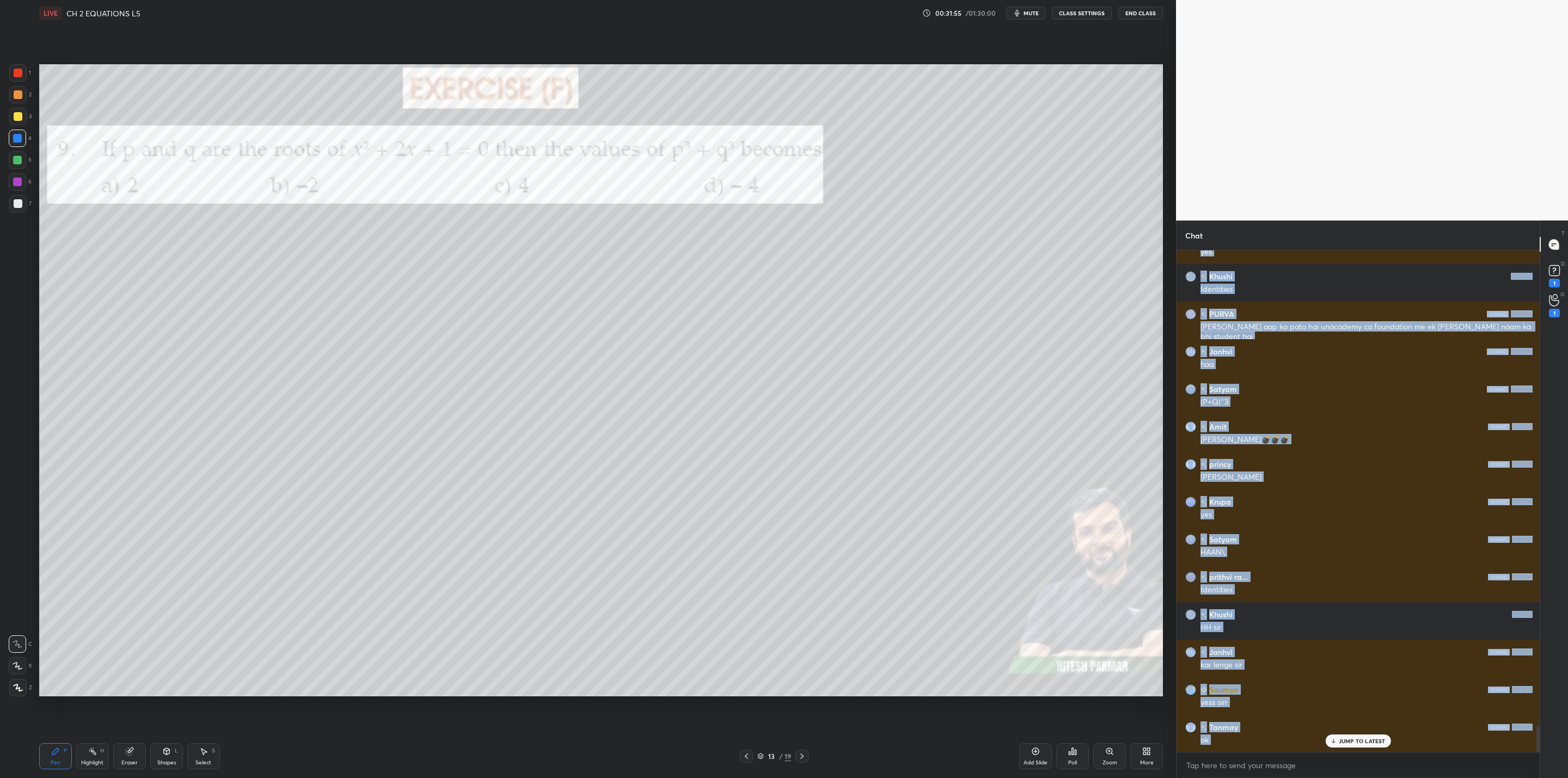
click at [751, 757] on div at bounding box center [746, 756] width 13 height 13
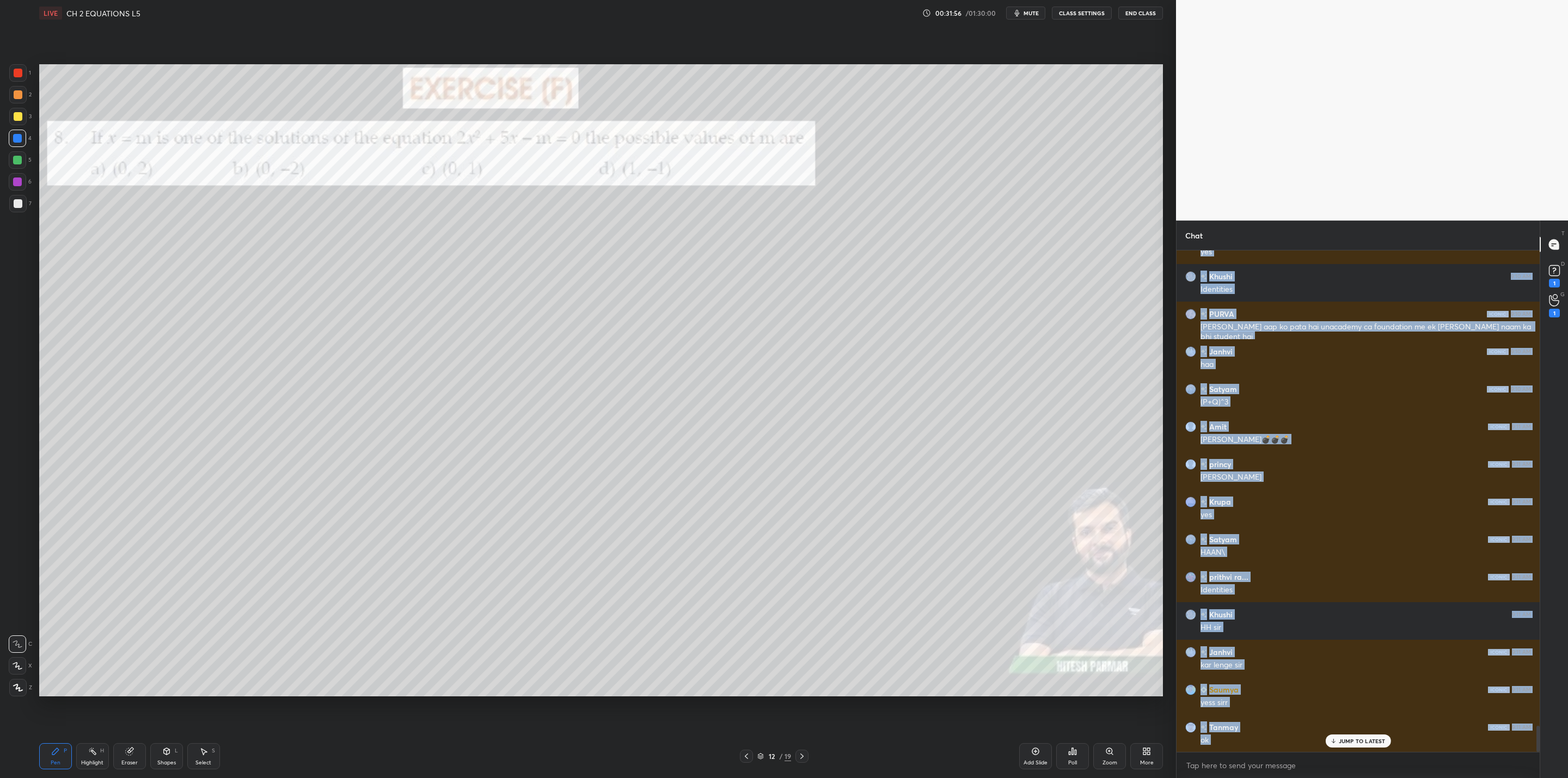
click at [746, 761] on div at bounding box center [746, 756] width 13 height 13
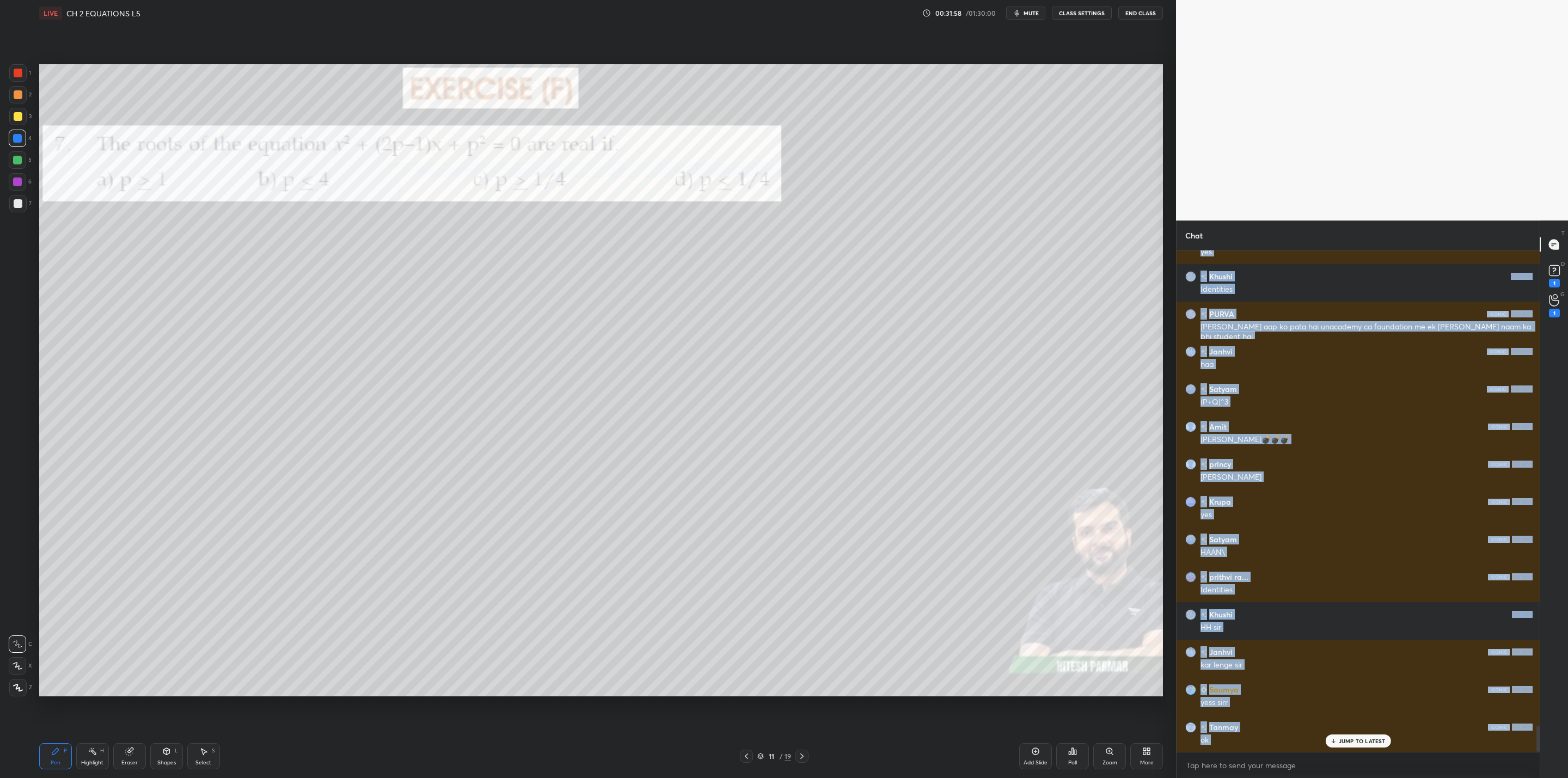
click at [15, 163] on div at bounding box center [18, 160] width 8 height 8
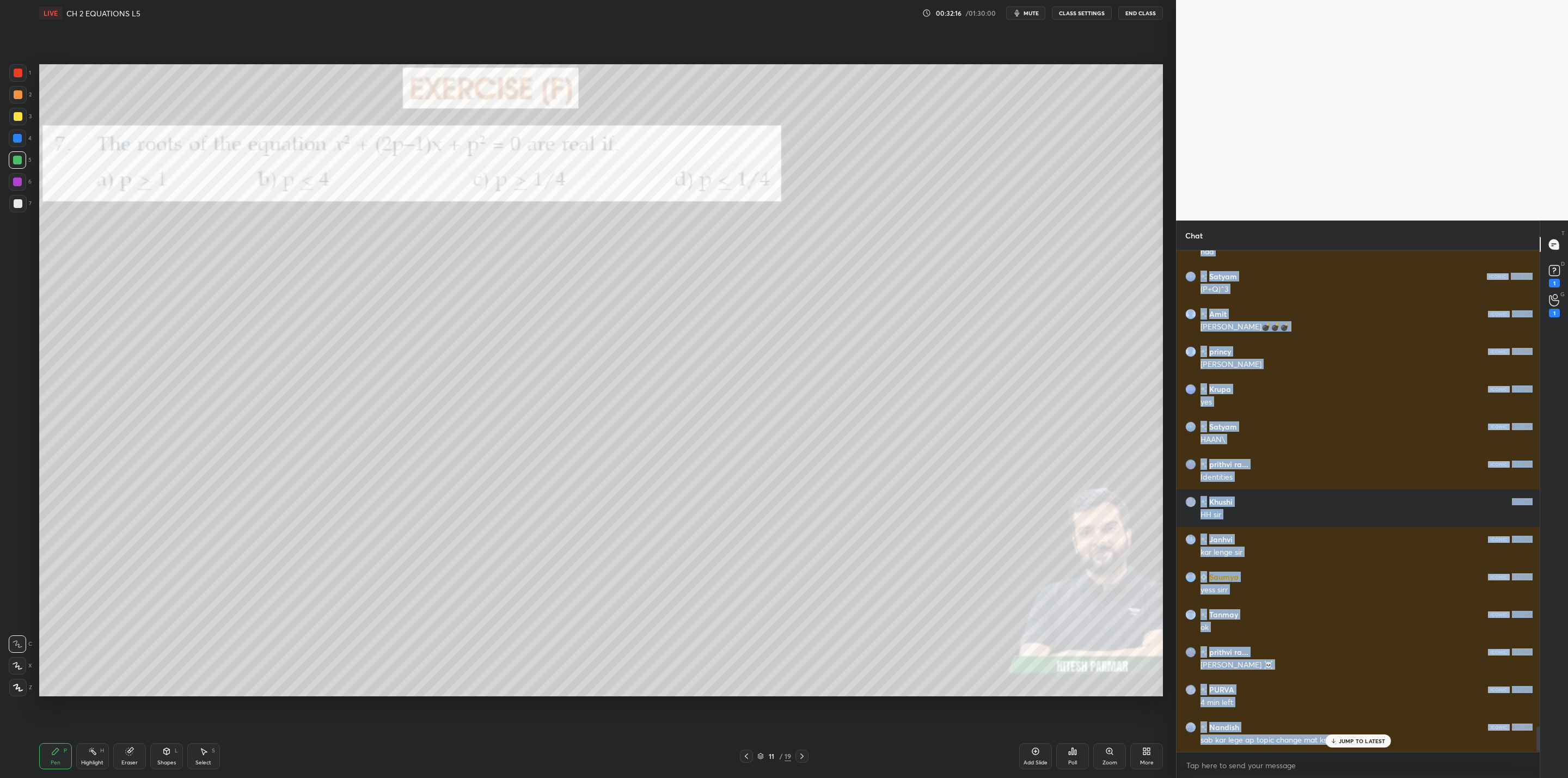
scroll to position [9239, 0]
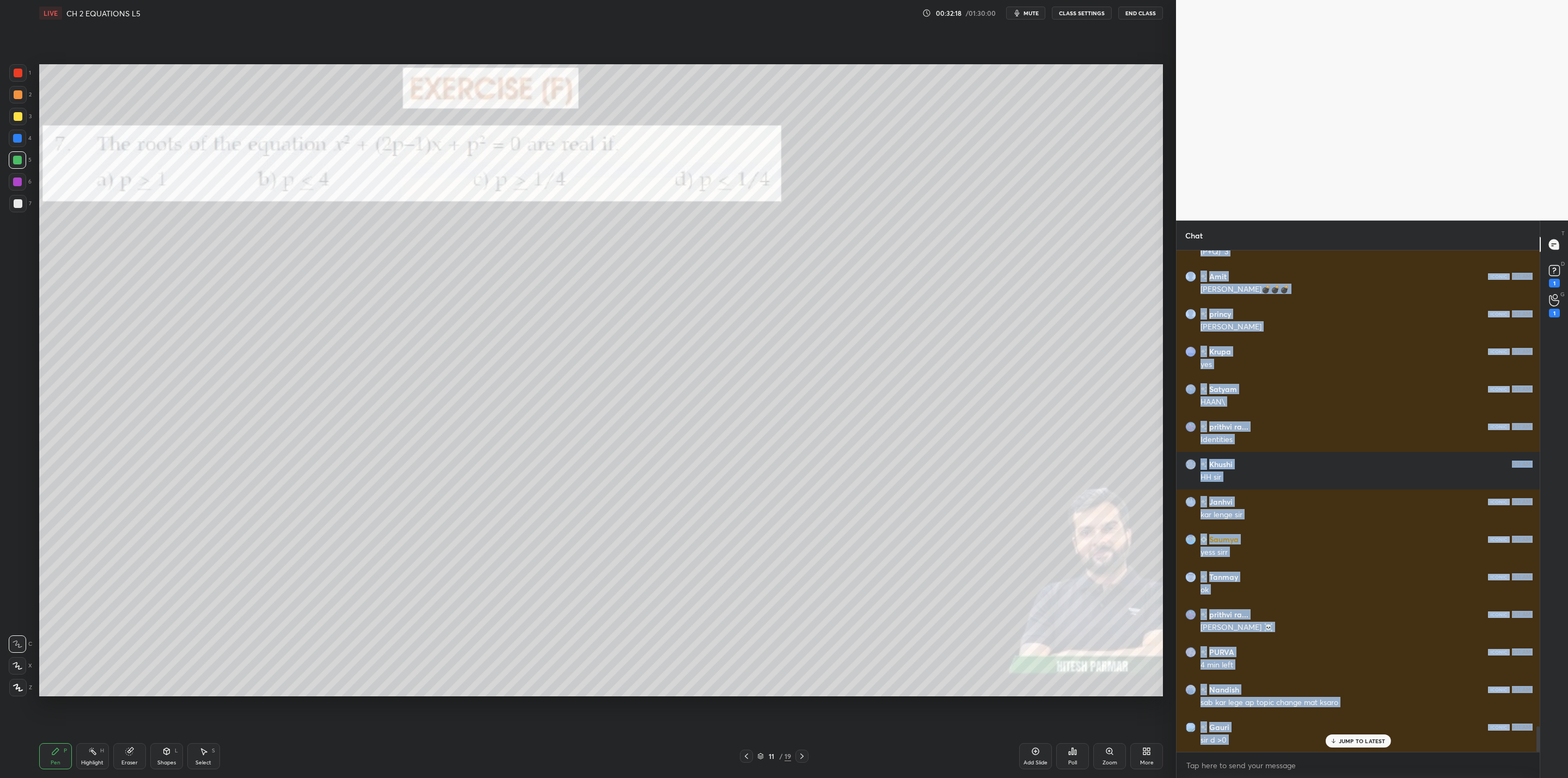
drag, startPoint x: 15, startPoint y: 114, endPoint x: 36, endPoint y: 126, distance: 24.2
click at [20, 120] on div at bounding box center [18, 116] width 8 height 8
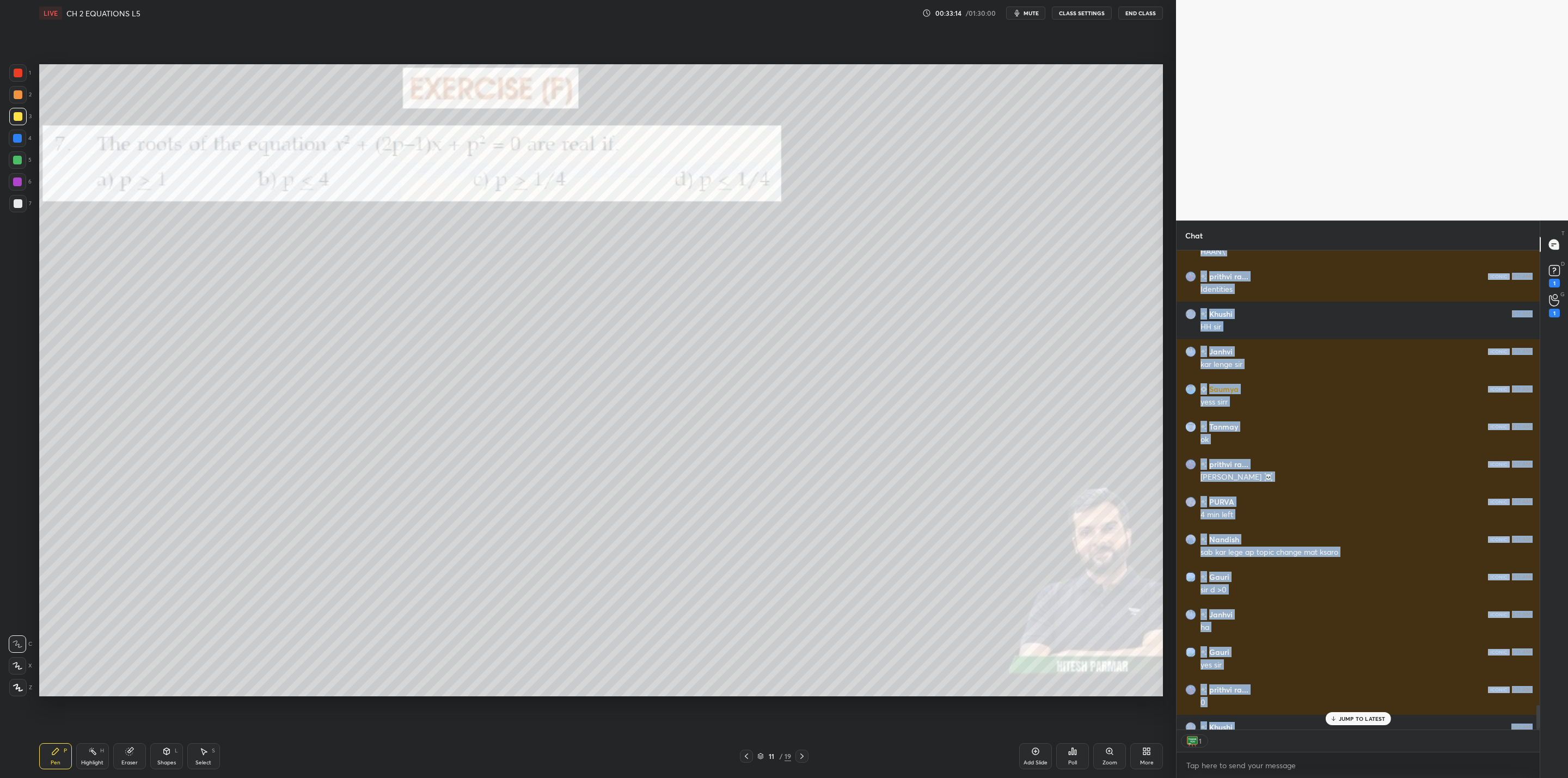
scroll to position [4, 4]
click at [1331, 716] on icon at bounding box center [1333, 718] width 7 height 6
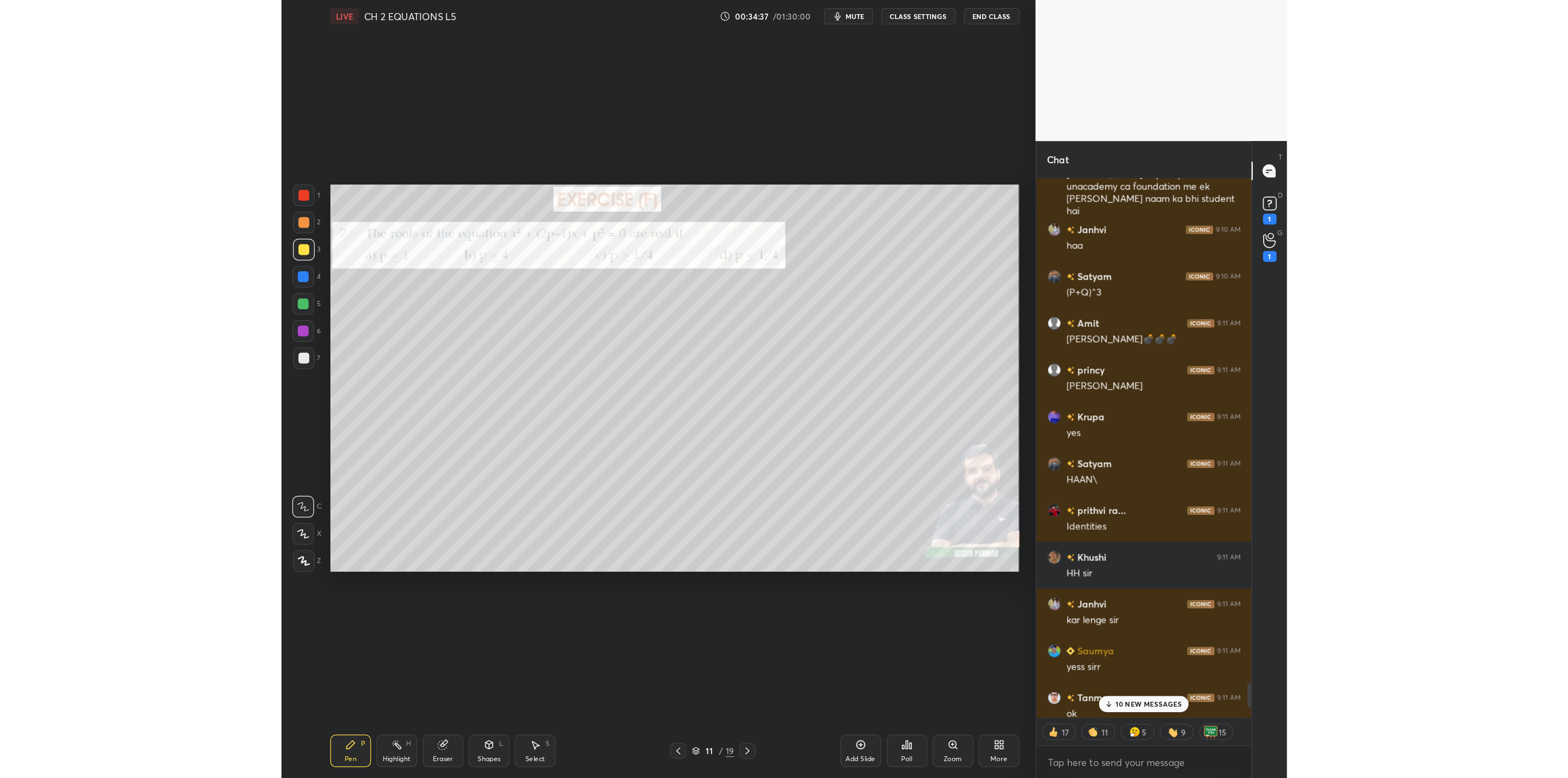
scroll to position [4, 4]
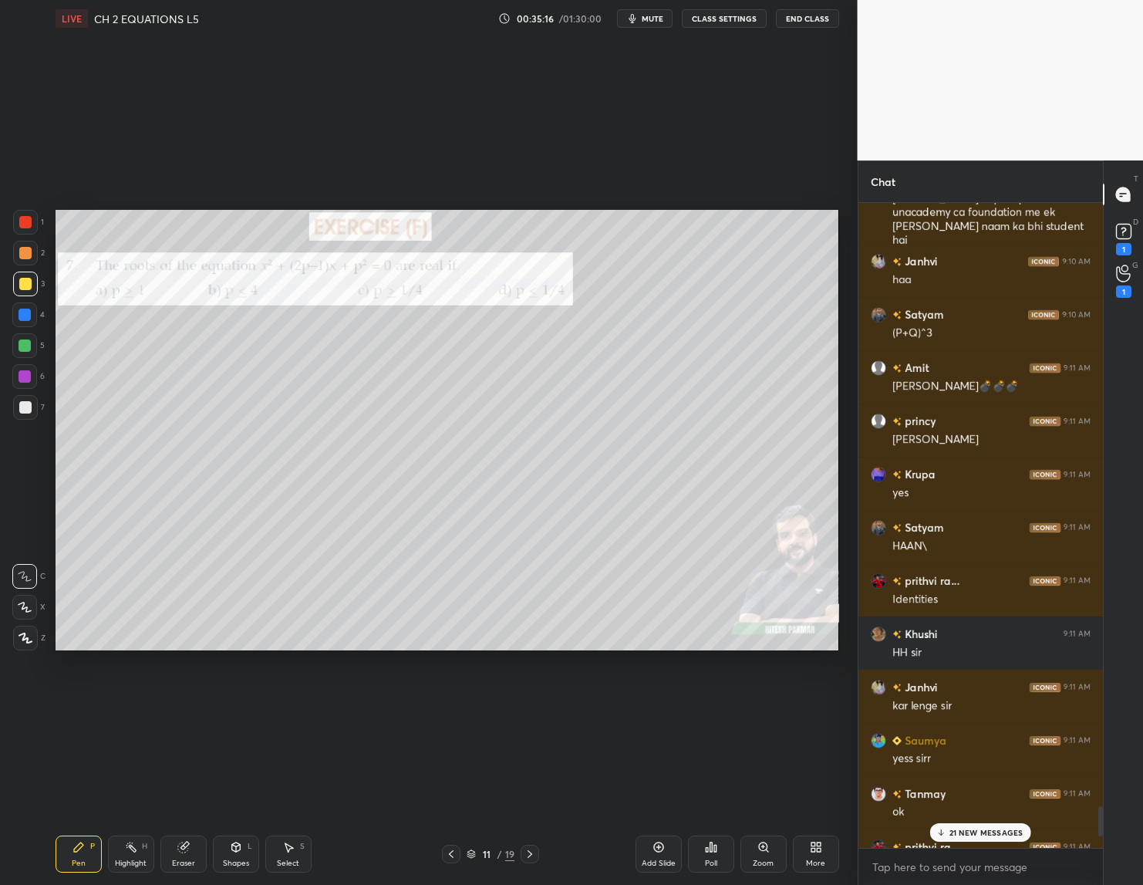
click at [345, 142] on div "Setting up your live class Poll for secs No correct answer Start poll" at bounding box center [447, 430] width 796 height 786
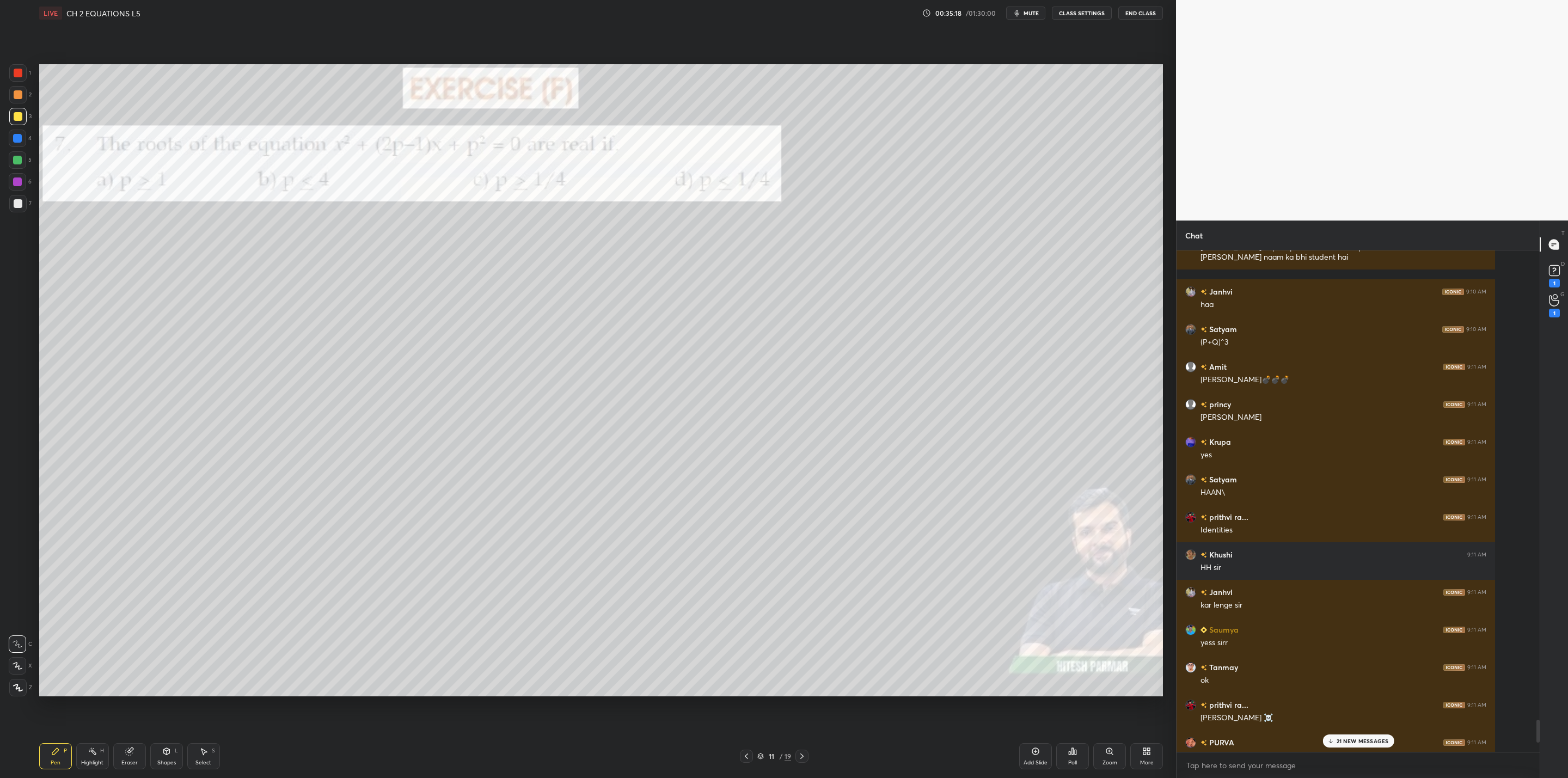
scroll to position [525, 360]
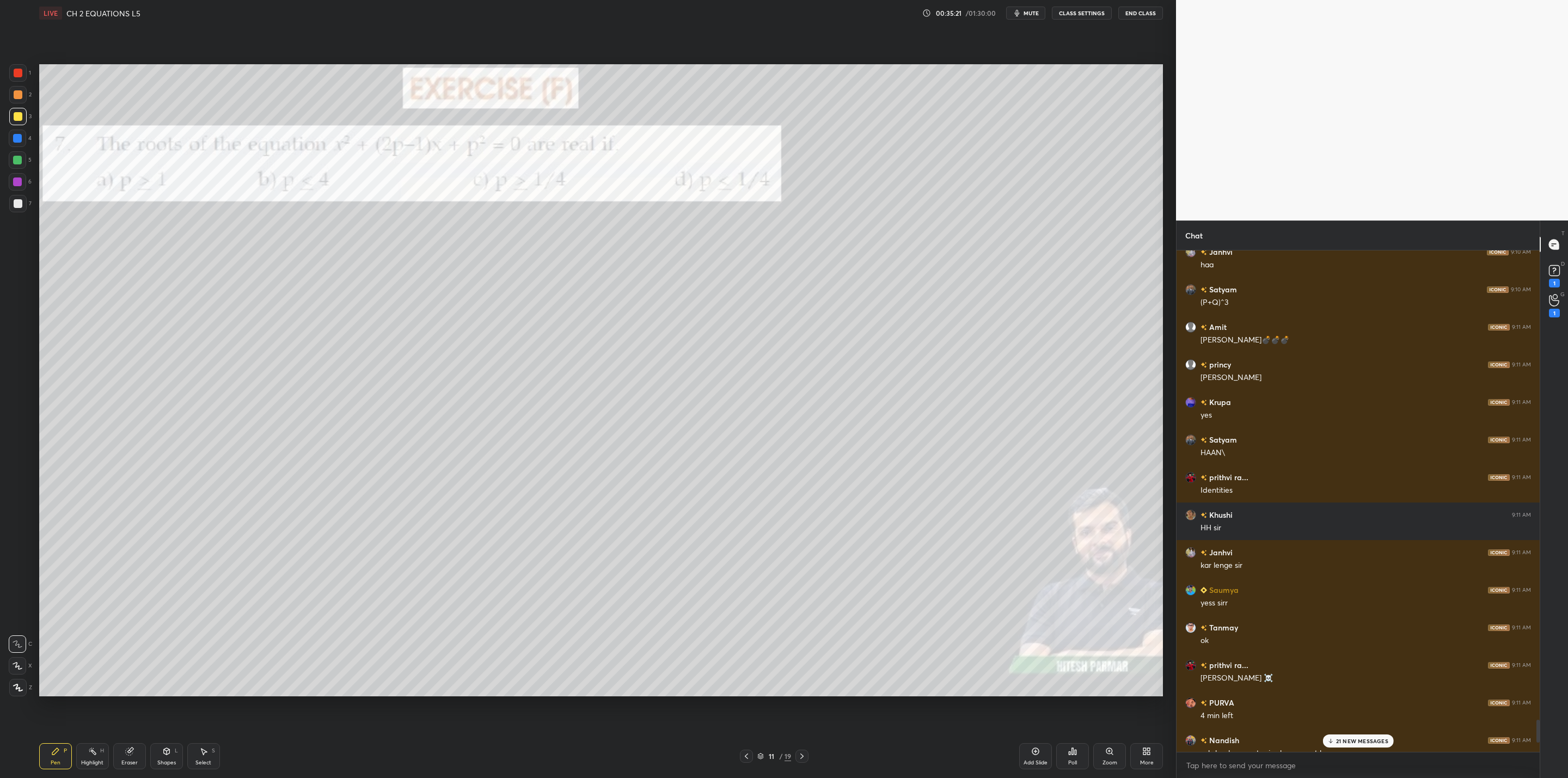
click at [1367, 740] on p "21 NEW MESSAGES" at bounding box center [1363, 741] width 52 height 6
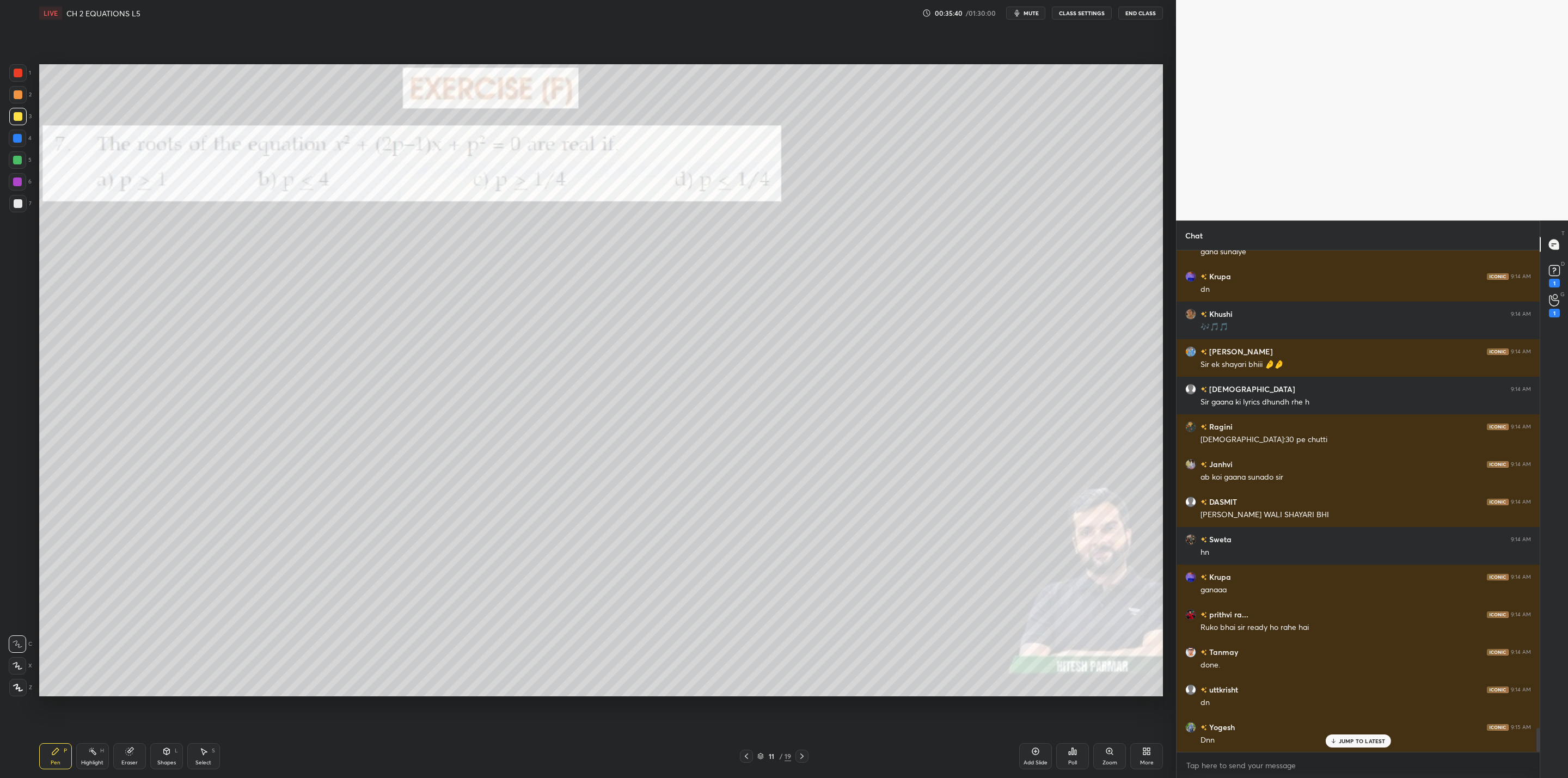
scroll to position [10149, 0]
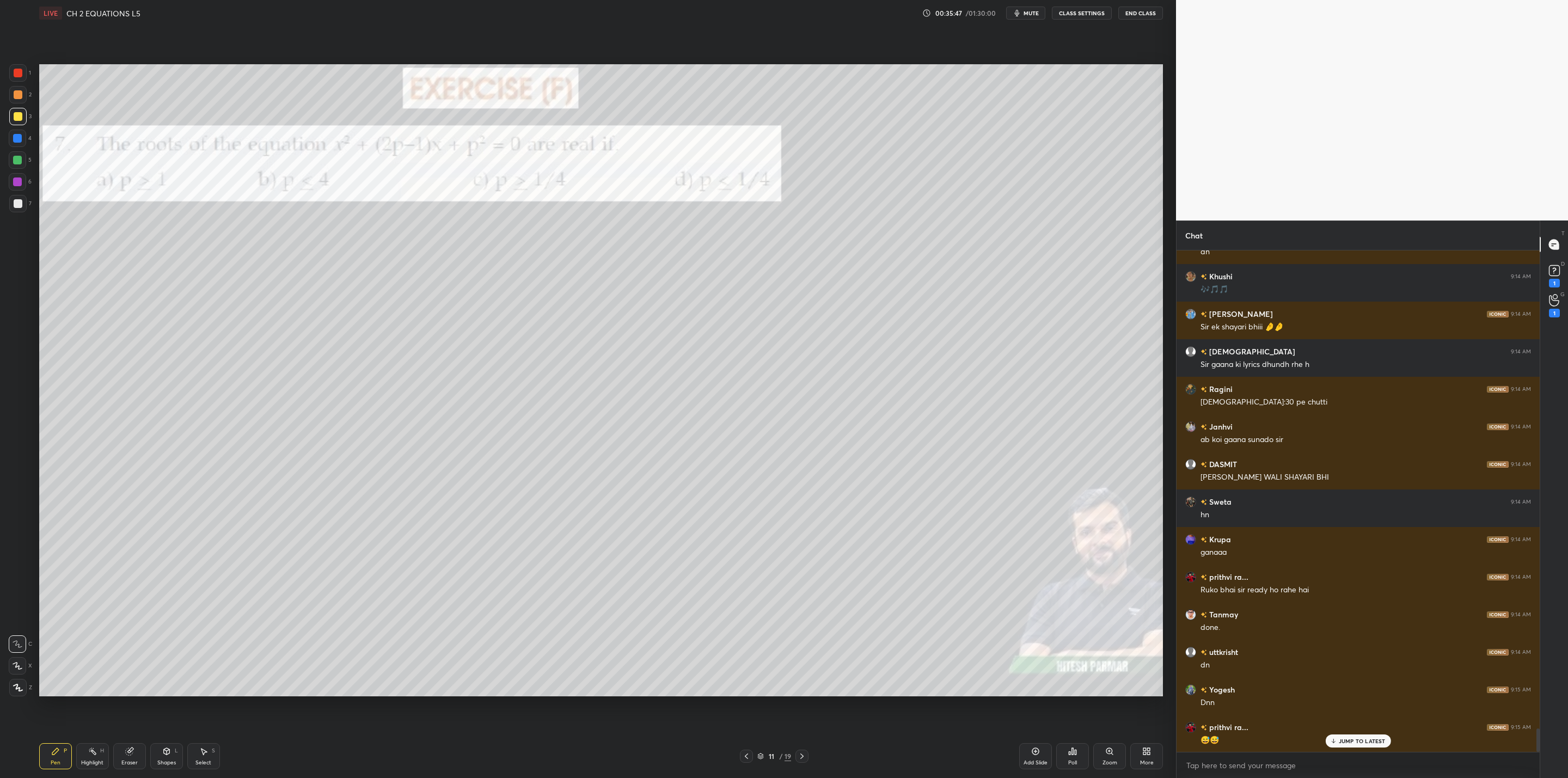
click at [1031, 748] on icon at bounding box center [1036, 751] width 8 height 8
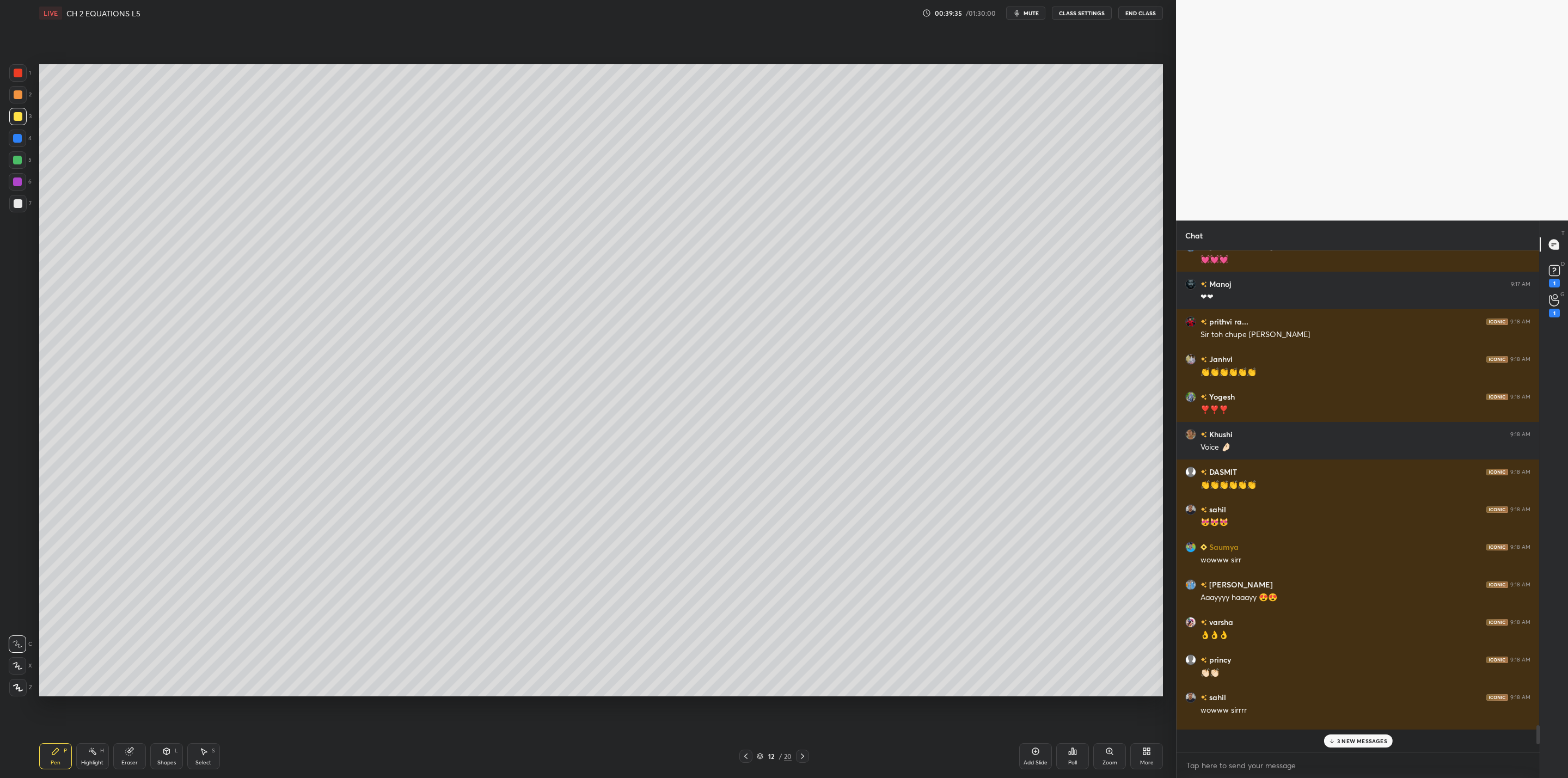
scroll to position [4, 4]
click at [1550, 299] on icon at bounding box center [1554, 300] width 11 height 13
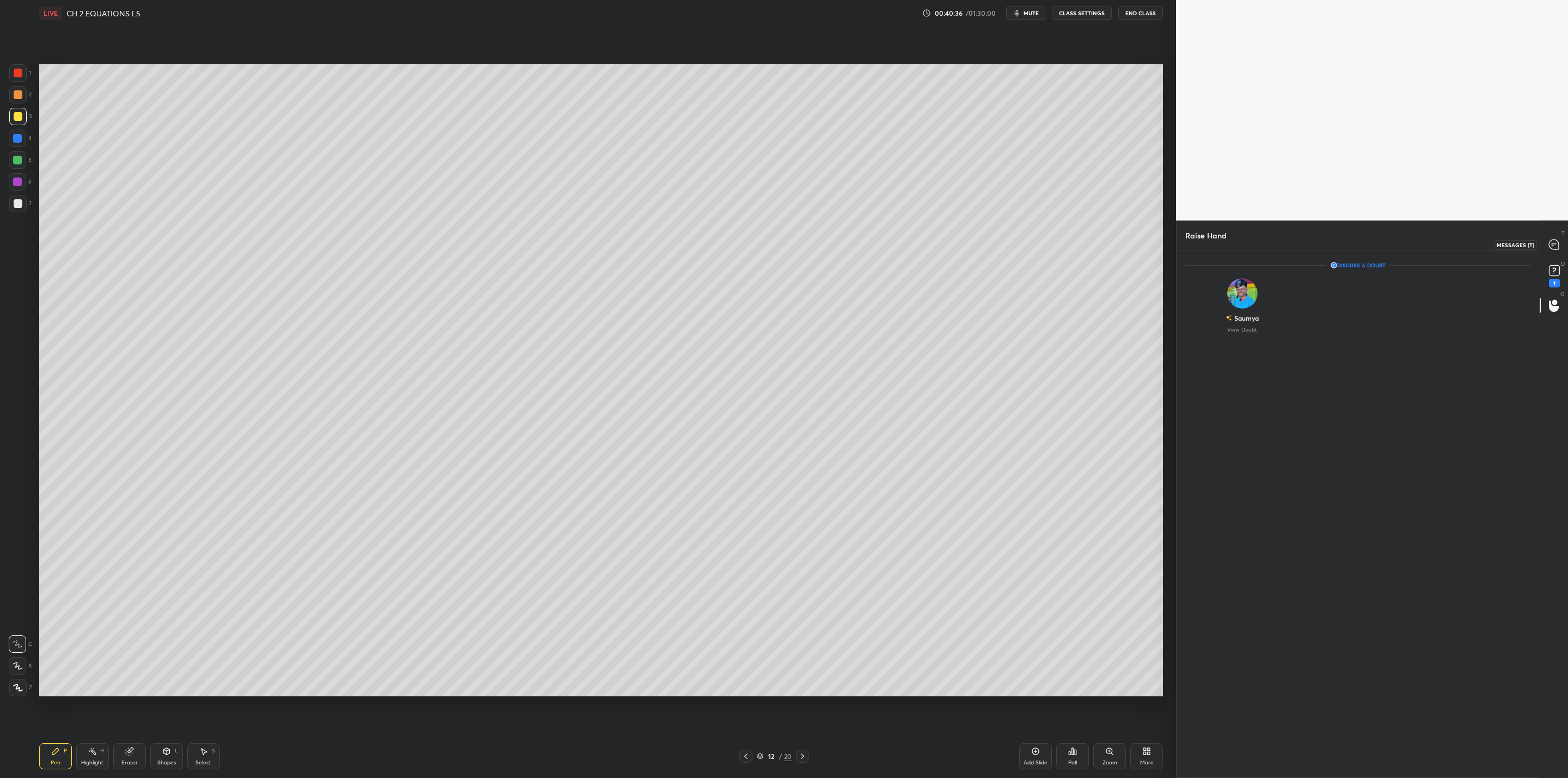
click at [1554, 249] on icon at bounding box center [1554, 244] width 10 height 10
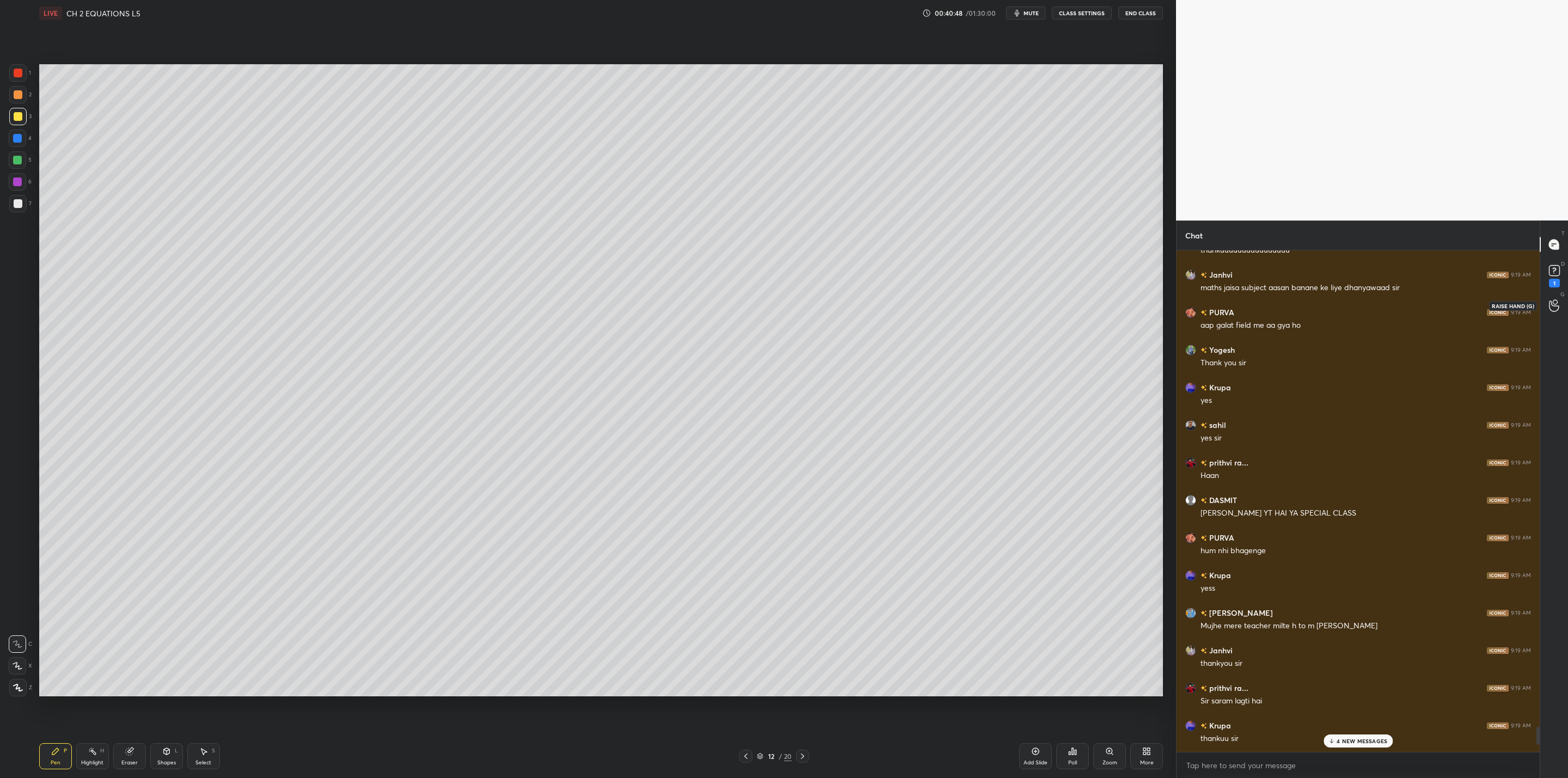
click at [1555, 303] on icon at bounding box center [1554, 306] width 11 height 13
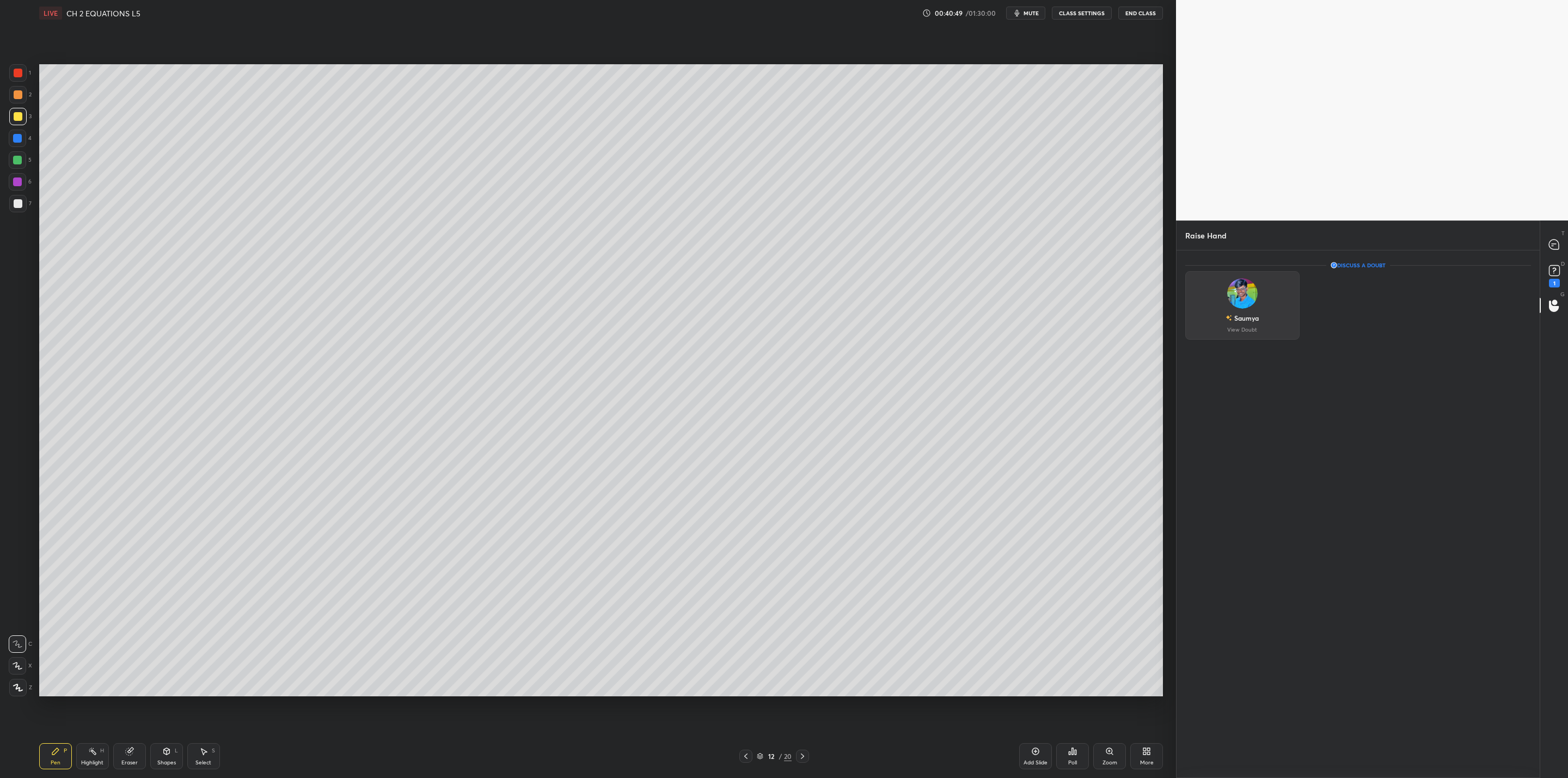
click at [1234, 297] on img "grid" at bounding box center [1242, 293] width 30 height 30
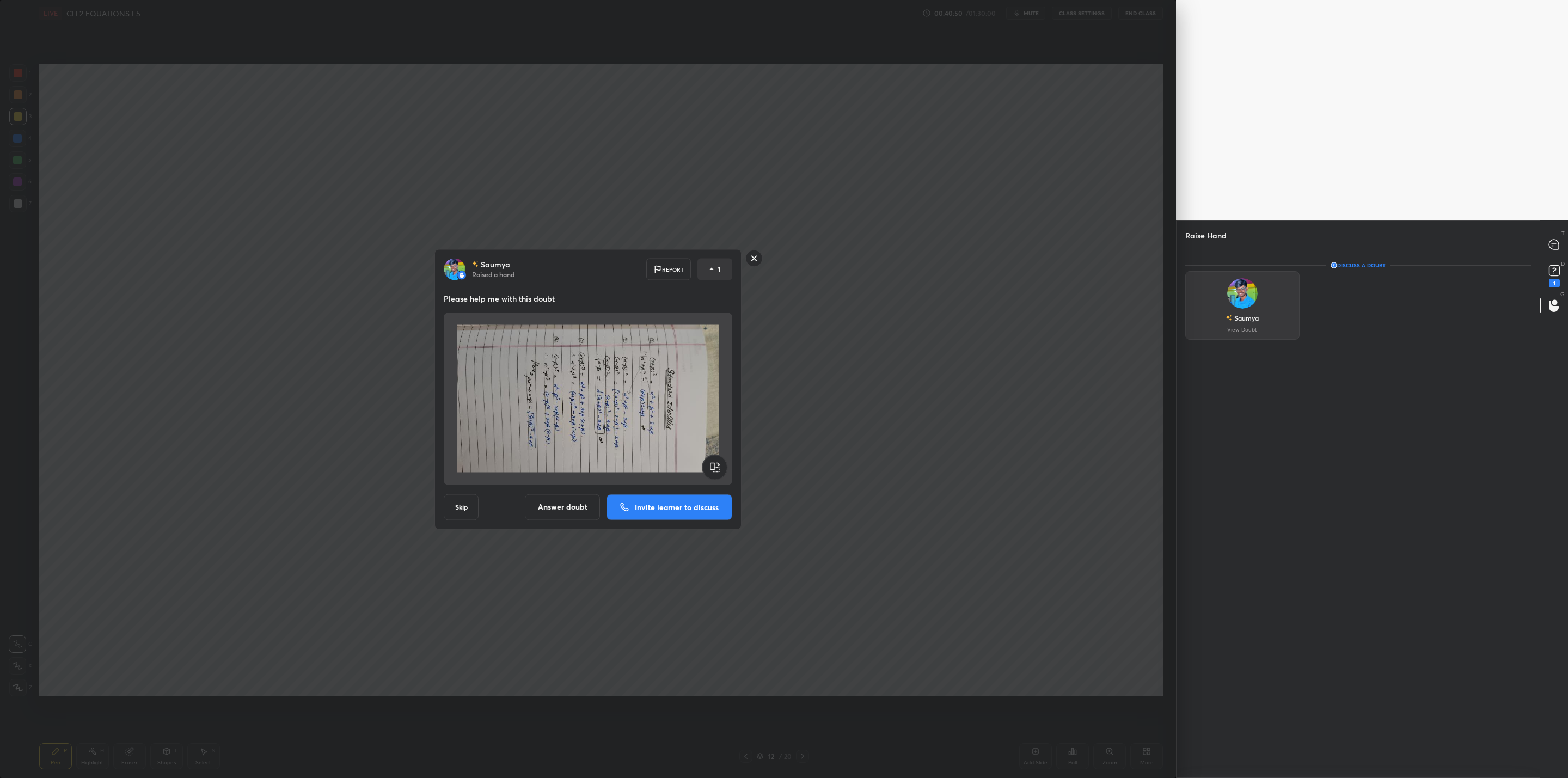
click at [1234, 297] on img "grid" at bounding box center [1242, 293] width 30 height 30
click at [1560, 268] on icon at bounding box center [1554, 270] width 16 height 16
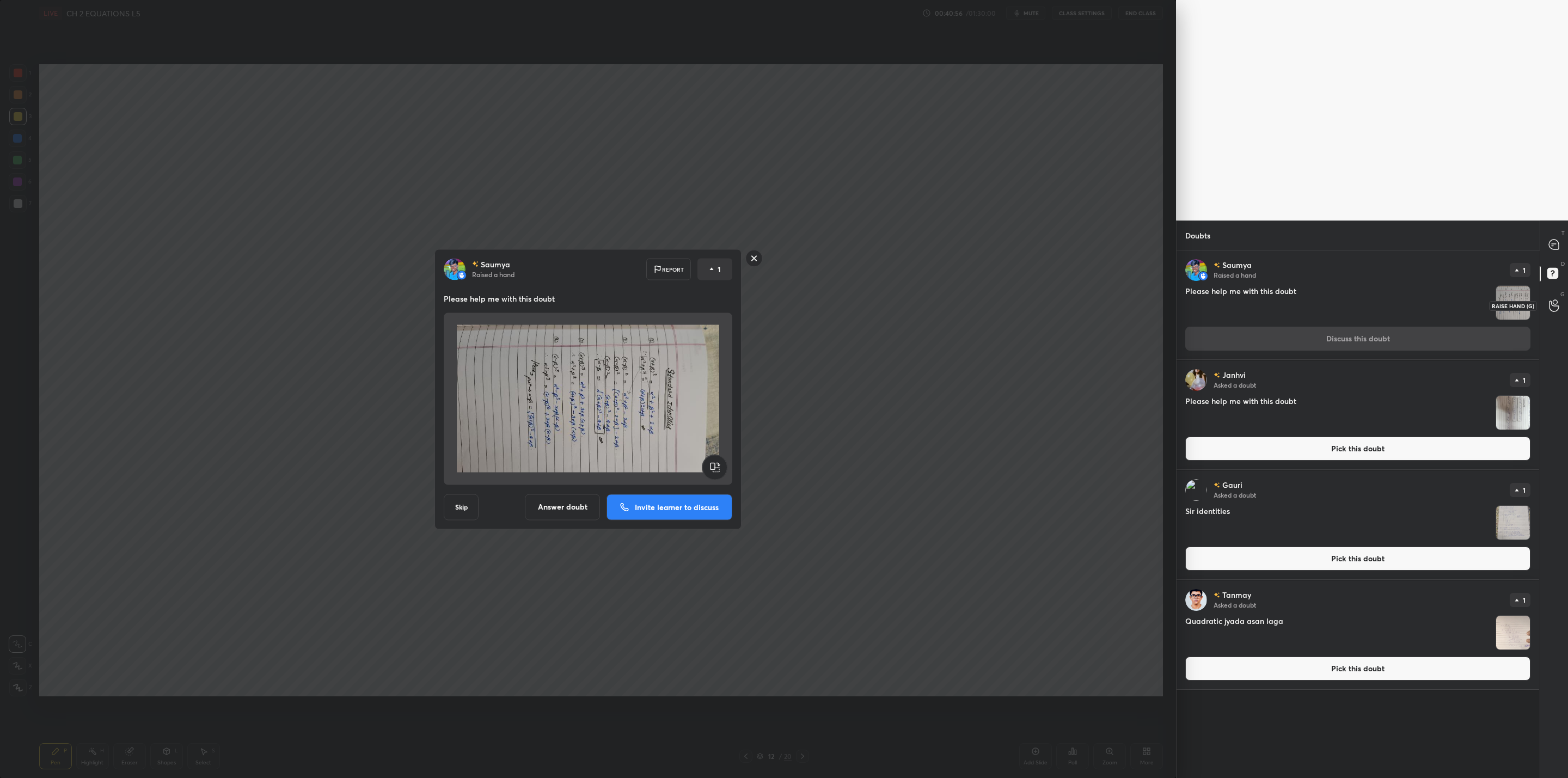
click at [1552, 308] on icon at bounding box center [1554, 306] width 11 height 13
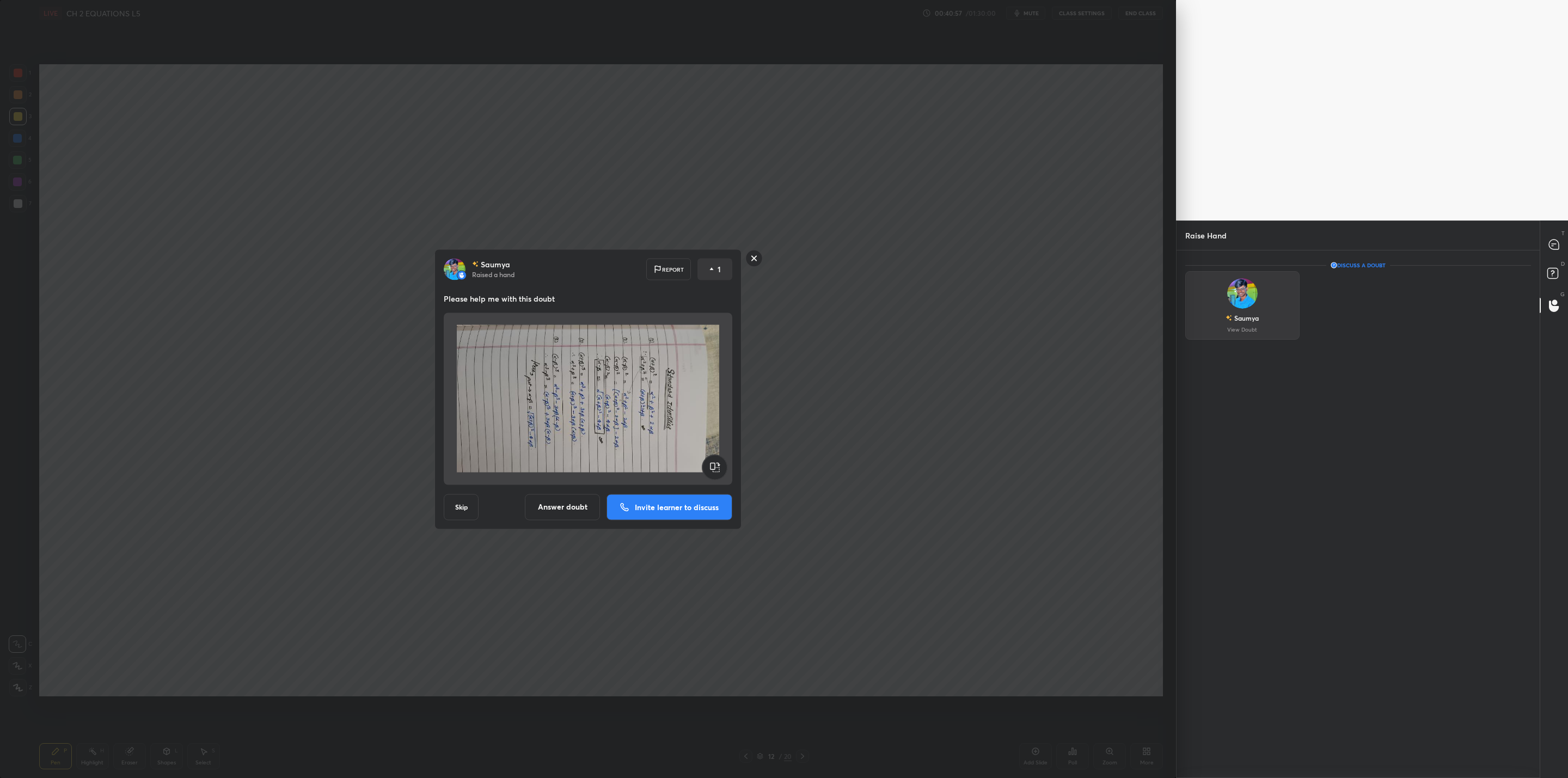
click at [1243, 293] on img "grid" at bounding box center [1242, 293] width 30 height 30
click at [758, 257] on rect at bounding box center [755, 258] width 17 height 17
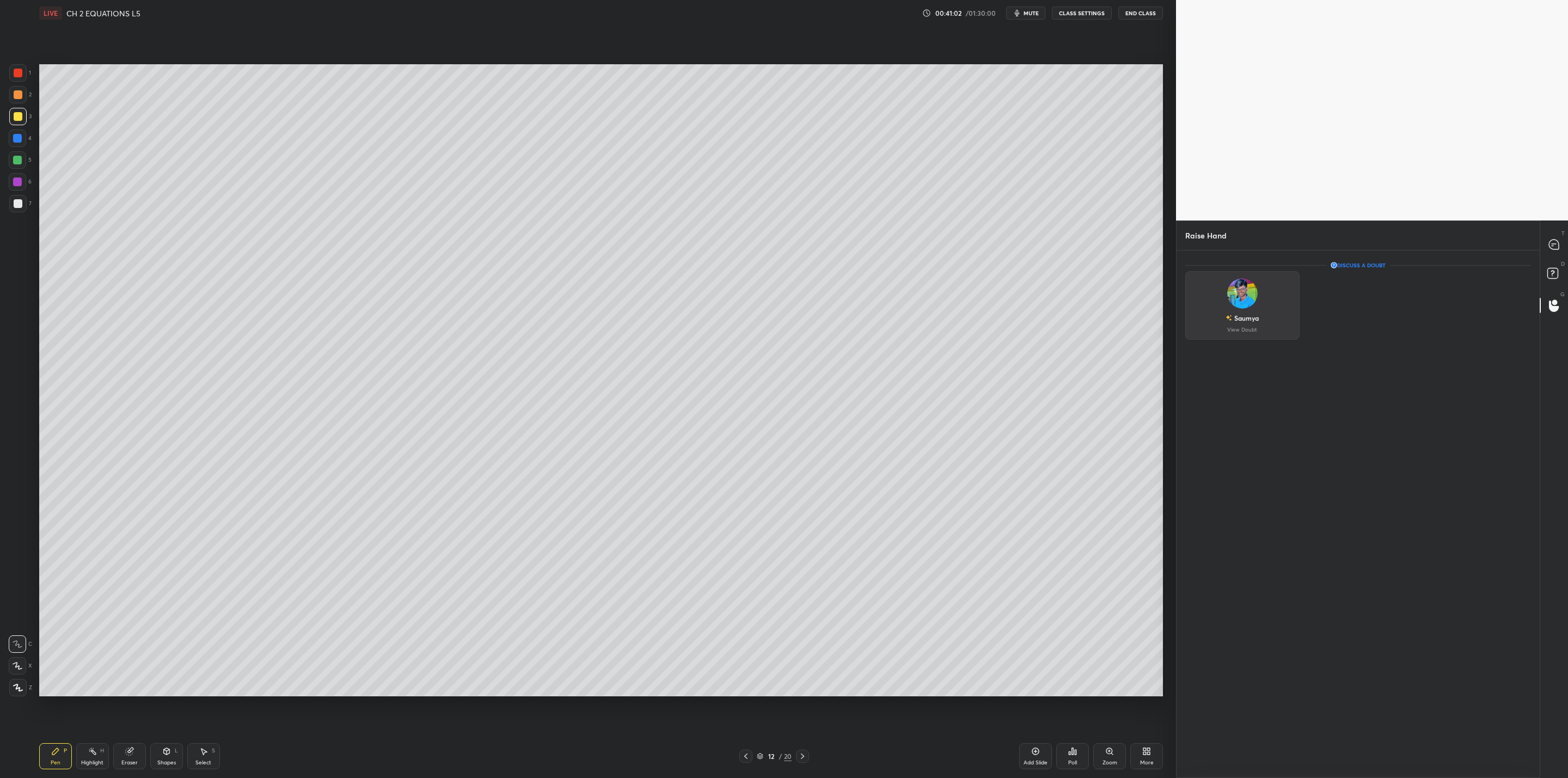
click at [1241, 294] on img "grid" at bounding box center [1242, 293] width 30 height 30
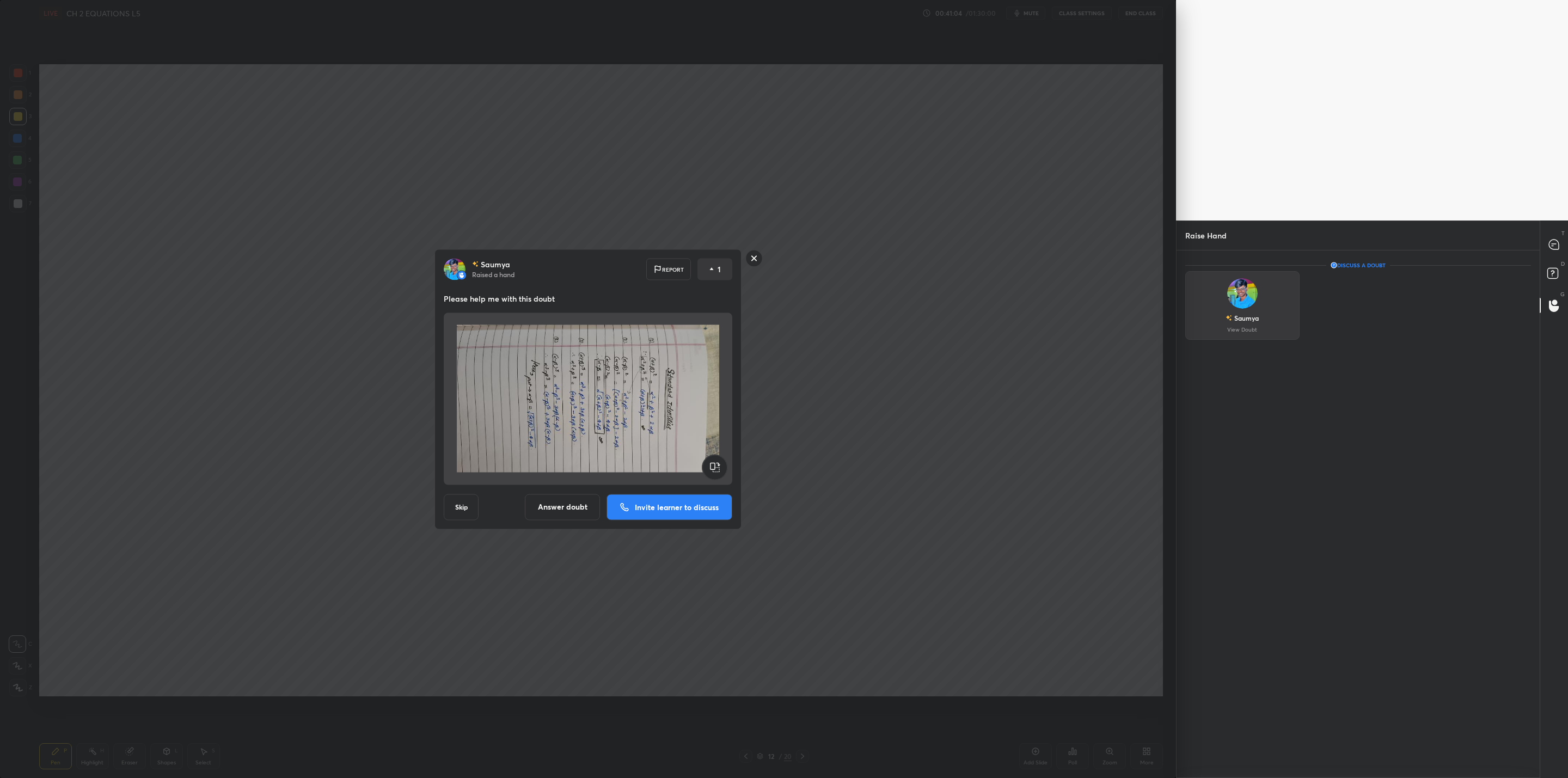
click at [1269, 292] on div "[PERSON_NAME] View Doubt" at bounding box center [1243, 305] width 114 height 68
click at [751, 255] on rect at bounding box center [755, 258] width 17 height 17
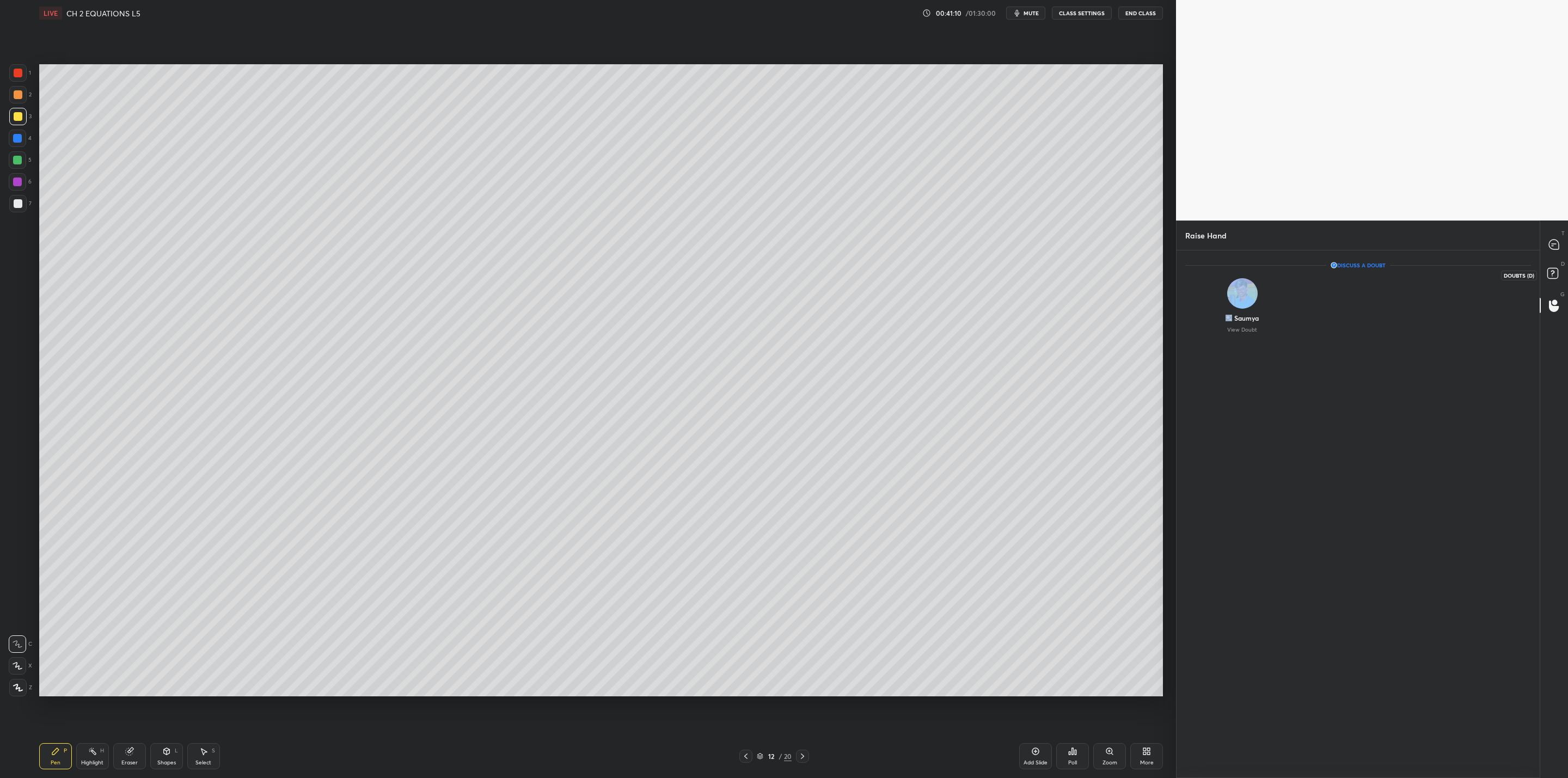
click at [1545, 268] on icon at bounding box center [1555, 275] width 20 height 20
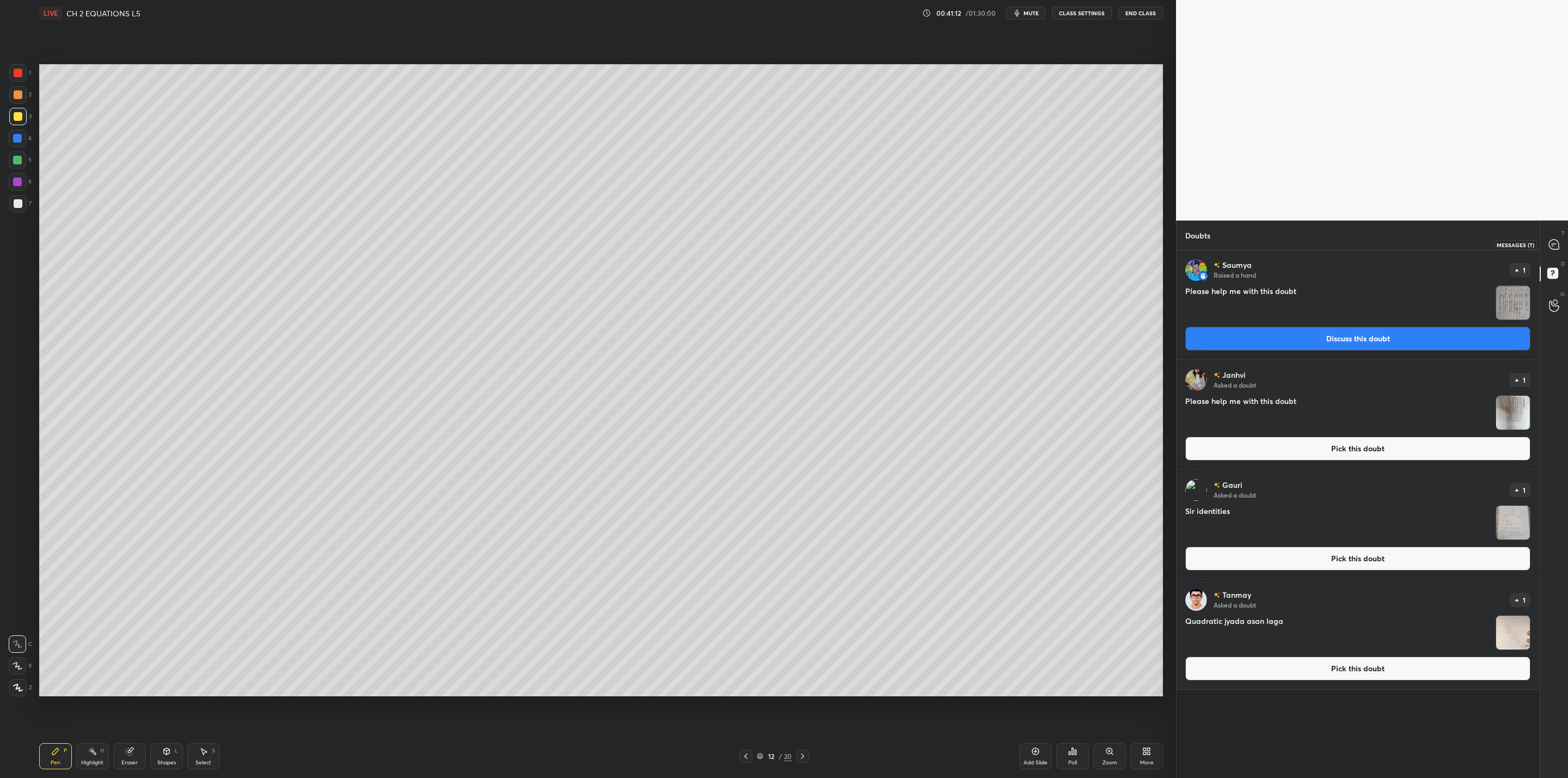
click at [1555, 237] on div at bounding box center [1554, 244] width 22 height 20
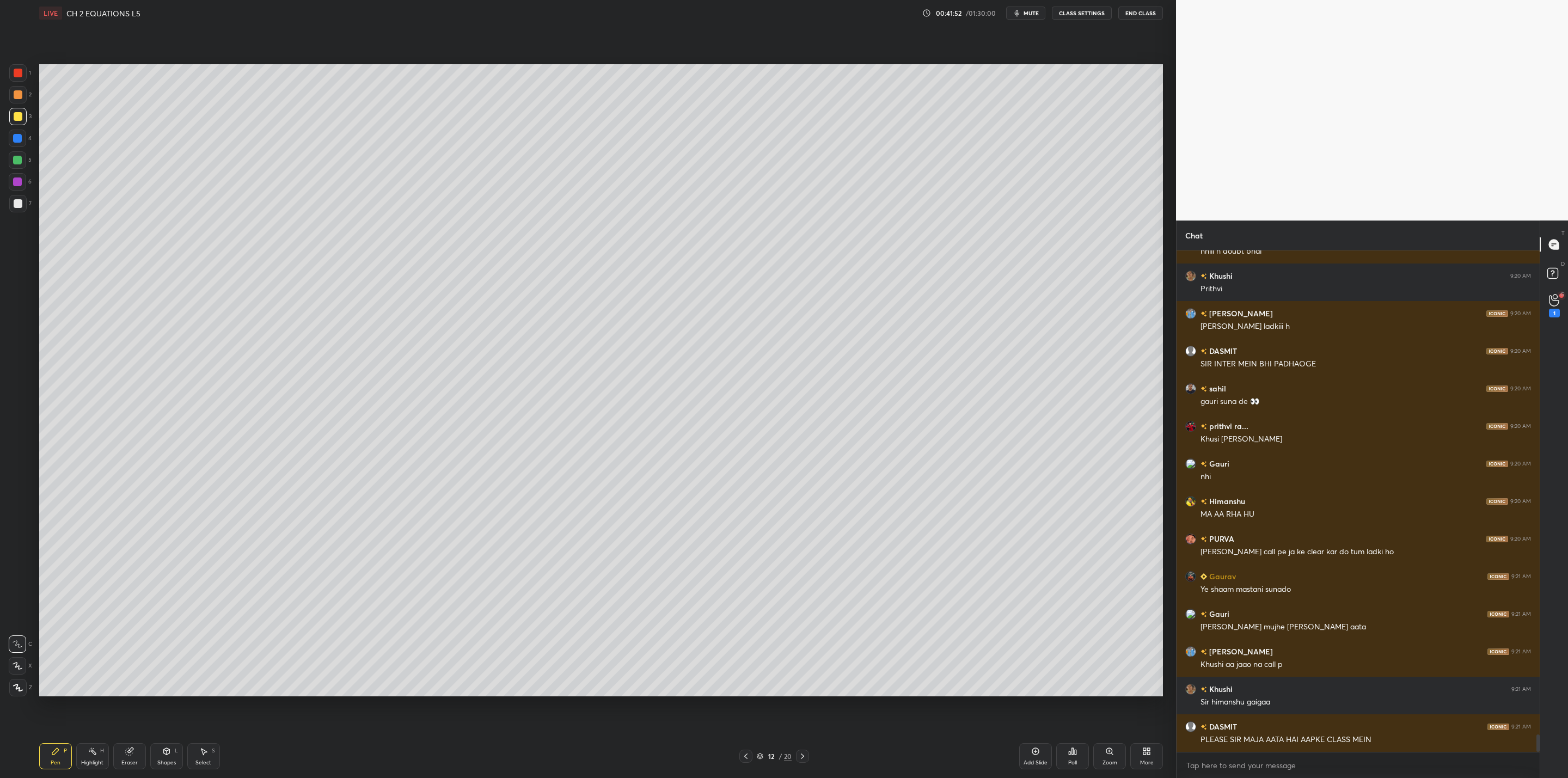
scroll to position [14065, 0]
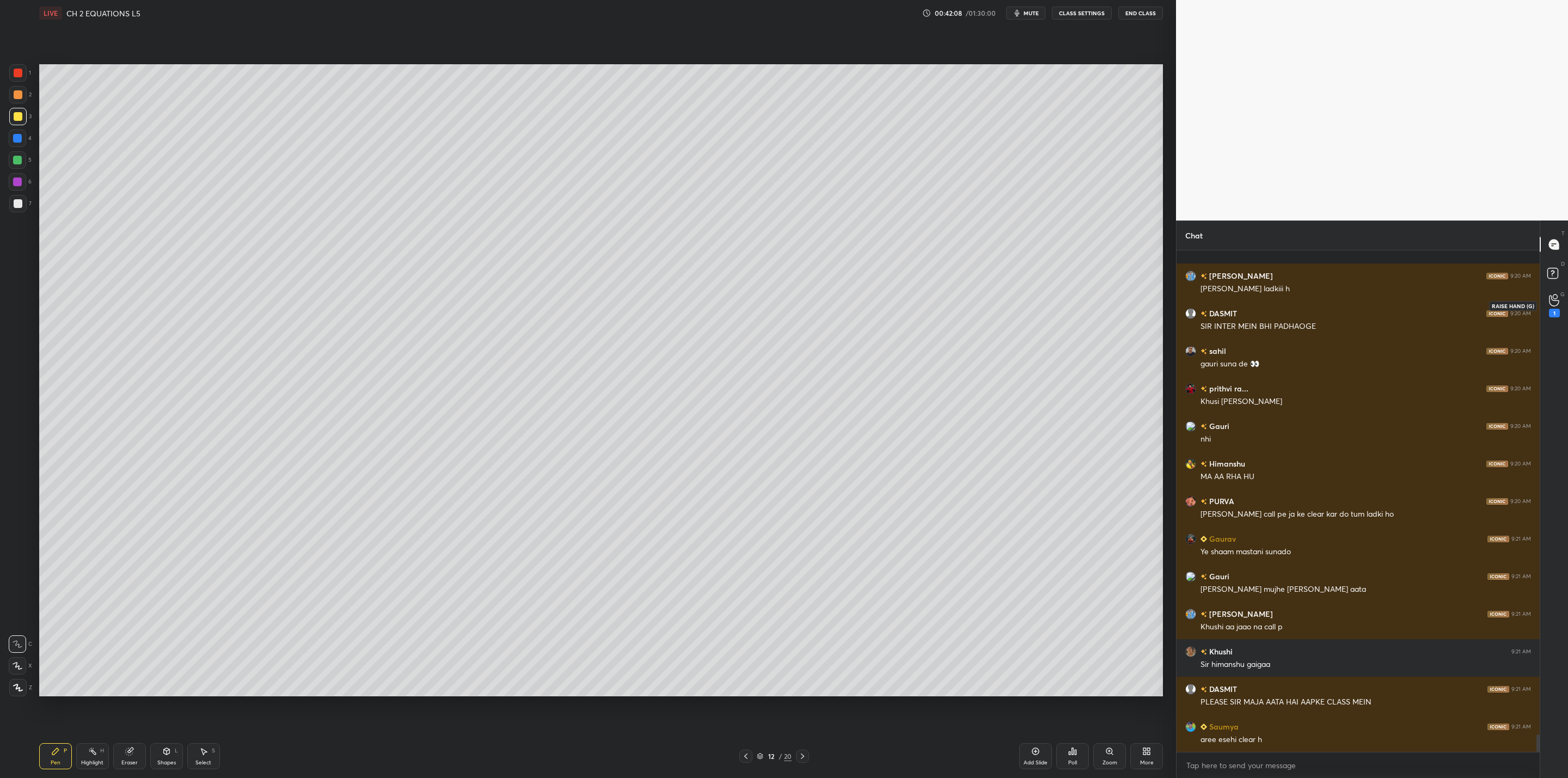
click at [1549, 302] on icon at bounding box center [1554, 300] width 11 height 13
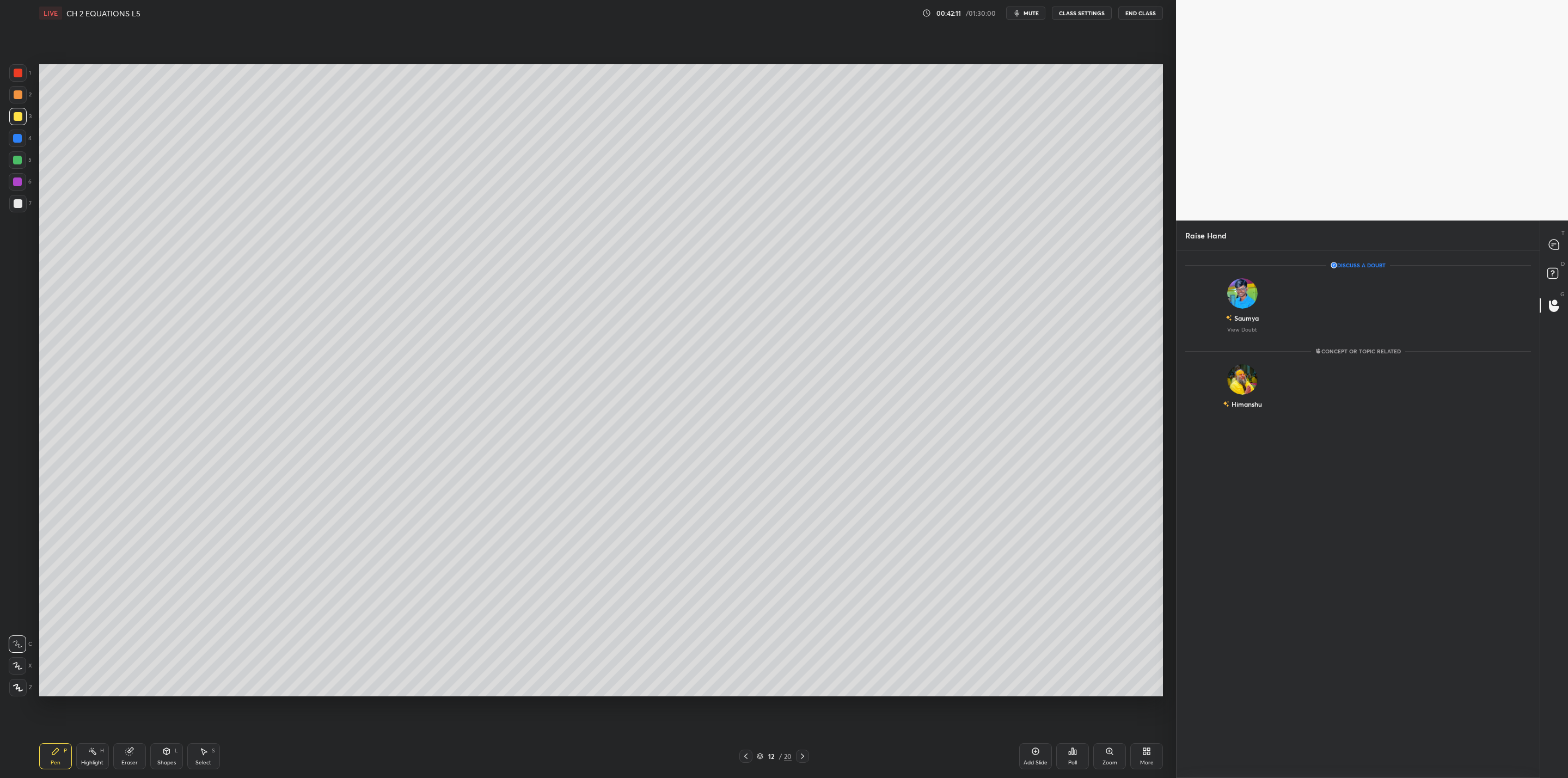
click at [1281, 515] on div "Discuss a doubt [PERSON_NAME] View Doubt Concept or Topic related [PERSON_NAME]" at bounding box center [1358, 513] width 363 height 525
click at [1562, 244] on div at bounding box center [1554, 244] width 22 height 20
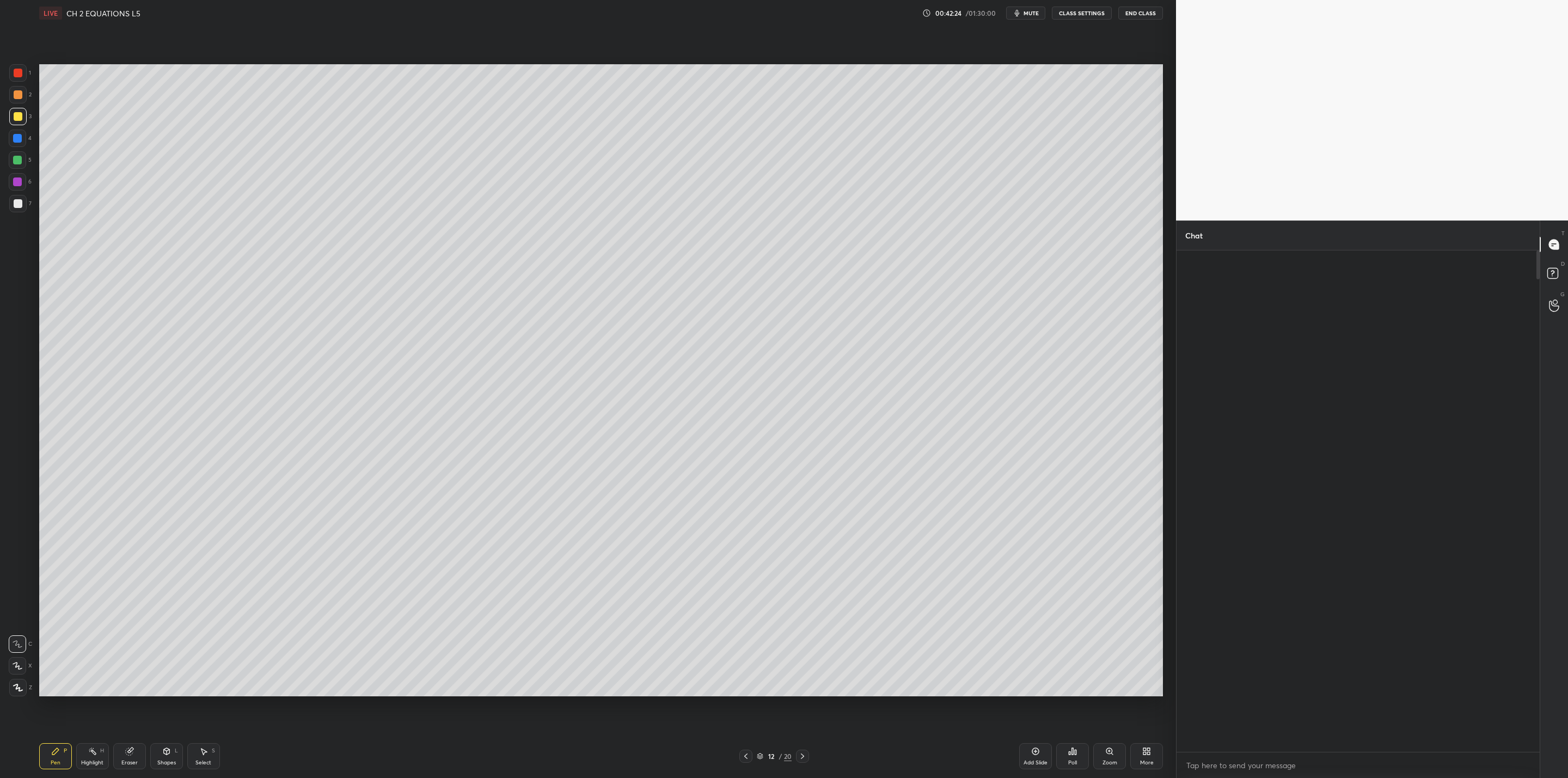
scroll to position [498, 360]
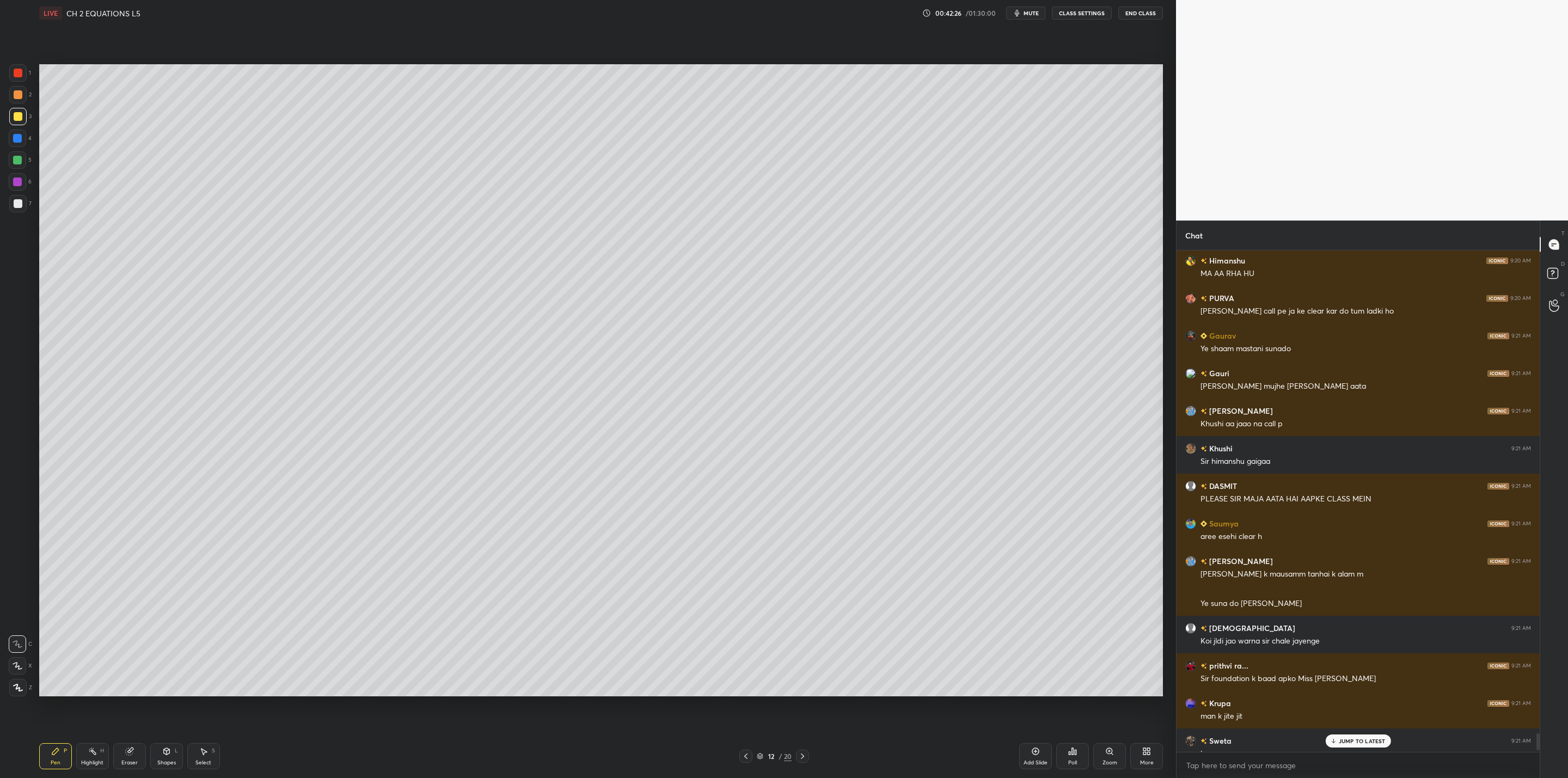
click at [1371, 739] on p "JUMP TO LATEST" at bounding box center [1362, 741] width 47 height 6
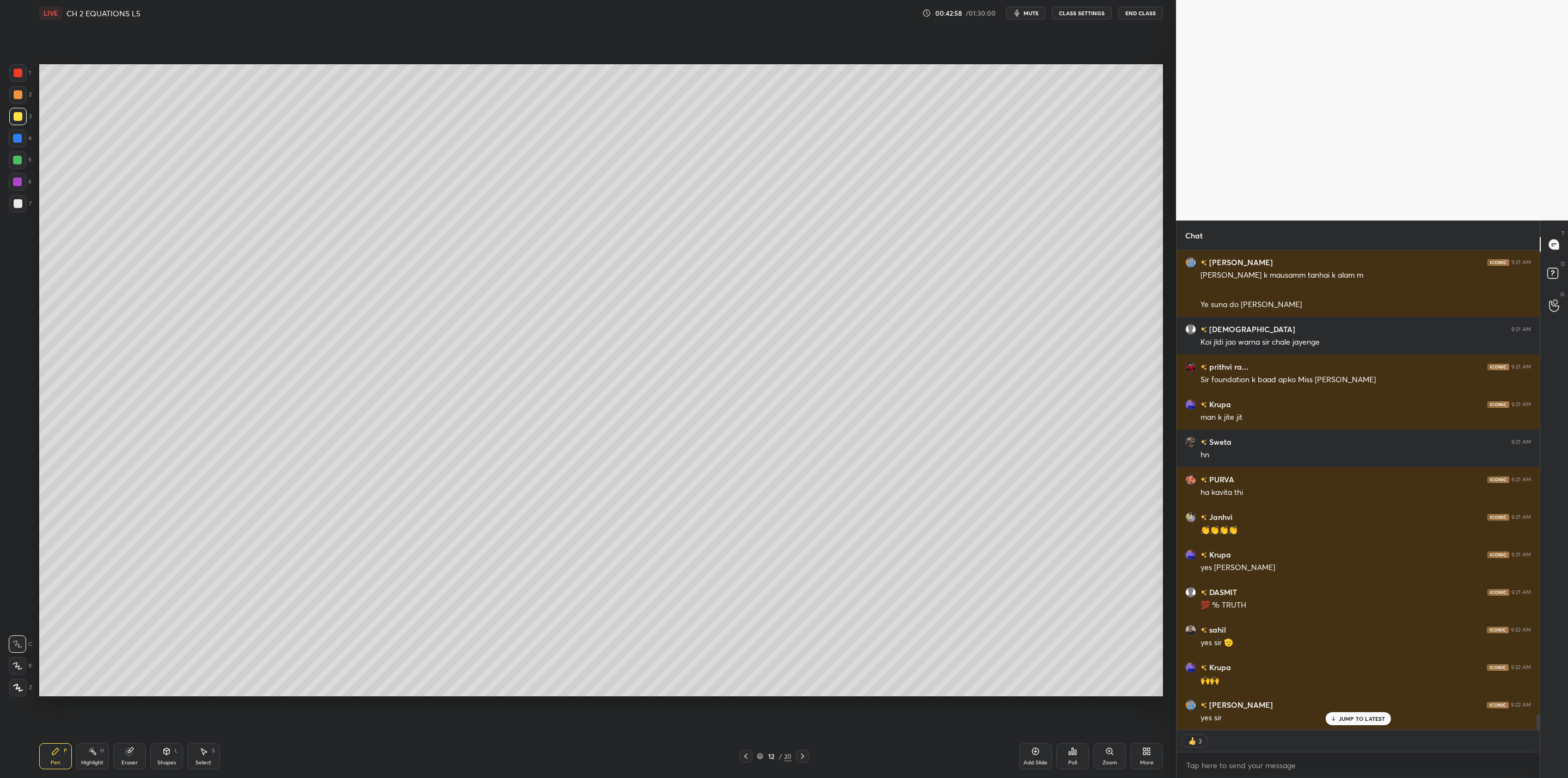
scroll to position [14605, 0]
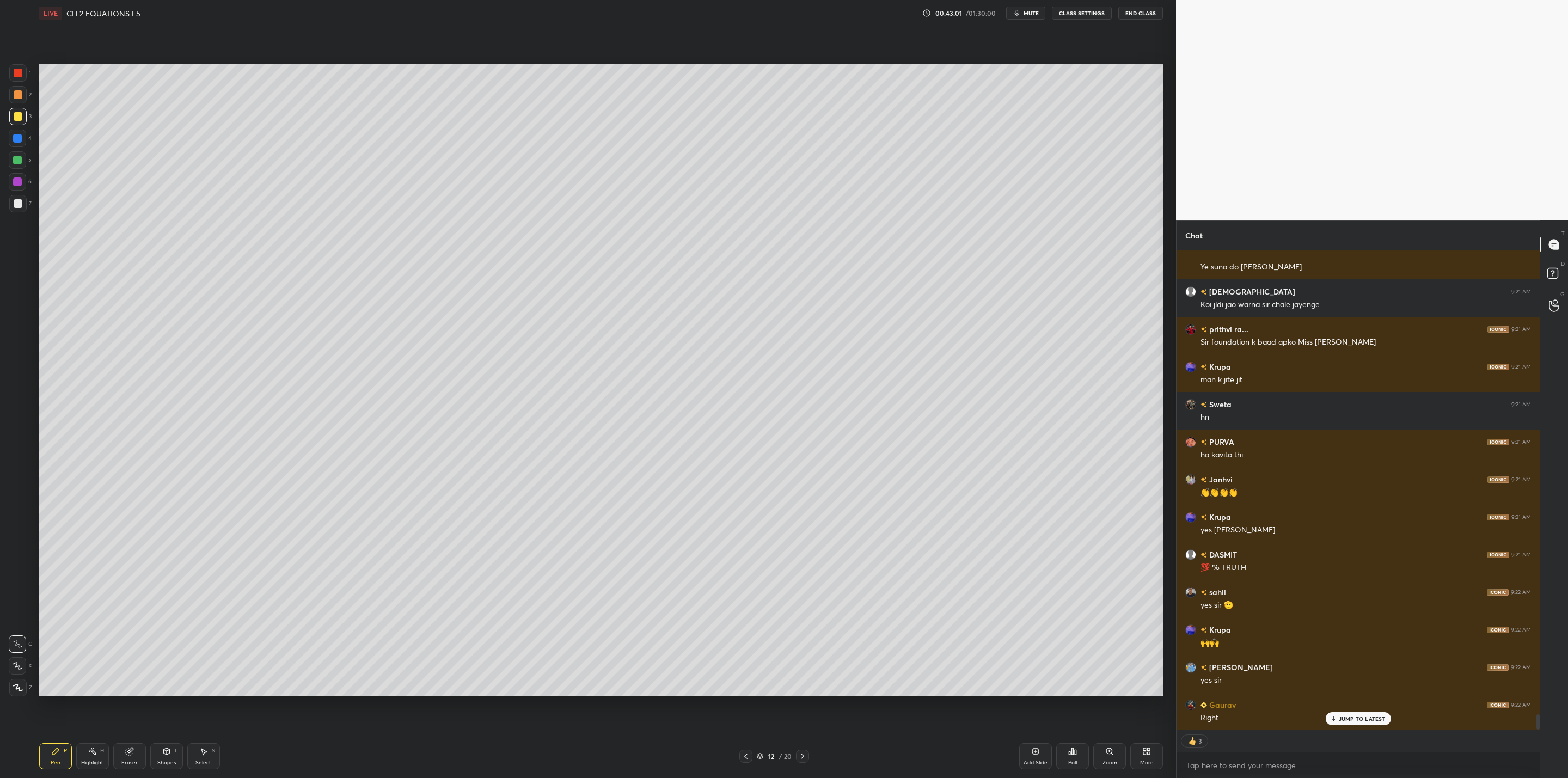
click at [1554, 299] on icon at bounding box center [1554, 306] width 11 height 13
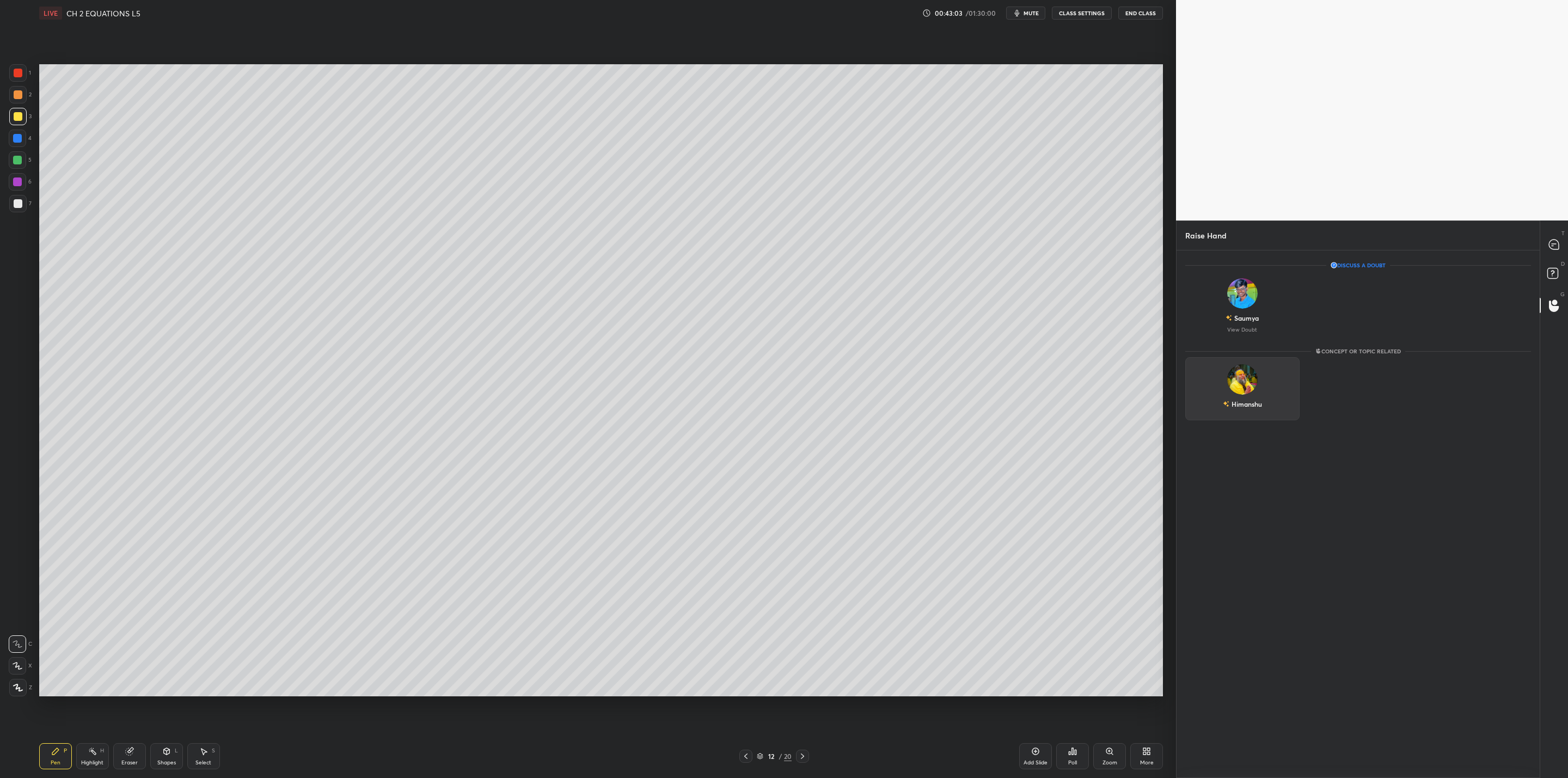
click at [1262, 373] on div "Himanshu" at bounding box center [1243, 388] width 114 height 63
click at [1262, 373] on div "[PERSON_NAME] INVITE" at bounding box center [1243, 391] width 114 height 68
click at [1257, 407] on button "INVITE" at bounding box center [1243, 412] width 104 height 14
click at [1398, 634] on div "Discuss a doubt [PERSON_NAME] View Doubt Concept or Topic related" at bounding box center [1358, 534] width 363 height 480
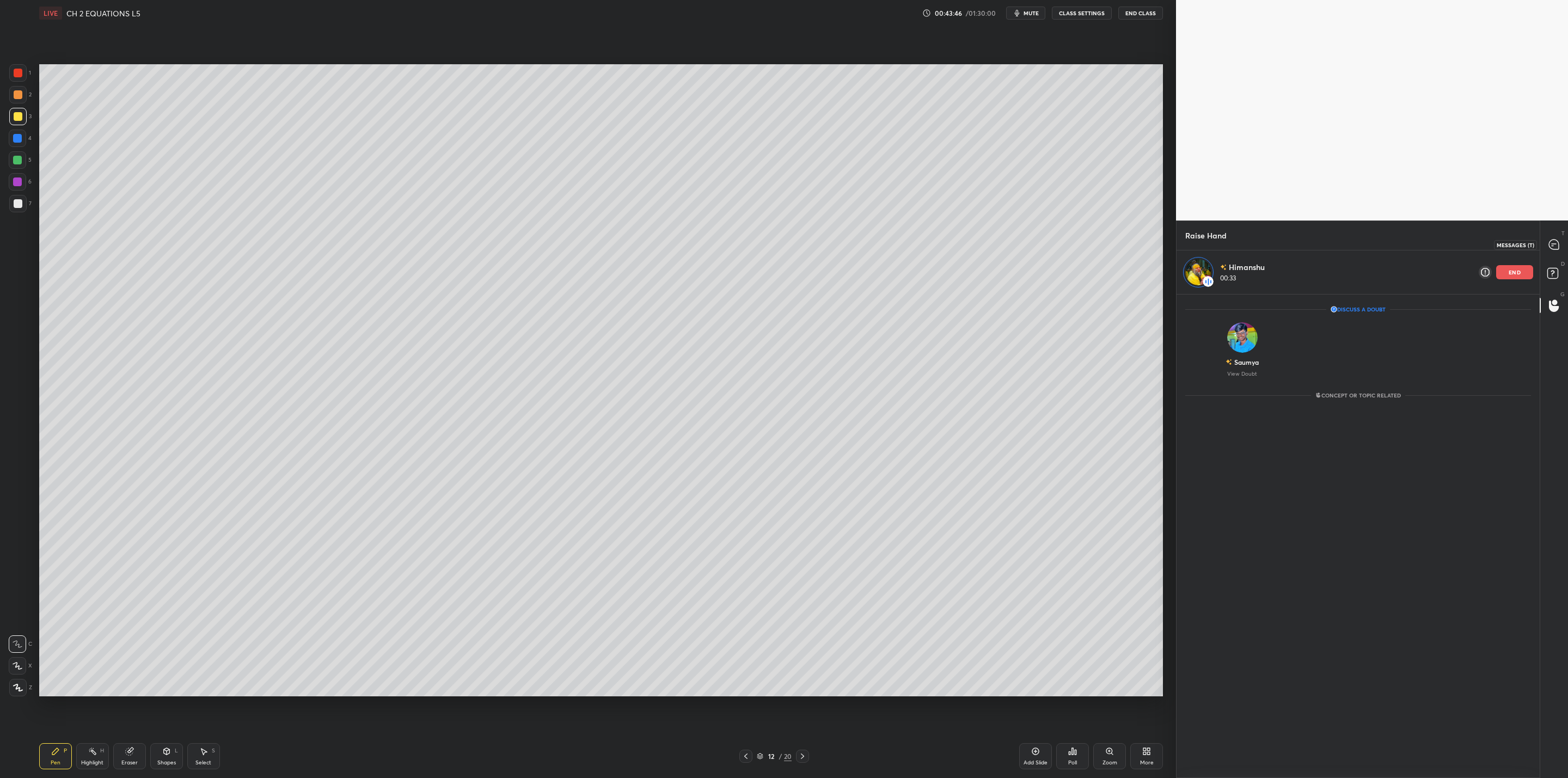
click at [1557, 247] on icon at bounding box center [1554, 244] width 10 height 10
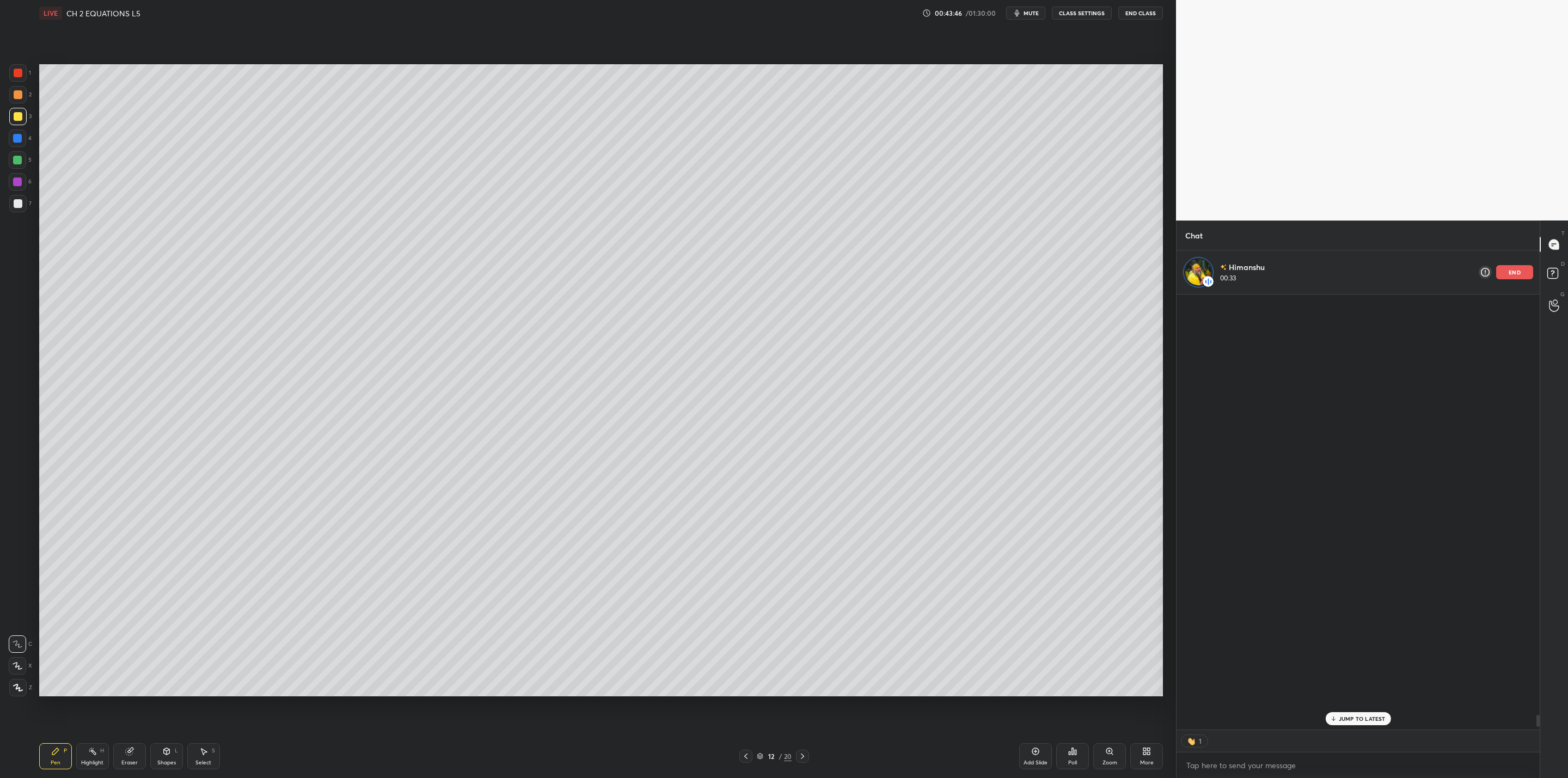
scroll to position [432, 360]
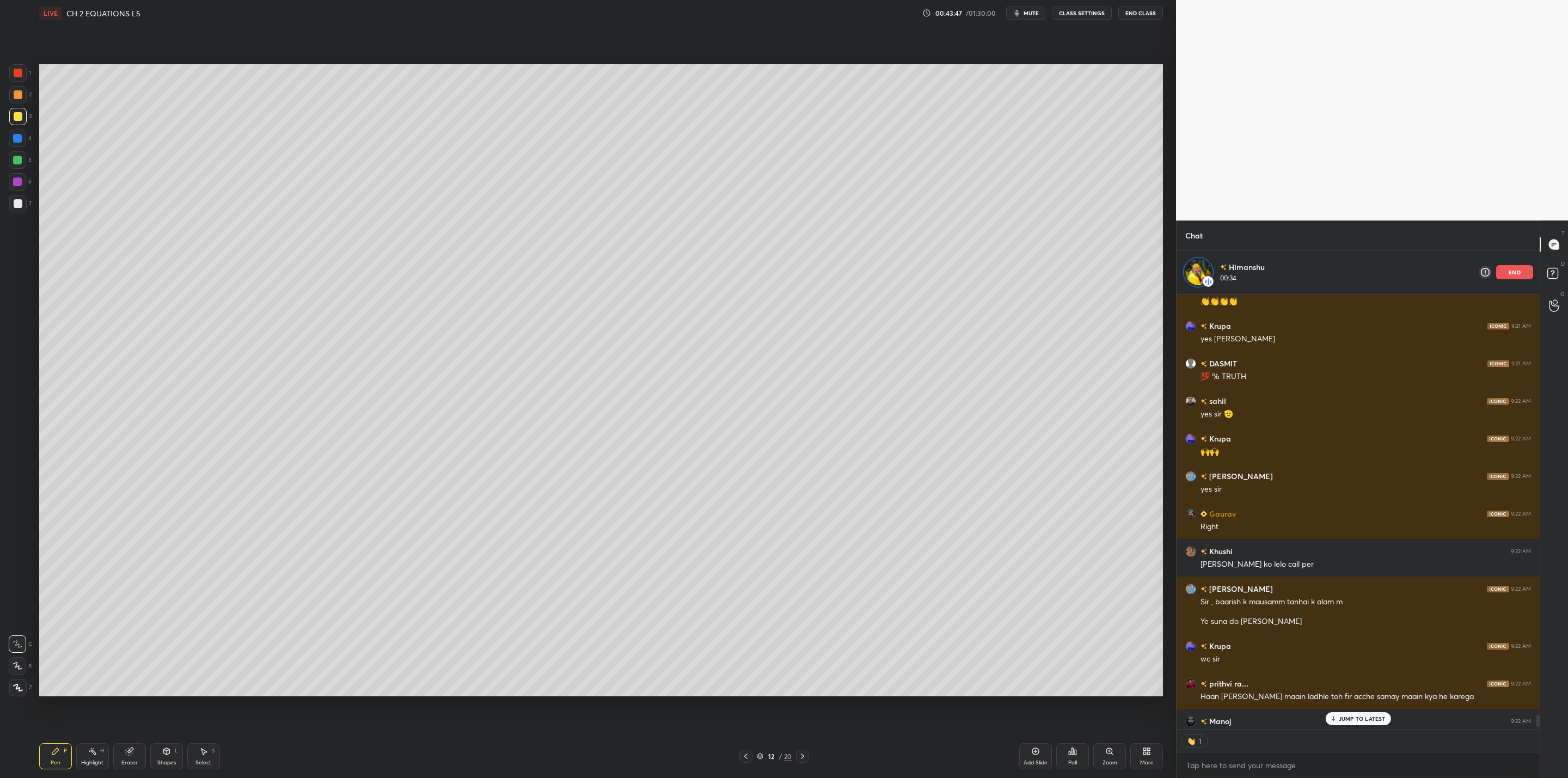
click at [1379, 721] on p "JUMP TO LATEST" at bounding box center [1362, 718] width 47 height 6
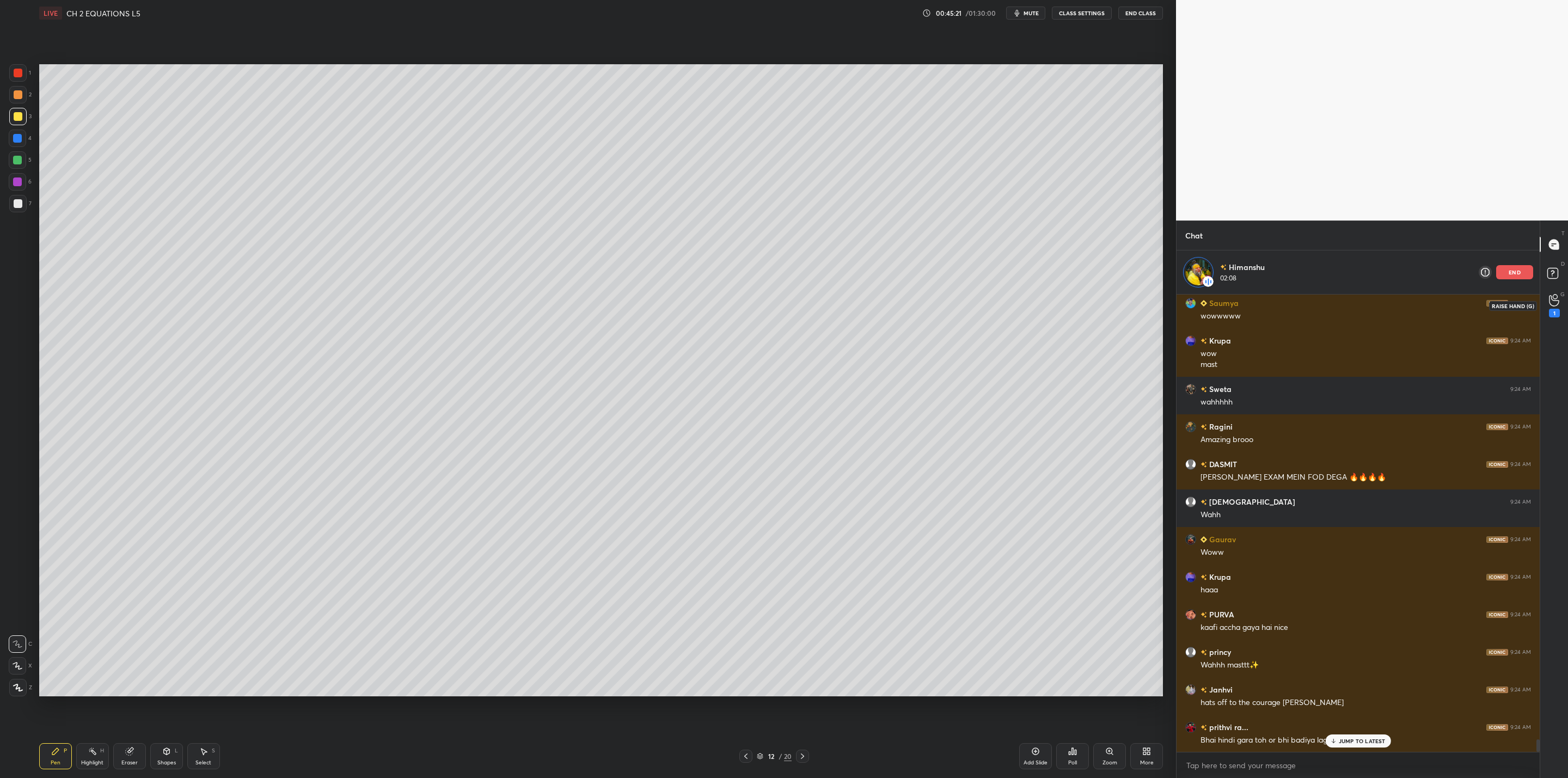
scroll to position [16358, 0]
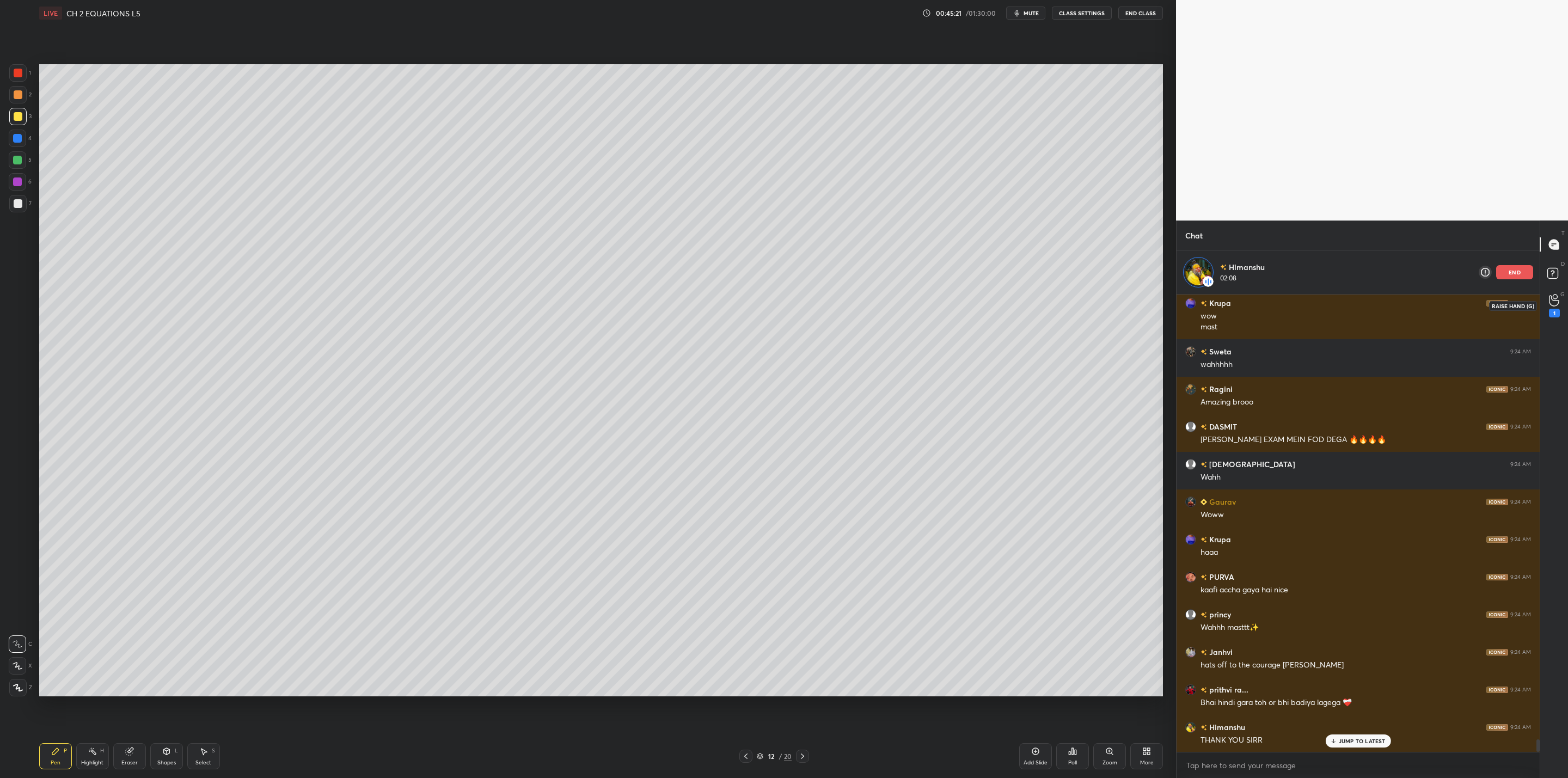
click at [1555, 304] on icon at bounding box center [1554, 300] width 11 height 13
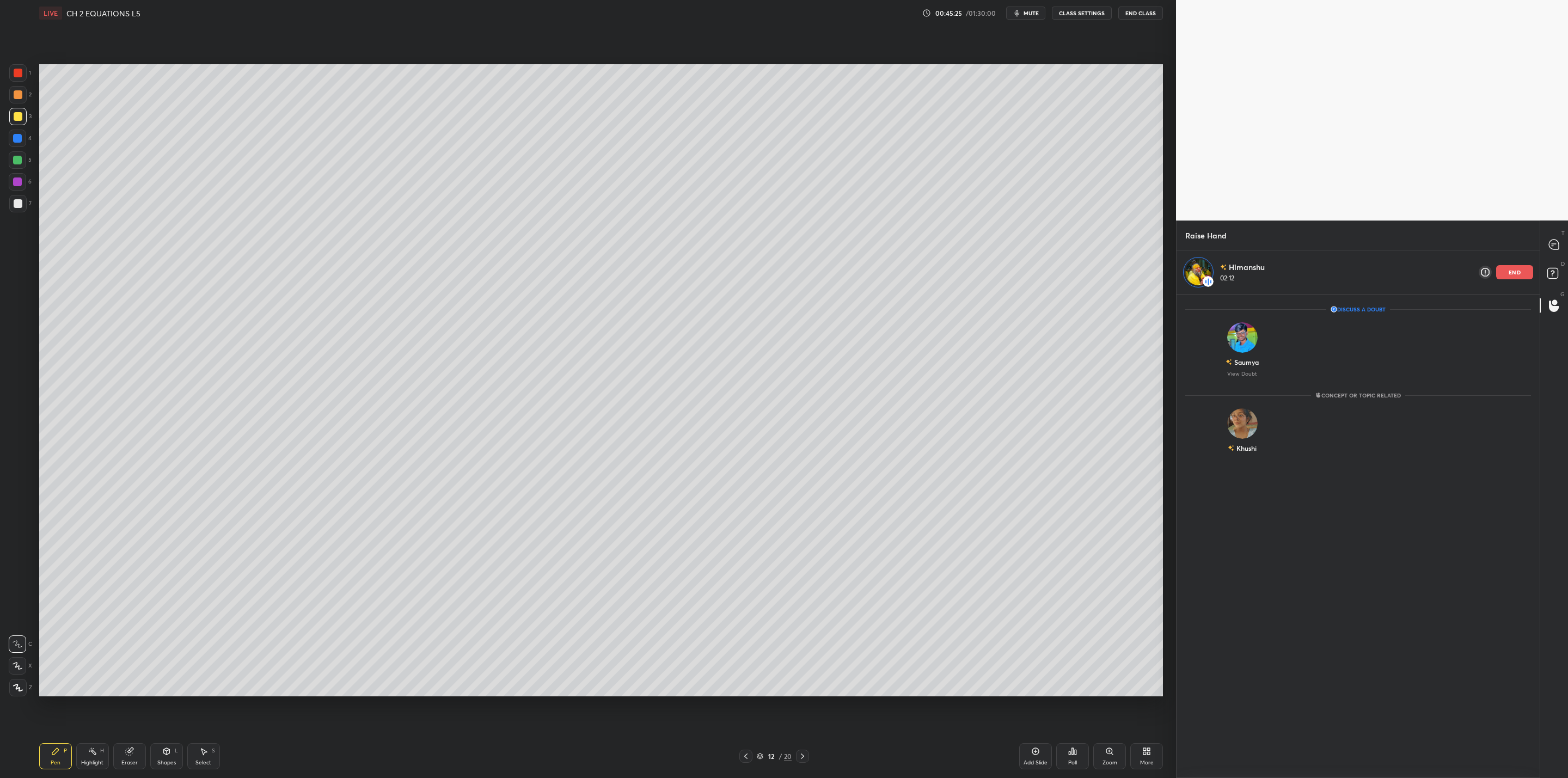
click at [1508, 277] on div "end" at bounding box center [1514, 273] width 37 height 14
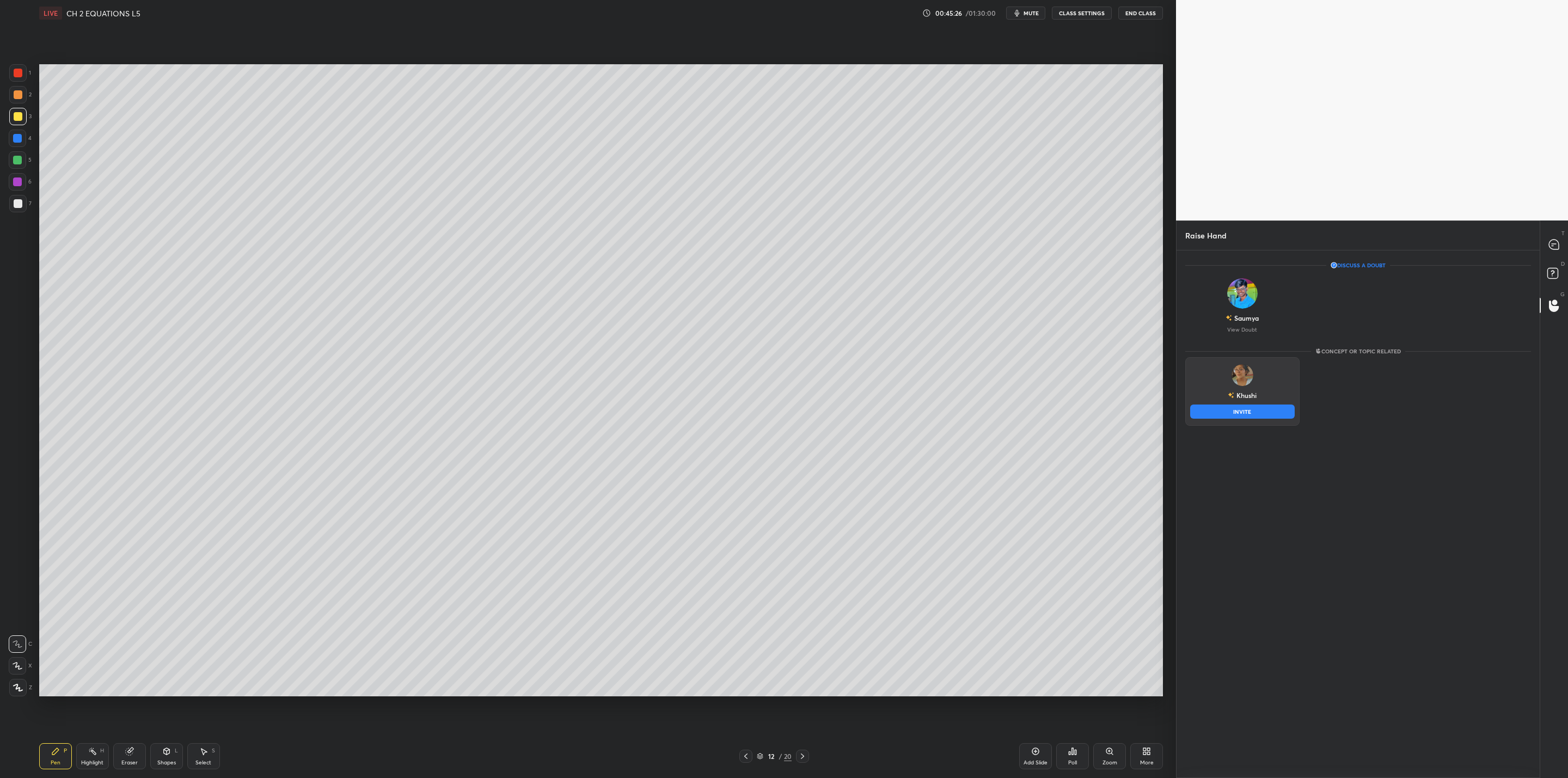
click at [1245, 384] on img "grid" at bounding box center [1242, 375] width 22 height 22
click at [1267, 386] on div "Khushi INVITE" at bounding box center [1243, 391] width 114 height 68
click at [1278, 415] on button "INVITE" at bounding box center [1243, 412] width 104 height 14
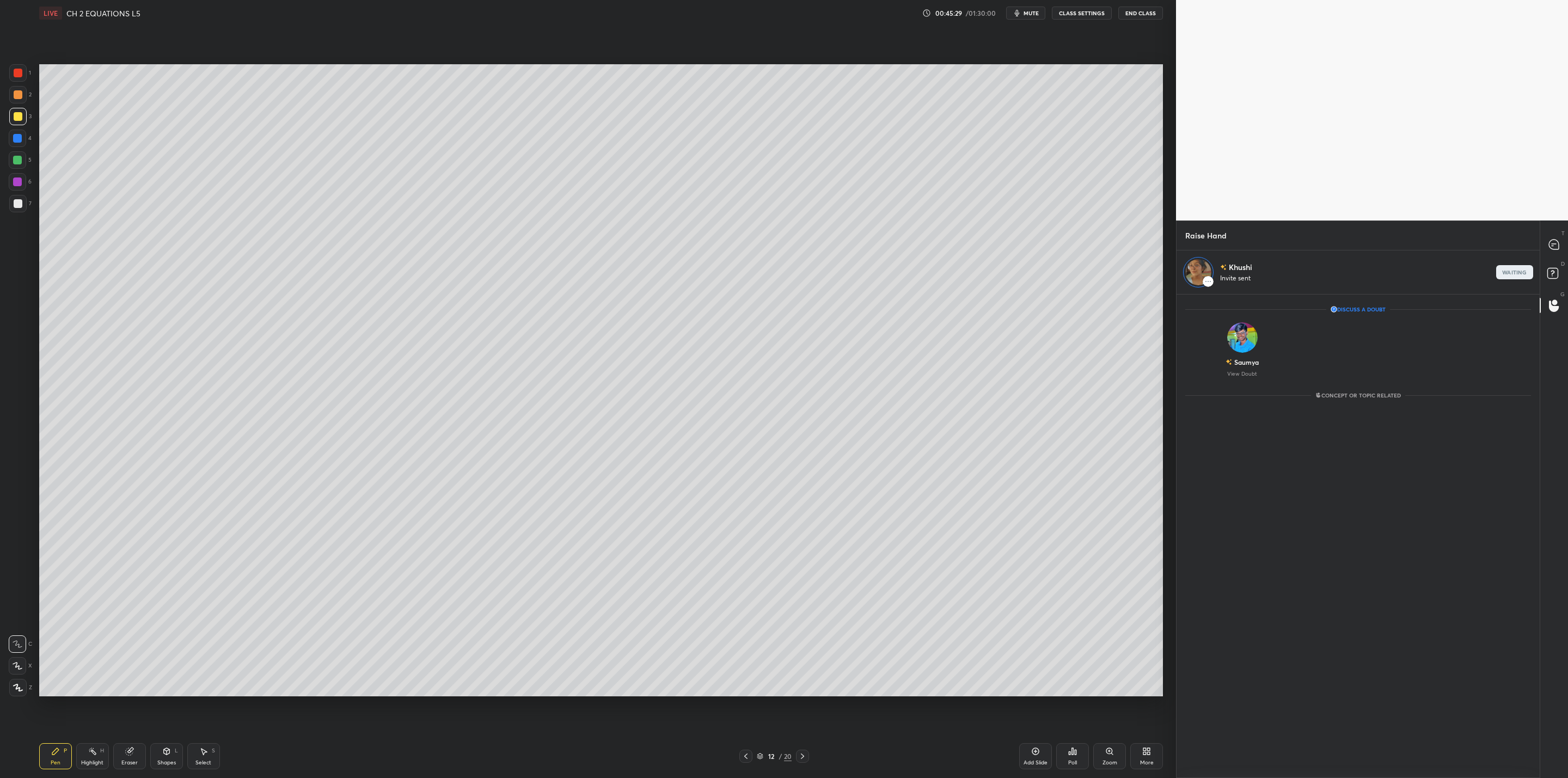
scroll to position [477, 360]
click at [1560, 272] on icon at bounding box center [1555, 275] width 20 height 20
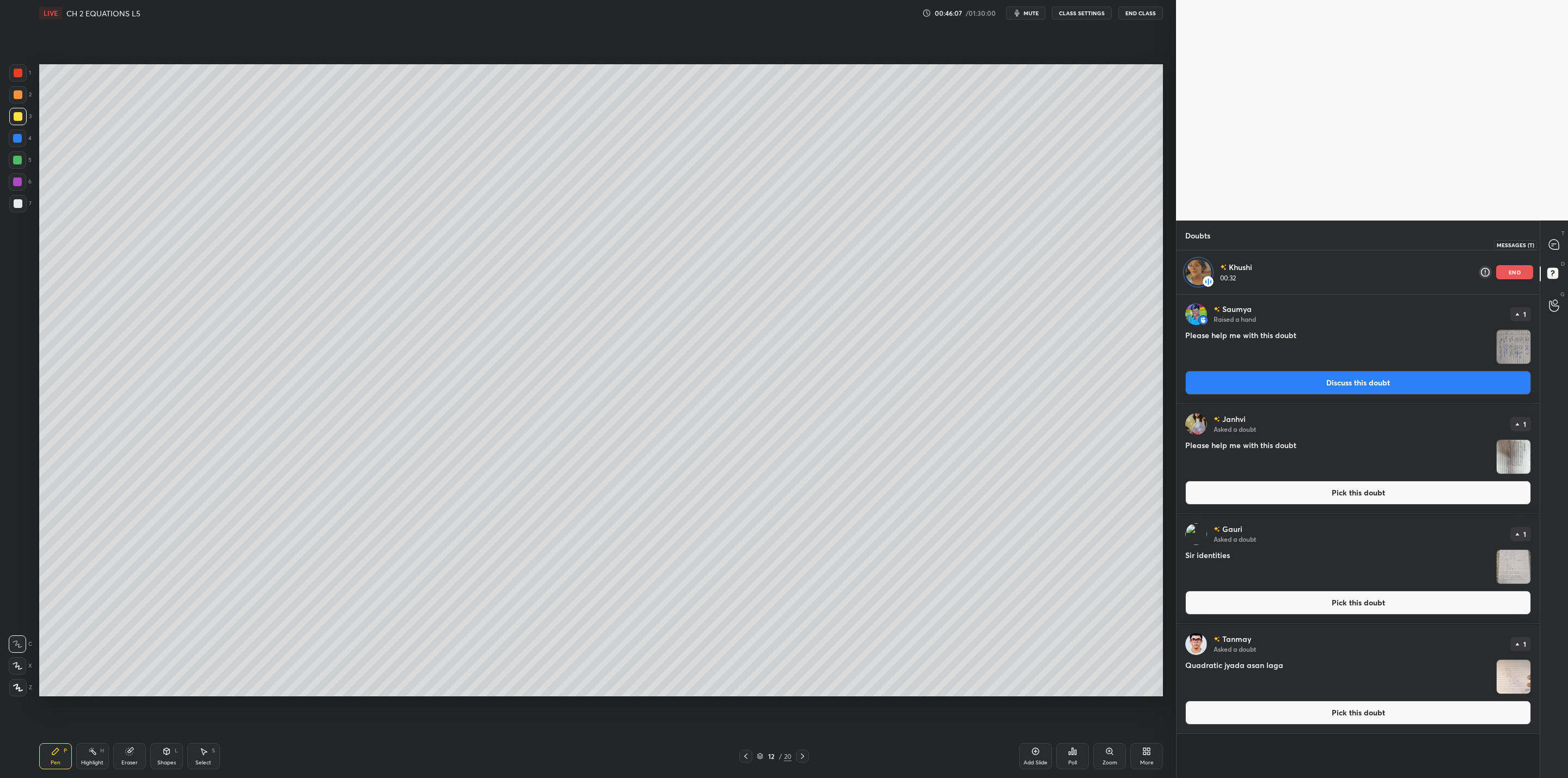
click at [1559, 237] on div at bounding box center [1554, 244] width 22 height 20
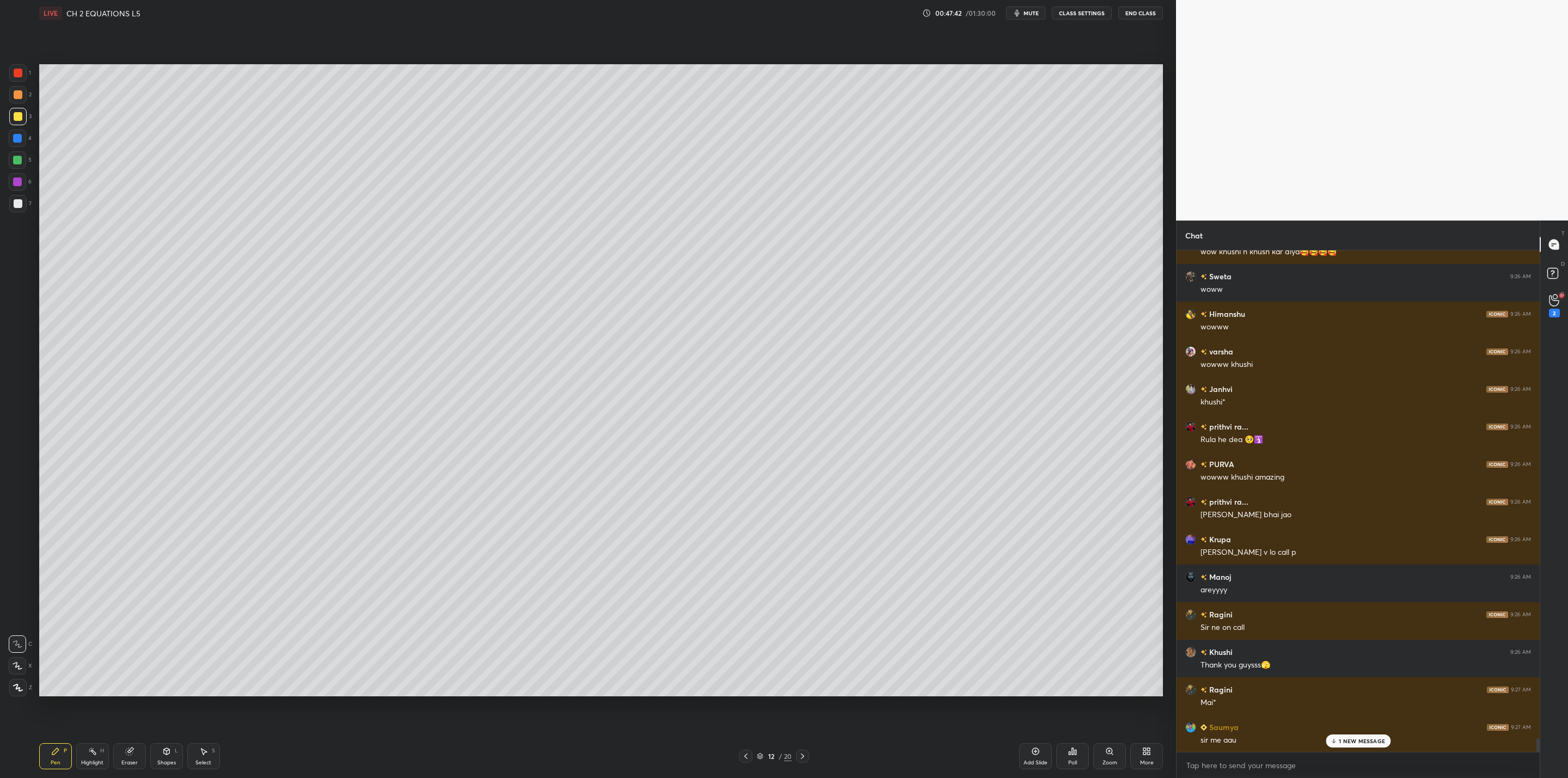
scroll to position [17929, 0]
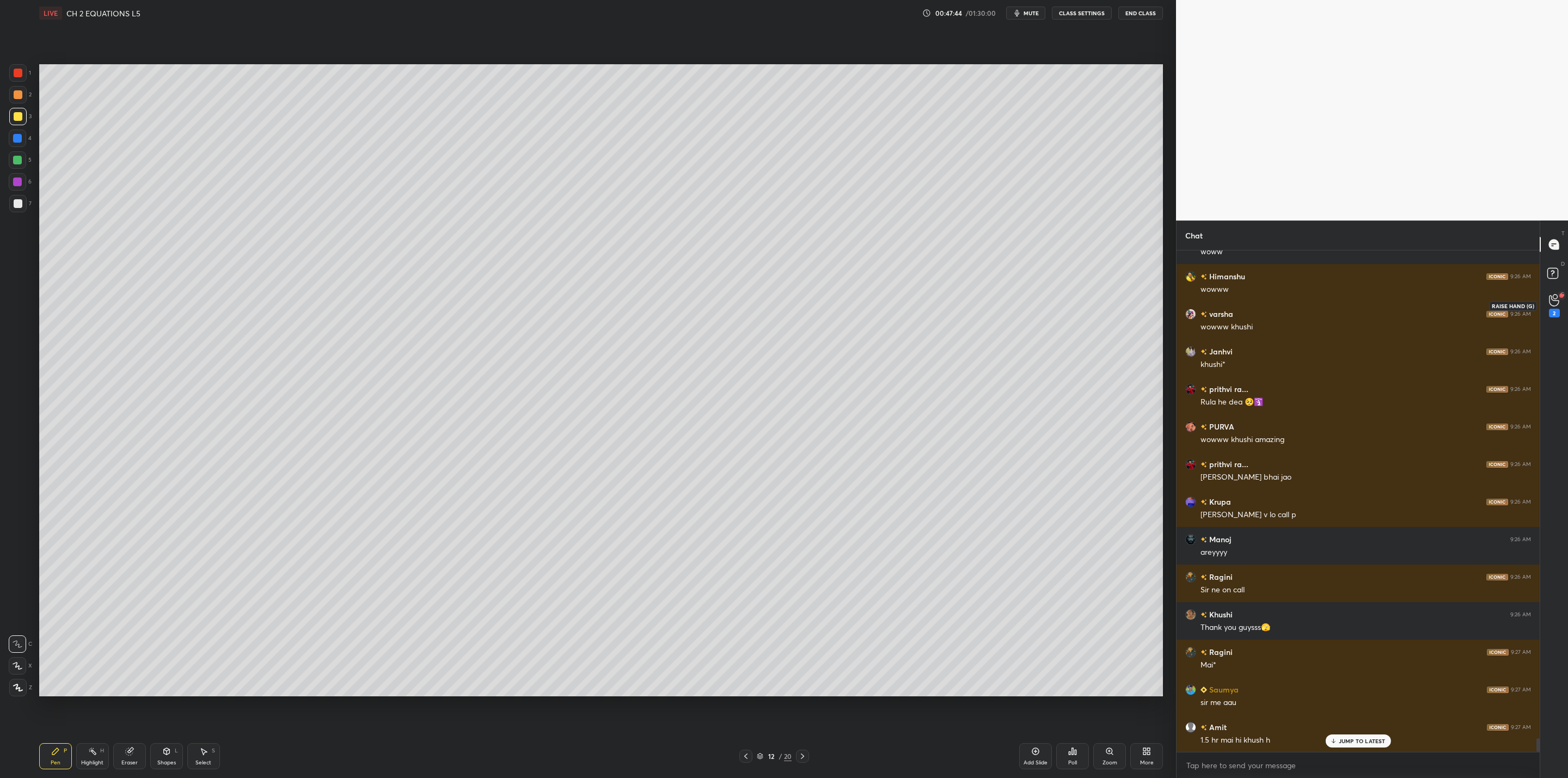
click at [1550, 298] on icon at bounding box center [1554, 300] width 11 height 13
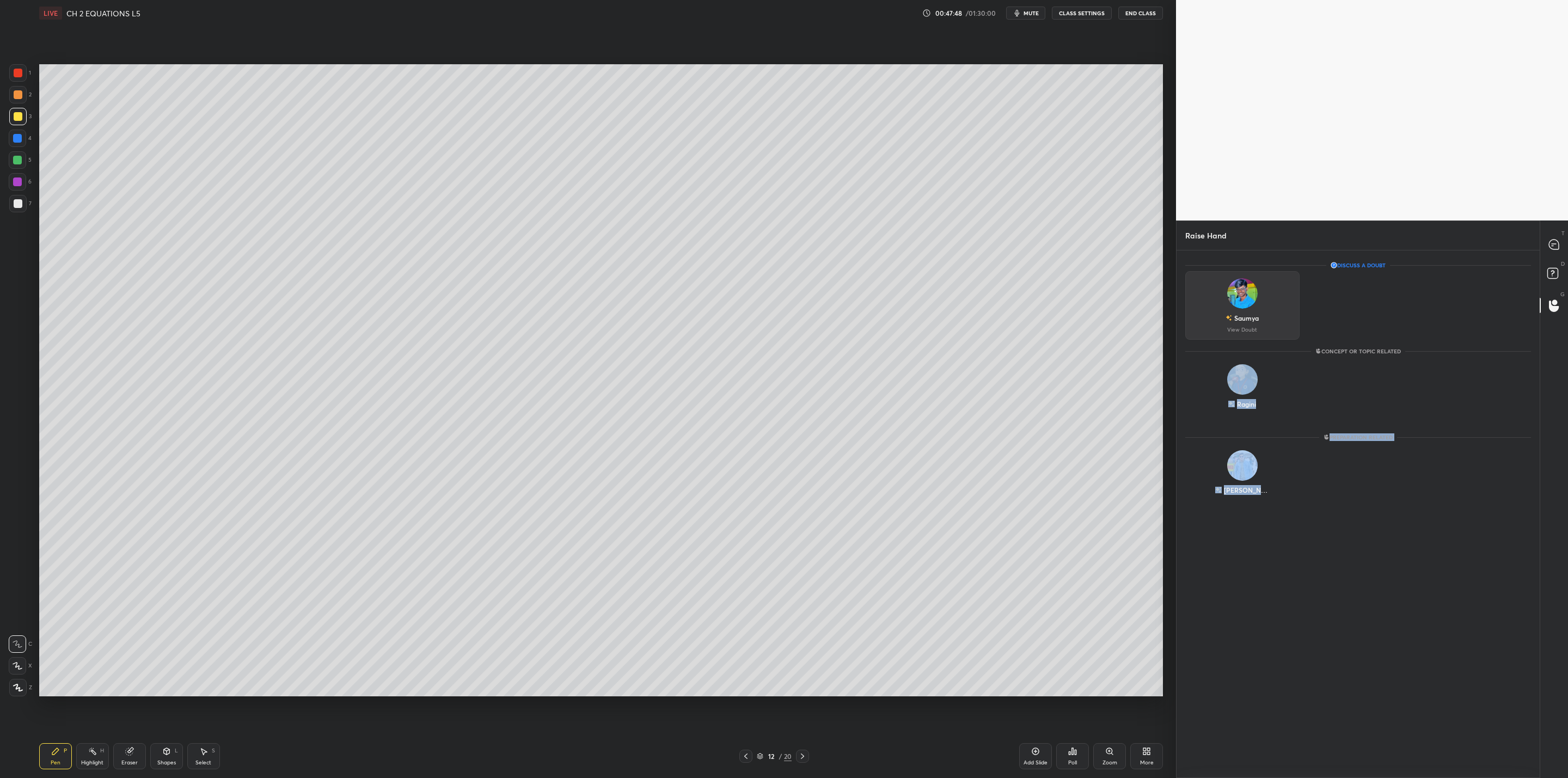
click at [1248, 293] on img "grid" at bounding box center [1242, 293] width 30 height 30
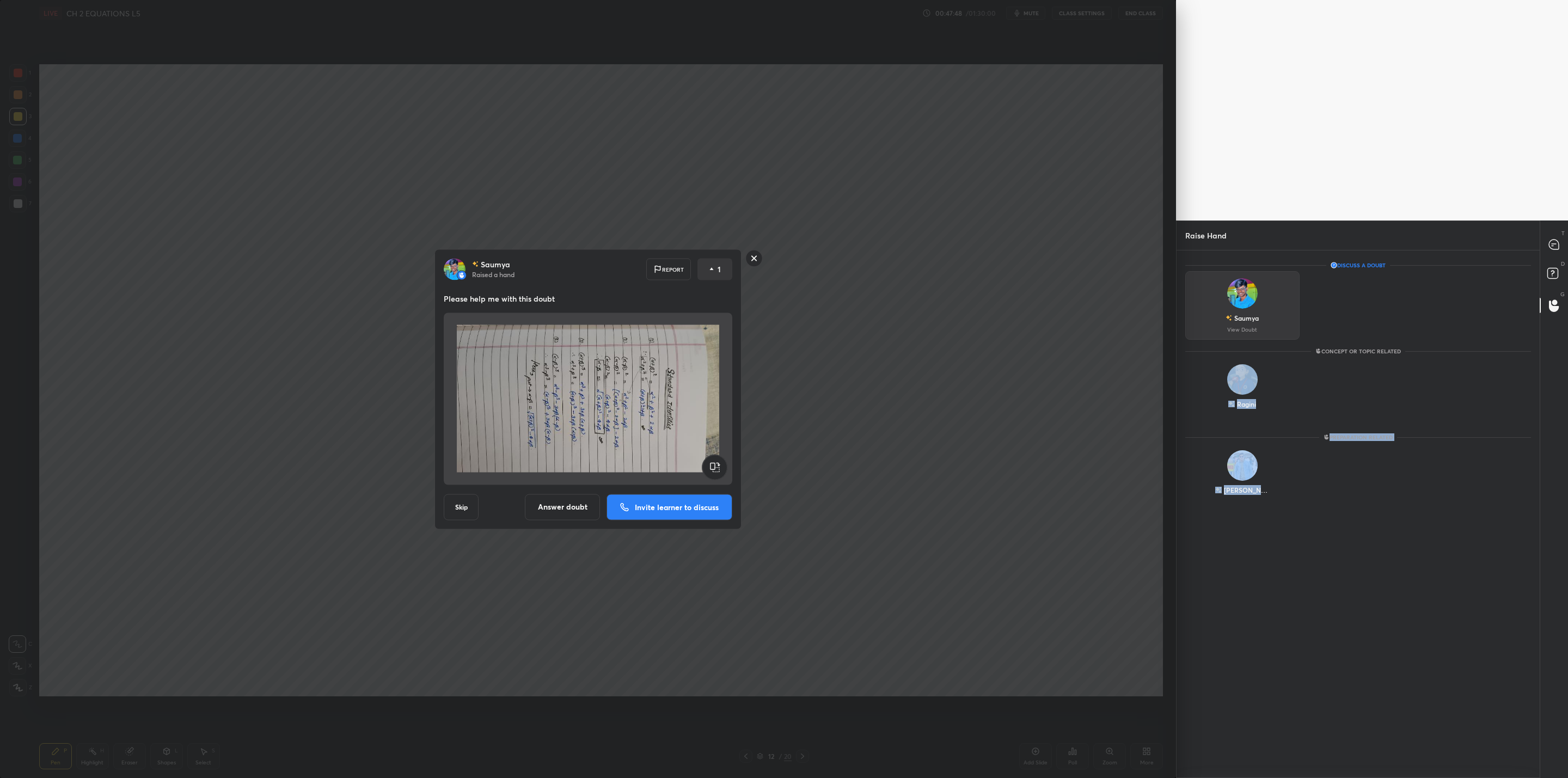
click at [1248, 293] on img "grid" at bounding box center [1242, 293] width 30 height 30
click at [755, 260] on rect at bounding box center [755, 258] width 17 height 17
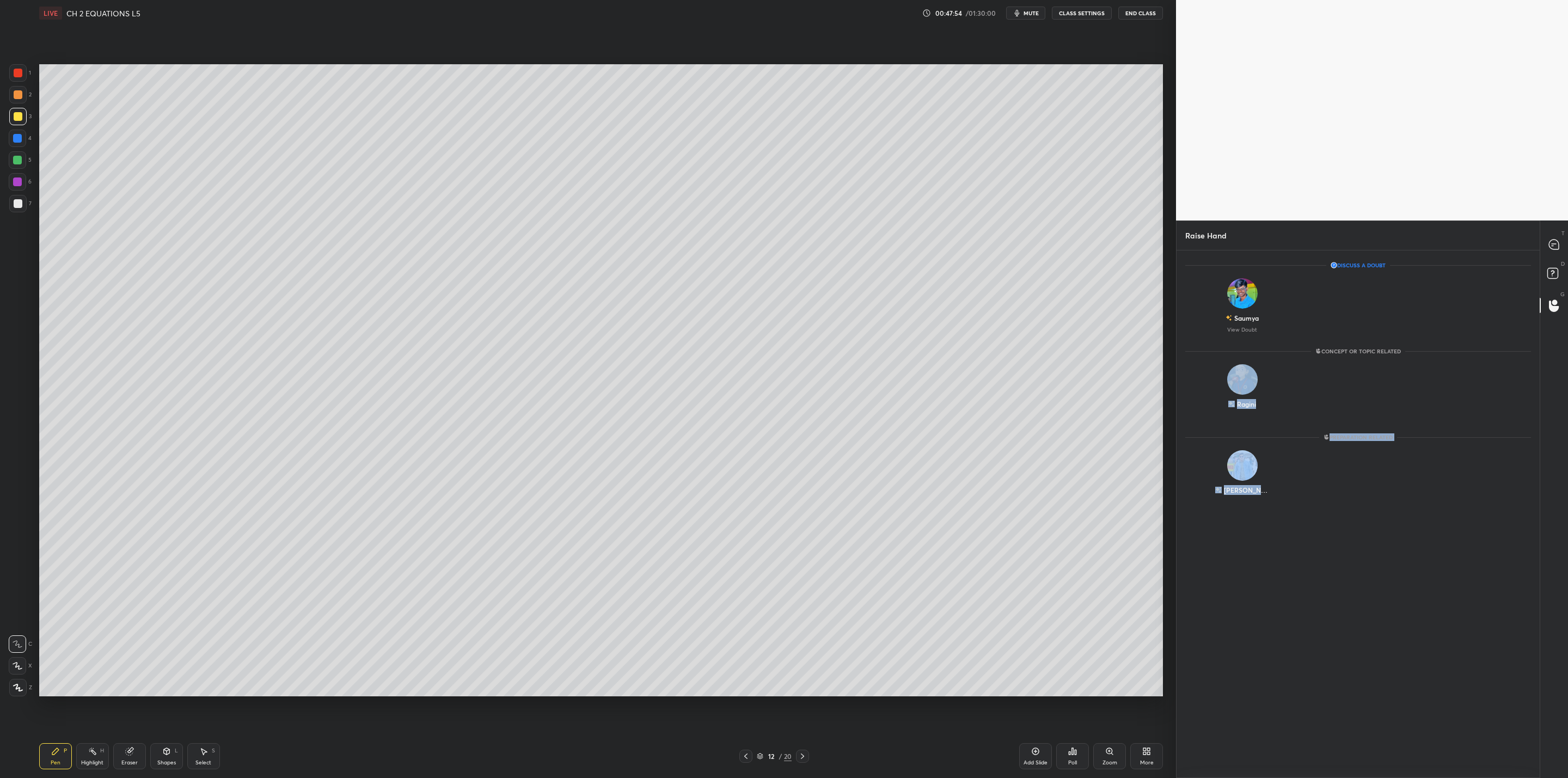
click at [1564, 262] on p "D" at bounding box center [1562, 264] width 4 height 8
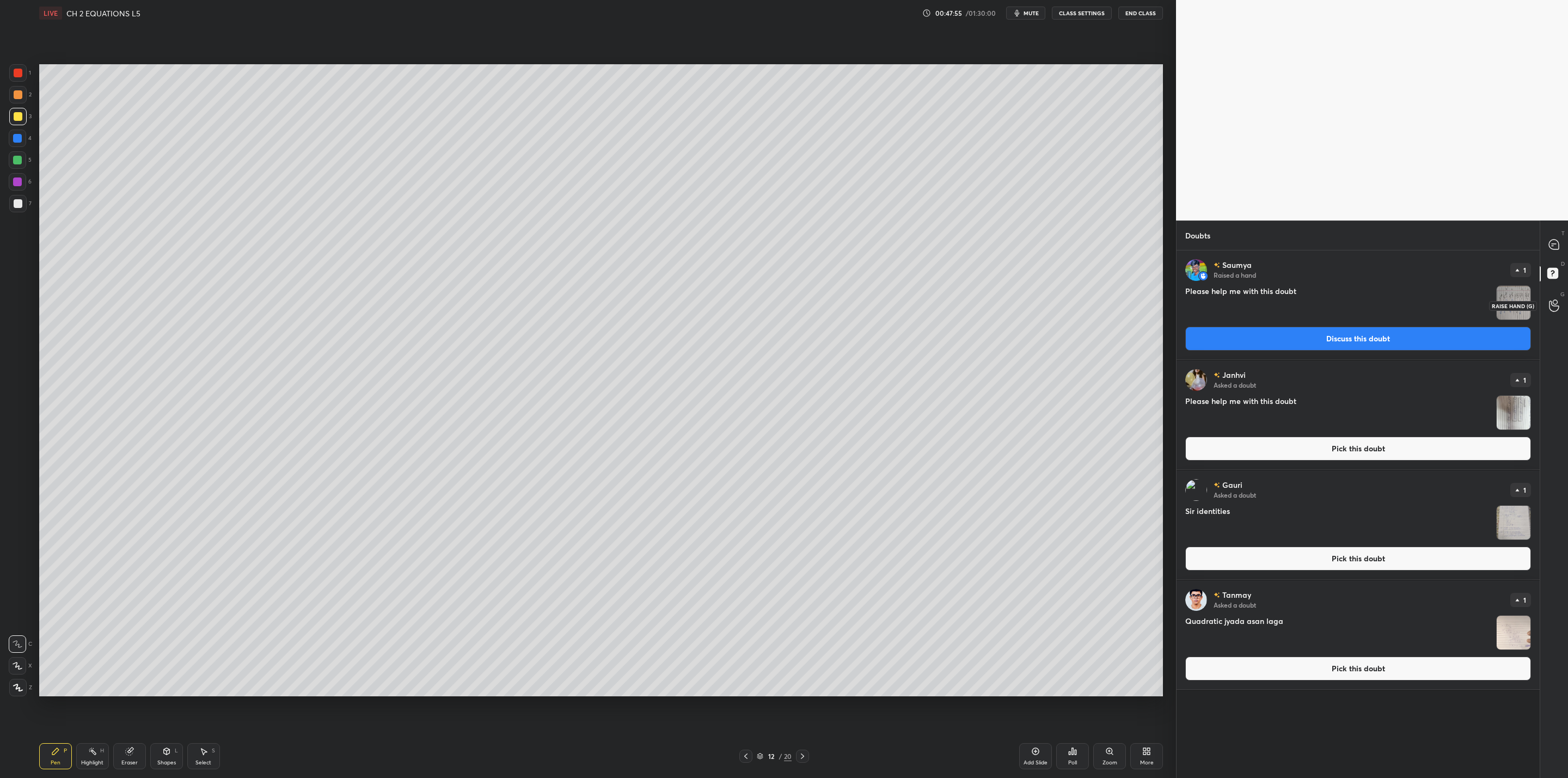
click at [1555, 301] on icon at bounding box center [1554, 306] width 11 height 13
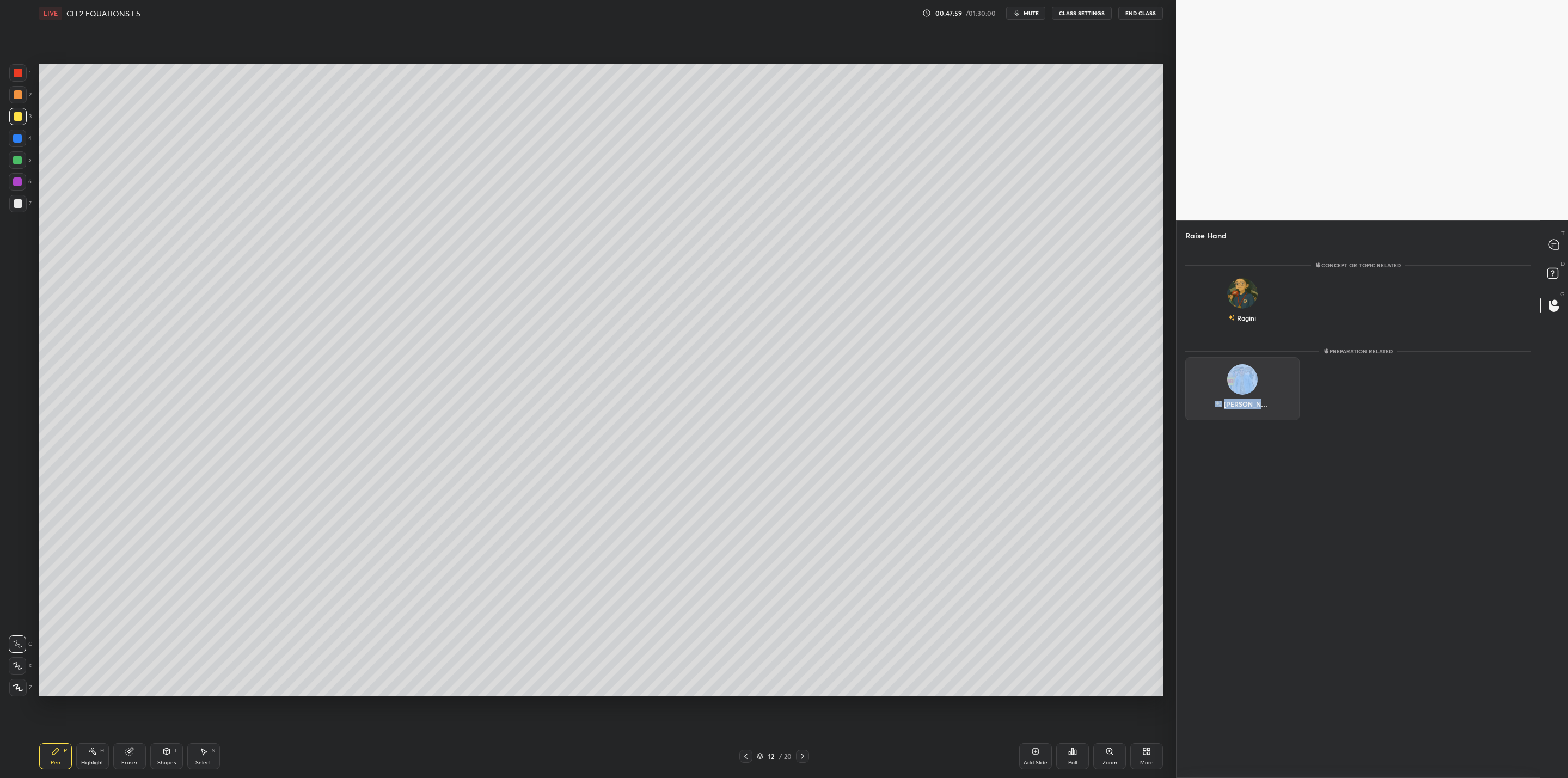
click at [1242, 384] on img "grid" at bounding box center [1242, 379] width 30 height 30
click at [1242, 384] on img "grid" at bounding box center [1242, 375] width 22 height 22
click at [1251, 415] on button "INVITE" at bounding box center [1243, 412] width 104 height 14
click at [1444, 487] on div "Concept or Topic related [PERSON_NAME] [PERSON_NAME]" at bounding box center [1358, 534] width 363 height 480
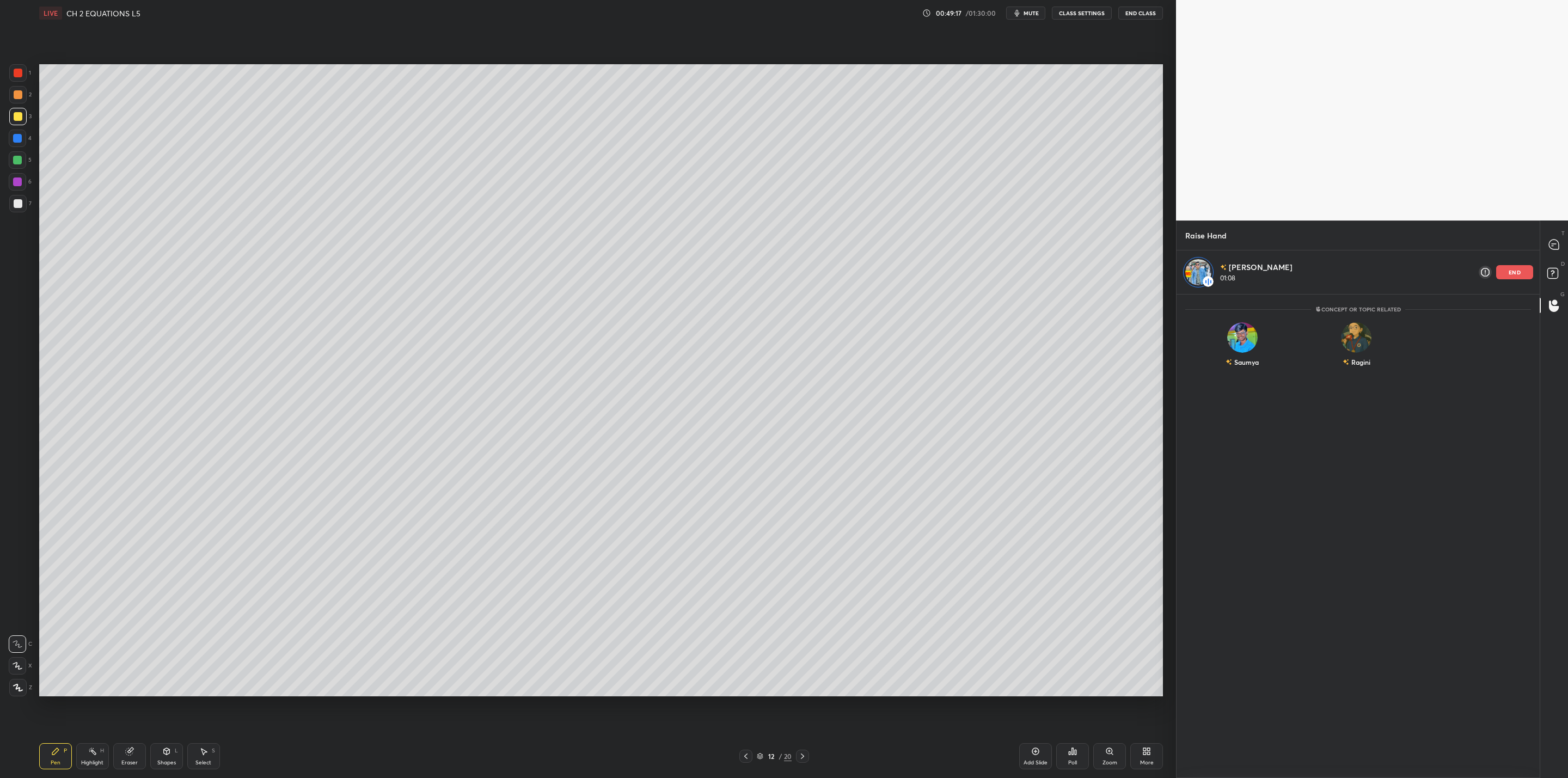
click at [1521, 268] on div "end" at bounding box center [1514, 273] width 37 height 14
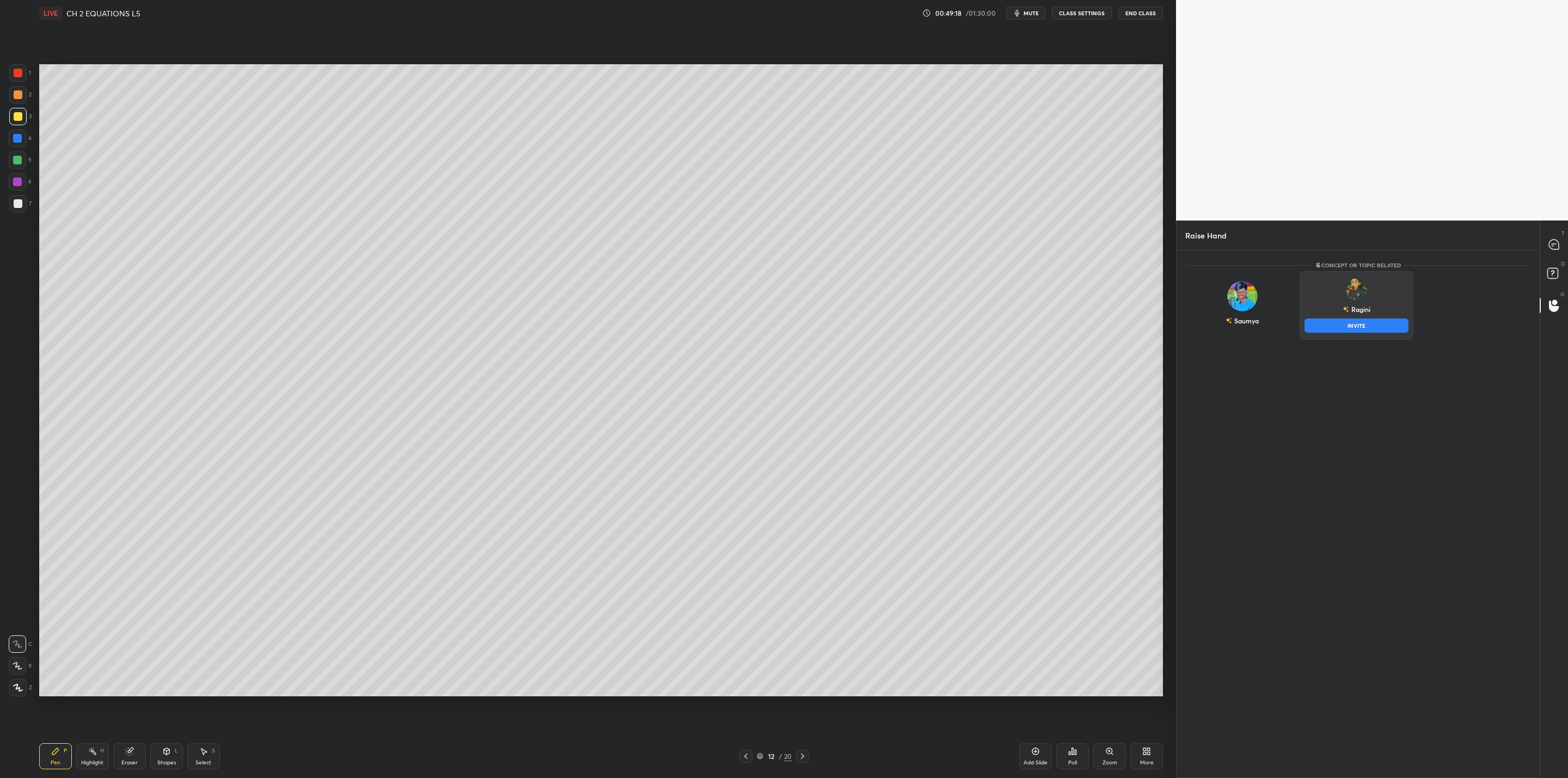
click at [1355, 302] on div "Ragini INVITE" at bounding box center [1357, 305] width 114 height 68
click at [1355, 302] on div "Ragini" at bounding box center [1356, 309] width 28 height 18
click at [1355, 329] on button "INVITE" at bounding box center [1357, 325] width 104 height 14
click at [1562, 244] on div at bounding box center [1554, 244] width 22 height 20
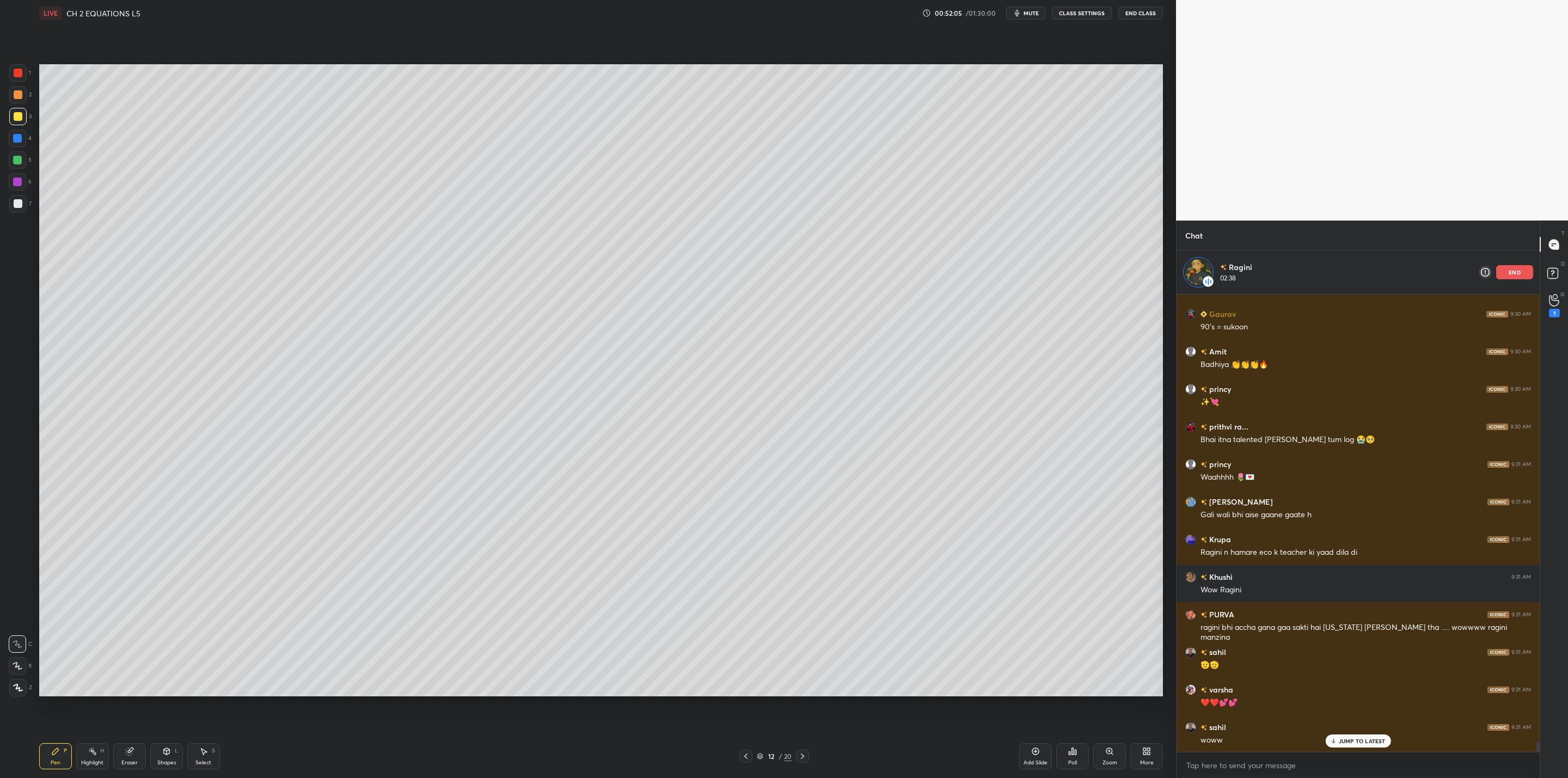
scroll to position [19583, 0]
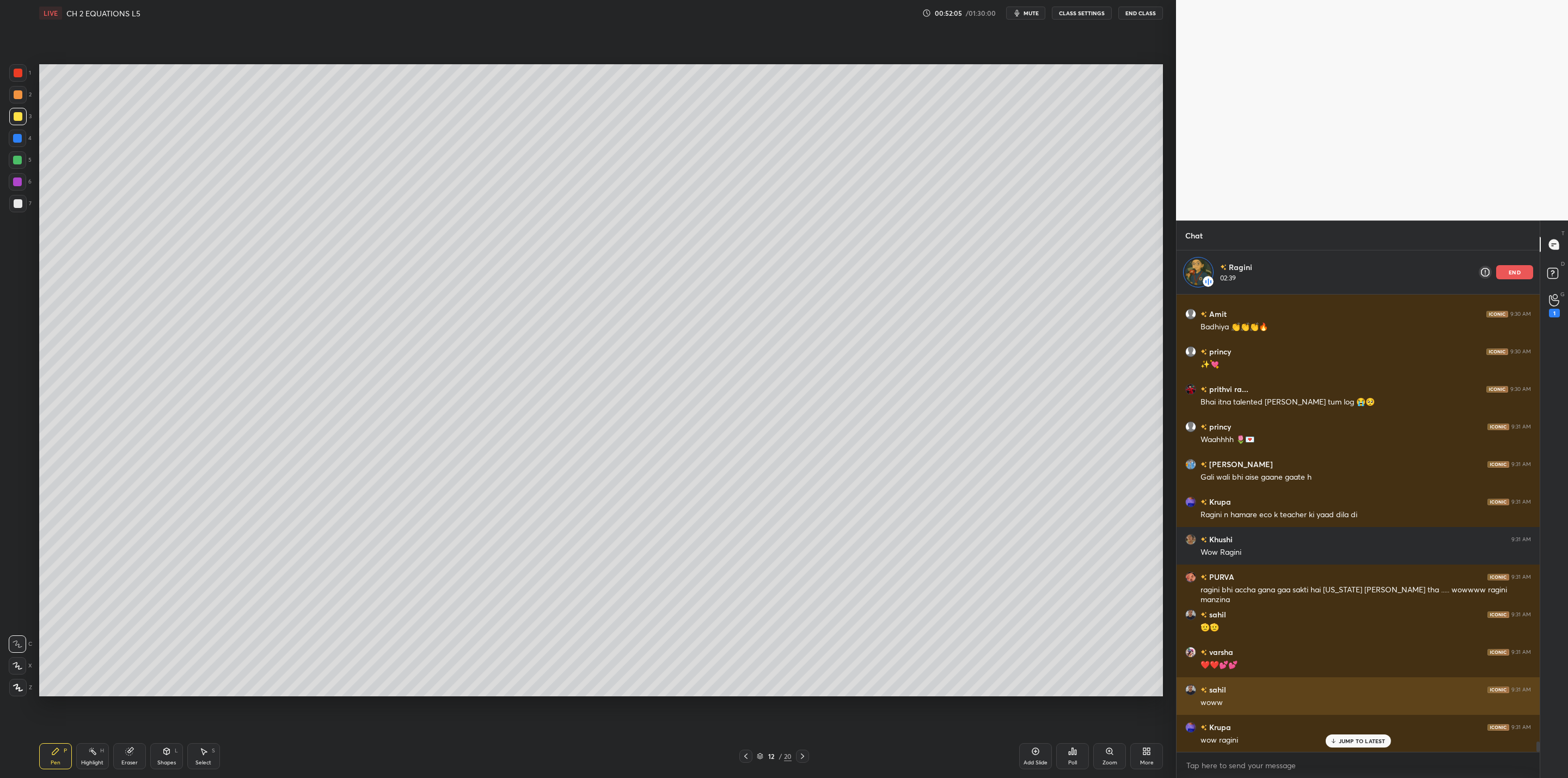
click at [1363, 680] on div "[PERSON_NAME] 9:31 AM woww" at bounding box center [1358, 695] width 363 height 37
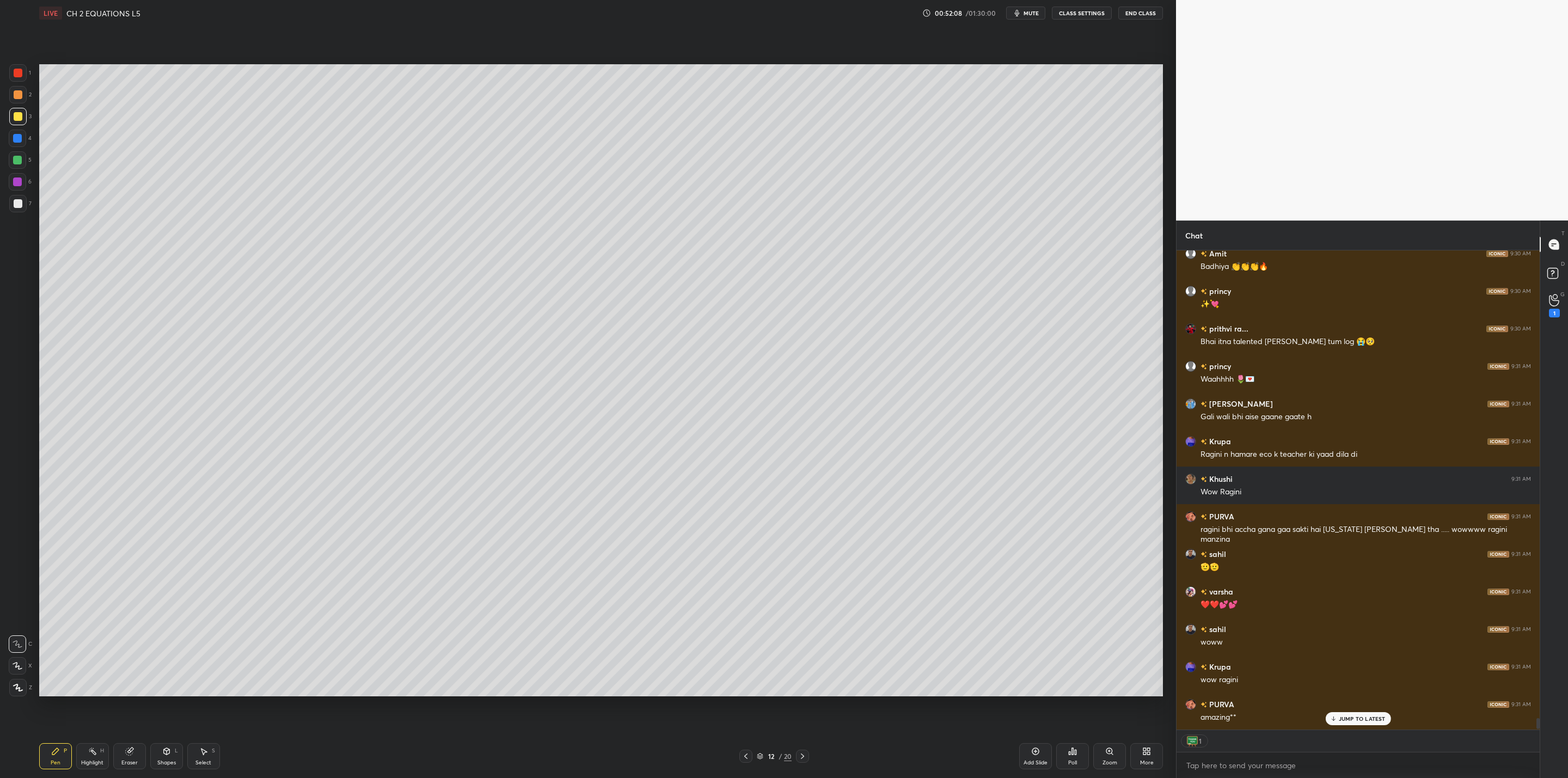
scroll to position [19600, 0]
click at [1553, 304] on icon at bounding box center [1554, 300] width 11 height 13
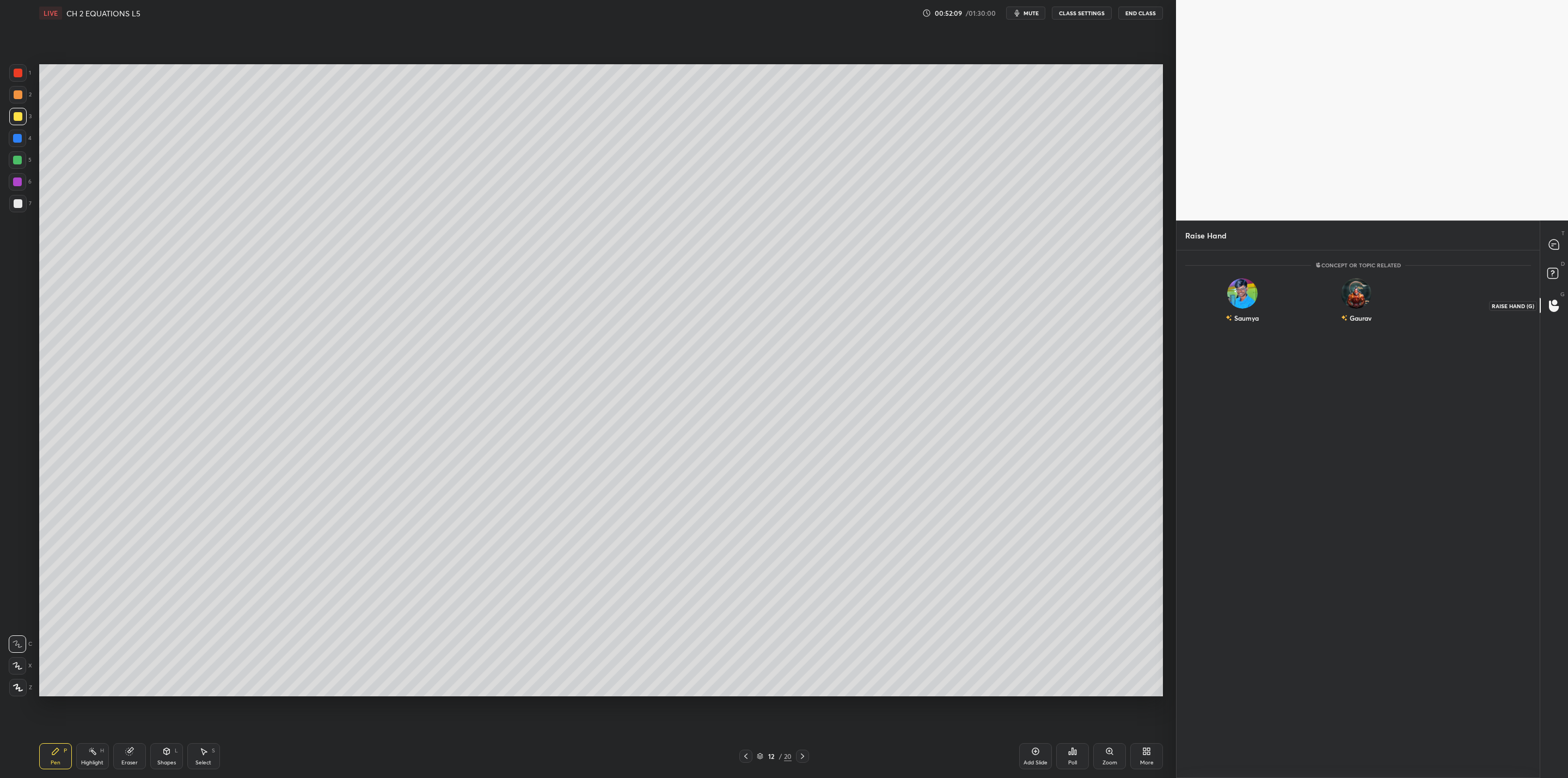
scroll to position [4, 4]
click at [1360, 291] on img "grid" at bounding box center [1356, 293] width 30 height 30
click at [1360, 291] on img "grid" at bounding box center [1356, 289] width 22 height 22
click at [1363, 318] on button "INVITE" at bounding box center [1357, 325] width 104 height 14
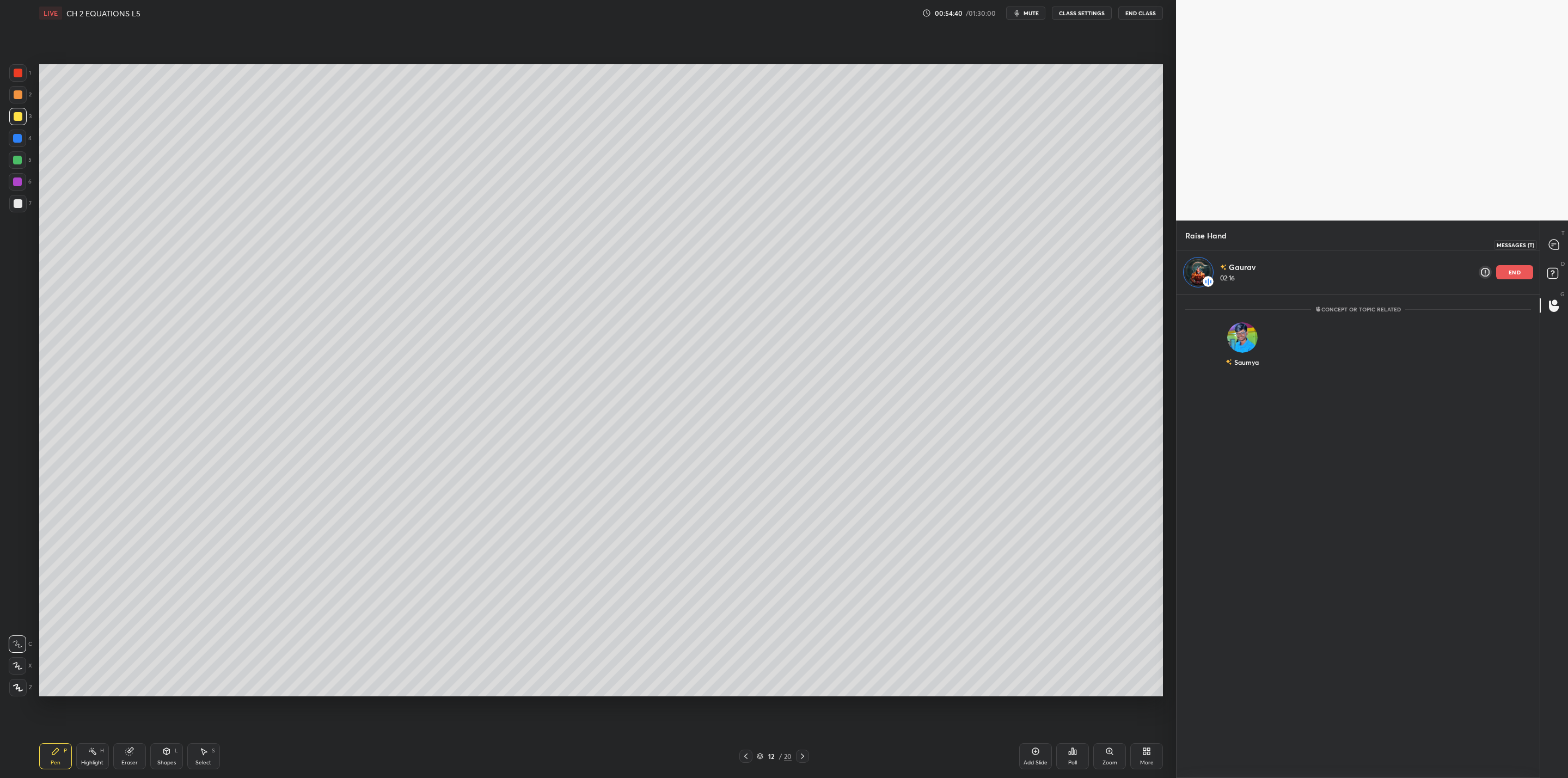
click at [1557, 244] on icon at bounding box center [1554, 244] width 10 height 10
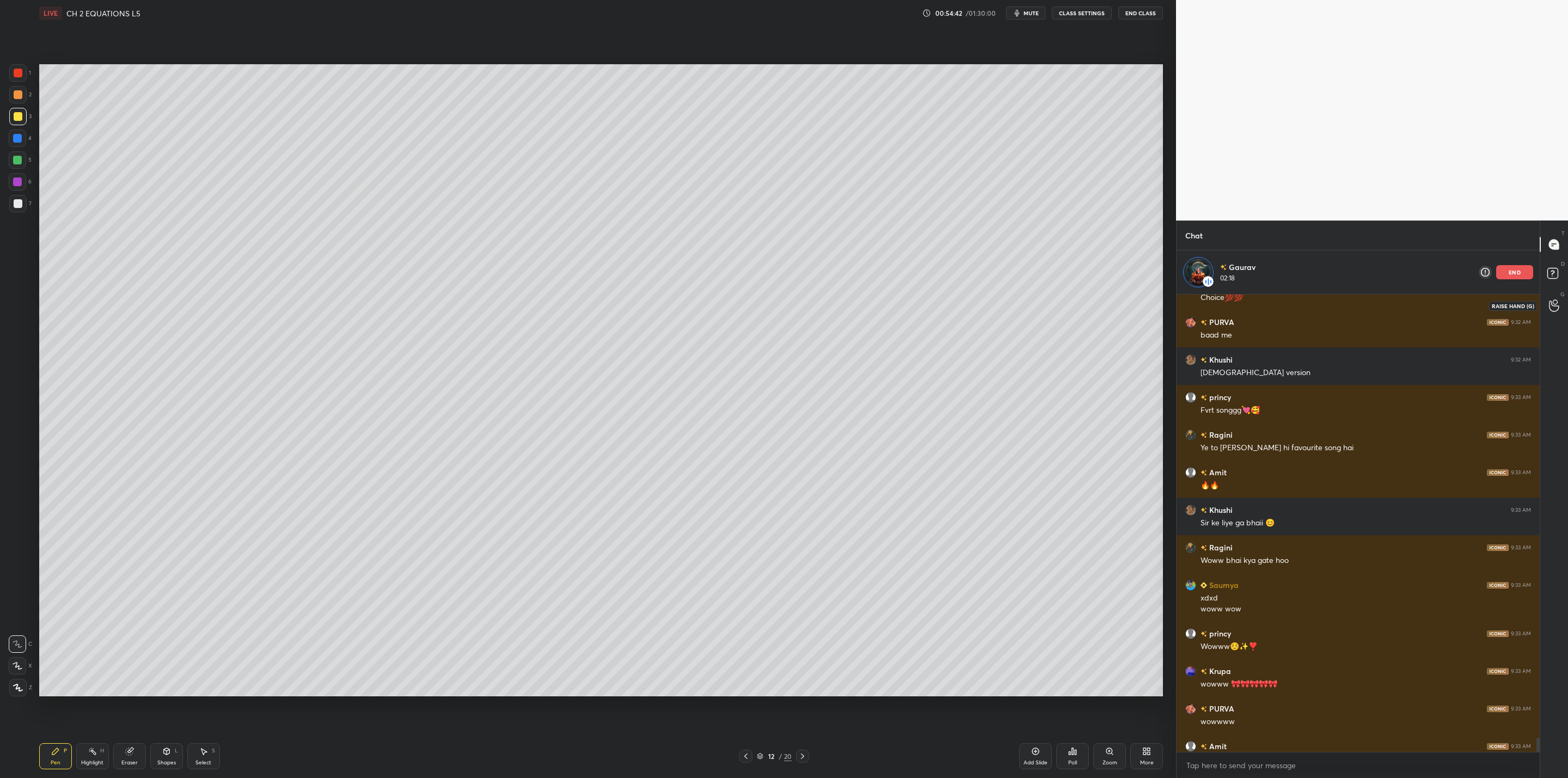
click at [1557, 302] on icon at bounding box center [1554, 306] width 11 height 13
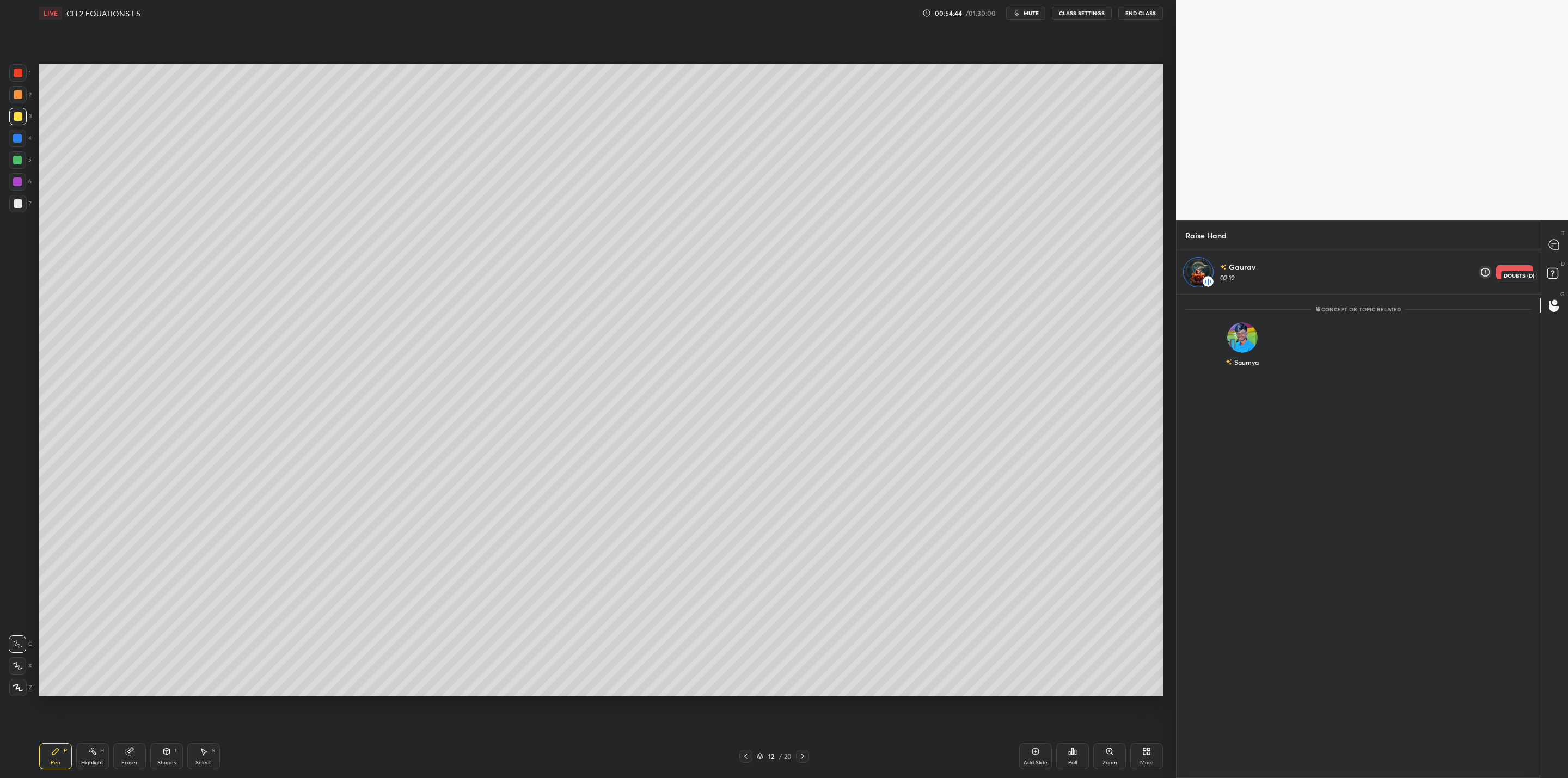
click at [1555, 272] on rect at bounding box center [1552, 273] width 11 height 11
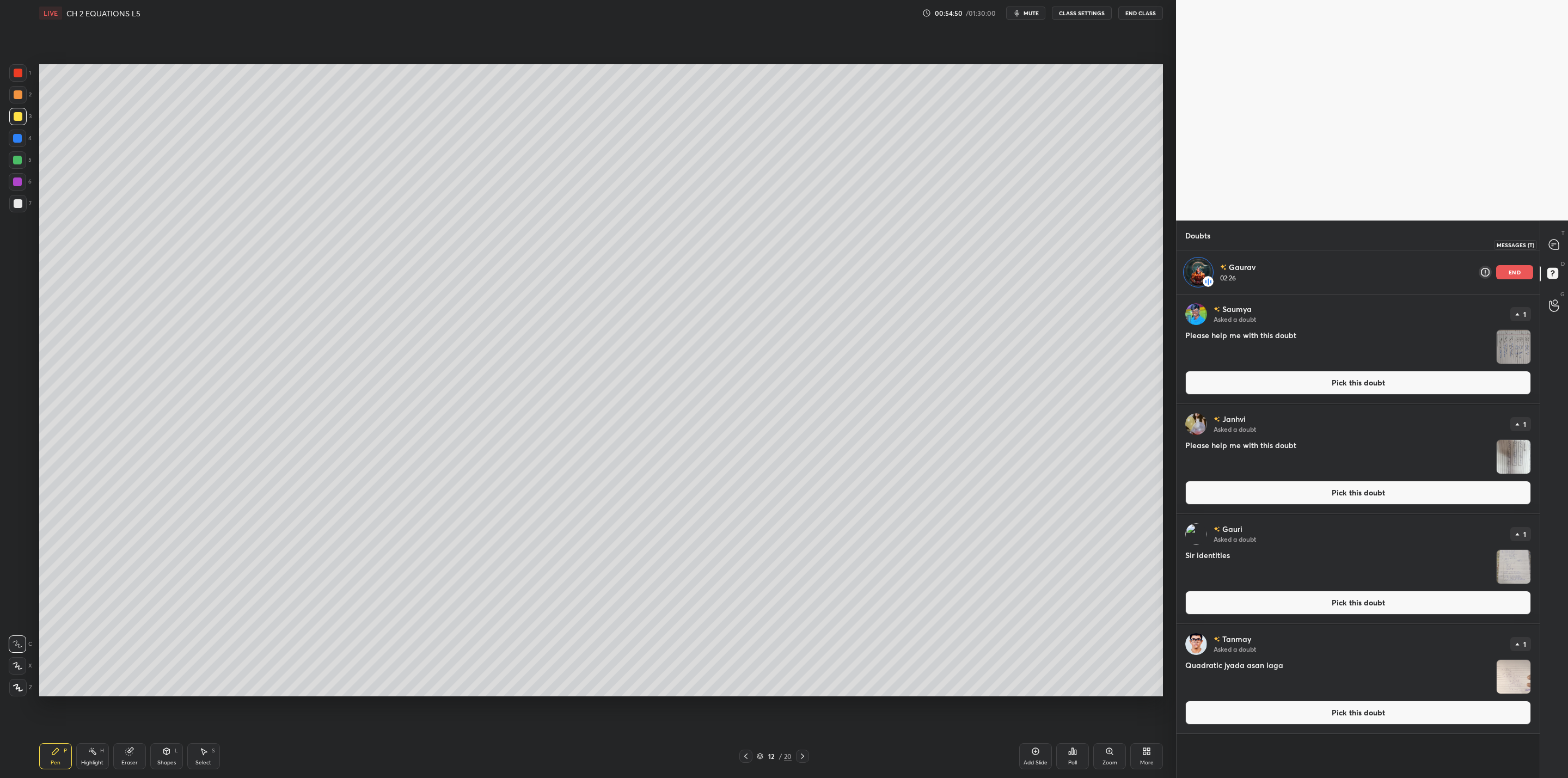
click at [1554, 242] on icon at bounding box center [1554, 244] width 10 height 10
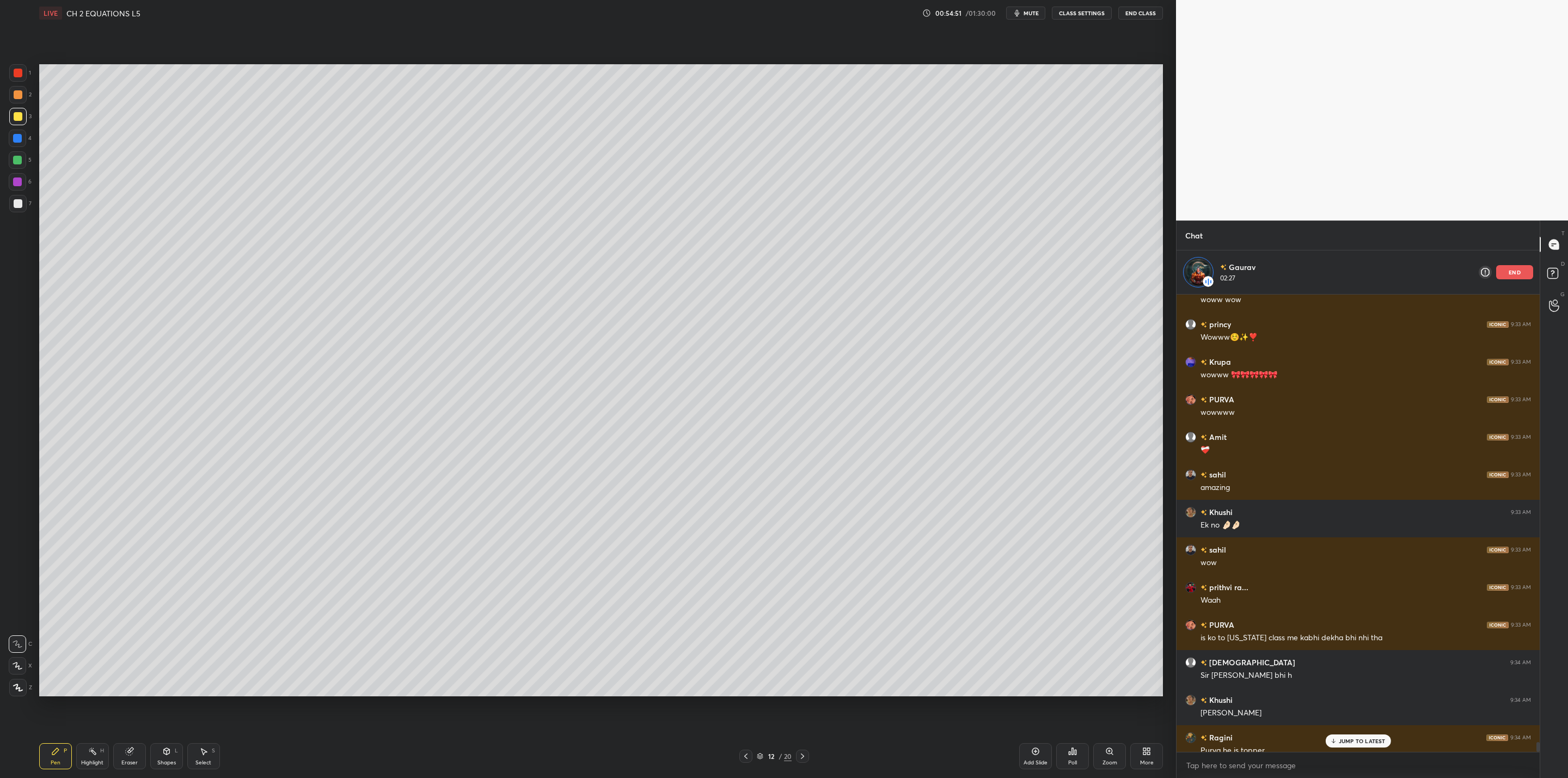
scroll to position [20731, 0]
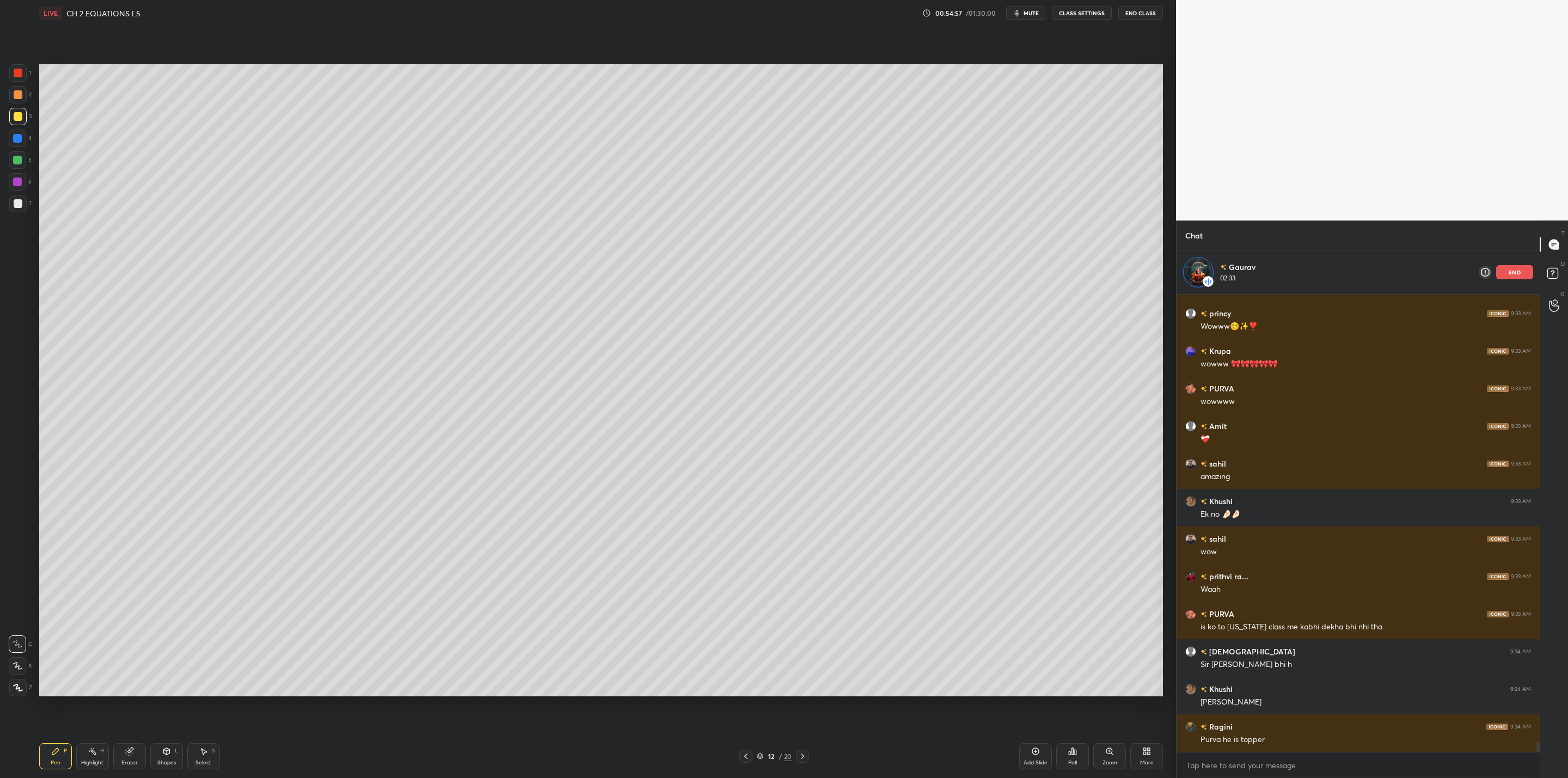
click at [1524, 270] on div "end" at bounding box center [1514, 273] width 37 height 14
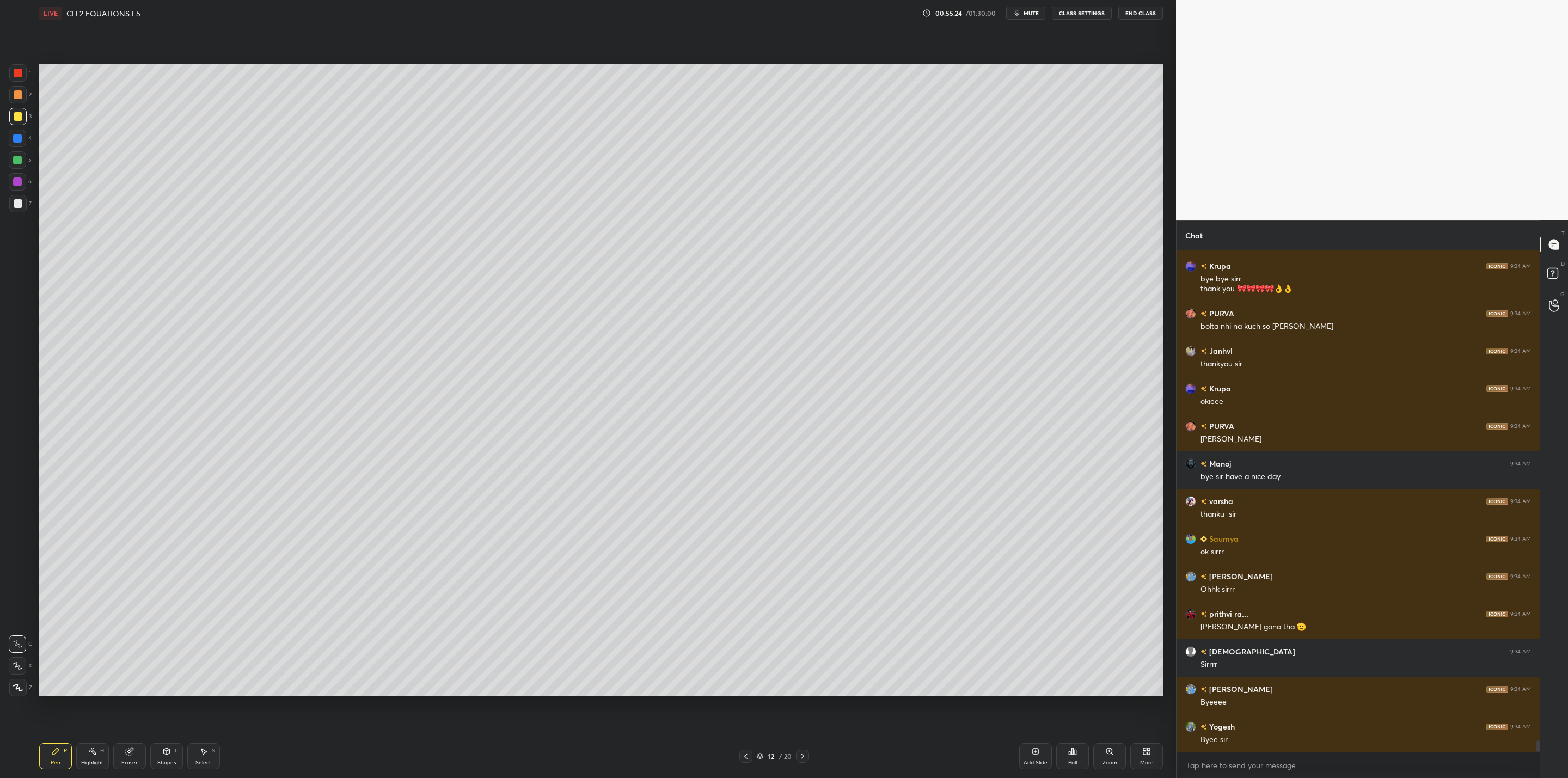
scroll to position [21276, 0]
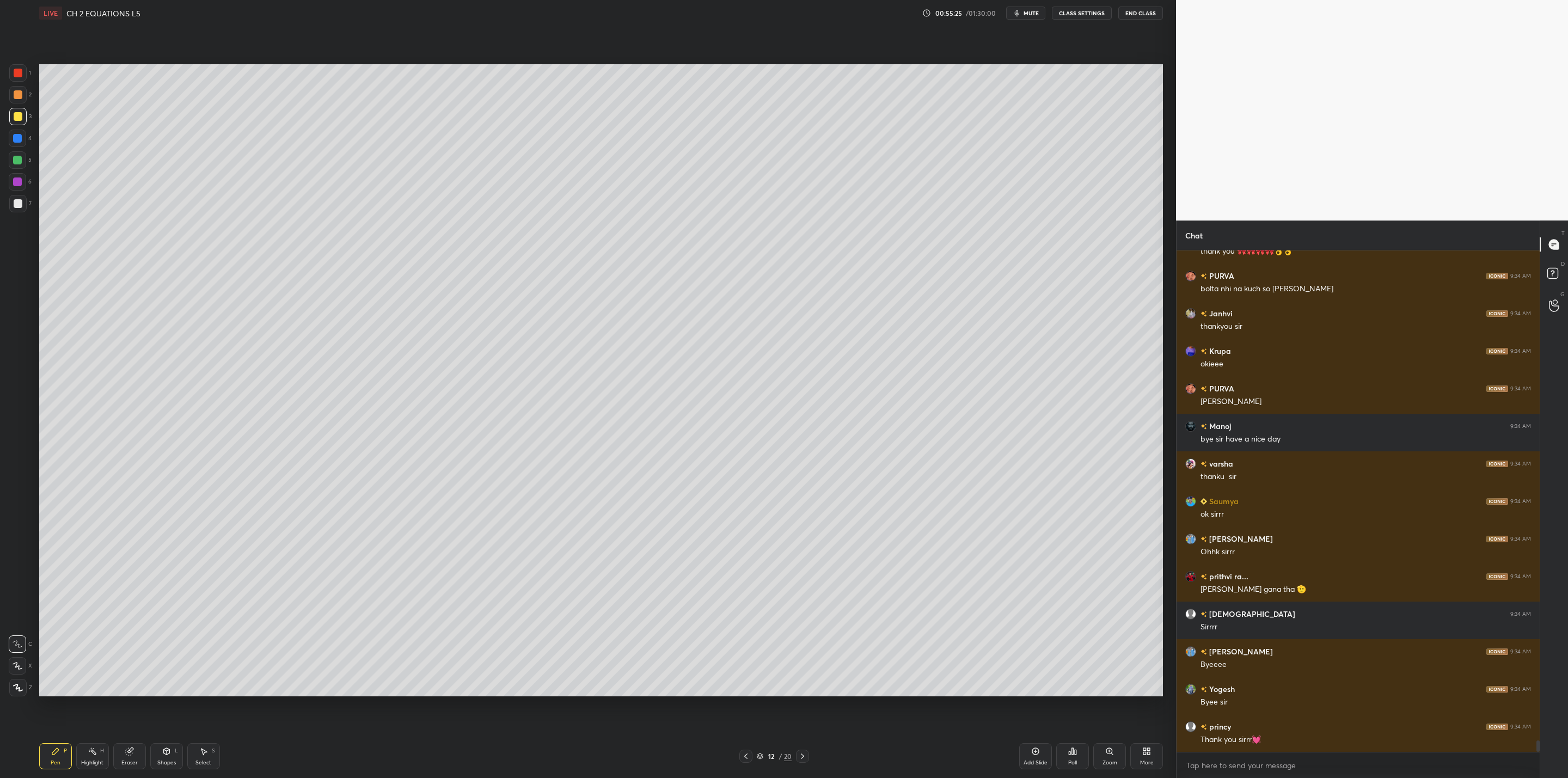
click at [1147, 13] on button "End Class" at bounding box center [1140, 13] width 44 height 13
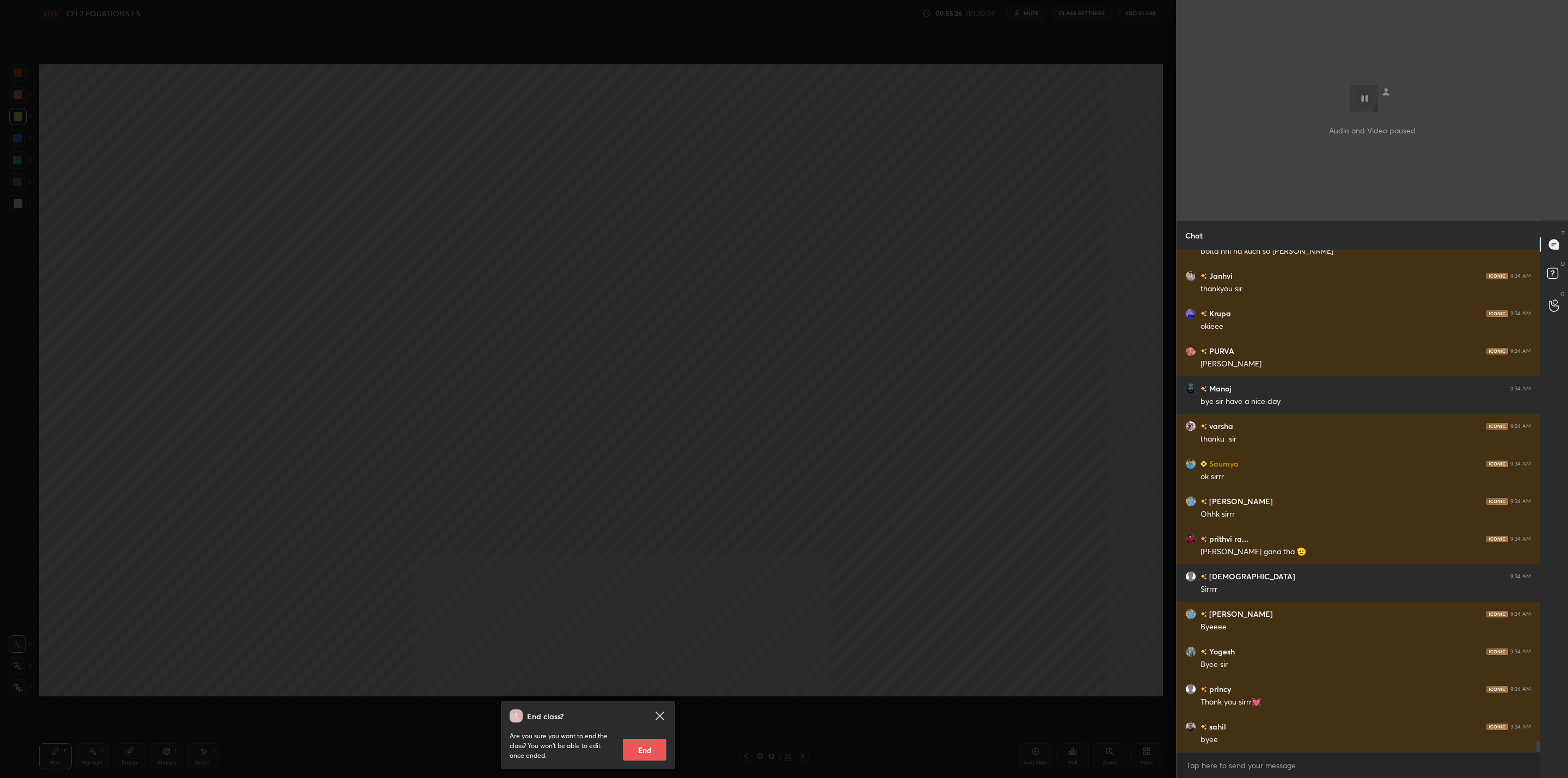
click at [651, 755] on button "End" at bounding box center [645, 750] width 44 height 22
type textarea "x"
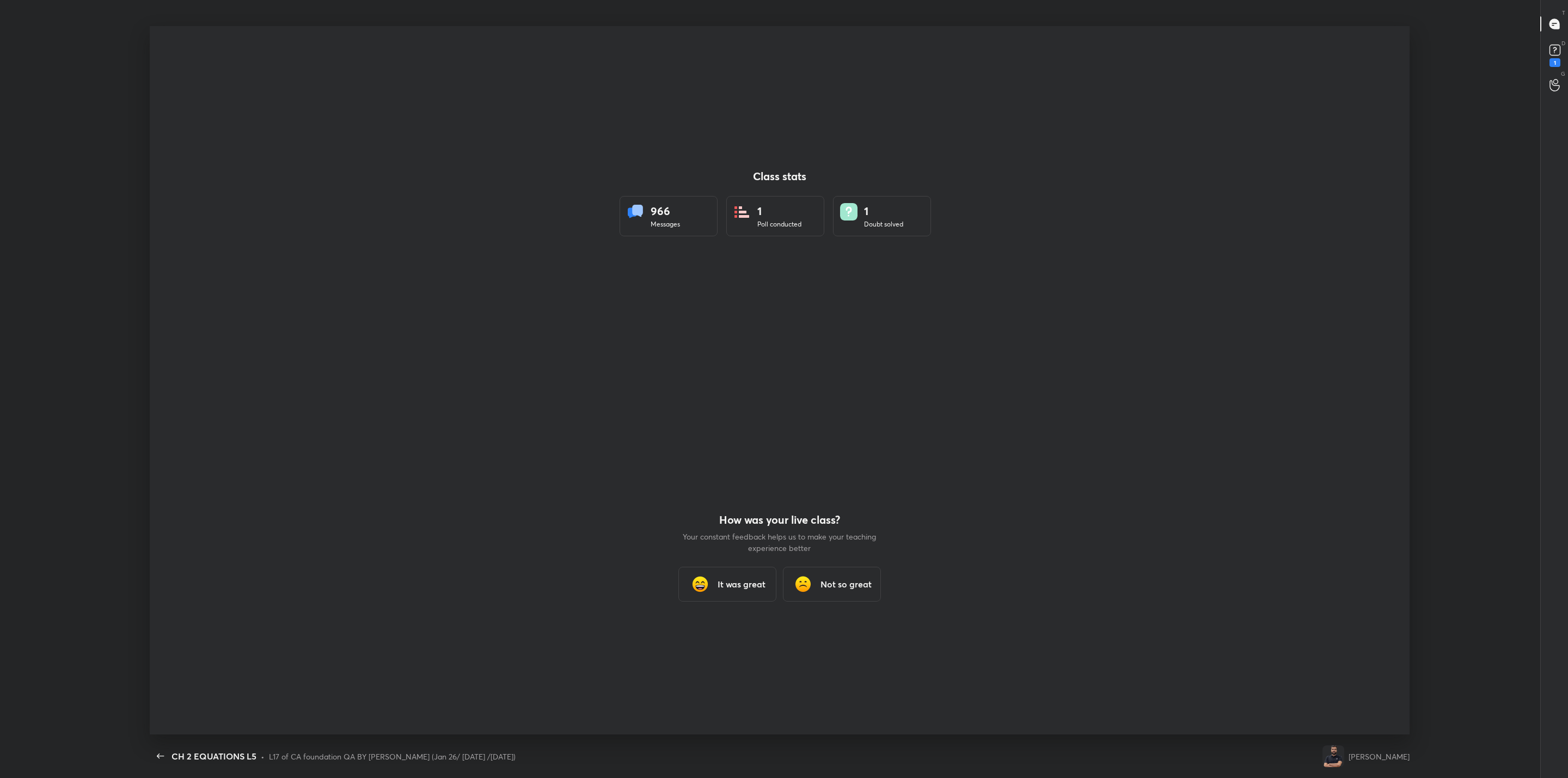
click at [731, 595] on div "It was great" at bounding box center [727, 584] width 98 height 35
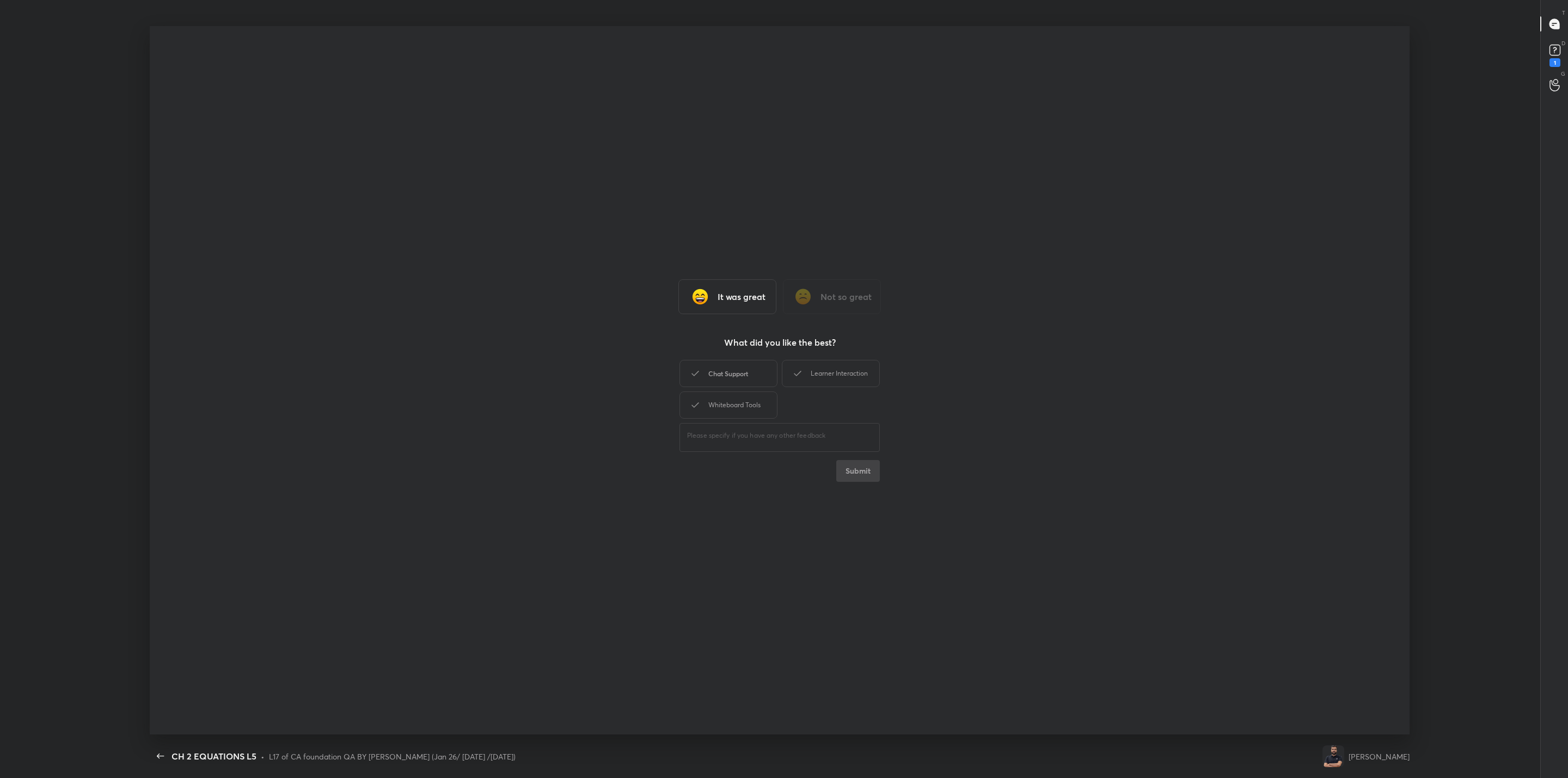
click at [732, 368] on div "Chat Support" at bounding box center [728, 373] width 98 height 28
click at [804, 376] on div "Learner Interaction" at bounding box center [830, 373] width 98 height 28
click at [743, 410] on div "Whiteboard Tools" at bounding box center [728, 405] width 98 height 28
click at [843, 467] on button "Submit" at bounding box center [858, 471] width 44 height 22
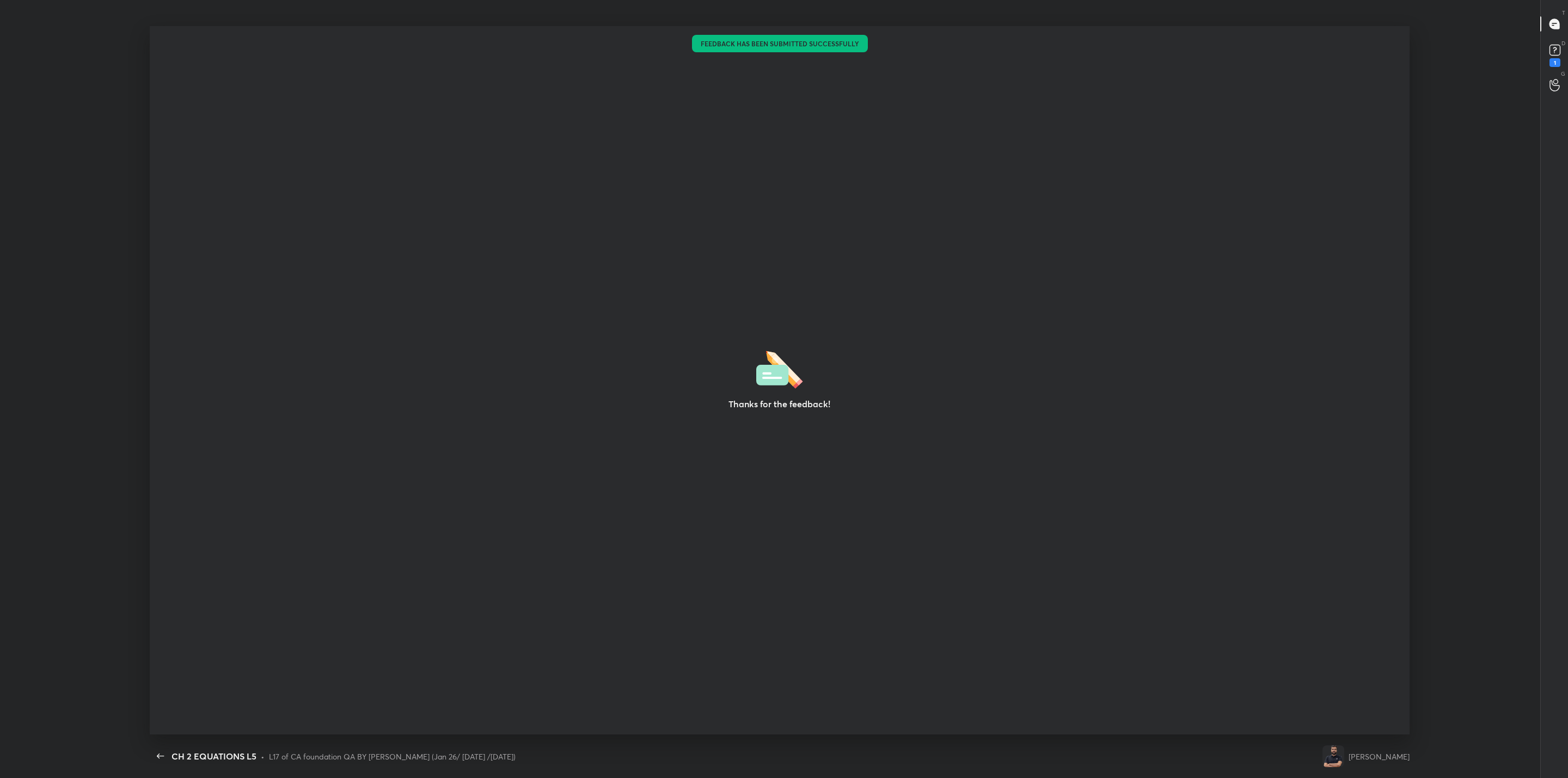
drag, startPoint x: 670, startPoint y: 316, endPoint x: 935, endPoint y: 476, distance: 309.6
click at [935, 476] on div "Thanks for the feedback!" at bounding box center [779, 381] width 1260 height 709
